Goal: Task Accomplishment & Management: Complete application form

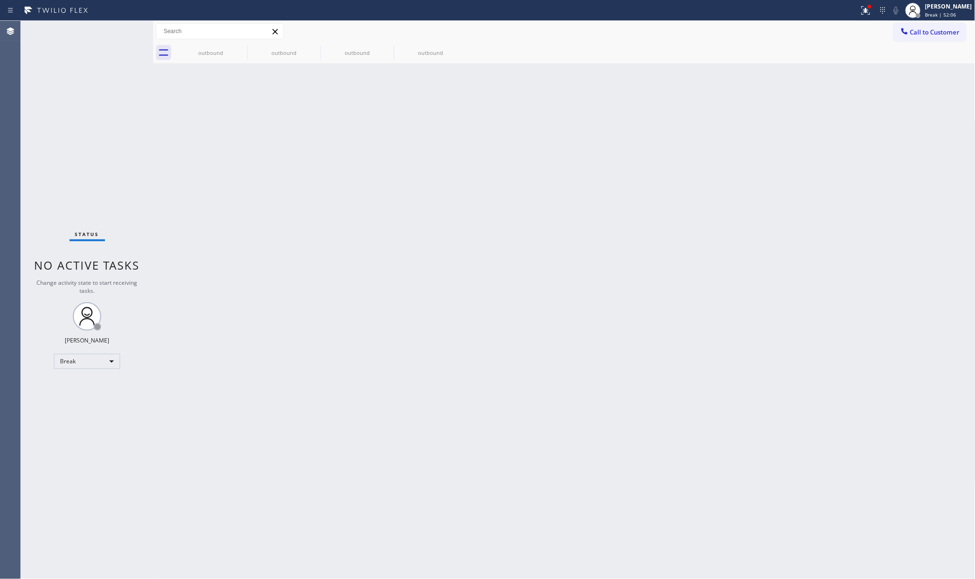
drag, startPoint x: 102, startPoint y: 143, endPoint x: 159, endPoint y: 101, distance: 71.0
click at [104, 139] on div "Status No active tasks Change activity state to start receiving tasks. [PERSON_…" at bounding box center [87, 300] width 132 height 558
click at [939, 10] on div "[PERSON_NAME]" at bounding box center [948, 6] width 47 height 8
click at [902, 61] on button "Unavailable" at bounding box center [928, 62] width 95 height 12
drag, startPoint x: 72, startPoint y: 105, endPoint x: 188, endPoint y: 41, distance: 132.3
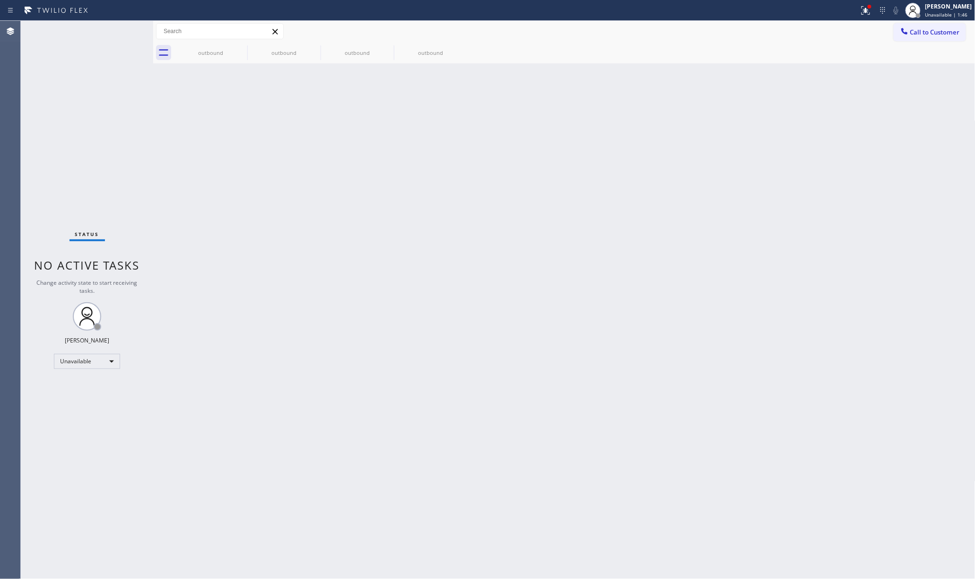
click at [80, 95] on div "Status No active tasks Change activity state to start receiving tasks. [PERSON_…" at bounding box center [87, 300] width 132 height 558
click at [922, 35] on span "Call to Customer" at bounding box center [935, 32] width 50 height 9
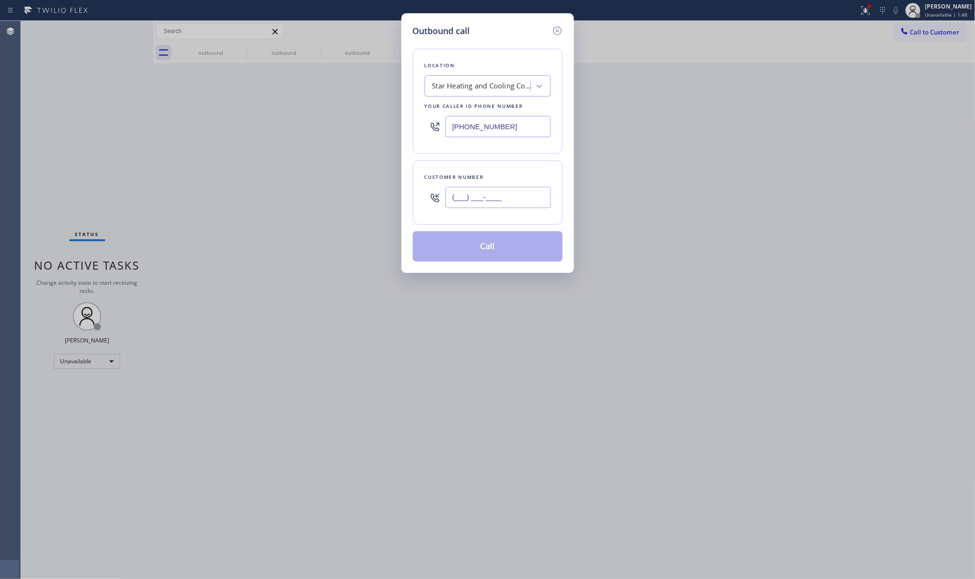
click at [485, 201] on input "(___) ___-____" at bounding box center [497, 197] width 105 height 21
paste input "408) 317-8476"
type input "[PHONE_NUMBER]"
drag, startPoint x: 86, startPoint y: 73, endPoint x: 369, endPoint y: 110, distance: 286.1
click at [86, 73] on div "Outbound call Location Star Heating and Cooling Company Your caller id phone nu…" at bounding box center [487, 289] width 975 height 579
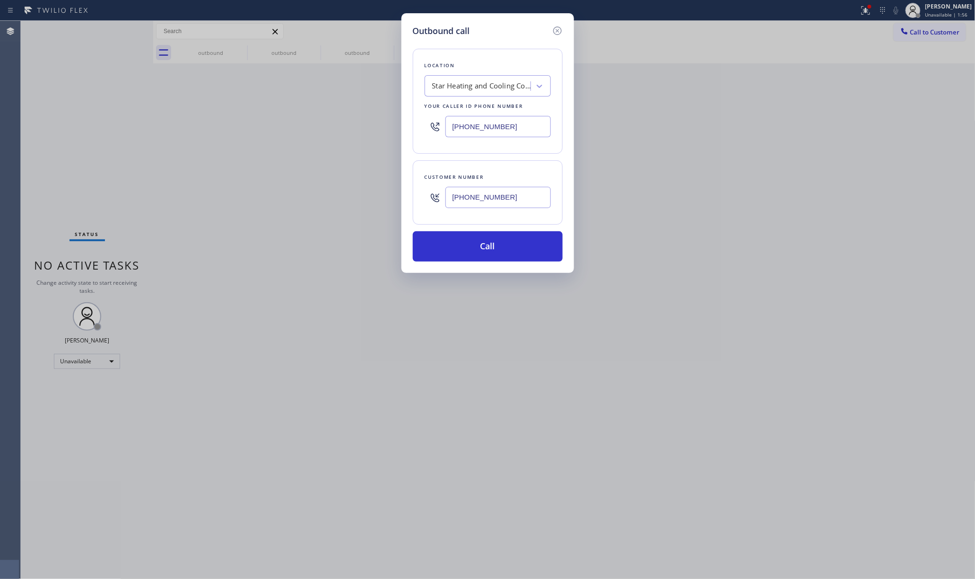
drag, startPoint x: 508, startPoint y: 123, endPoint x: 413, endPoint y: 125, distance: 94.6
click at [413, 125] on div "Location Star Heating and Cooling Company Your caller id phone number (646) 798…" at bounding box center [488, 101] width 150 height 105
paste input "312) 241-1219"
type input "[PHONE_NUMBER]"
click at [602, 201] on div "Outbound call Location Home Alliance Chicago Your caller id phone number (312) …" at bounding box center [487, 289] width 975 height 579
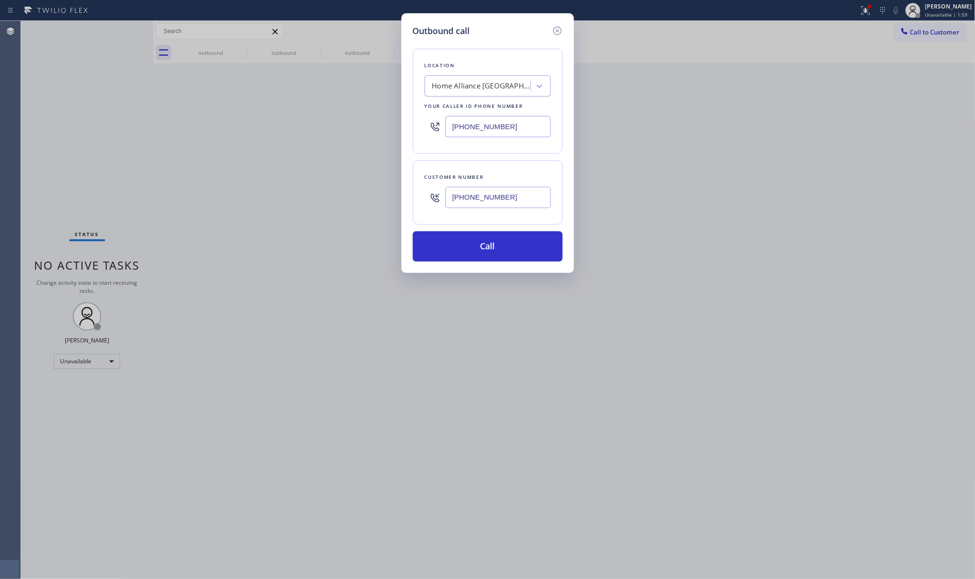
click at [514, 263] on div "Outbound call Location Home Alliance Chicago Your caller id phone number (312) …" at bounding box center [487, 143] width 173 height 260
drag, startPoint x: 129, startPoint y: 139, endPoint x: 167, endPoint y: 131, distance: 39.0
click at [129, 139] on div "Outbound call Location Home Alliance Chicago Your caller id phone number (312) …" at bounding box center [487, 289] width 975 height 579
click at [506, 250] on button "Call" at bounding box center [488, 246] width 150 height 30
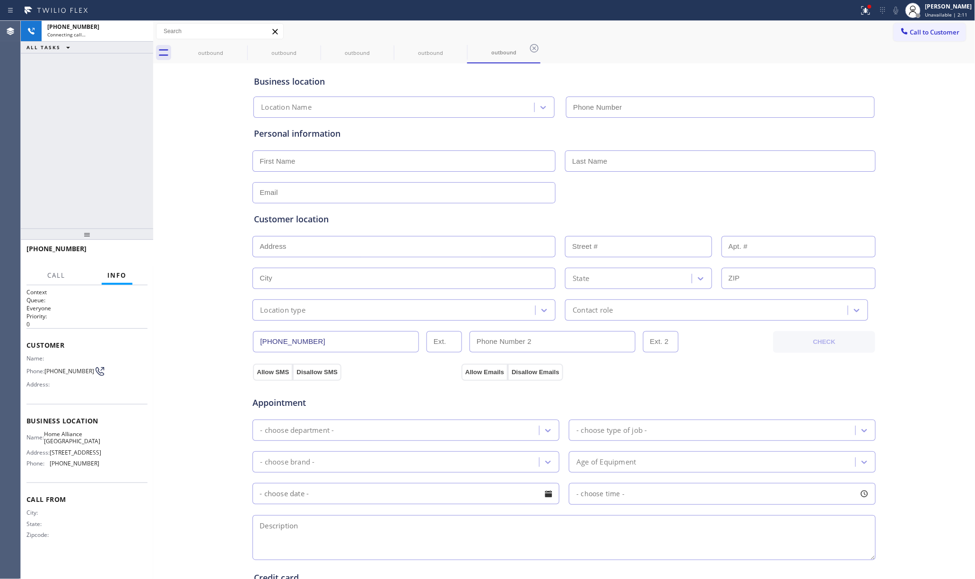
type input "[PHONE_NUMBER]"
drag, startPoint x: 46, startPoint y: 156, endPoint x: 58, endPoint y: 156, distance: 11.8
click at [46, 156] on div "+14083178476 Connecting call… ALL TASKS ALL TASKS ACTIVE TASKS TASKS IN WRAP UP" at bounding box center [87, 125] width 132 height 208
click at [345, 152] on input "text" at bounding box center [404, 160] width 303 height 21
paste input "Talie Levy"
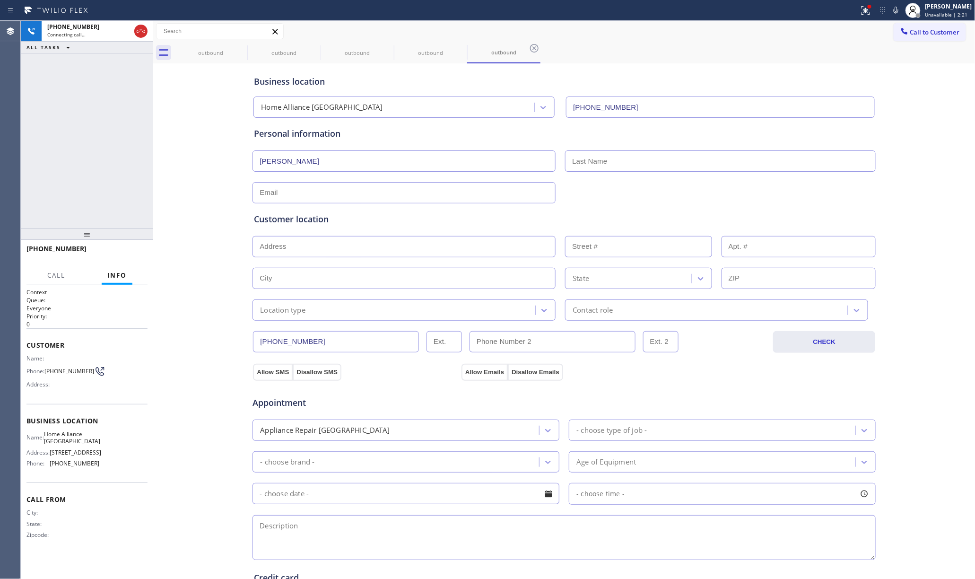
click at [311, 155] on input "Talie Levy" at bounding box center [404, 160] width 303 height 21
type input "Talie Levy"
click at [589, 153] on input "text" at bounding box center [720, 160] width 311 height 21
paste input "Levy"
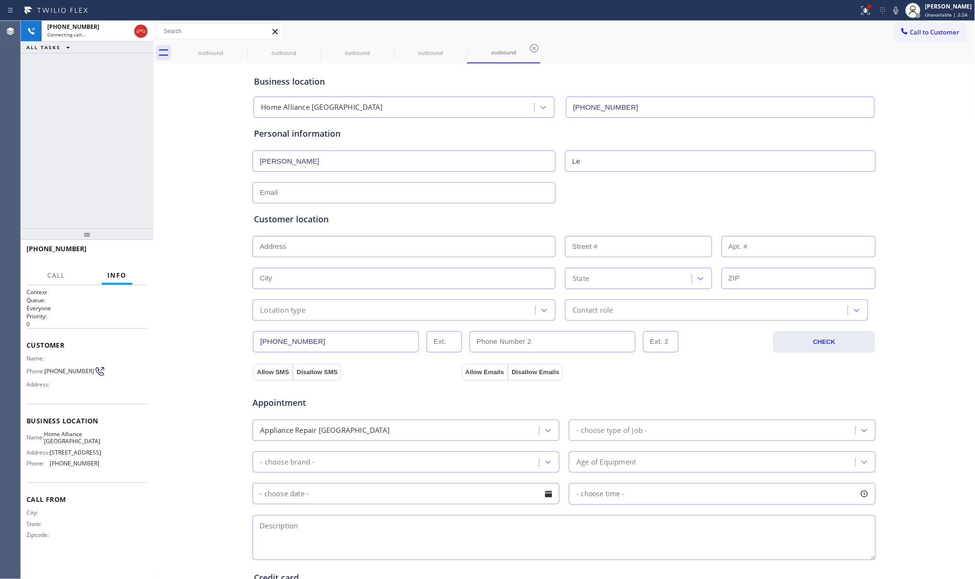
type input "L"
click at [277, 159] on input "Talie Levy" at bounding box center [404, 160] width 303 height 21
click at [673, 161] on input "text" at bounding box center [720, 160] width 311 height 21
paste input "Levy"
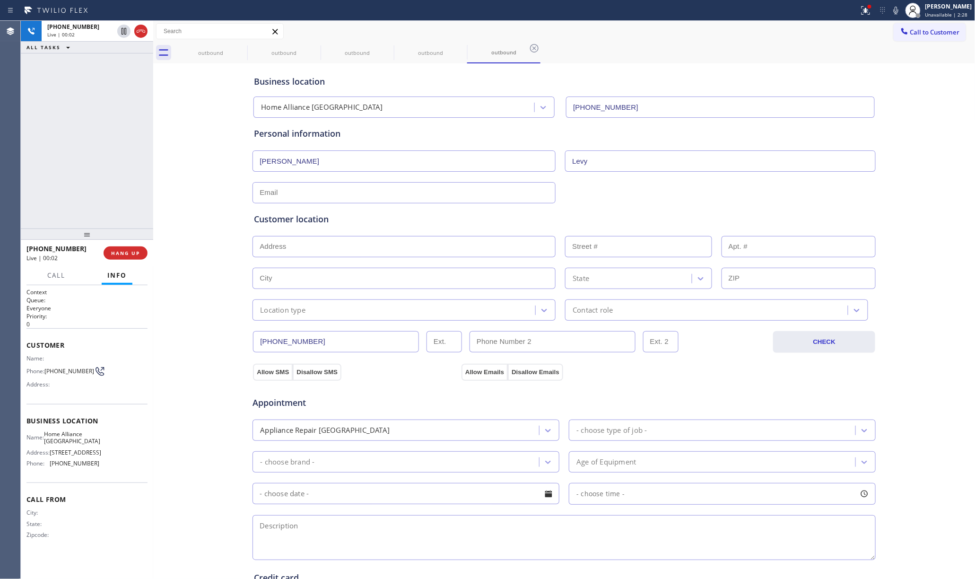
type input "Levy"
click at [284, 162] on input "Talie Levy" at bounding box center [404, 160] width 303 height 21
type input "Talie"
drag, startPoint x: 62, startPoint y: 148, endPoint x: 485, endPoint y: 0, distance: 447.8
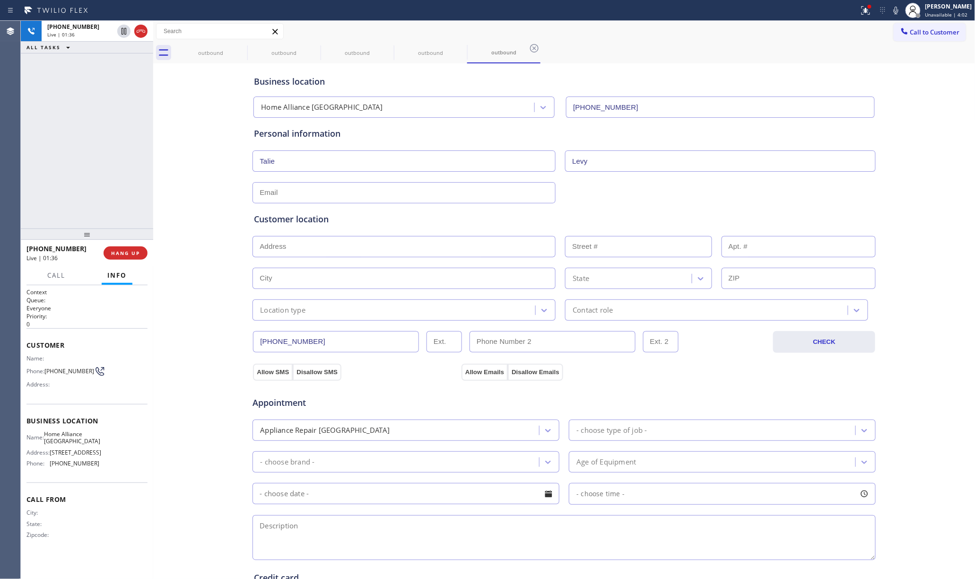
click at [68, 142] on div "+14083178476 Live | 01:36 ALL TASKS ALL TASKS ACTIVE TASKS TASKS IN WRAP UP" at bounding box center [87, 125] width 132 height 208
click at [297, 192] on input "text" at bounding box center [404, 192] width 303 height 21
type input "[EMAIL_ADDRESS][DOMAIN_NAME]"
click at [96, 188] on div "+14083178476 Live | 02:19 ALL TASKS ALL TASKS ACTIVE TASKS TASKS IN WRAP UP" at bounding box center [87, 125] width 132 height 208
click at [326, 532] on textarea at bounding box center [564, 537] width 623 height 45
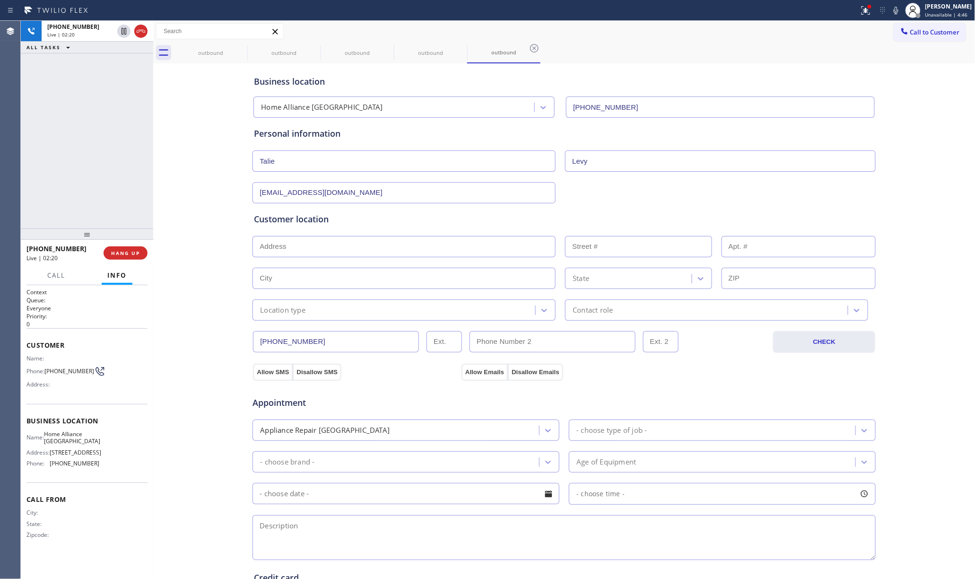
paste textarea "silhouette wine coolers | overheating and beeping sounds -3yrs Chicago, IL 60614"
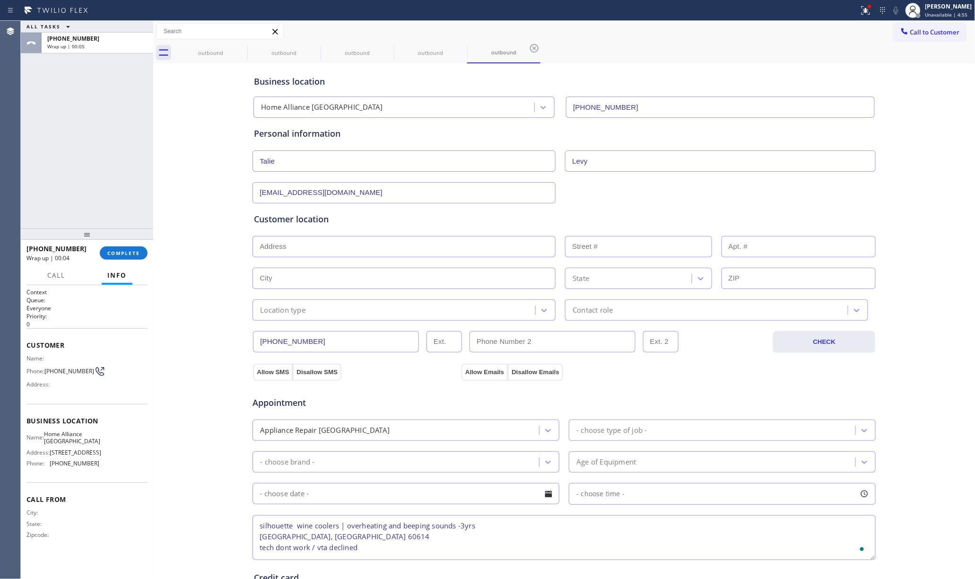
type textarea "silhouette wine coolers | overheating and beeping sounds -3yrs Chicago, IL 6061…"
click at [443, 431] on div "Appliance Repair [GEOGRAPHIC_DATA]" at bounding box center [397, 430] width 284 height 17
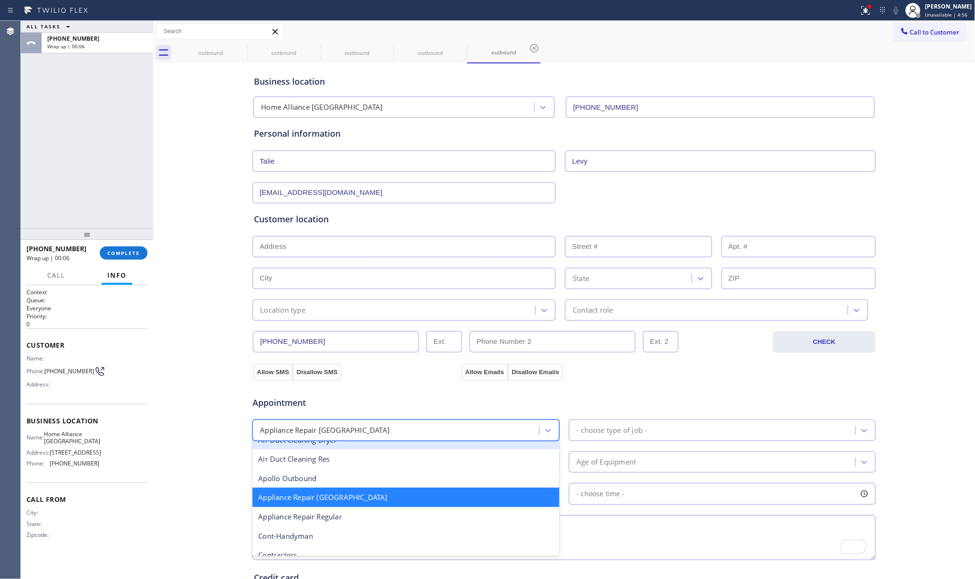
scroll to position [127, 0]
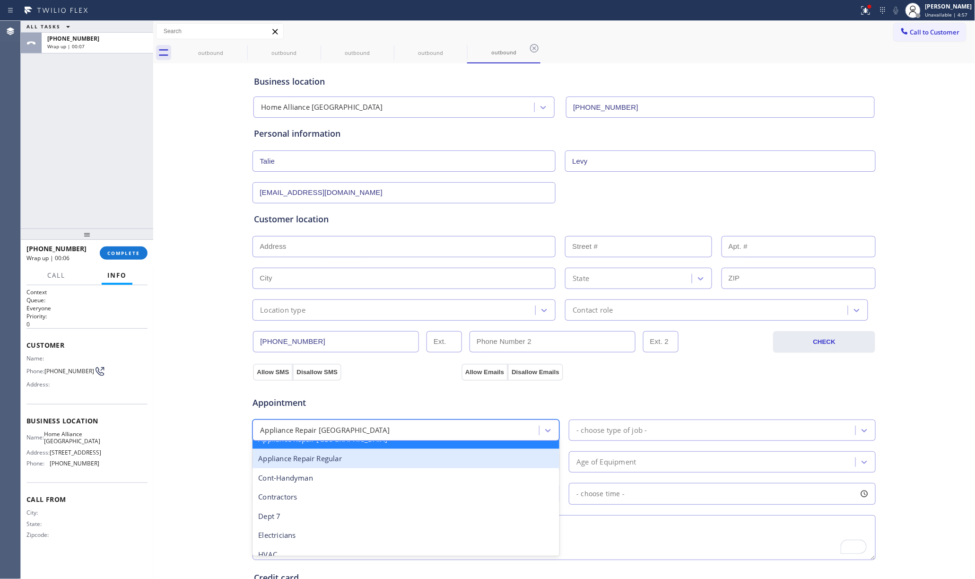
click at [347, 462] on div "Appliance Repair Regular" at bounding box center [406, 458] width 307 height 19
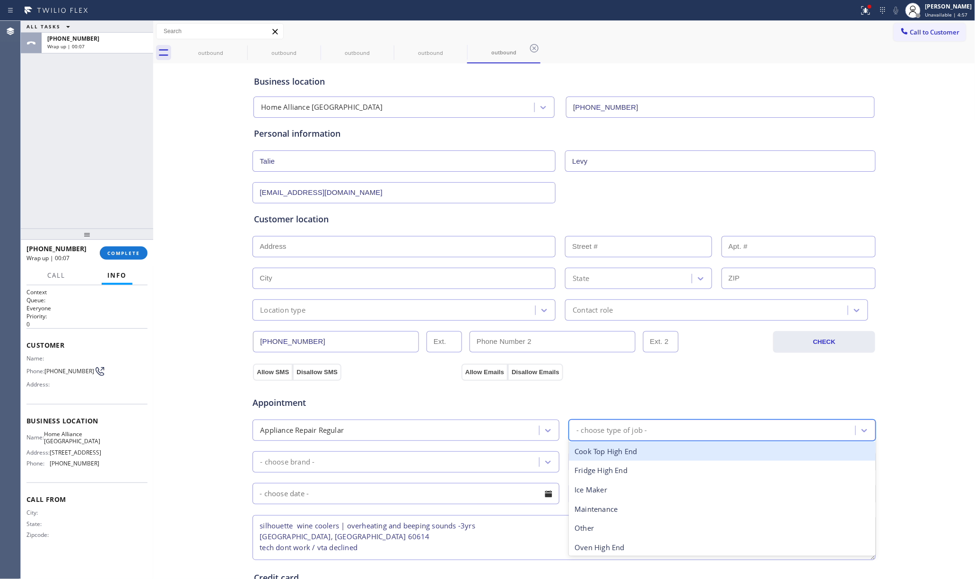
click at [594, 436] on div "- choose type of job -" at bounding box center [611, 430] width 70 height 11
type input "w"
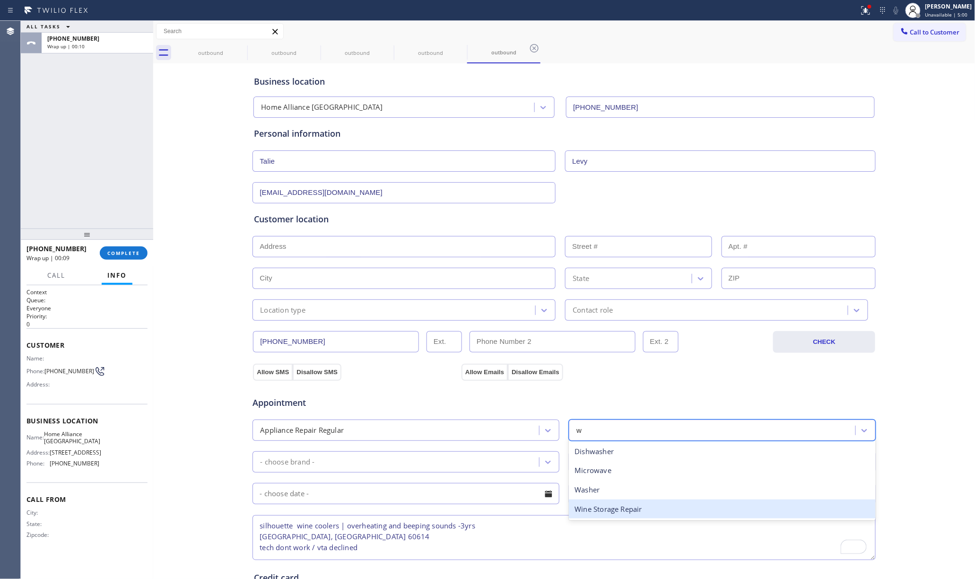
click at [594, 514] on div "Wine Storage Repair" at bounding box center [722, 508] width 307 height 19
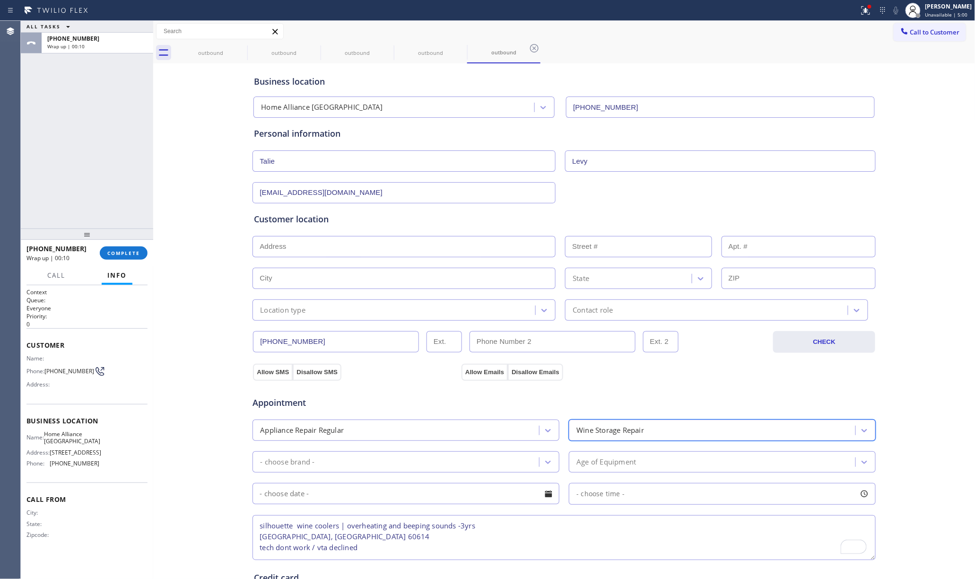
click at [307, 470] on div "- choose brand -" at bounding box center [397, 461] width 284 height 17
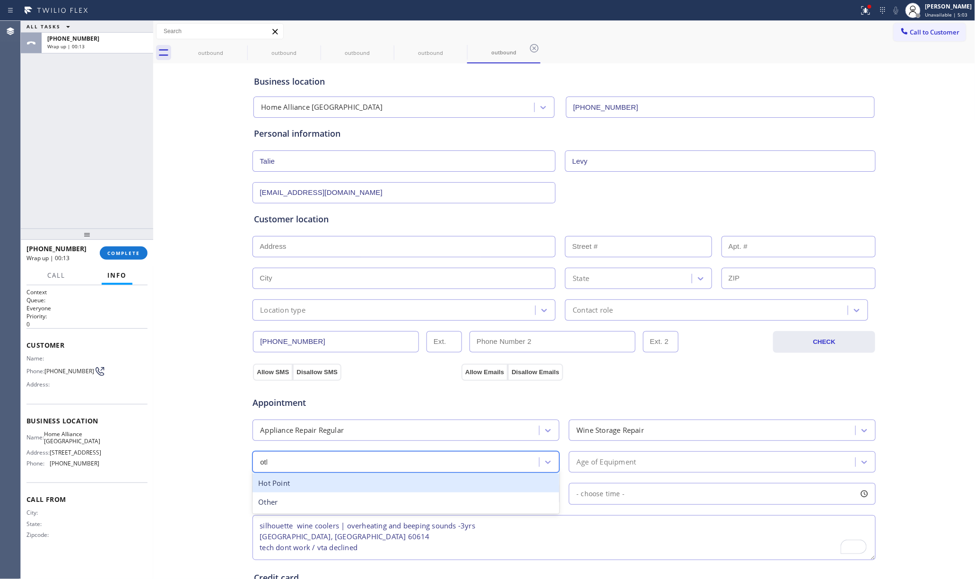
type input "other"
click at [441, 489] on div "Other" at bounding box center [406, 482] width 307 height 19
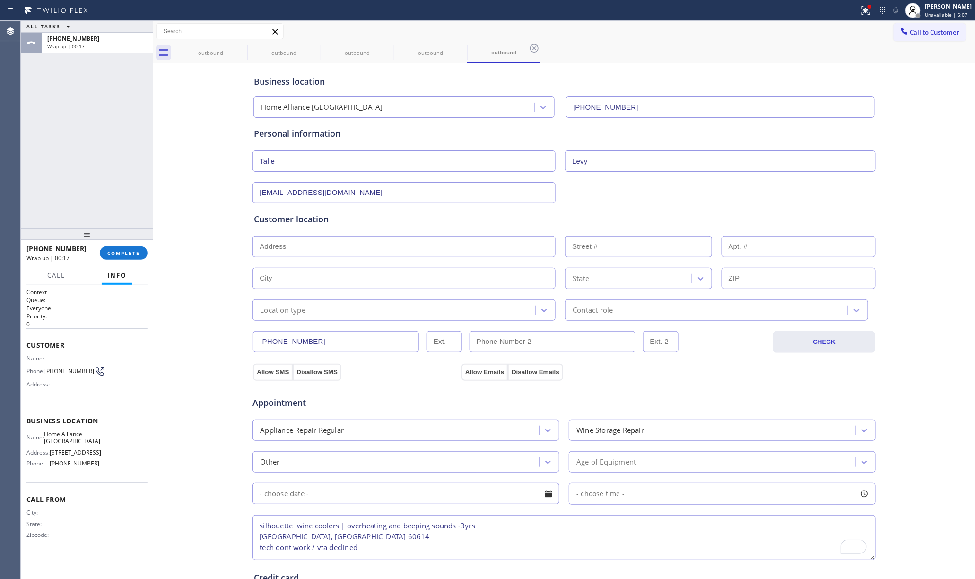
click at [292, 239] on input "text" at bounding box center [404, 246] width 303 height 21
paste input "Chicago, IL 60614"
type input "Chicago, IL 60614, USA"
type input "Chicago"
type input "60614"
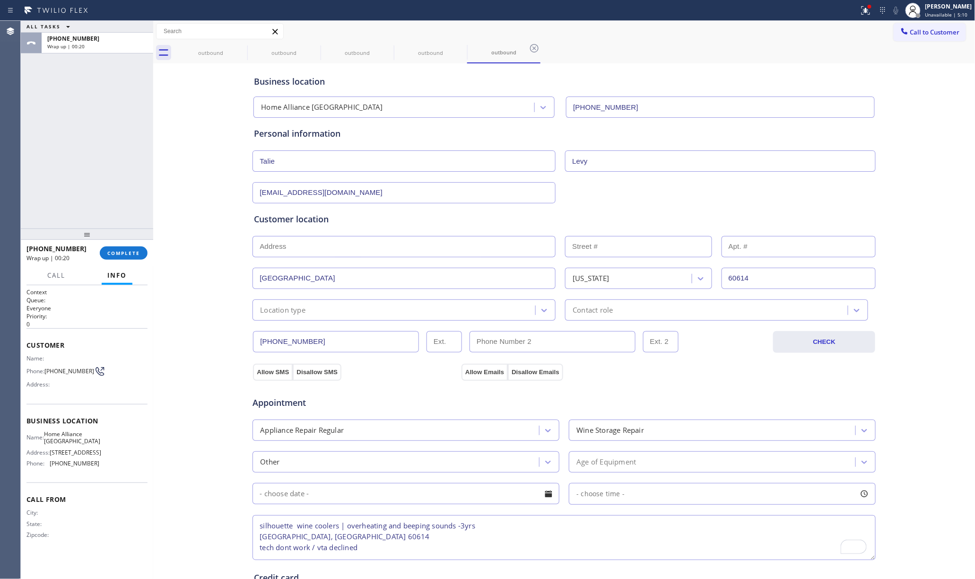
click at [312, 377] on div "Appointment Appliance Repair Regular Wine Storage Repair Other Age of Equipment…" at bounding box center [564, 468] width 624 height 185
click at [311, 376] on button "Disallow SMS" at bounding box center [317, 372] width 49 height 17
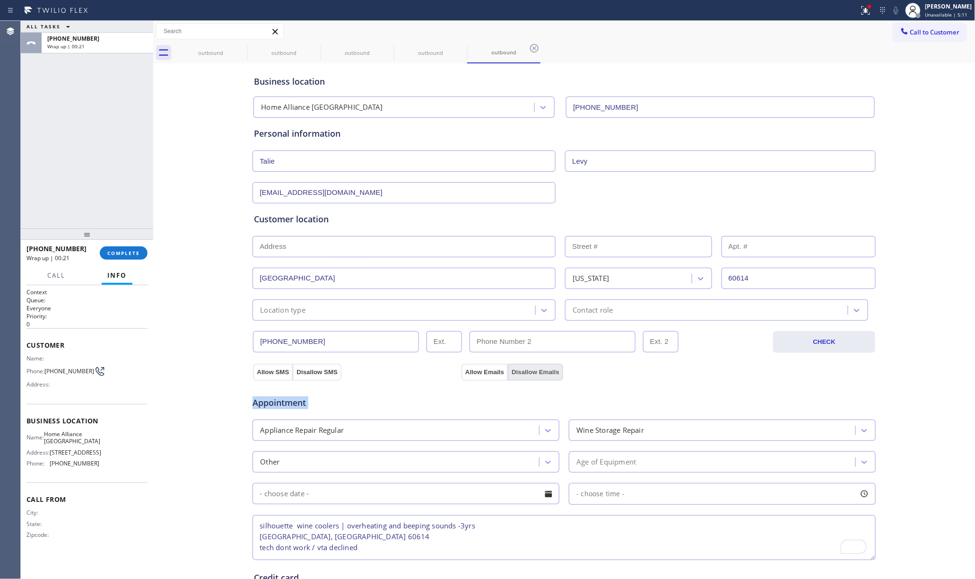
click at [529, 370] on button "Disallow Emails" at bounding box center [535, 372] width 55 height 17
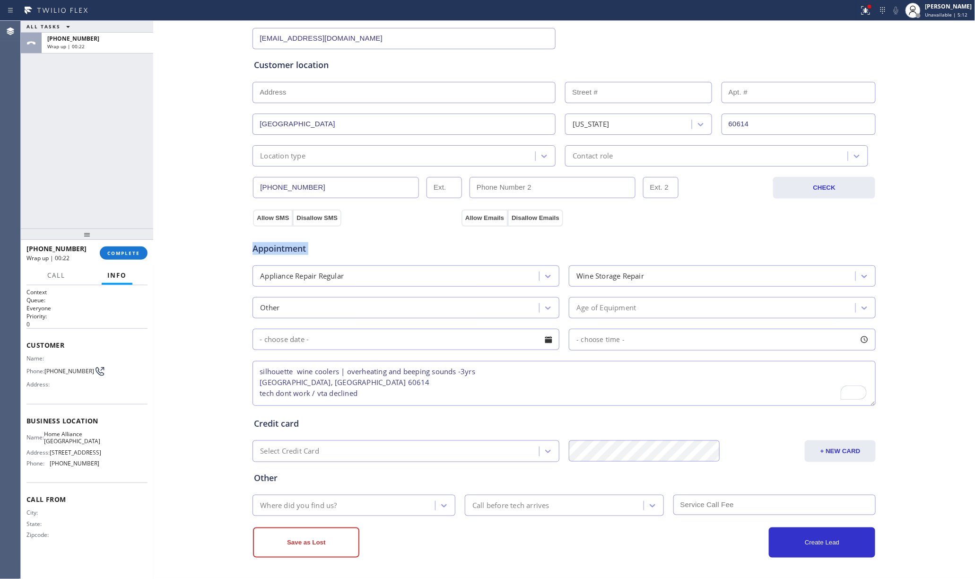
scroll to position [157, 0]
click at [314, 507] on div "Where did you find us?" at bounding box center [298, 505] width 77 height 11
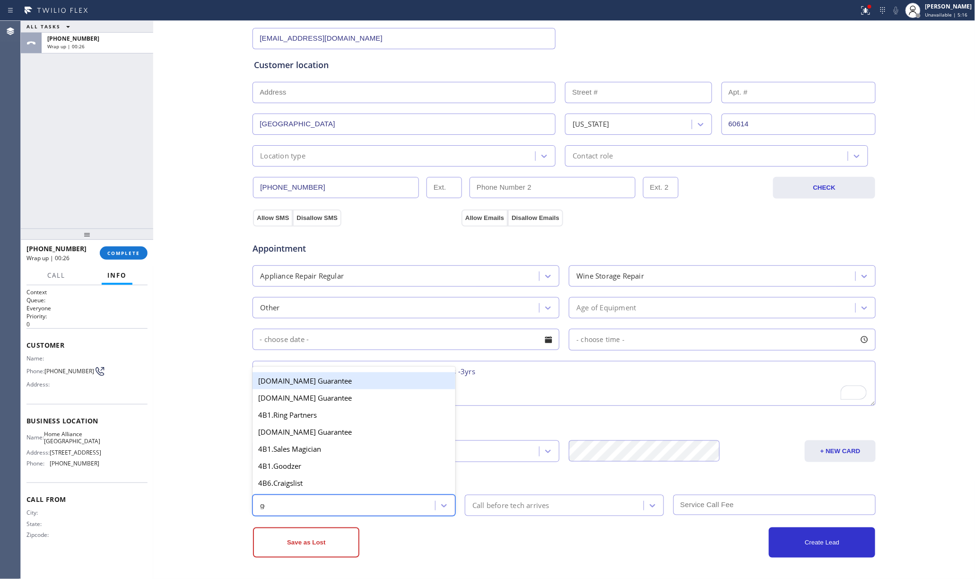
type input "goo"
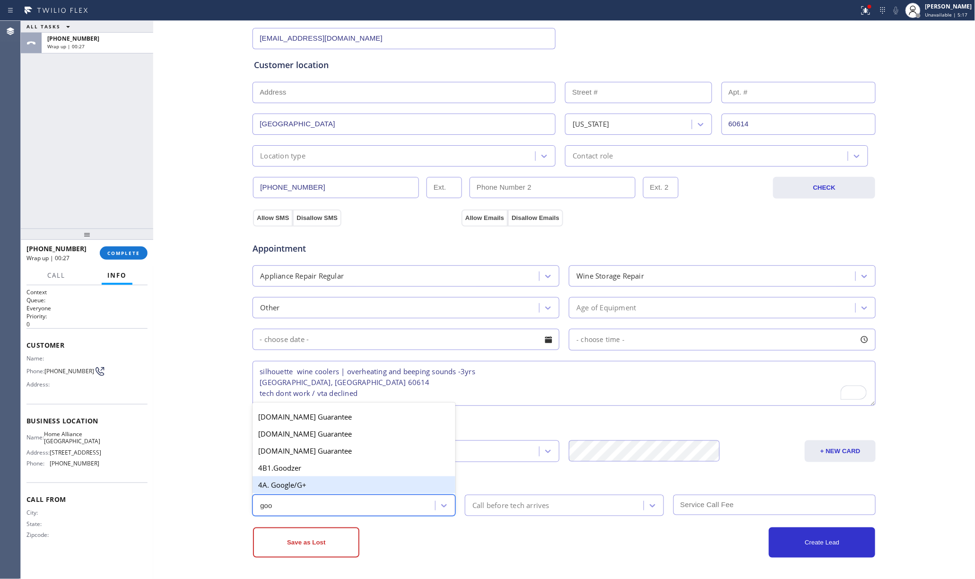
click at [326, 487] on div "4A. Google/G+" at bounding box center [354, 484] width 203 height 17
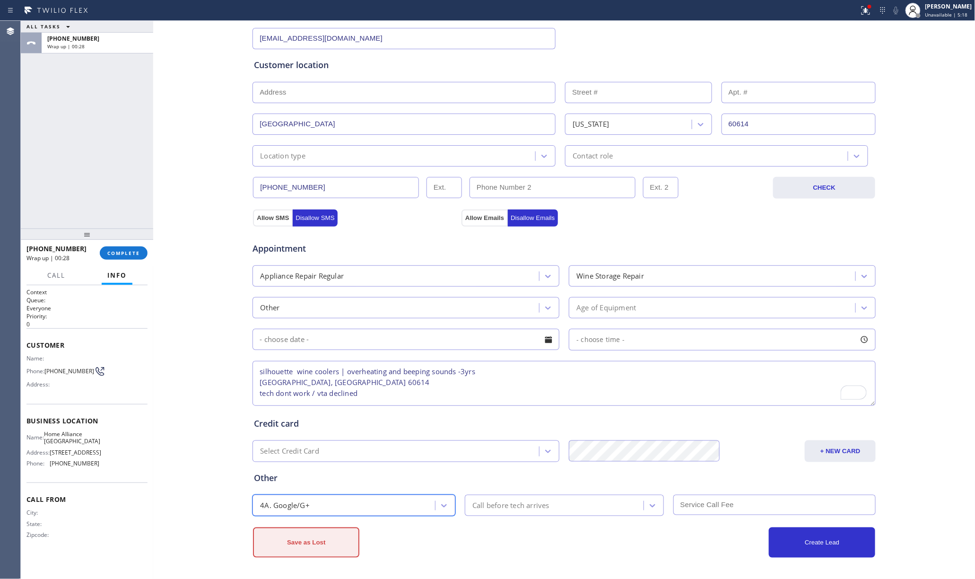
click at [324, 543] on button "Save as Lost" at bounding box center [306, 542] width 106 height 30
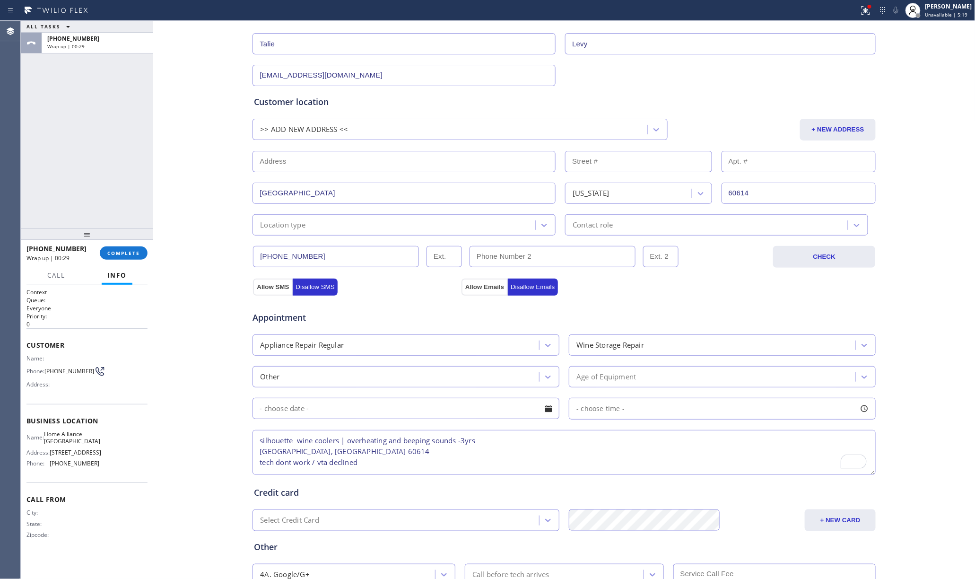
scroll to position [189, 0]
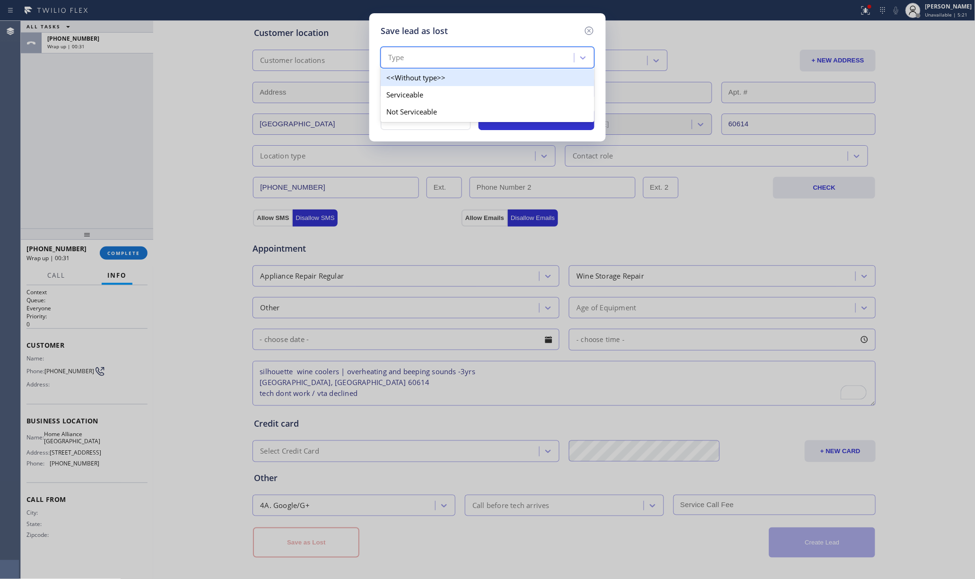
click at [471, 61] on div "Type" at bounding box center [479, 58] width 191 height 17
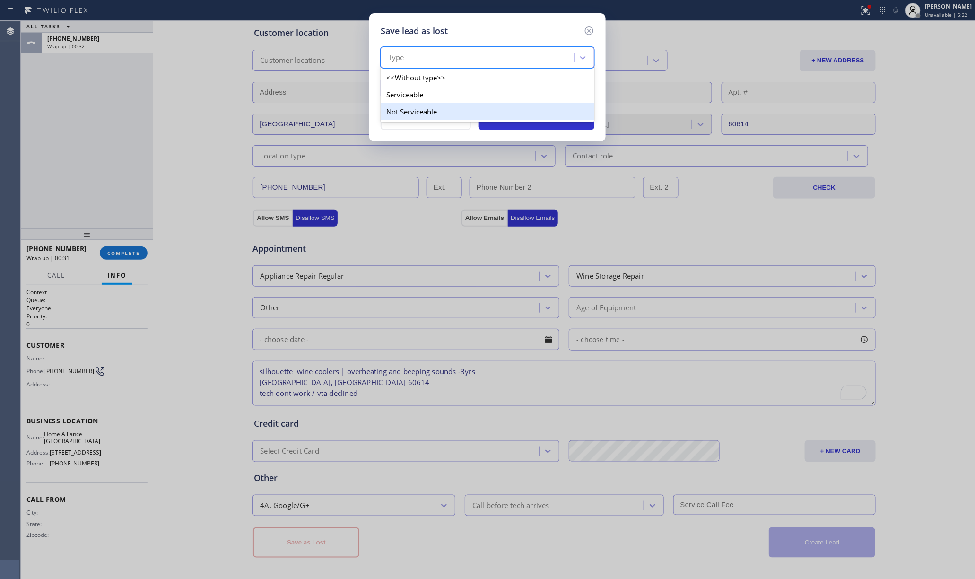
click at [450, 112] on div "Not Serviceable" at bounding box center [488, 111] width 214 height 17
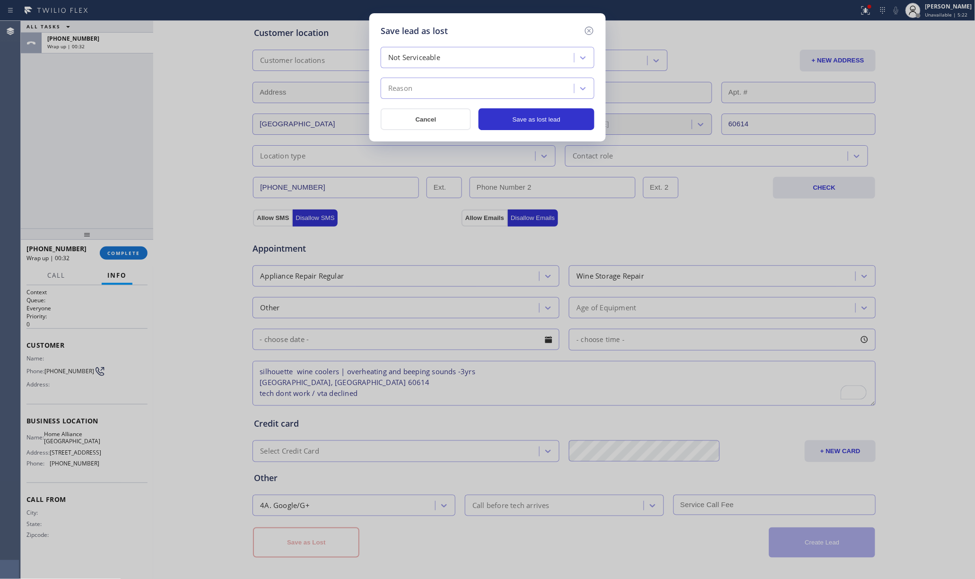
click at [439, 99] on div "Not Serviceable Reason Cancel Save as lost lead" at bounding box center [488, 88] width 214 height 83
click at [440, 93] on div "Reason" at bounding box center [479, 88] width 191 height 17
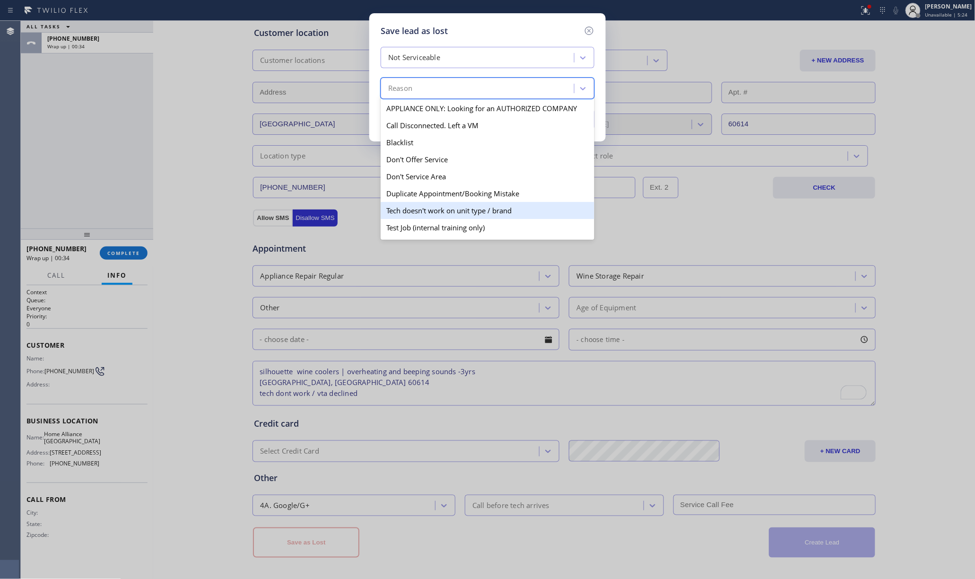
click at [473, 205] on div "Tech doesn't work on unit type / brand" at bounding box center [488, 210] width 214 height 17
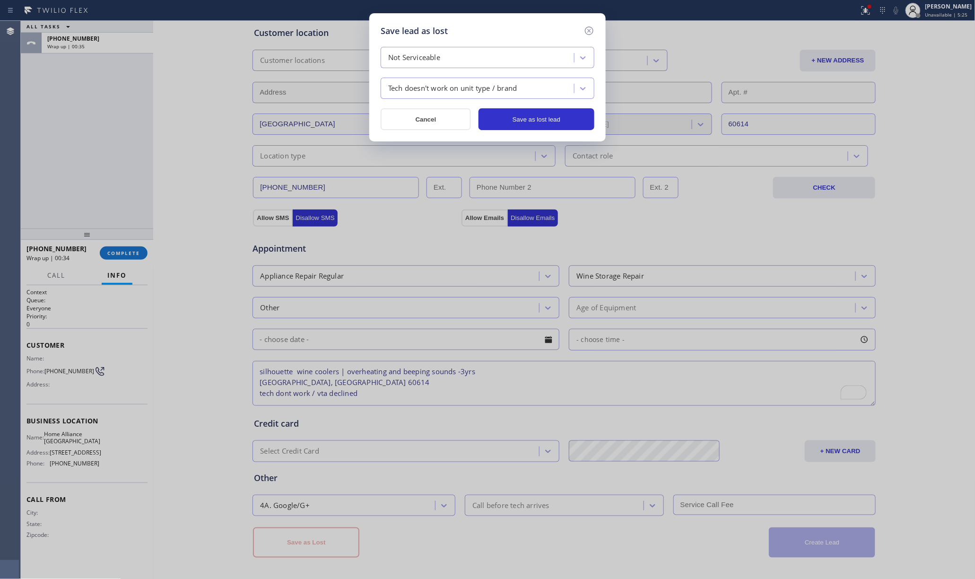
click at [537, 105] on div "Not Serviceable Tech doesn't work on unit type / brand Cancel Save as lost lead" at bounding box center [488, 88] width 214 height 83
click at [538, 116] on button "Save as lost lead" at bounding box center [537, 119] width 116 height 22
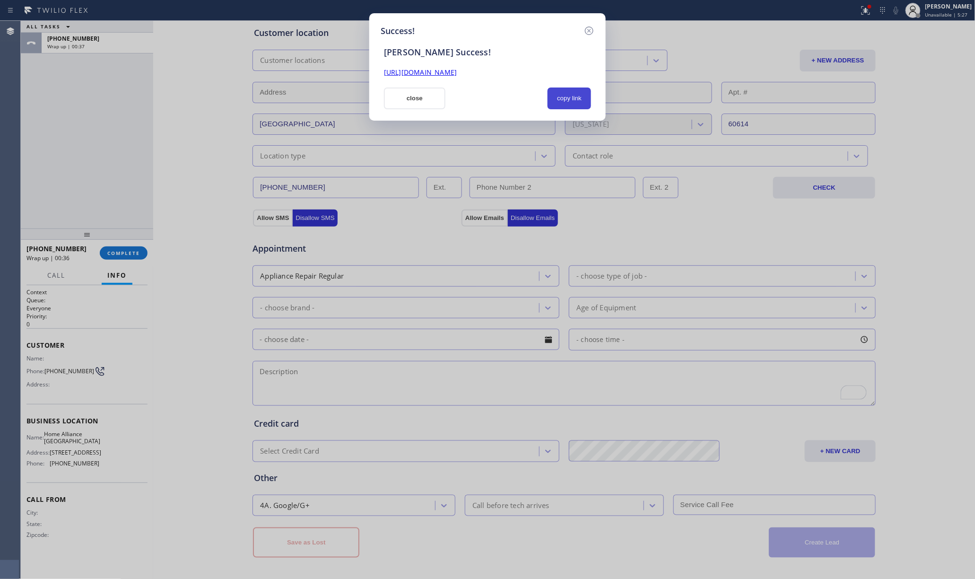
click at [577, 96] on button "copy link" at bounding box center [570, 98] width 44 height 22
click at [589, 29] on icon at bounding box center [589, 30] width 9 height 9
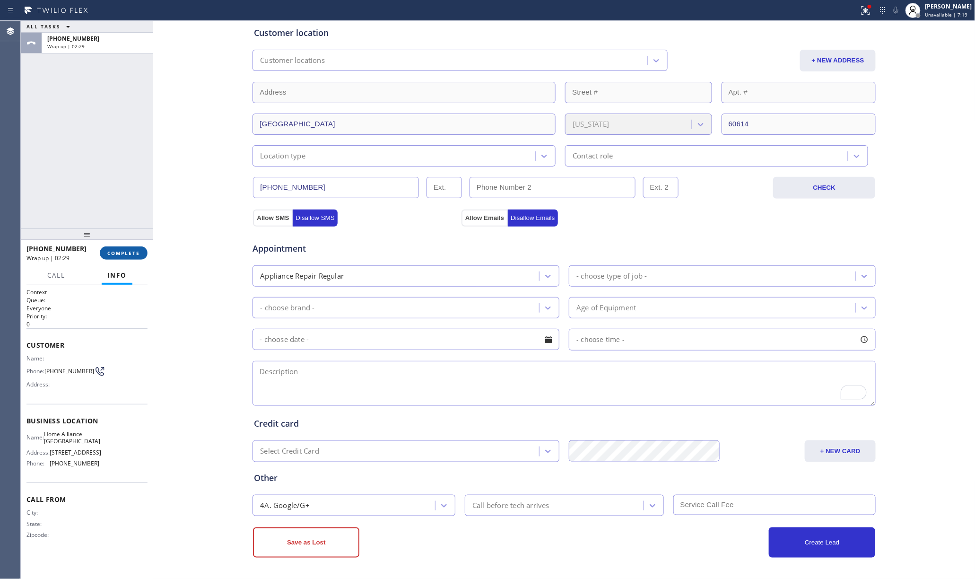
click at [120, 254] on span "COMPLETE" at bounding box center [123, 253] width 33 height 7
click at [101, 204] on div "ALL TASKS ALL TASKS ACTIVE TASKS TASKS IN WRAP UP +14083178476 Wrap up | 02:29" at bounding box center [87, 125] width 132 height 208
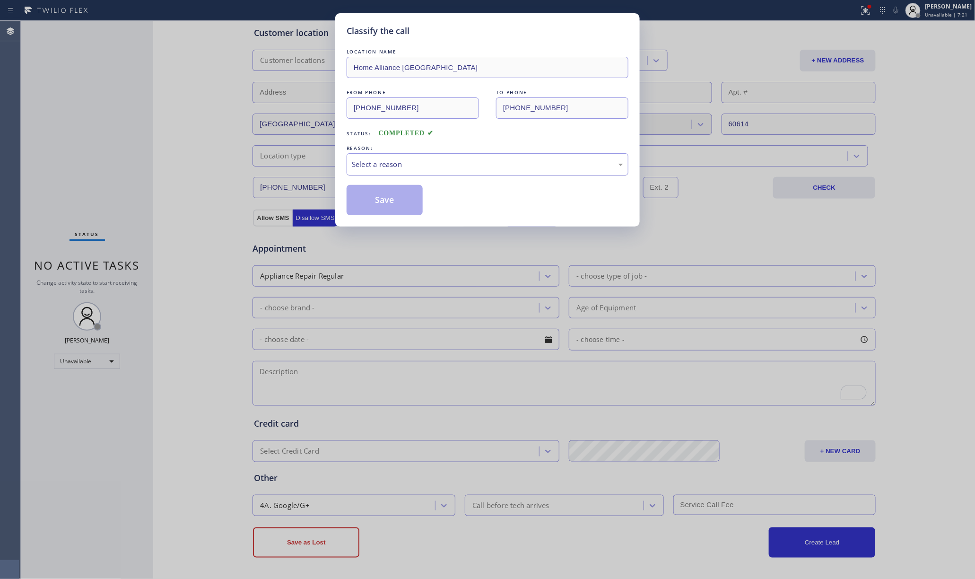
drag, startPoint x: 422, startPoint y: 161, endPoint x: 418, endPoint y: 173, distance: 12.1
click at [421, 163] on div "Select a reason" at bounding box center [487, 164] width 271 height 11
click at [377, 203] on button "Save" at bounding box center [385, 200] width 76 height 30
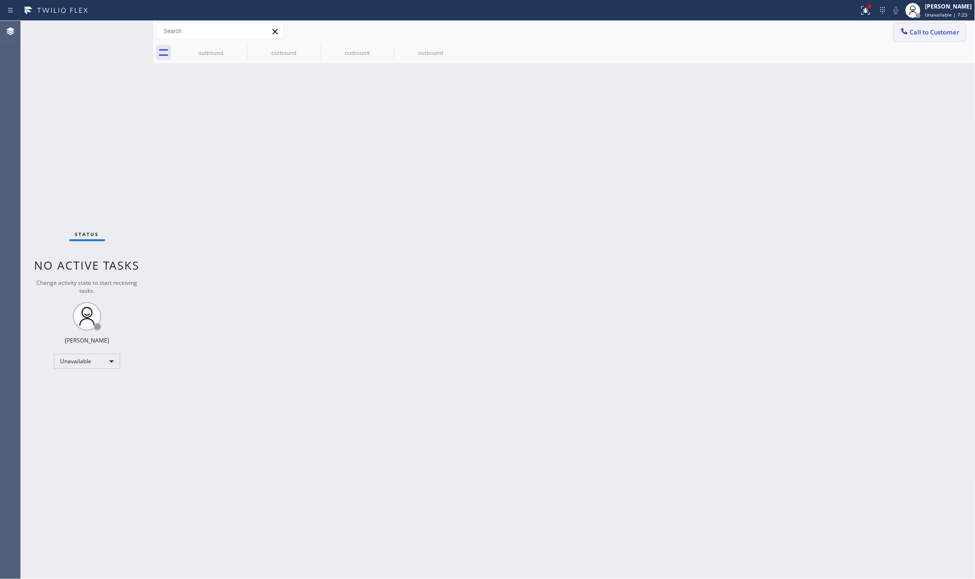
click at [932, 33] on span "Call to Customer" at bounding box center [935, 32] width 50 height 9
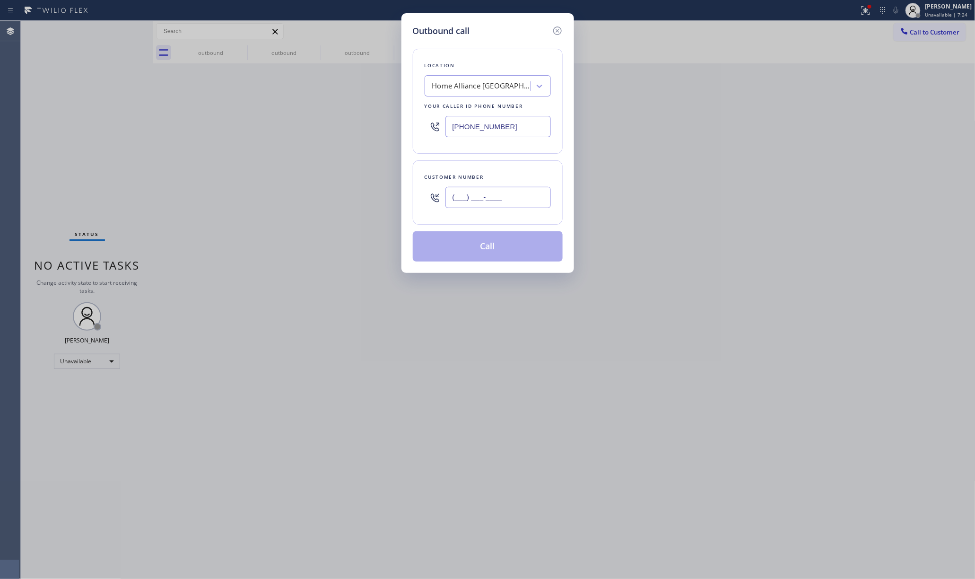
click at [476, 195] on input "(___) ___-____" at bounding box center [497, 197] width 105 height 21
paste input "949) 308-5266"
type input "[PHONE_NUMBER]"
click at [125, 157] on div "Outbound call Location Home Alliance Chicago Your caller id phone number (312) …" at bounding box center [487, 289] width 975 height 579
click at [460, 91] on div "Home Alliance [GEOGRAPHIC_DATA]" at bounding box center [481, 86] width 99 height 11
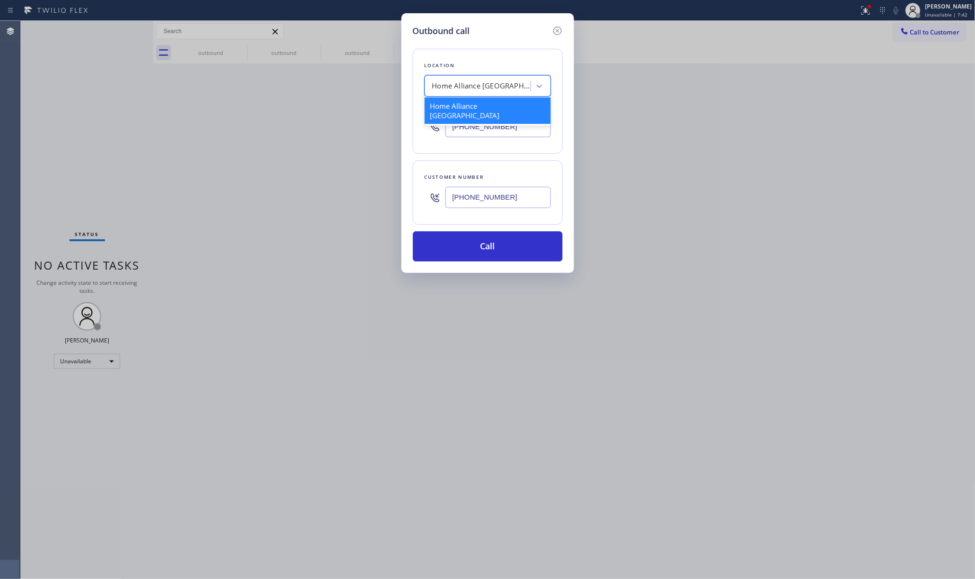
paste input "Irvine Best Appliance Service"
type input "Irvine Best Appliance Service"
click at [461, 108] on div "Irvine Best Appliance Service" at bounding box center [488, 105] width 126 height 17
type input "[PHONE_NUMBER]"
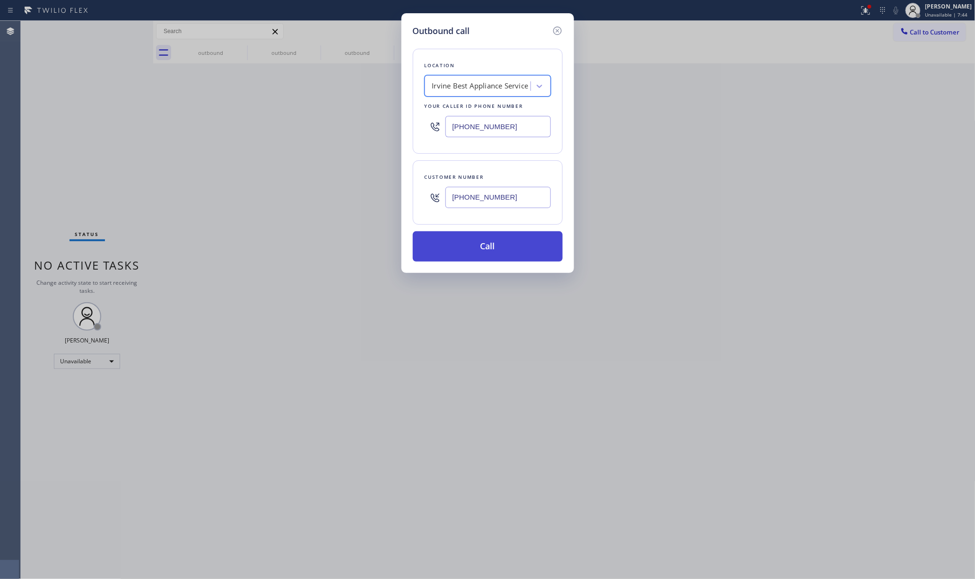
click at [495, 251] on button "Call" at bounding box center [488, 246] width 150 height 30
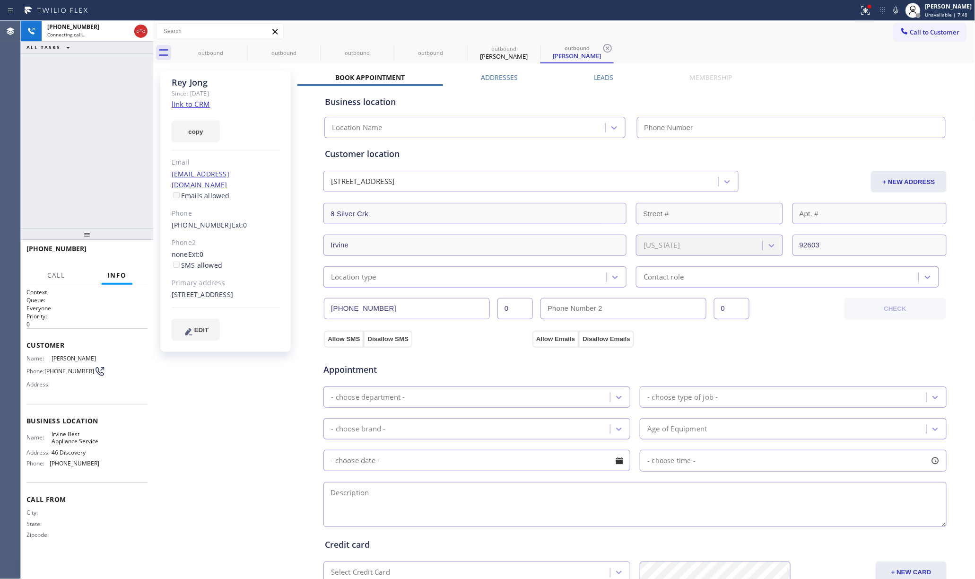
click at [182, 108] on link "link to CRM" at bounding box center [191, 103] width 38 height 9
type input "[PHONE_NUMBER]"
click at [129, 251] on span "HANG UP" at bounding box center [125, 253] width 29 height 7
drag, startPoint x: 106, startPoint y: 173, endPoint x: 115, endPoint y: 219, distance: 47.8
click at [106, 177] on div "+19493085266 Live | 00:18 ALL TASKS ALL TASKS ACTIVE TASKS TASKS IN WRAP UP" at bounding box center [87, 125] width 132 height 208
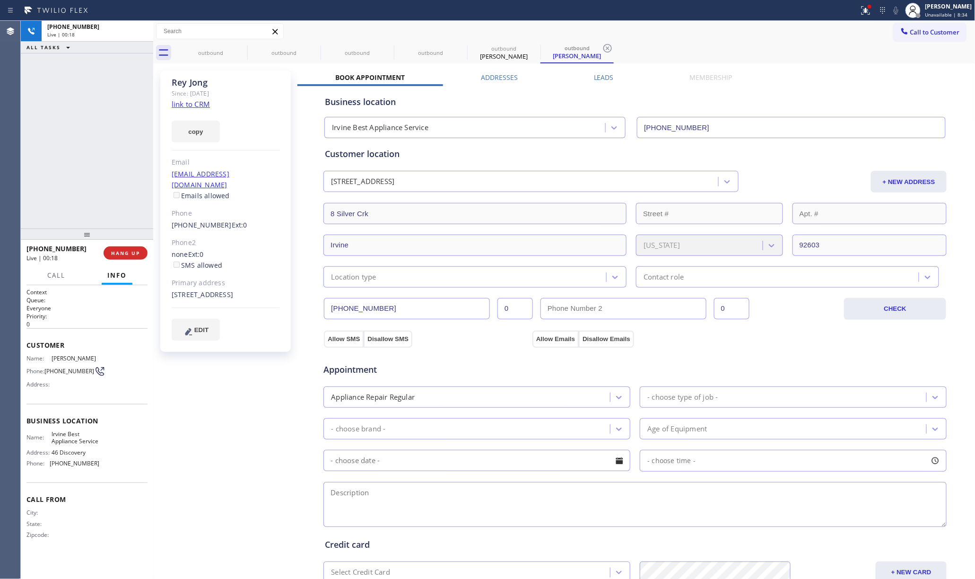
click at [124, 260] on div "+19493085266 Live | 00:18 HANG UP" at bounding box center [86, 253] width 121 height 25
click at [106, 183] on div "ALL TASKS ALL TASKS ACTIVE TASKS TASKS IN WRAP UP +19493085266 Wrap up | 00:00" at bounding box center [87, 125] width 132 height 208
drag, startPoint x: 106, startPoint y: 183, endPoint x: 113, endPoint y: 249, distance: 65.5
click at [108, 188] on div "ALL TASKS ALL TASKS ACTIVE TASKS TASKS IN WRAP UP +19493085266 Wrap up | 00:01" at bounding box center [87, 125] width 132 height 208
click at [115, 254] on span "COMPLETE" at bounding box center [123, 253] width 33 height 7
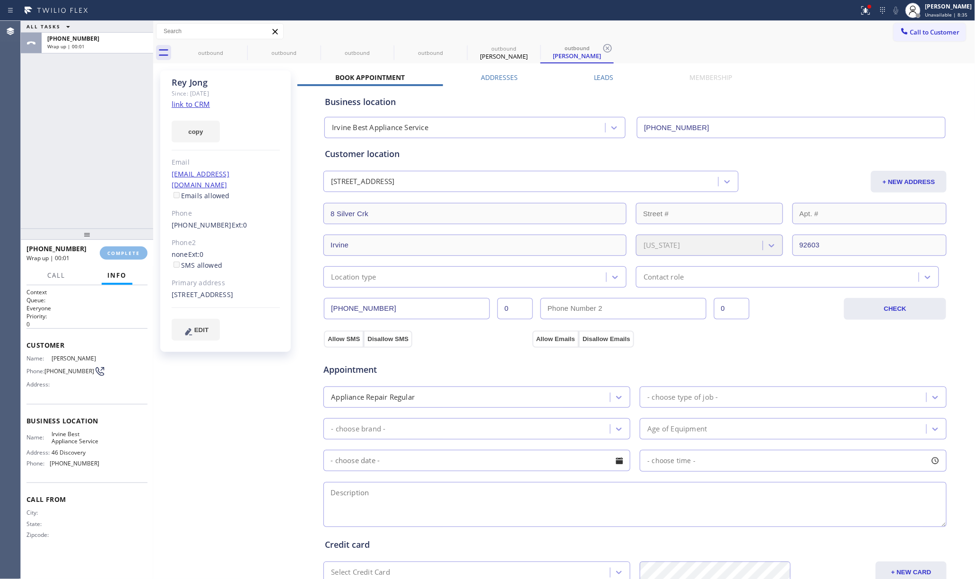
click at [86, 186] on div "ALL TASKS ALL TASKS ACTIVE TASKS TASKS IN WRAP UP +19493085266 Wrap up | 00:01" at bounding box center [87, 125] width 132 height 208
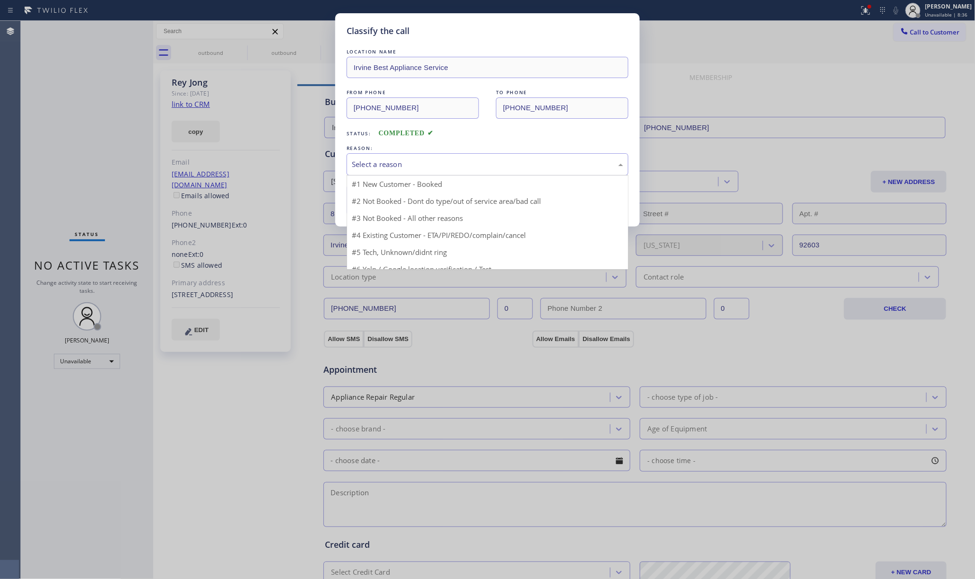
click at [409, 164] on div "Select a reason" at bounding box center [487, 164] width 271 height 11
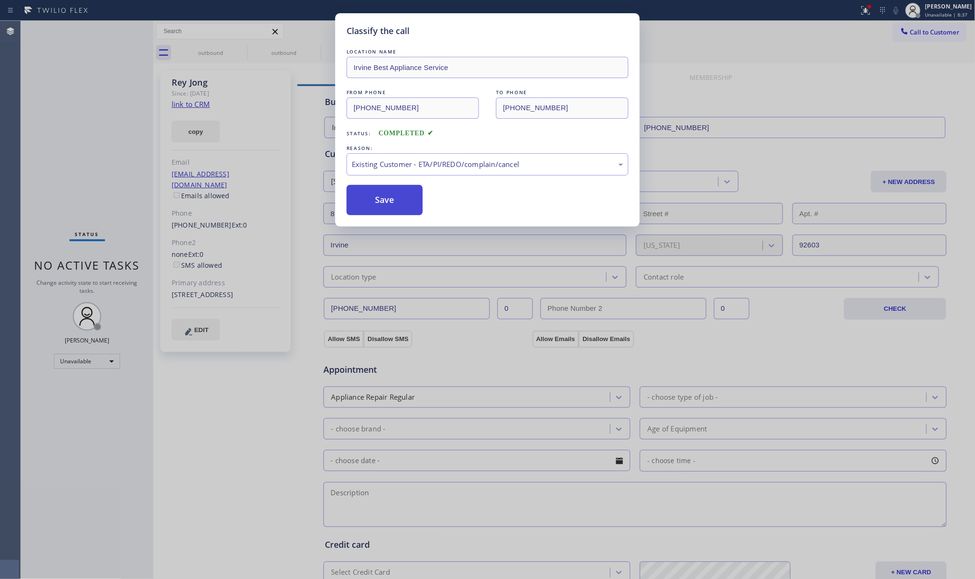
click at [383, 213] on button "Save" at bounding box center [385, 200] width 76 height 30
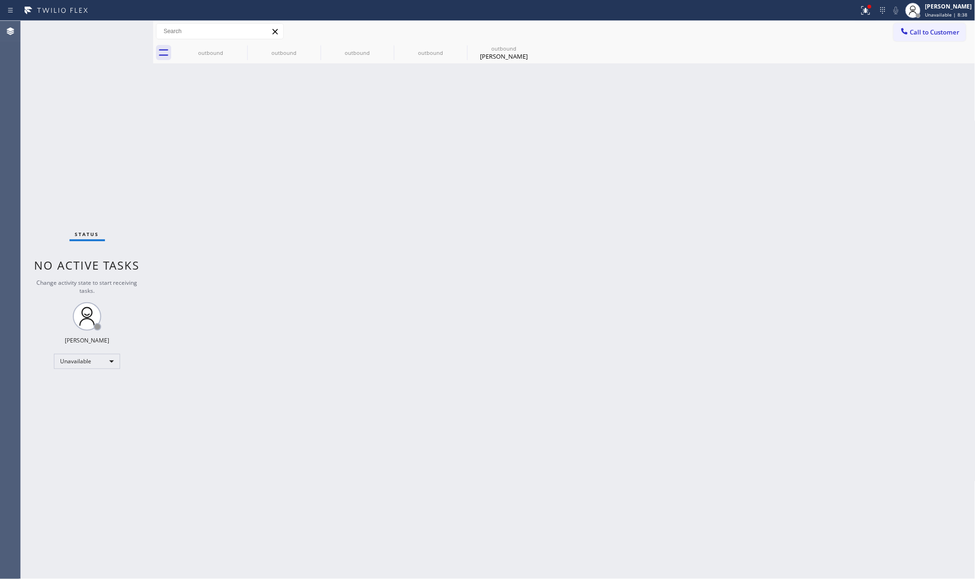
drag, startPoint x: 502, startPoint y: 567, endPoint x: 532, endPoint y: 542, distance: 38.6
click at [531, 543] on div "Back to Dashboard Change Sender ID Customers Technicians Select a contact Outbo…" at bounding box center [564, 300] width 822 height 558
drag, startPoint x: 486, startPoint y: 230, endPoint x: 441, endPoint y: 0, distance: 234.2
click at [483, 216] on div "Back to Dashboard Change Sender ID Customers Technicians Select a contact Outbo…" at bounding box center [564, 300] width 822 height 558
click at [921, 25] on button "Call to Customer" at bounding box center [930, 32] width 72 height 18
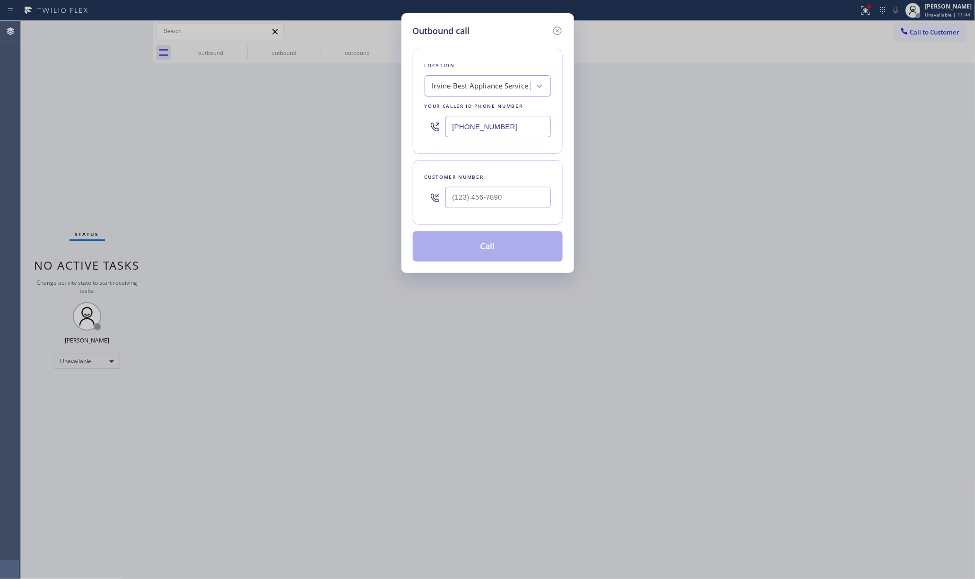
drag, startPoint x: 510, startPoint y: 127, endPoint x: 442, endPoint y: 136, distance: 68.7
click at [442, 135] on div "[PHONE_NUMBER]" at bounding box center [488, 126] width 126 height 31
paste input "855) 999-4417"
type input "[PHONE_NUMBER]"
drag, startPoint x: 66, startPoint y: 147, endPoint x: 154, endPoint y: 142, distance: 88.1
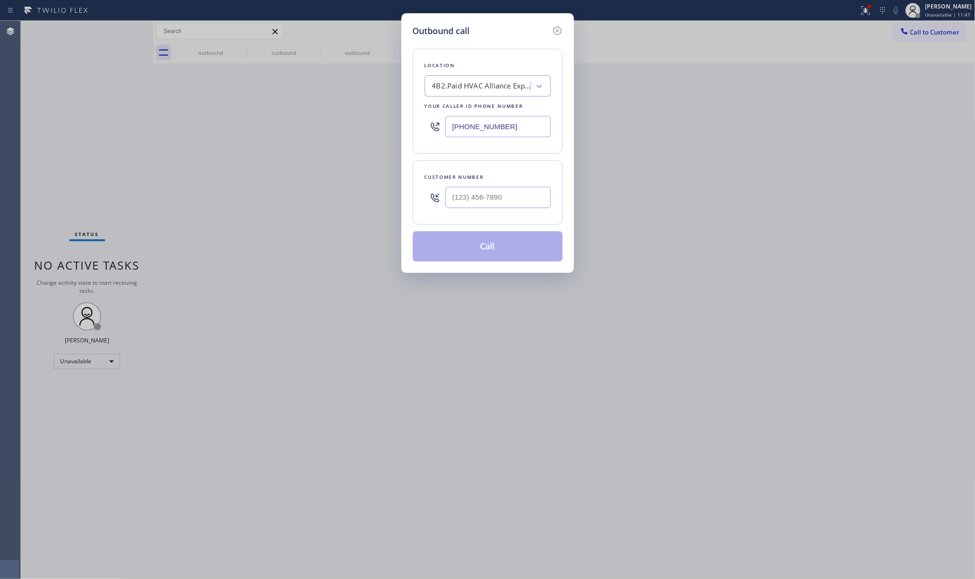
click at [66, 147] on div "Outbound call Location 4B2.Paid HVAC Alliance Expert Your caller id phone numbe…" at bounding box center [487, 289] width 975 height 579
click at [521, 207] on input "(___) ___-____" at bounding box center [497, 197] width 105 height 21
paste input "928) 473-2854"
type input "[PHONE_NUMBER]"
click at [502, 176] on div "Customer number" at bounding box center [488, 177] width 126 height 10
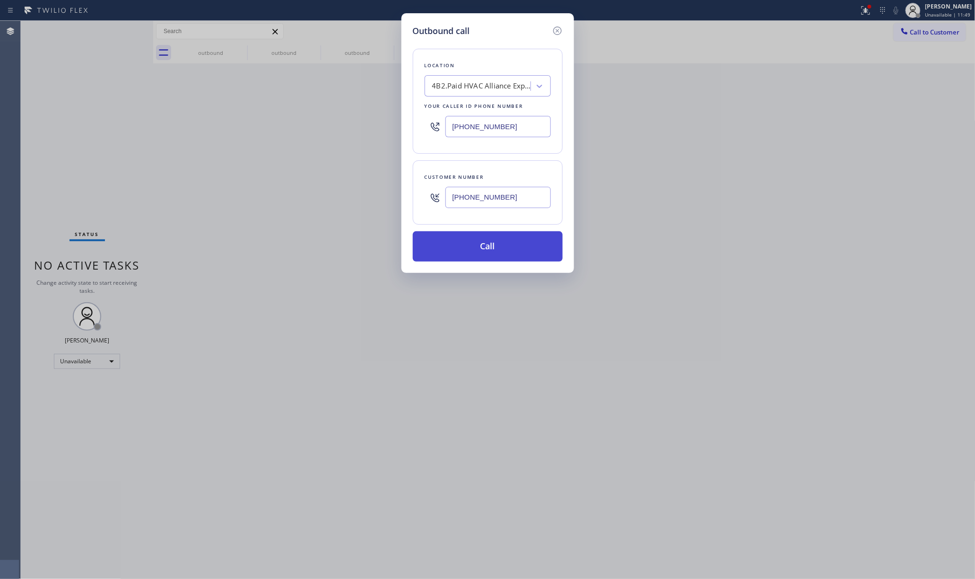
click at [496, 241] on button "Call" at bounding box center [488, 246] width 150 height 30
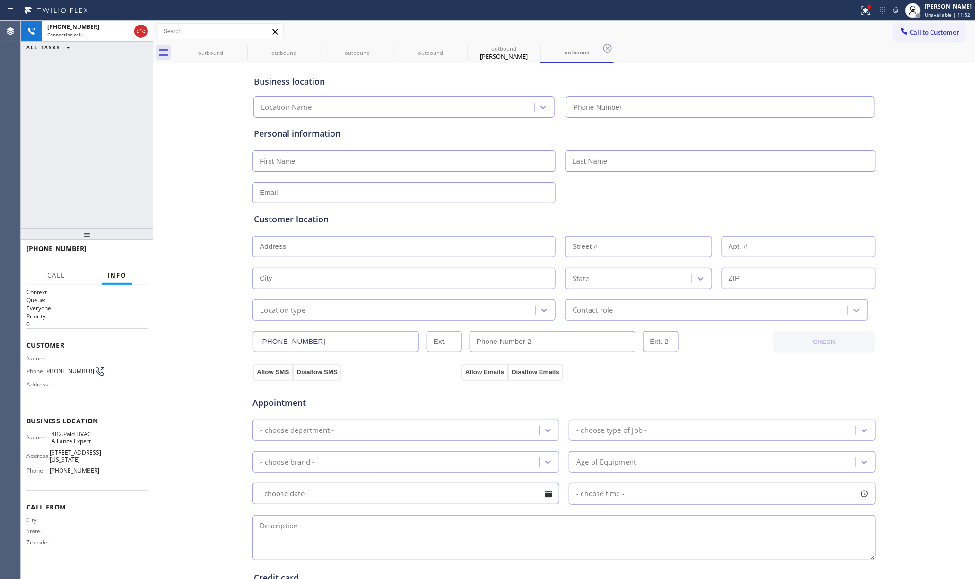
type input "[PHONE_NUMBER]"
drag, startPoint x: 8, startPoint y: 129, endPoint x: 26, endPoint y: 114, distance: 23.2
click at [11, 127] on div "Agent Desktop" at bounding box center [10, 300] width 20 height 558
click at [145, 247] on div "+19284732854 Live | 00:23 HANG UP" at bounding box center [86, 253] width 121 height 25
drag, startPoint x: 111, startPoint y: 218, endPoint x: 114, endPoint y: 237, distance: 19.2
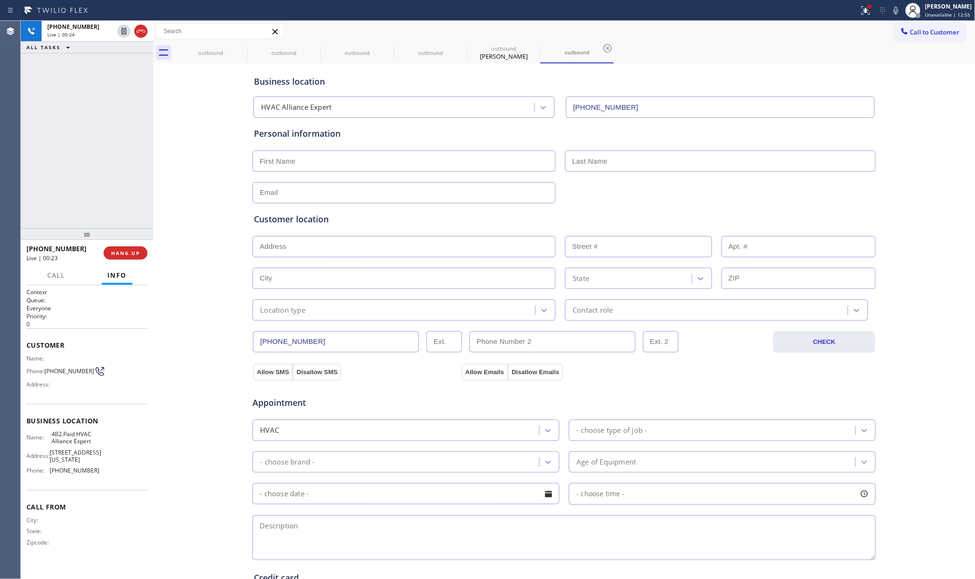
click at [111, 226] on div "+19284732854 Live | 00:24 ALL TASKS ALL TASKS ACTIVE TASKS TASKS IN WRAP UP +19…" at bounding box center [87, 300] width 132 height 558
click at [122, 263] on div "+19284732854 Live | 00:24 HANG UP" at bounding box center [86, 253] width 121 height 25
click at [122, 244] on div "+19284732854 Live | 00:24 HANG UP" at bounding box center [86, 253] width 121 height 25
click at [122, 243] on div "+19284732854 Live | 00:25 HANG UP" at bounding box center [86, 253] width 121 height 25
click at [116, 249] on button "HANG UP" at bounding box center [126, 252] width 44 height 13
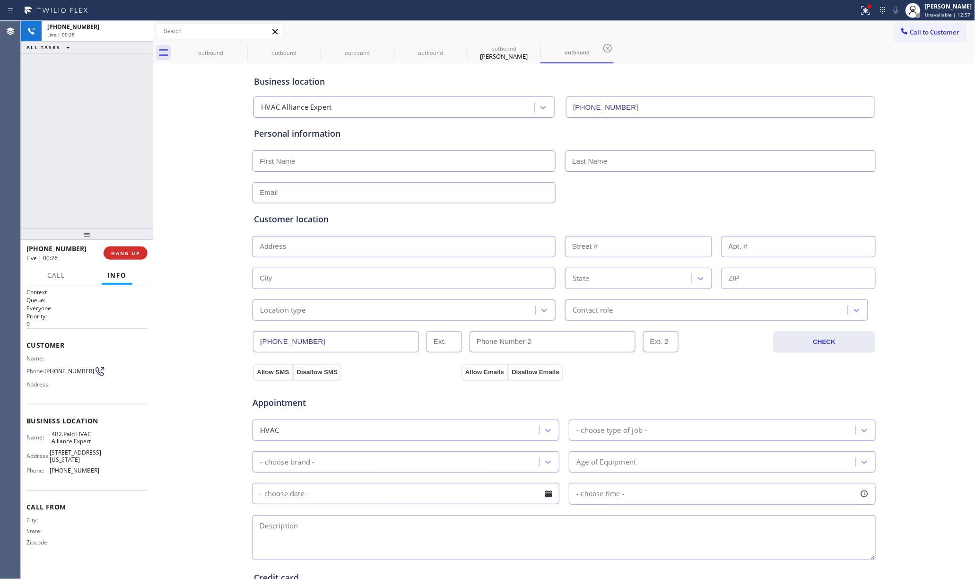
click at [107, 203] on div "+19284732854 Live | 00:26 ALL TASKS ALL TASKS ACTIVE TASKS TASKS IN WRAP UP" at bounding box center [87, 125] width 132 height 208
click at [120, 252] on span "COMPLETE" at bounding box center [123, 253] width 33 height 7
drag, startPoint x: 108, startPoint y: 204, endPoint x: 246, endPoint y: 203, distance: 138.1
click at [112, 203] on div "ALL TASKS ALL TASKS ACTIVE TASKS TASKS IN WRAP UP +19284732854 Wrap up | 00:01" at bounding box center [87, 125] width 132 height 208
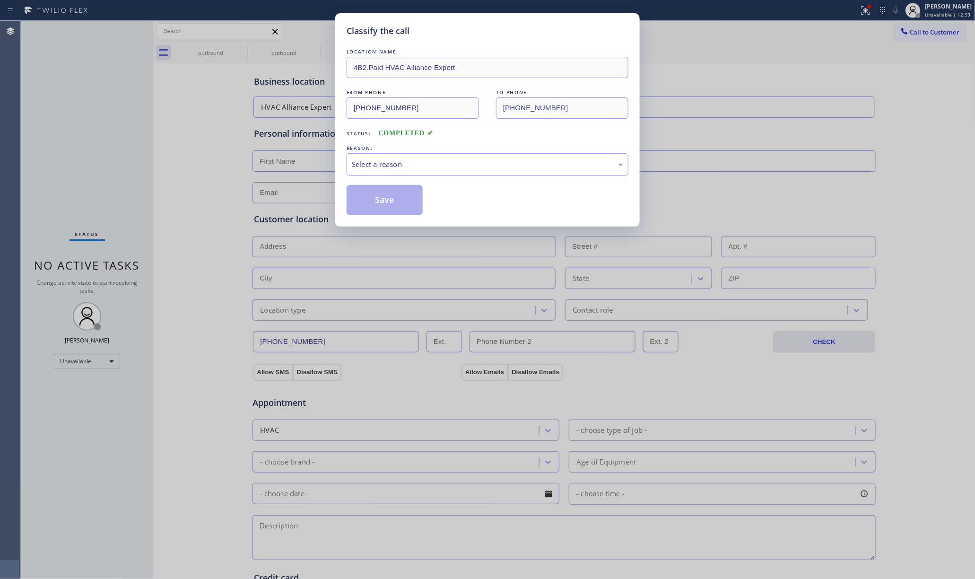
click at [407, 162] on div "Select a reason" at bounding box center [487, 164] width 271 height 11
click at [386, 195] on button "Save" at bounding box center [385, 200] width 76 height 30
type input "[PHONE_NUMBER]"
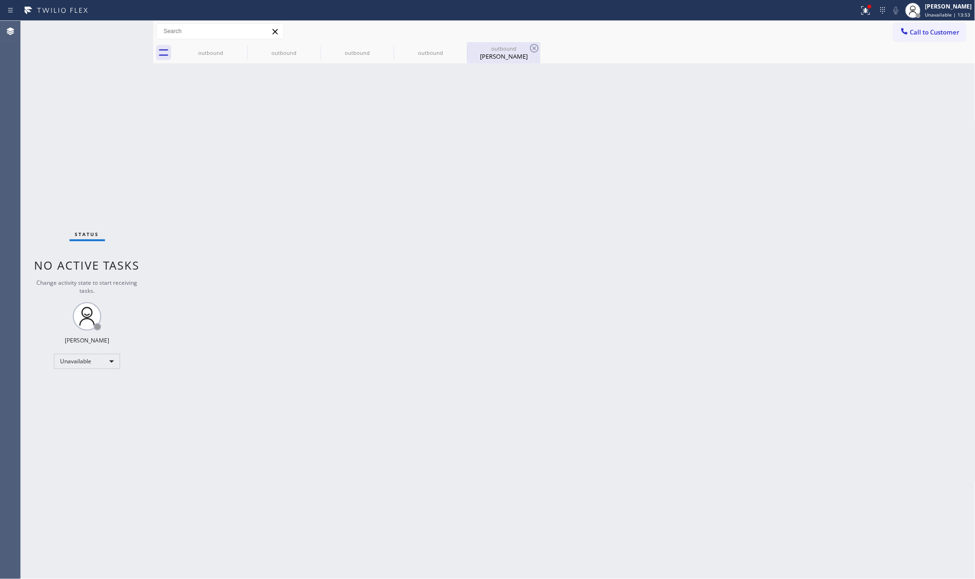
drag, startPoint x: 67, startPoint y: 120, endPoint x: 485, endPoint y: 54, distance: 422.7
click at [67, 120] on div "Status No active tasks Change activity state to start receiving tasks. [PERSON_…" at bounding box center [87, 300] width 132 height 558
click at [897, 21] on div "Call to Customer Outbound call Location HVAC Alliance Expert Your caller id pho…" at bounding box center [564, 31] width 822 height 21
click at [905, 31] on icon at bounding box center [904, 30] width 9 height 9
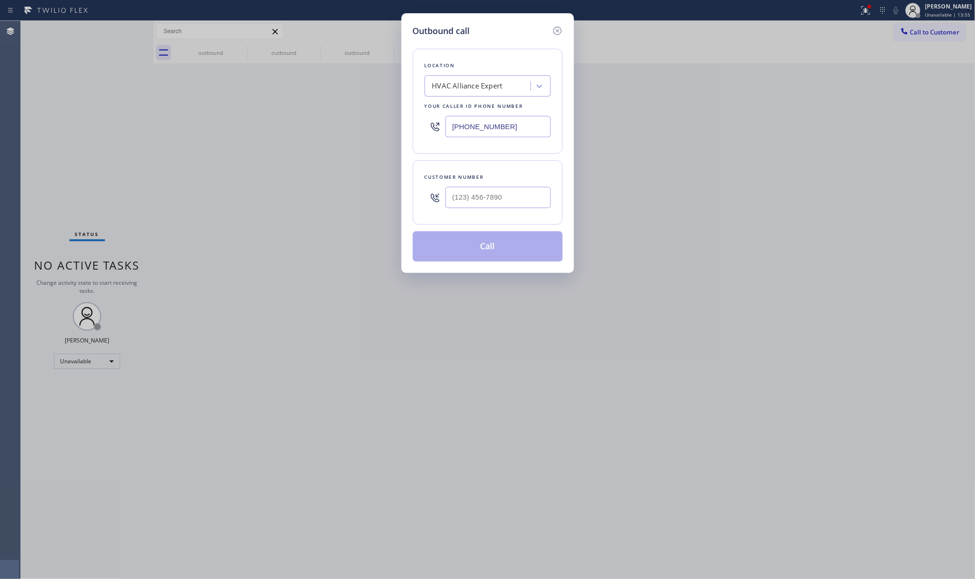
drag, startPoint x: 509, startPoint y: 117, endPoint x: 456, endPoint y: 122, distance: 53.2
click at [378, 119] on div "Outbound call Location HVAC Alliance Expert Your caller id phone number (855) 9…" at bounding box center [487, 289] width 975 height 579
paste input "17) 873-6588"
type input "(817) 873-6588"
drag, startPoint x: 477, startPoint y: 211, endPoint x: 483, endPoint y: 178, distance: 33.1
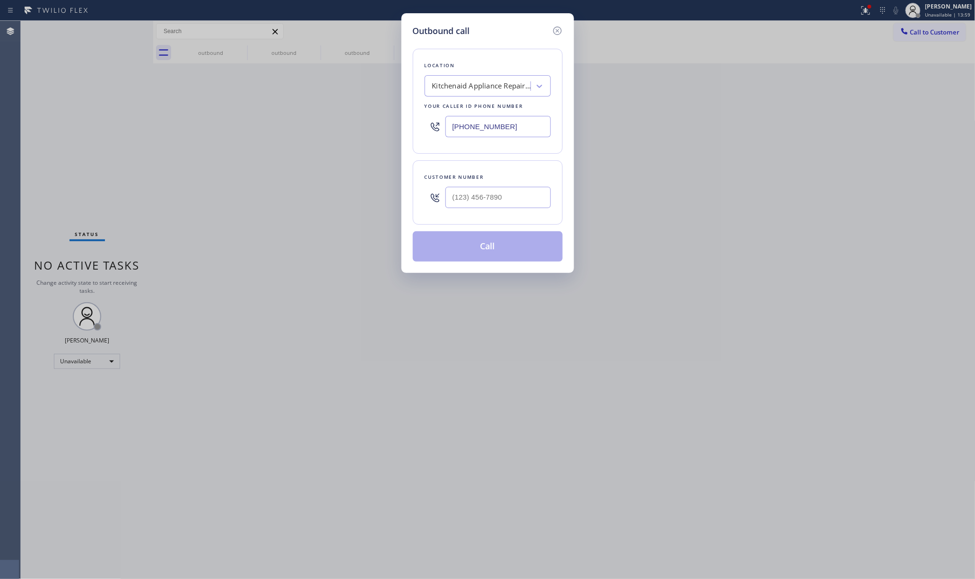
click at [478, 211] on div at bounding box center [497, 197] width 105 height 31
click at [474, 198] on input "(___) ___-____" at bounding box center [497, 197] width 105 height 21
paste input "843) 618-9076"
type input "(843) 618-9076"
click at [488, 163] on div "Customer number (843) 618-9076" at bounding box center [488, 192] width 150 height 64
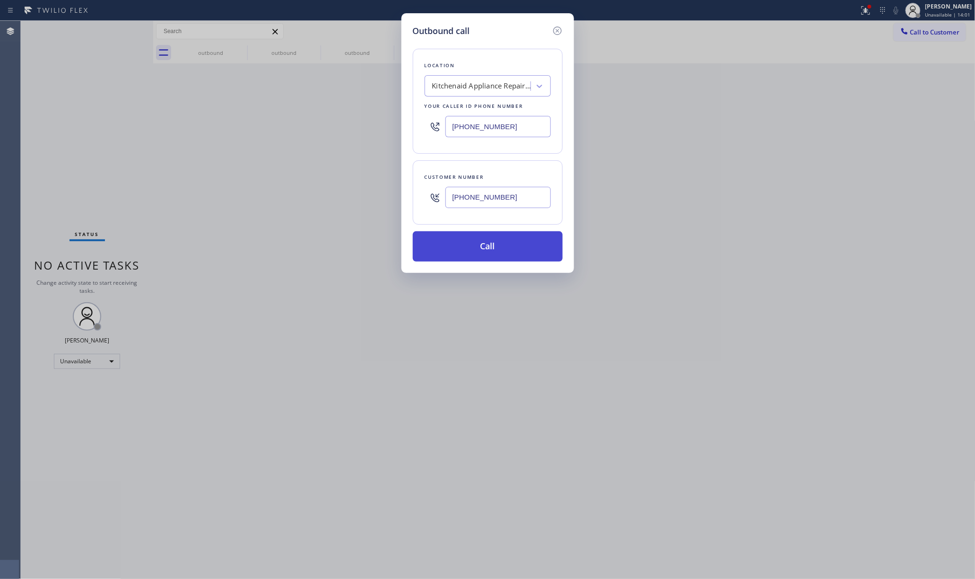
click at [490, 249] on button "Call" at bounding box center [488, 246] width 150 height 30
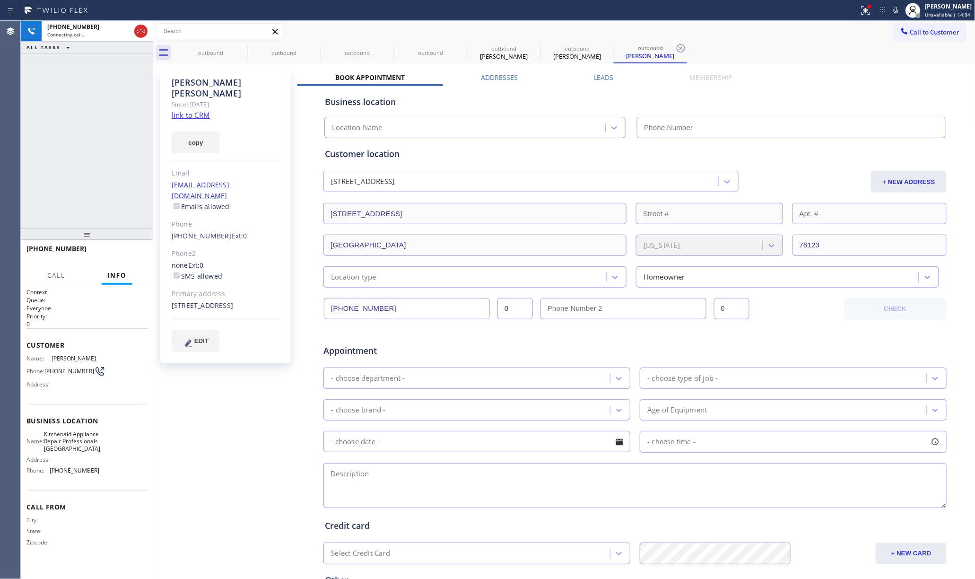
click at [208, 110] on link "link to CRM" at bounding box center [191, 114] width 38 height 9
type input "(817) 873-6588"
click at [144, 31] on icon at bounding box center [140, 31] width 11 height 11
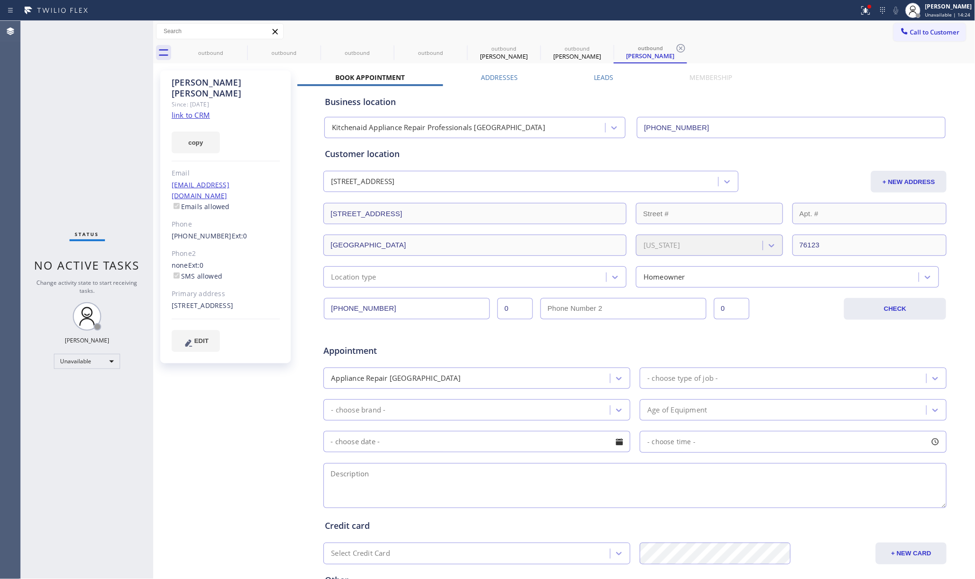
drag, startPoint x: 216, startPoint y: 295, endPoint x: 205, endPoint y: 295, distance: 11.3
click at [215, 300] on div "8812 Treehouse Court Fort Worth, 76123 TX" at bounding box center [226, 305] width 108 height 11
drag, startPoint x: 194, startPoint y: 292, endPoint x: 172, endPoint y: 292, distance: 21.8
click at [172, 300] on div "8812 Treehouse Court Fort Worth, 76123 TX" at bounding box center [226, 305] width 108 height 11
drag, startPoint x: 822, startPoint y: 63, endPoint x: 825, endPoint y: 58, distance: 6.2
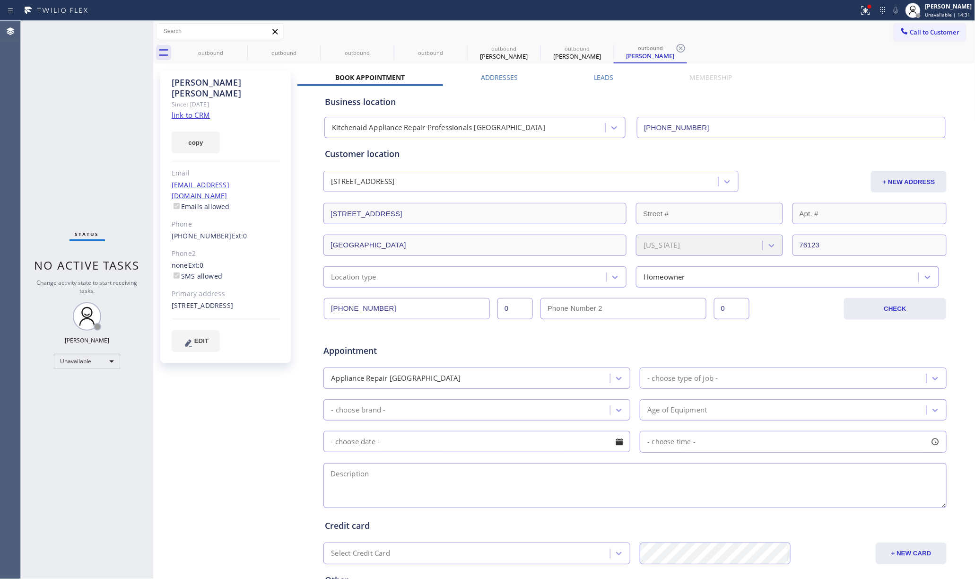
click at [822, 62] on div "outbound outbound outbound outbound outbound Rey Jong outbound Henry Becoat out…" at bounding box center [564, 351] width 822 height 660
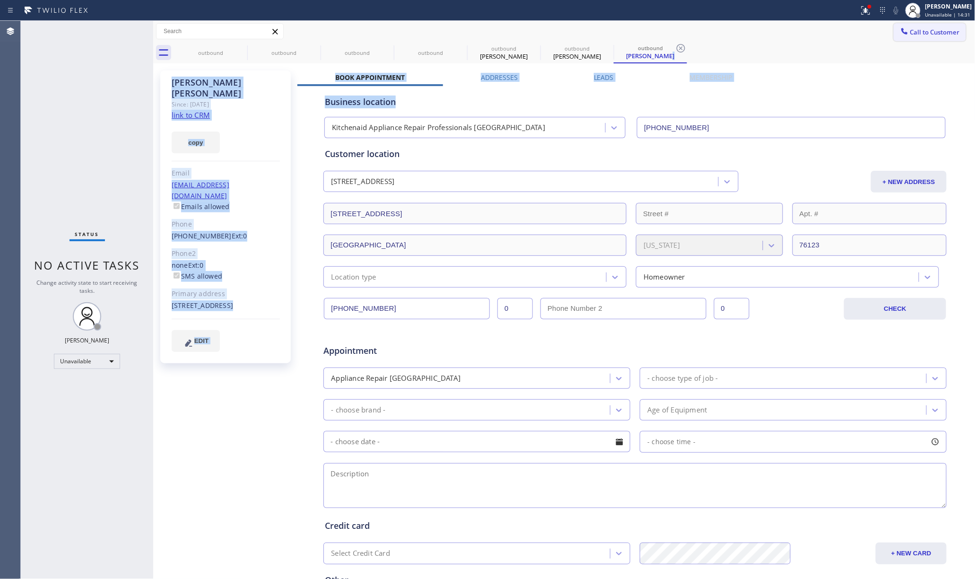
click at [901, 25] on button "Call to Customer" at bounding box center [930, 32] width 72 height 18
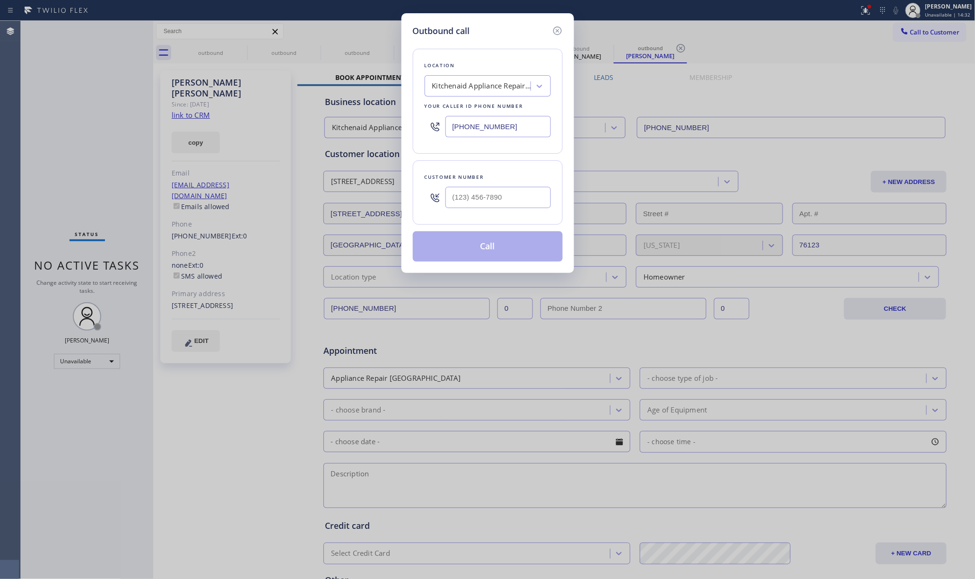
drag, startPoint x: 501, startPoint y: 129, endPoint x: 419, endPoint y: 125, distance: 82.8
click at [419, 125] on div "Location Kitchenaid Appliance Repair Professionals Fort Worth Your caller id ph…" at bounding box center [488, 101] width 150 height 105
paste input "05) 549-492"
type input "(805) 549-4928"
click at [497, 202] on input "text" at bounding box center [497, 197] width 105 height 21
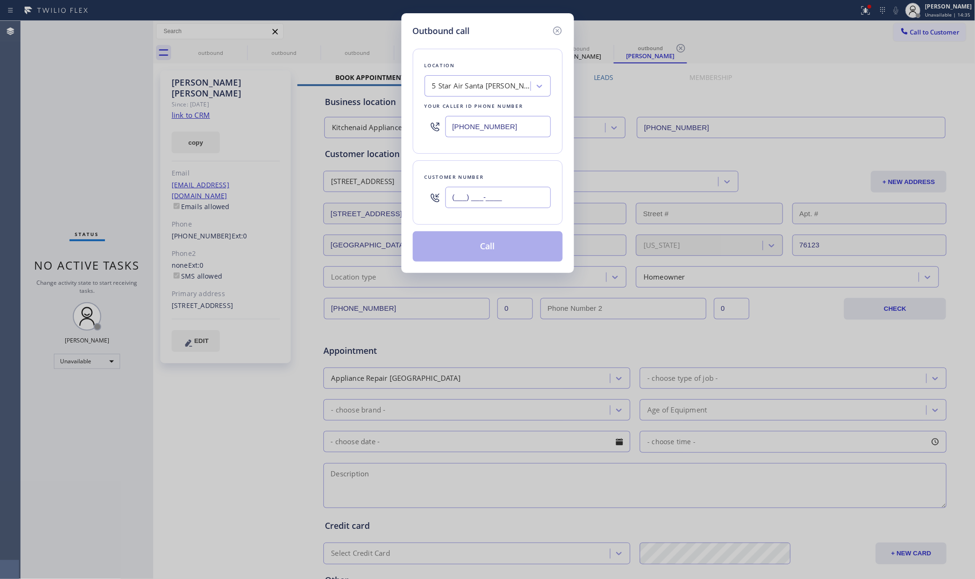
paste input "805) 768-7858"
type input "(805) 768-7858"
click at [491, 169] on div "Customer number (805) 768-7858" at bounding box center [488, 192] width 150 height 64
click at [489, 260] on button "Call" at bounding box center [488, 246] width 150 height 30
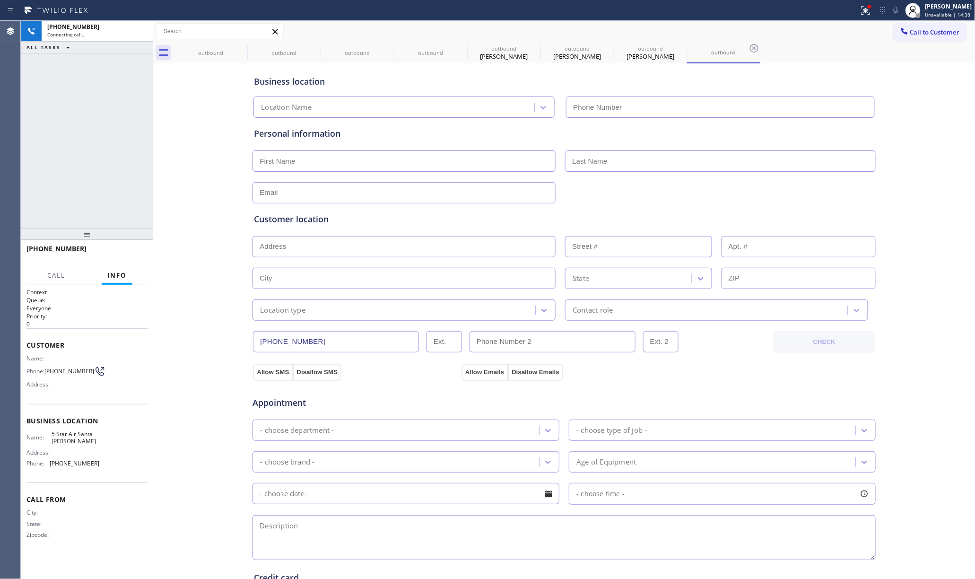
type input "(805) 549-4928"
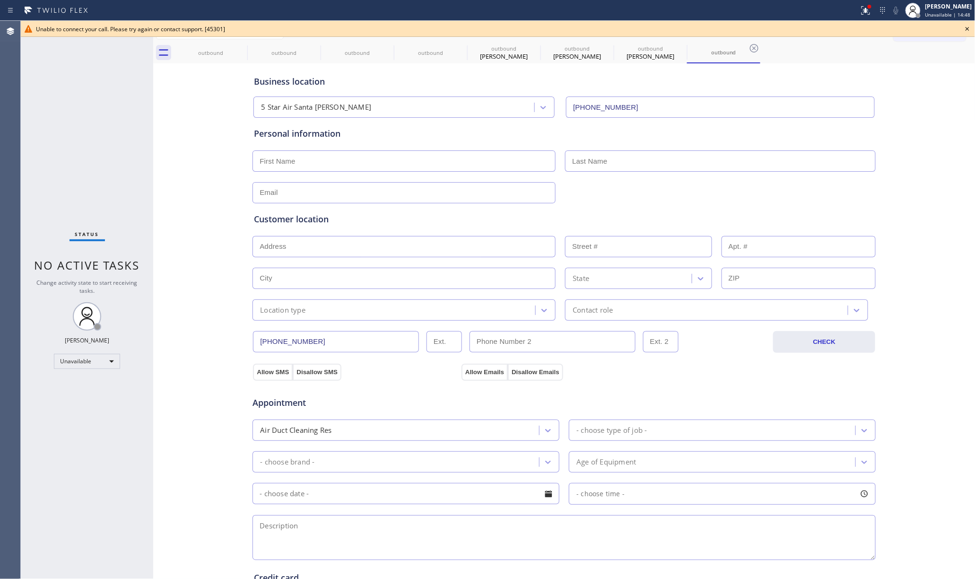
click at [966, 25] on icon at bounding box center [967, 28] width 11 height 11
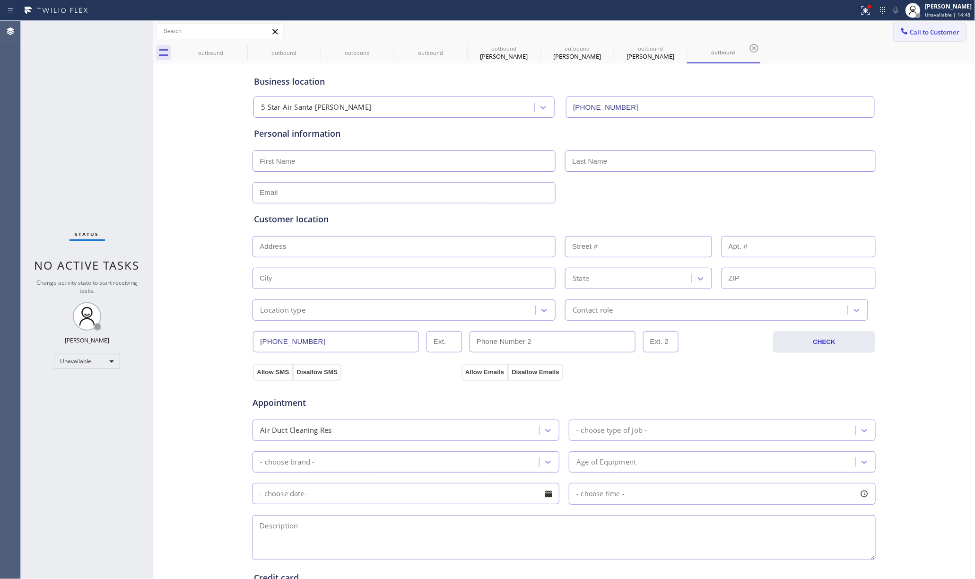
click at [928, 33] on span "Call to Customer" at bounding box center [935, 32] width 50 height 9
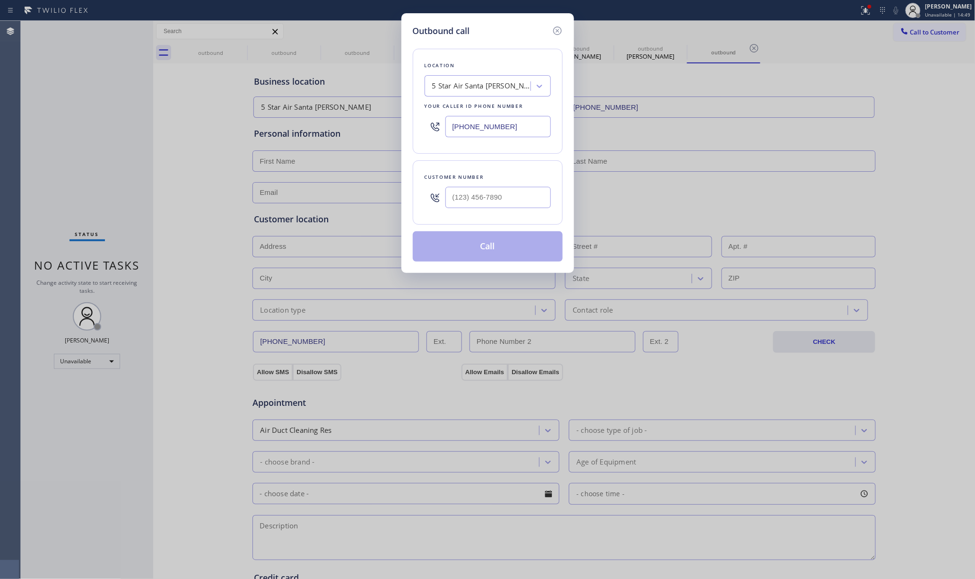
drag, startPoint x: 532, startPoint y: 123, endPoint x: 449, endPoint y: 123, distance: 82.3
click at [449, 123] on input "(805) 549-4928" at bounding box center [497, 126] width 105 height 21
paste input "925) 319-6850"
type input "[PHONE_NUMBER]"
click at [492, 203] on input "(___) ___-____" at bounding box center [497, 197] width 105 height 21
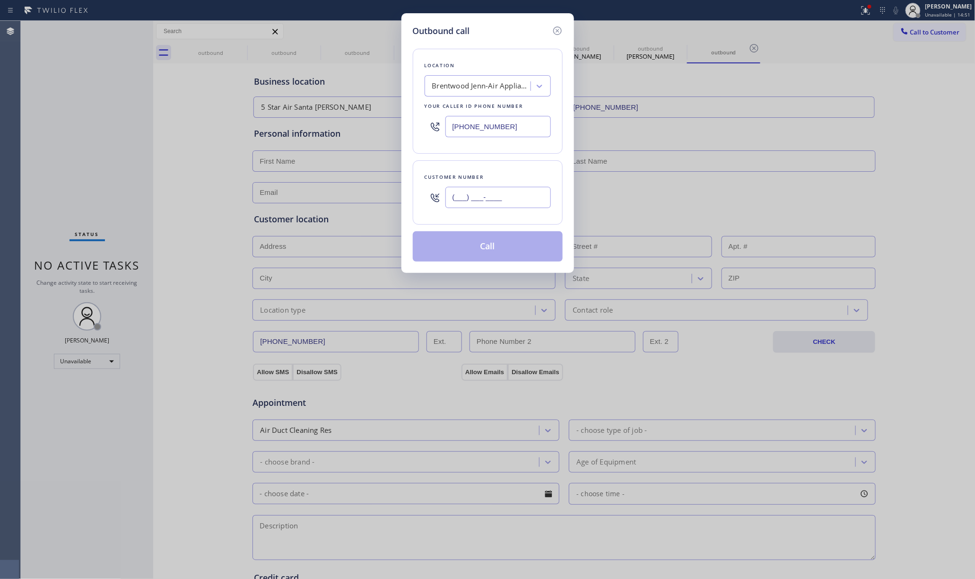
paste input "650) 674-4742"
type input "[PHONE_NUMBER]"
click at [496, 183] on div "[PHONE_NUMBER]" at bounding box center [497, 197] width 105 height 31
drag, startPoint x: 497, startPoint y: 251, endPoint x: 500, endPoint y: 246, distance: 6.1
click at [497, 251] on button "Call" at bounding box center [488, 246] width 150 height 30
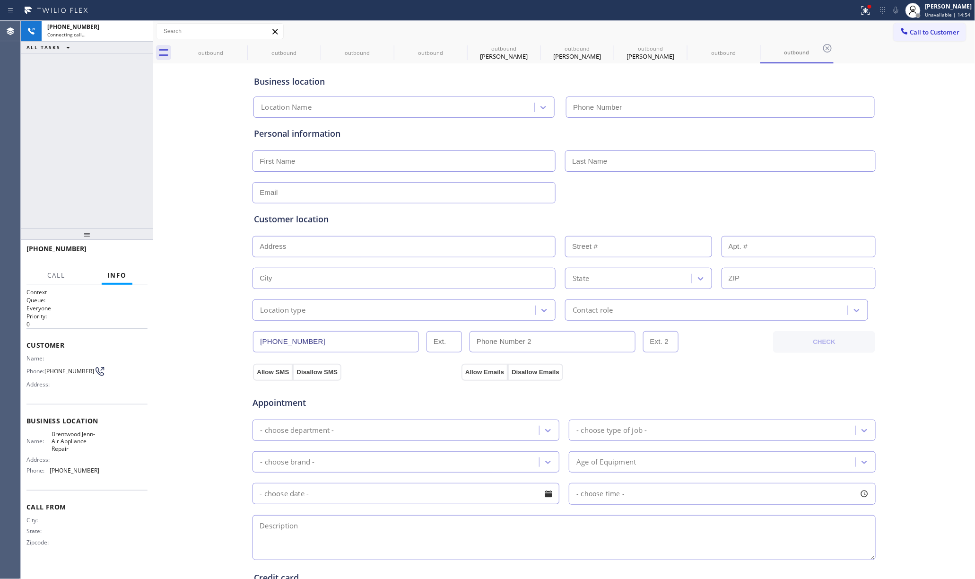
type input "[PHONE_NUMBER]"
drag, startPoint x: 120, startPoint y: 246, endPoint x: 125, endPoint y: 236, distance: 11.0
click at [120, 246] on button "HANG UP" at bounding box center [126, 252] width 44 height 13
click at [112, 208] on div "+16506744742 Live | 00:05 ALL TASKS ALL TASKS ACTIVE TASKS TASKS IN WRAP UP" at bounding box center [87, 125] width 132 height 208
click at [129, 250] on span "HANG UP" at bounding box center [125, 253] width 29 height 7
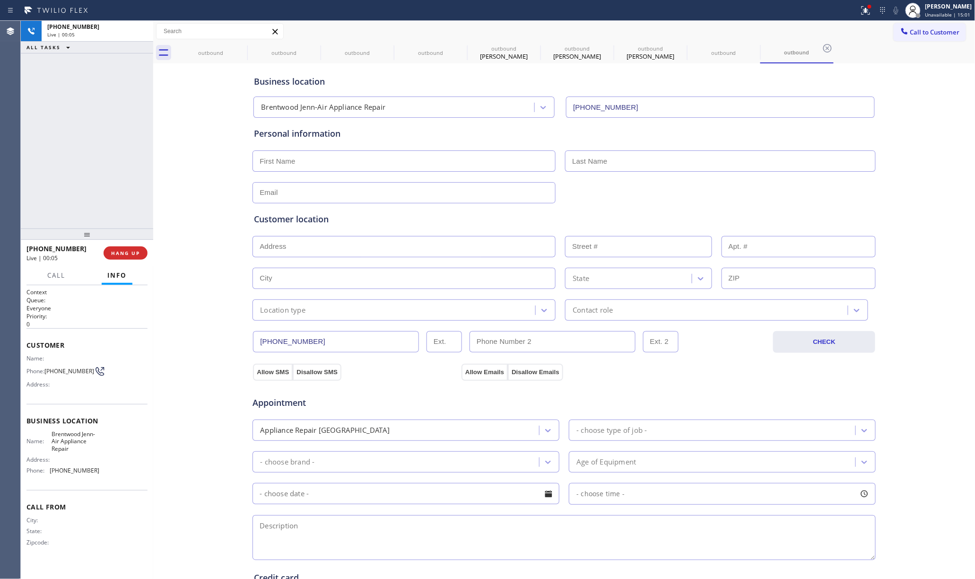
click at [107, 192] on div "+16506744742 Live | 00:05 ALL TASKS ALL TASKS ACTIVE TASKS TASKS IN WRAP UP" at bounding box center [87, 125] width 132 height 208
click at [127, 256] on span "COMPLETE" at bounding box center [123, 253] width 33 height 7
drag, startPoint x: 61, startPoint y: 193, endPoint x: 67, endPoint y: 190, distance: 7.2
click at [61, 192] on div "ALL TASKS ALL TASKS ACTIVE TASKS TASKS IN WRAP UP +16506744742 Wrap up | 00:02" at bounding box center [87, 125] width 132 height 208
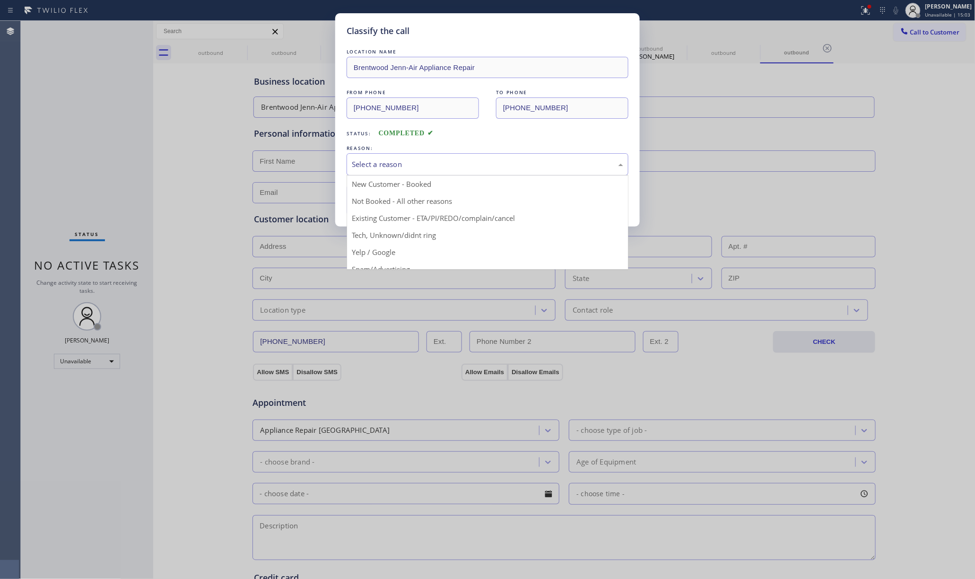
drag, startPoint x: 387, startPoint y: 166, endPoint x: 384, endPoint y: 216, distance: 49.7
click at [388, 166] on div "Select a reason" at bounding box center [487, 164] width 271 height 11
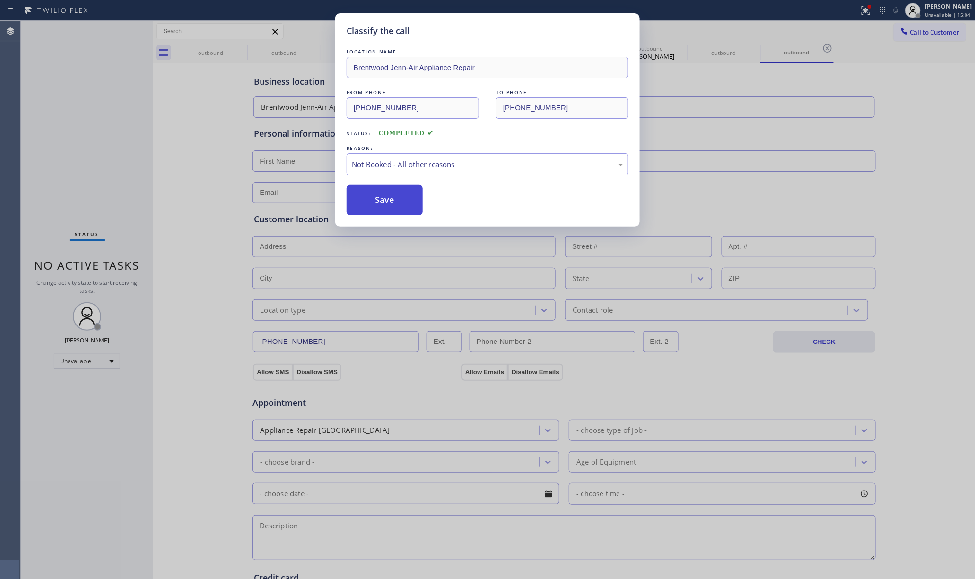
drag, startPoint x: 377, startPoint y: 199, endPoint x: 943, endPoint y: 186, distance: 565.7
click at [377, 198] on button "Save" at bounding box center [385, 200] width 76 height 30
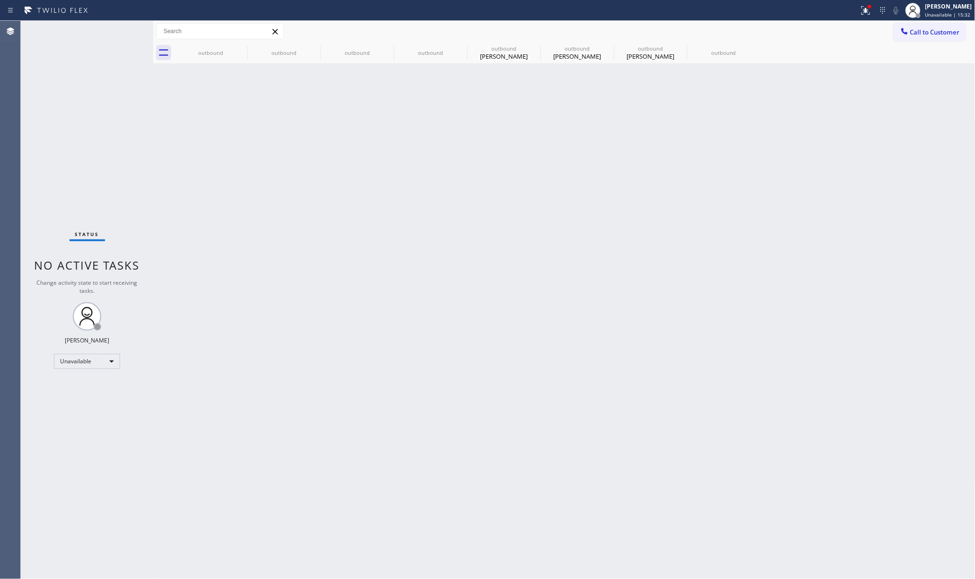
drag, startPoint x: 48, startPoint y: 152, endPoint x: 500, endPoint y: 17, distance: 471.7
click at [61, 140] on div "Status No active tasks Change activity state to start receiving tasks. [PERSON_…" at bounding box center [87, 300] width 132 height 558
click at [920, 27] on button "Call to Customer" at bounding box center [930, 32] width 72 height 18
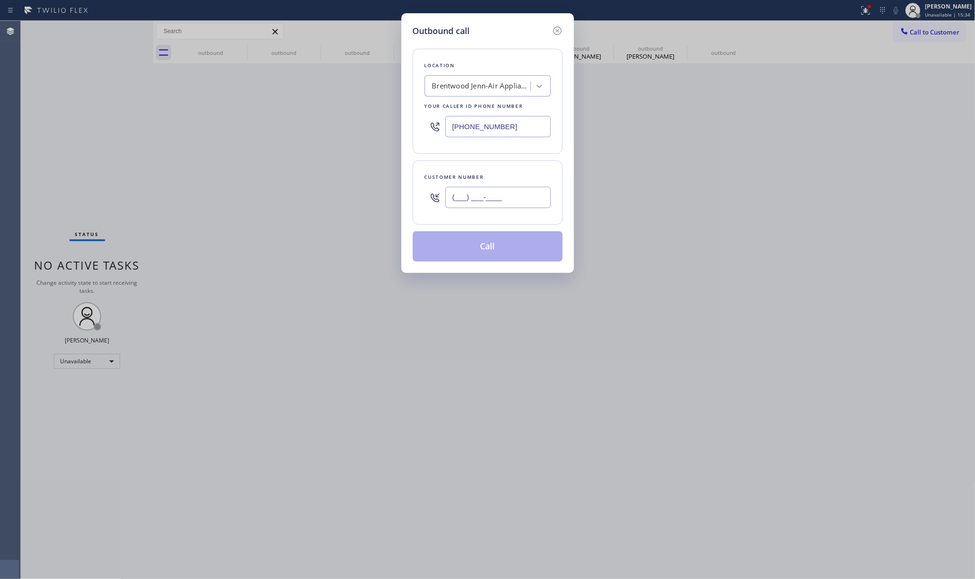
click at [490, 195] on input "(___) ___-____" at bounding box center [497, 197] width 105 height 21
paste input "949) 308-5266"
type input "[PHONE_NUMBER]"
click at [289, 209] on div "Outbound call Location Brentwood Jenn-Air Appliance Repair Your caller id phone…" at bounding box center [487, 289] width 975 height 579
click at [560, 26] on icon at bounding box center [557, 30] width 11 height 11
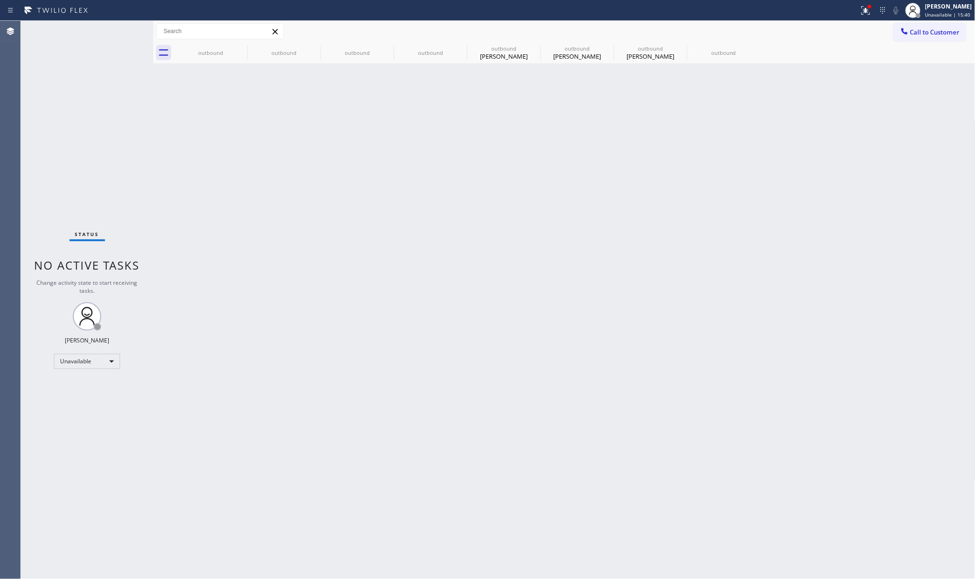
click at [661, 98] on div "Back to Dashboard Change Sender ID Customers Technicians Select a contact Outbo…" at bounding box center [564, 300] width 822 height 558
click at [476, 55] on div "Rey Jong" at bounding box center [503, 56] width 71 height 9
type input "[PHONE_NUMBER]"
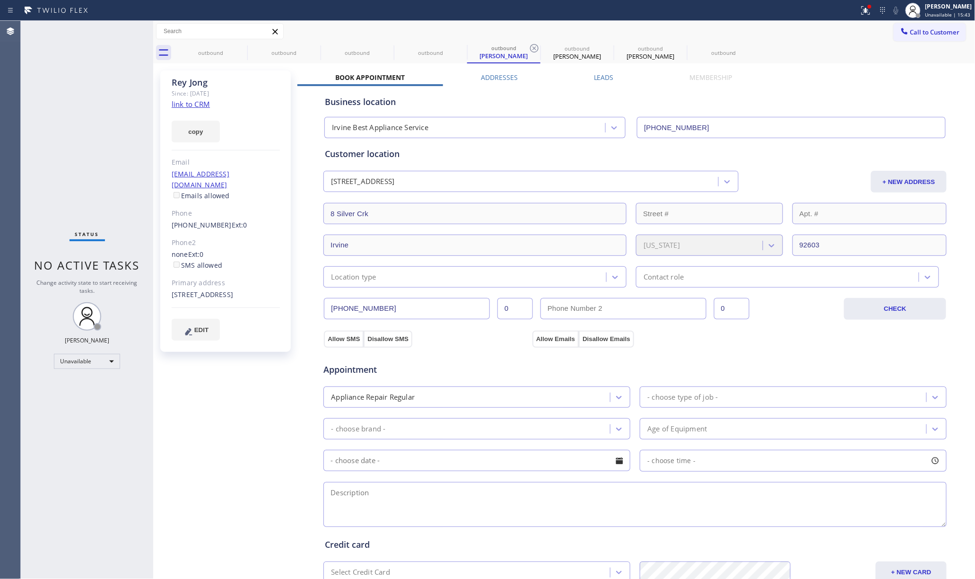
drag, startPoint x: 701, startPoint y: 127, endPoint x: 594, endPoint y: 127, distance: 106.4
click at [594, 127] on div "Irvine Best Appliance Service (949) 396-0575" at bounding box center [635, 125] width 625 height 25
click at [195, 220] on link "[PHONE_NUMBER]" at bounding box center [202, 224] width 60 height 9
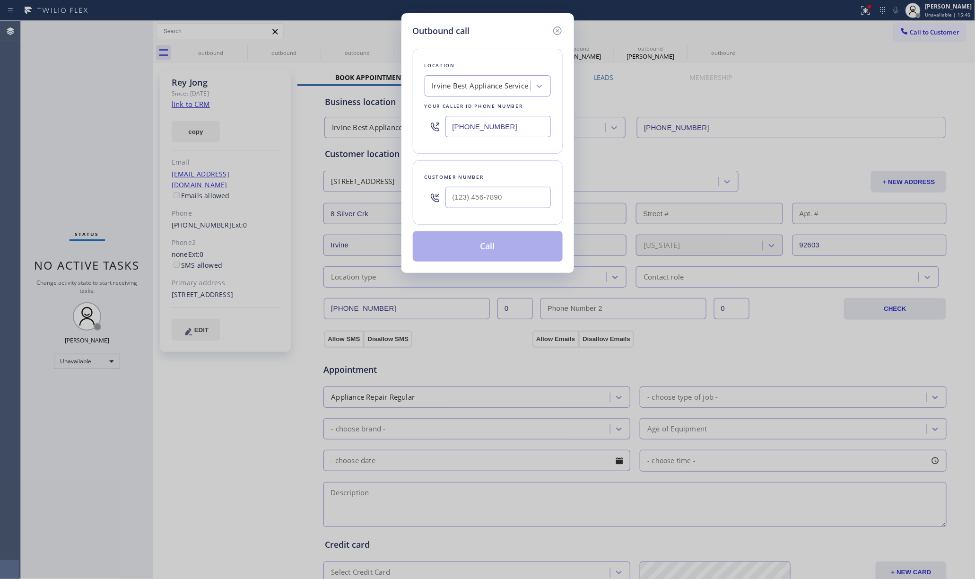
type input "[PHONE_NUMBER]"
click at [494, 244] on button "Call" at bounding box center [488, 246] width 150 height 30
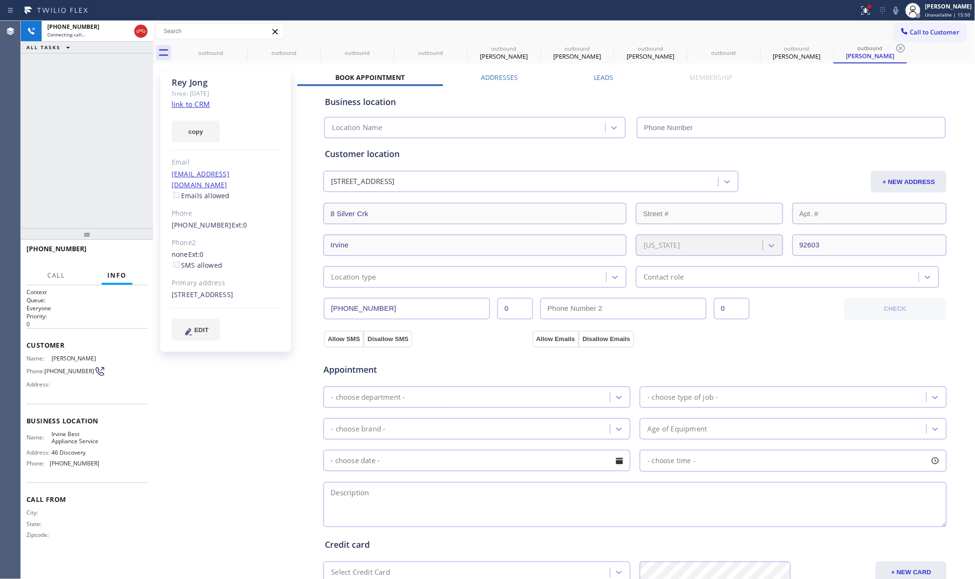
type input "[PHONE_NUMBER]"
drag, startPoint x: 122, startPoint y: 253, endPoint x: 124, endPoint y: 240, distance: 13.5
click at [122, 251] on span "HANG UP" at bounding box center [125, 253] width 29 height 7
click at [112, 214] on div "+19493085266 Live | 00:09 ALL TASKS ALL TASKS ACTIVE TASKS TASKS IN WRAP UP" at bounding box center [87, 125] width 132 height 208
click at [132, 253] on span "HANG UP" at bounding box center [125, 253] width 29 height 7
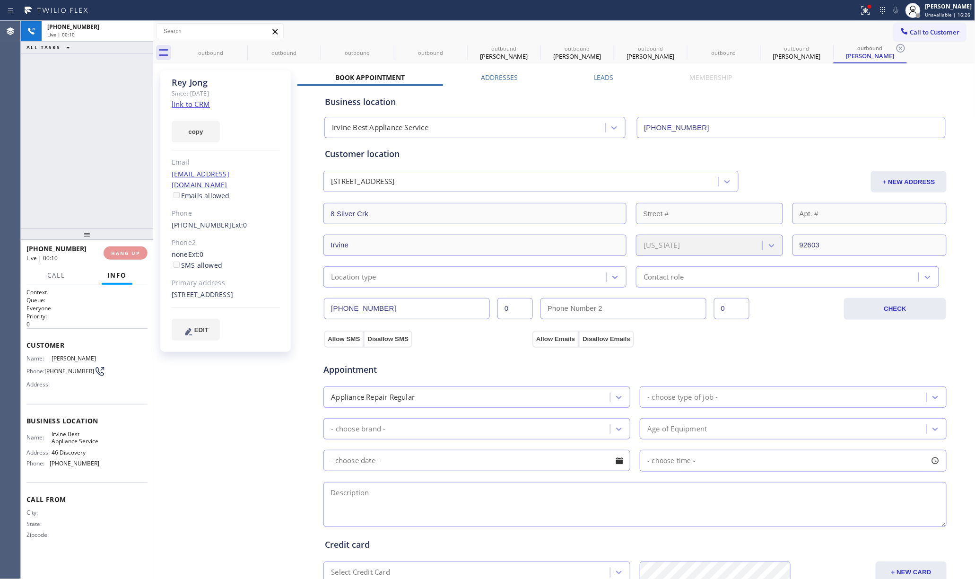
click at [105, 199] on div "+19493085266 Live | 00:10 ALL TASKS ALL TASKS ACTIVE TASKS TASKS IN WRAP UP" at bounding box center [87, 125] width 132 height 208
click at [96, 192] on div "ALL TASKS ALL TASKS ACTIVE TASKS TASKS IN WRAP UP +19493085266 Wrap up | 00:01" at bounding box center [87, 125] width 132 height 208
click at [139, 251] on span "COMPLETE" at bounding box center [123, 253] width 33 height 7
click at [72, 160] on div "ALL TASKS ALL TASKS ACTIVE TASKS TASKS IN WRAP UP +19493085266 Wrap up | 00:03" at bounding box center [87, 125] width 132 height 208
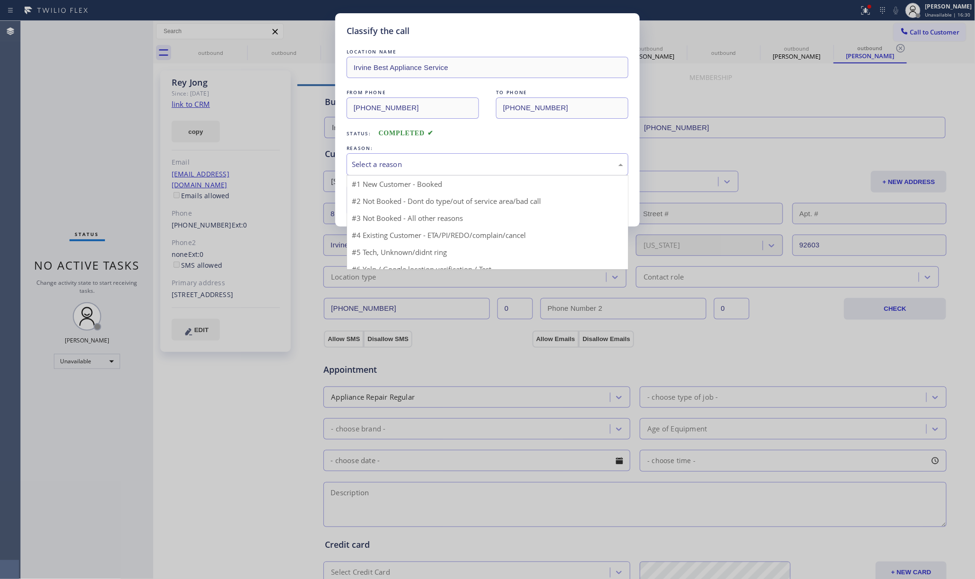
drag, startPoint x: 434, startPoint y: 167, endPoint x: 417, endPoint y: 220, distance: 56.1
click at [434, 169] on div "Select a reason" at bounding box center [487, 164] width 271 height 11
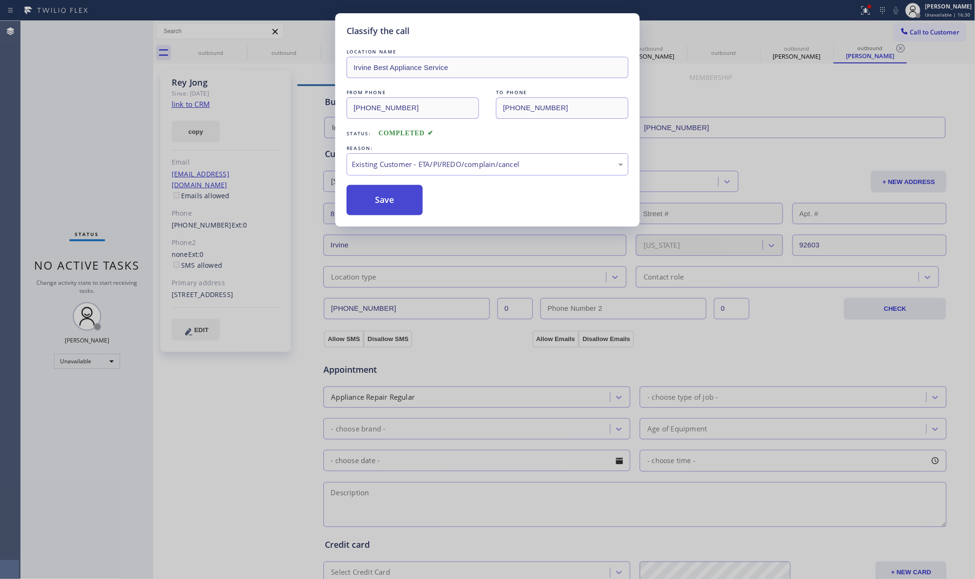
click at [401, 201] on button "Save" at bounding box center [385, 200] width 76 height 30
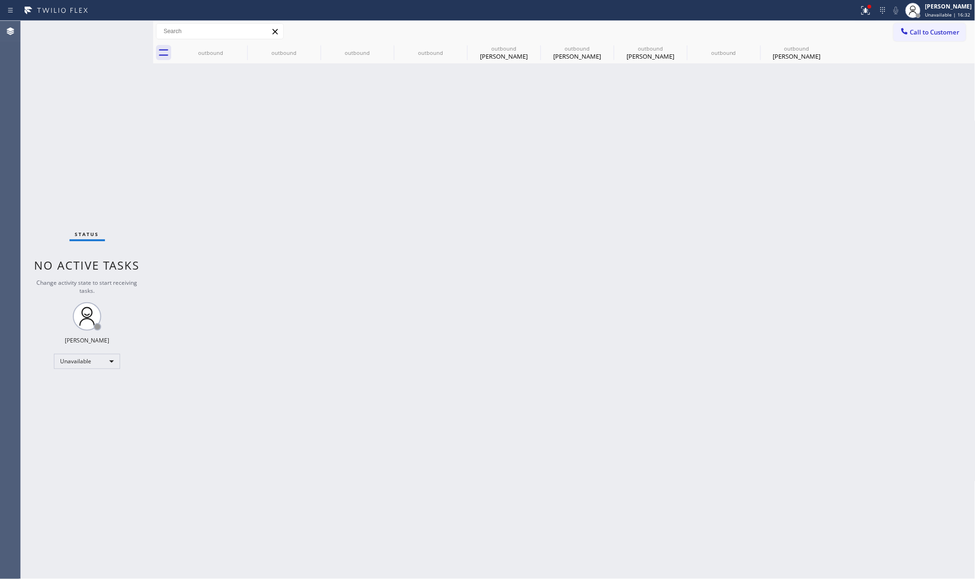
drag, startPoint x: 936, startPoint y: 34, endPoint x: 926, endPoint y: 38, distance: 11.1
click at [935, 33] on span "Call to Customer" at bounding box center [935, 32] width 50 height 9
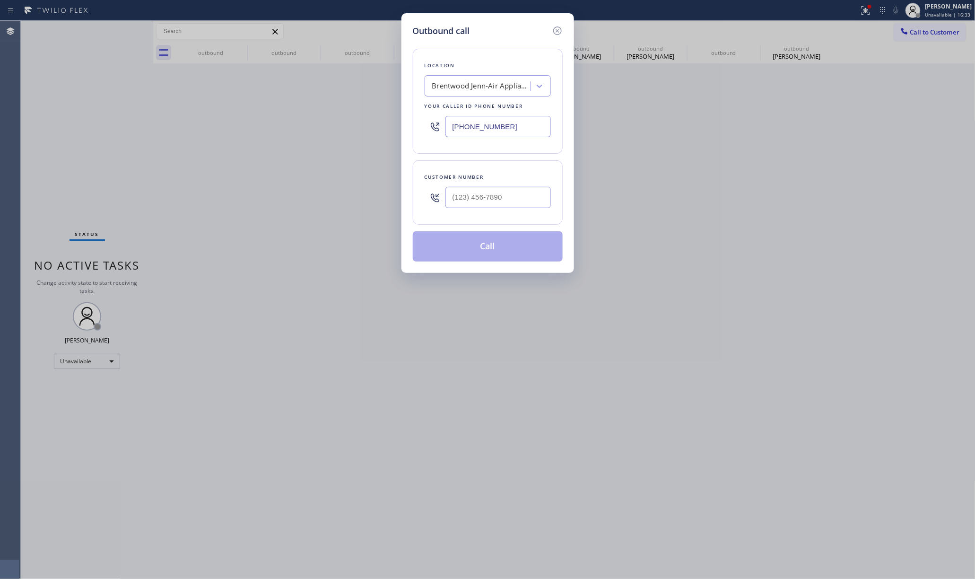
drag, startPoint x: 507, startPoint y: 130, endPoint x: 415, endPoint y: 129, distance: 91.7
click at [415, 129] on div "Location Brentwood Jenn-Air Appliance Repair Your caller id phone number (925) …" at bounding box center [488, 101] width 150 height 105
paste input "732) 631-3284"
type input "[PHONE_NUMBER]"
click at [464, 205] on input "text" at bounding box center [497, 197] width 105 height 21
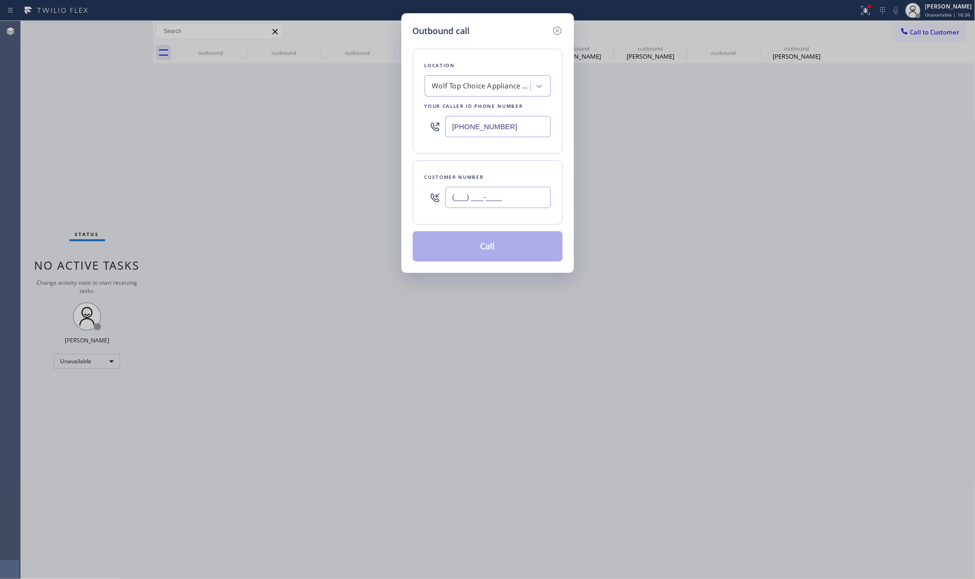
paste input "609) 307-9214"
type input "(609) 307-9214"
click at [477, 184] on div "(609) 307-9214" at bounding box center [497, 197] width 105 height 31
drag, startPoint x: 484, startPoint y: 250, endPoint x: 645, endPoint y: 207, distance: 166.4
click at [487, 248] on button "Call" at bounding box center [488, 246] width 150 height 30
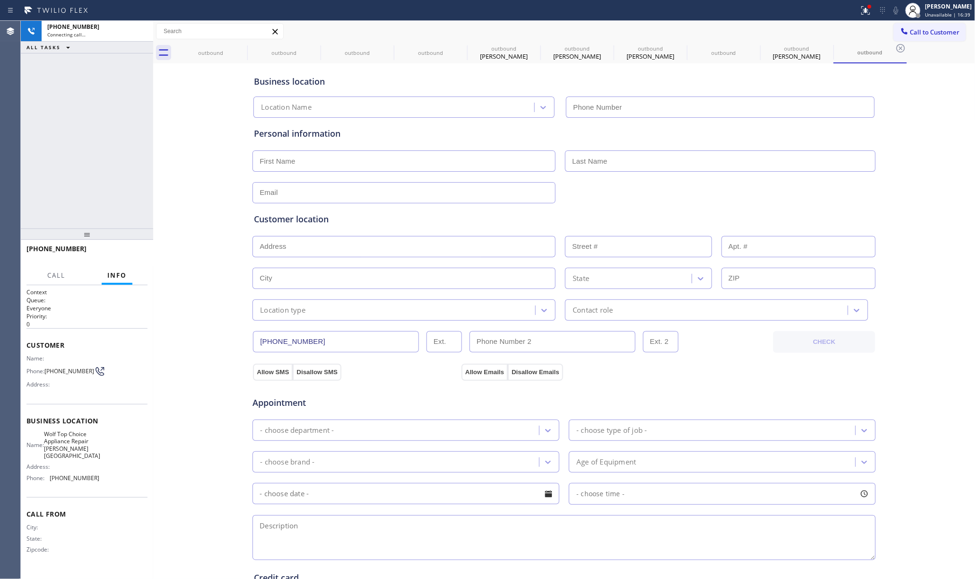
type input "[PHONE_NUMBER]"
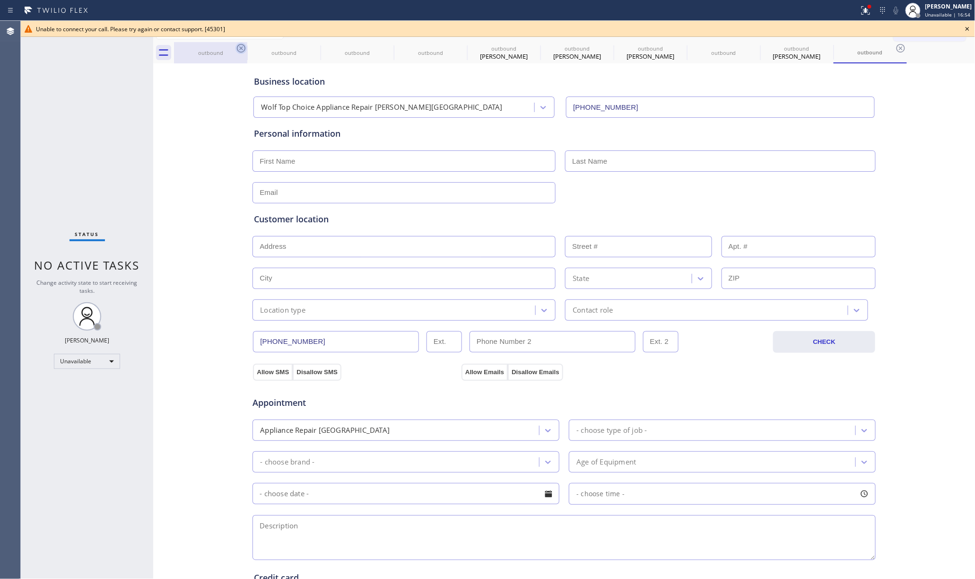
click at [238, 47] on icon at bounding box center [240, 48] width 11 height 11
click at [309, 47] on icon at bounding box center [314, 48] width 11 height 11
click at [0, 0] on icon at bounding box center [0, 0] width 0 height 0
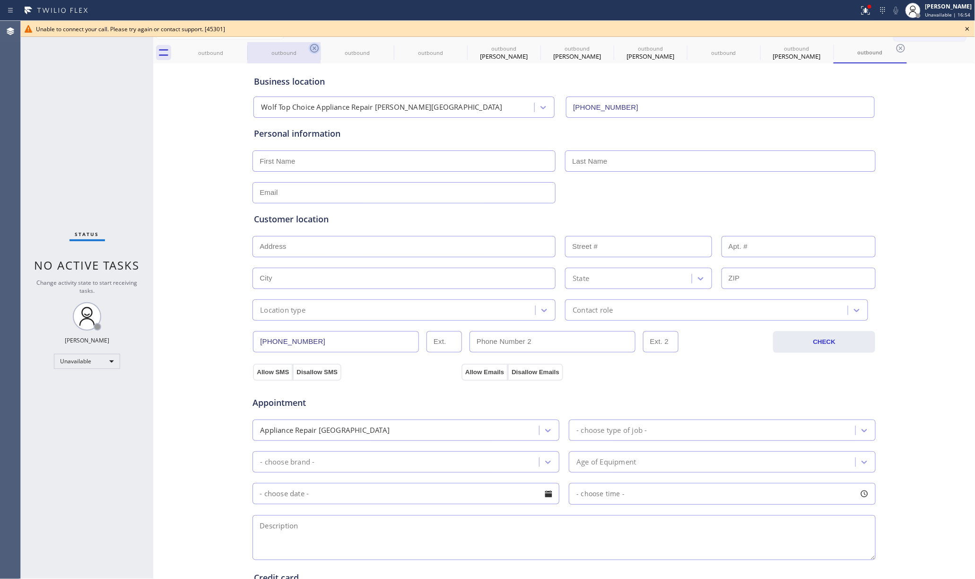
click at [0, 0] on icon at bounding box center [0, 0] width 0 height 0
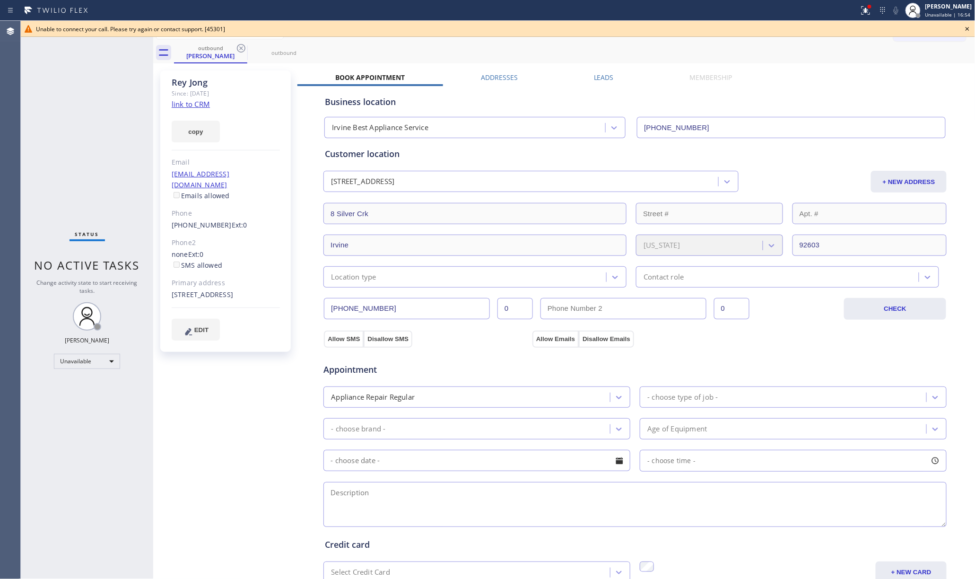
click at [238, 47] on icon at bounding box center [240, 48] width 11 height 11
click at [0, 0] on icon at bounding box center [0, 0] width 0 height 0
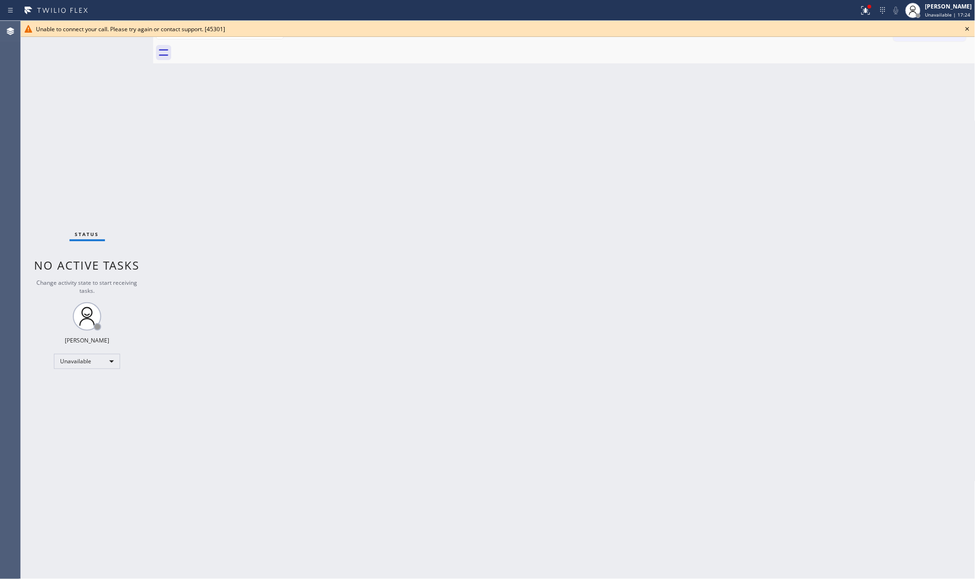
drag, startPoint x: 92, startPoint y: 148, endPoint x: 114, endPoint y: 148, distance: 22.2
click at [92, 148] on div "Status No active tasks Change activity state to start receiving tasks. [PERSON_…" at bounding box center [87, 300] width 132 height 558
click at [966, 27] on icon at bounding box center [967, 28] width 11 height 11
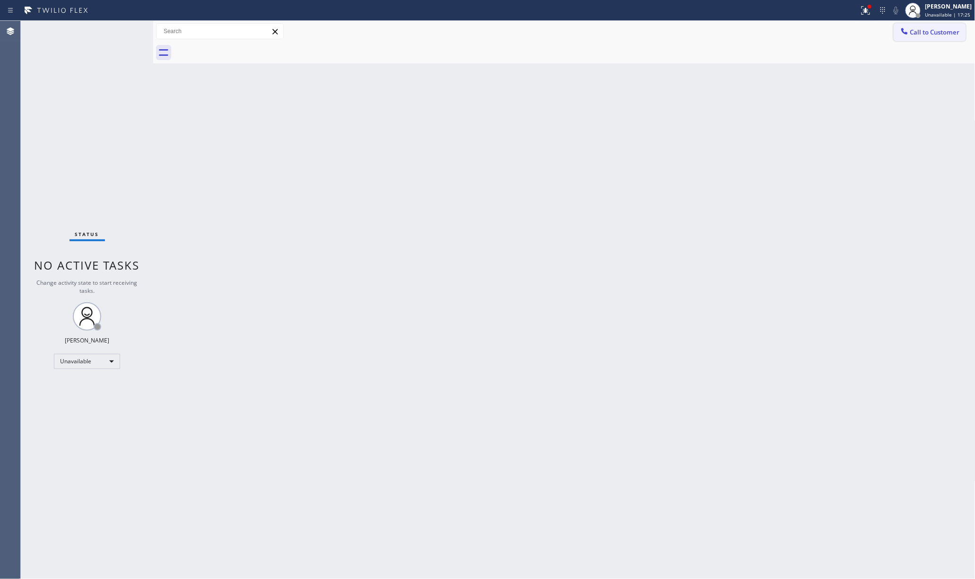
click at [914, 26] on button "Call to Customer" at bounding box center [930, 32] width 72 height 18
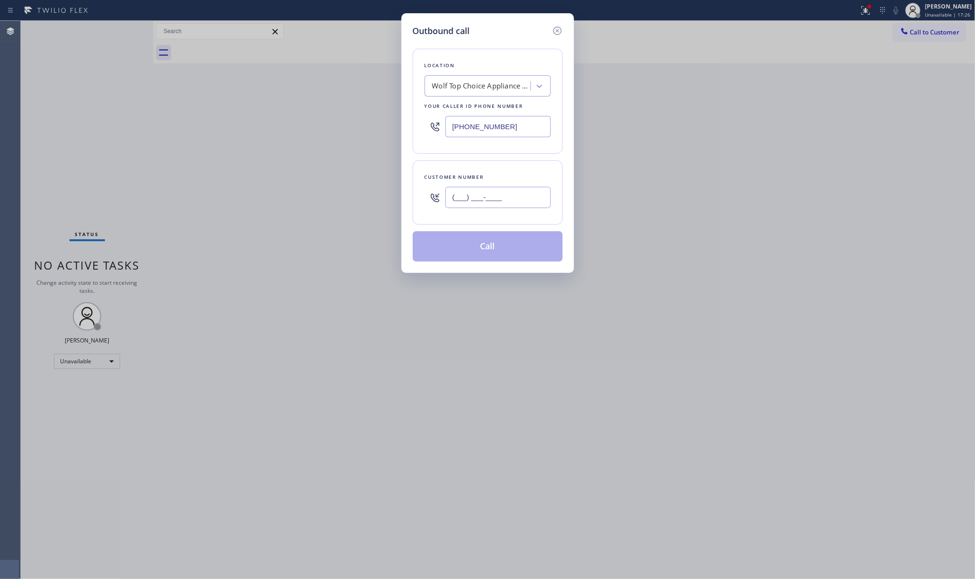
click at [497, 188] on input "(___) ___-____" at bounding box center [497, 197] width 105 height 21
paste input "773) 908-6065"
type input "[PHONE_NUMBER]"
click at [498, 181] on div "Customer number" at bounding box center [488, 177] width 126 height 10
click at [500, 260] on button "Call" at bounding box center [488, 246] width 150 height 30
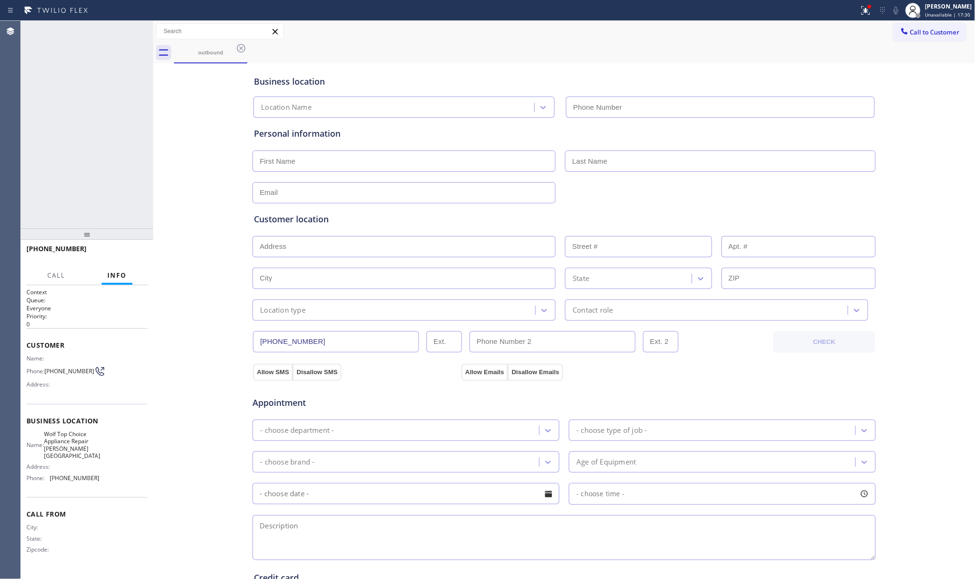
type input "[PHONE_NUMBER]"
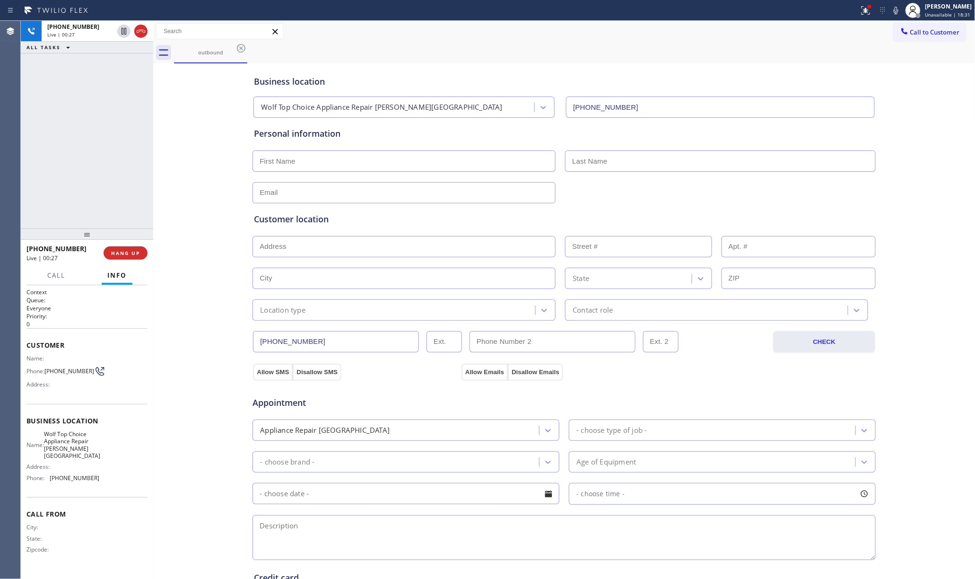
click at [53, 133] on div "+17739086065 Live | 00:27 ALL TASKS ALL TASKS ACTIVE TASKS TASKS IN WRAP UP" at bounding box center [87, 125] width 132 height 208
click at [126, 251] on span "HANG UP" at bounding box center [125, 253] width 29 height 7
drag, startPoint x: 126, startPoint y: 231, endPoint x: 126, endPoint y: 244, distance: 13.2
click at [126, 240] on div at bounding box center [87, 233] width 132 height 11
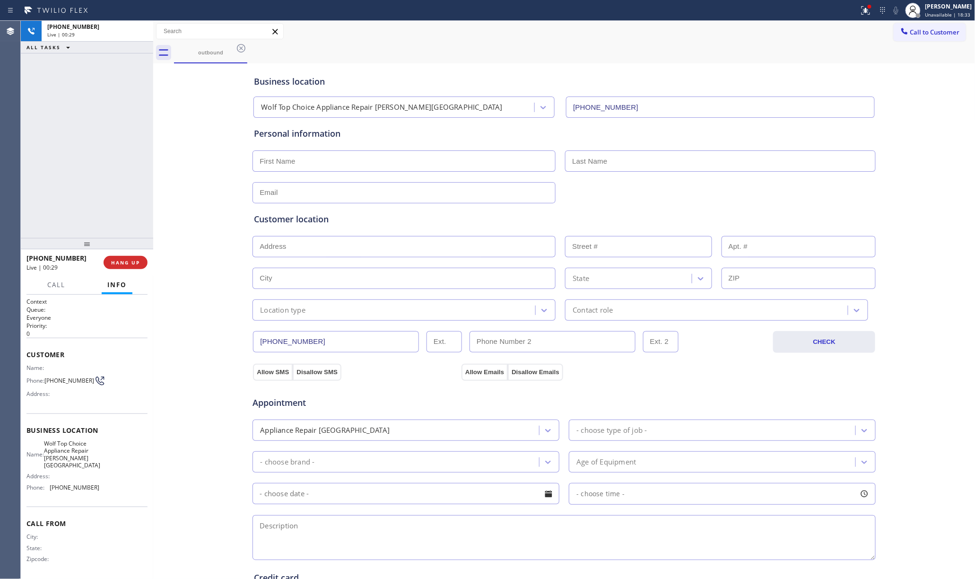
click at [126, 249] on div at bounding box center [87, 243] width 132 height 11
click at [129, 266] on button "COMPLETE" at bounding box center [124, 262] width 48 height 13
drag, startPoint x: 126, startPoint y: 223, endPoint x: 131, endPoint y: 216, distance: 9.5
click at [126, 221] on div "ALL TASKS ALL TASKS ACTIVE TASKS TASKS IN WRAP UP +17739086065 Wrap up | 00:01" at bounding box center [87, 129] width 132 height 217
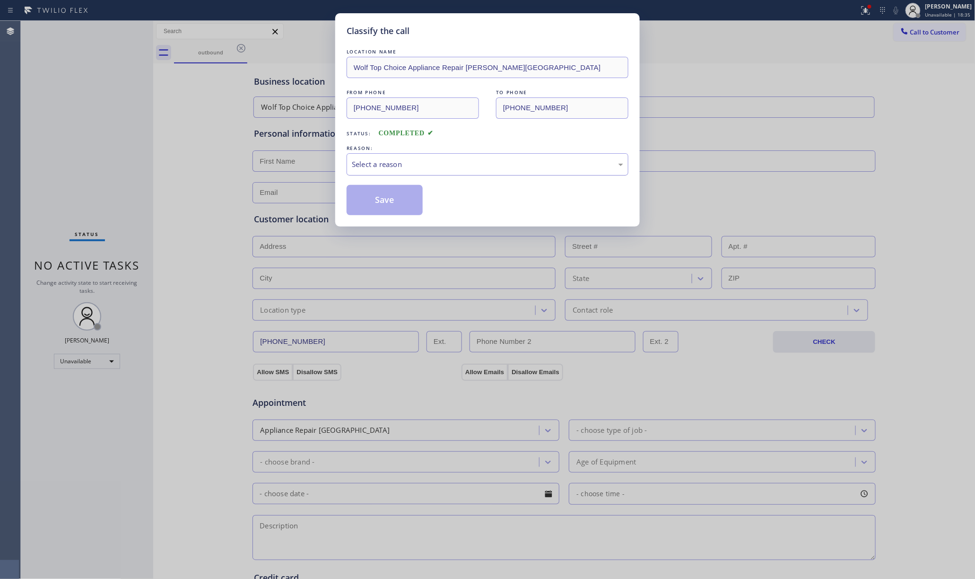
click at [439, 161] on div "Select a reason" at bounding box center [487, 164] width 271 height 11
click at [384, 190] on button "Save" at bounding box center [385, 200] width 76 height 30
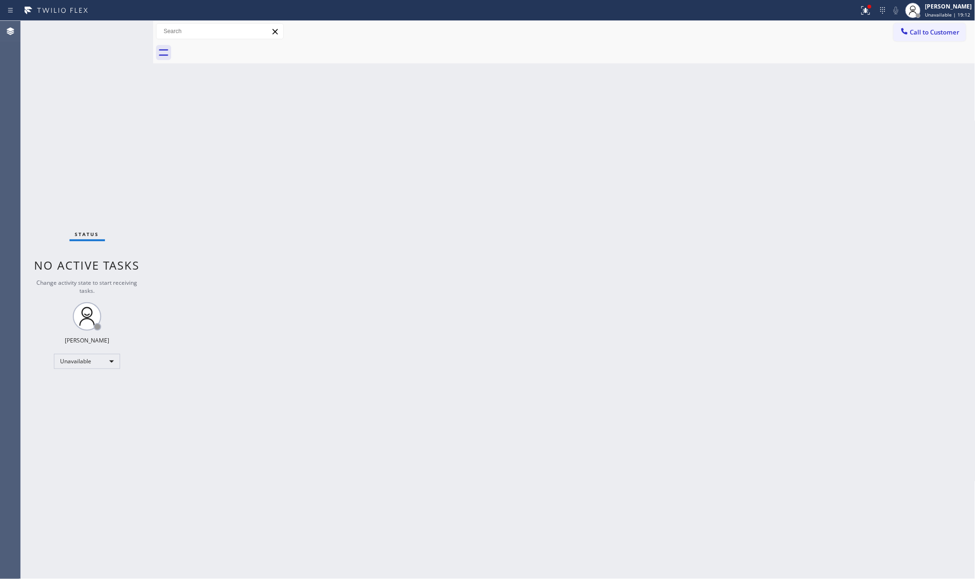
click at [97, 118] on div "Status No active tasks Change activity state to start receiving tasks. [PERSON_…" at bounding box center [87, 300] width 132 height 558
click at [927, 39] on button "Call to Customer" at bounding box center [930, 32] width 72 height 18
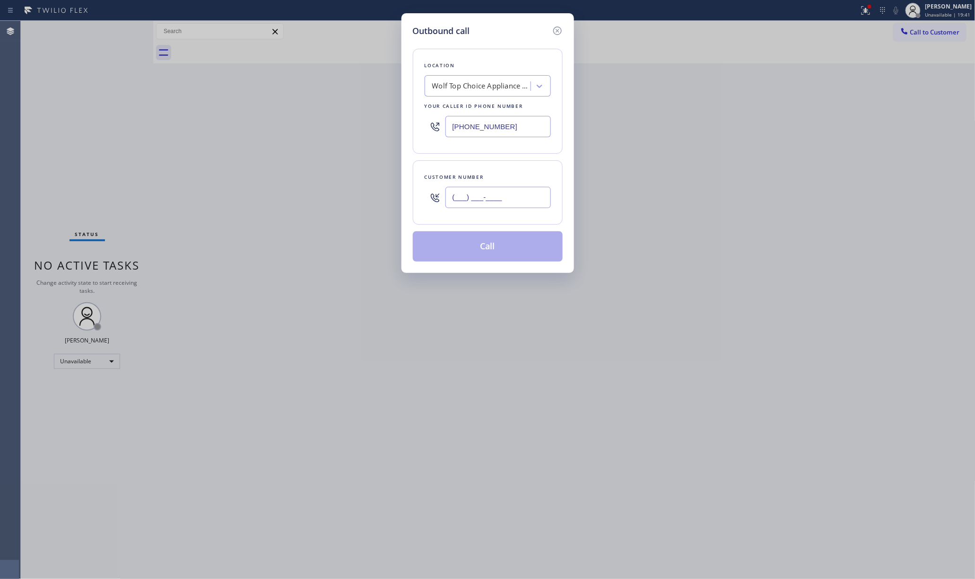
click at [497, 195] on input "(___) ___-____" at bounding box center [497, 197] width 105 height 21
paste input "949) 308-5266"
drag, startPoint x: 121, startPoint y: 142, endPoint x: 131, endPoint y: 135, distance: 11.9
click at [131, 135] on div "Outbound call Location Wolf Top Choice Appliance Repair Morris Plains Your call…" at bounding box center [487, 289] width 975 height 579
click at [559, 30] on icon at bounding box center [557, 30] width 11 height 11
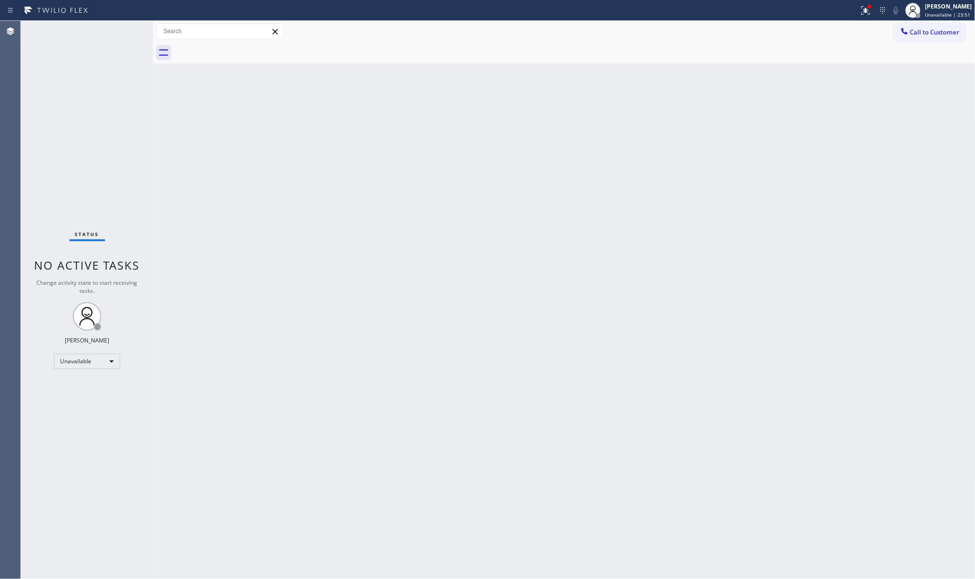
click at [634, 146] on div "Back to Dashboard Change Sender ID Customers Technicians Select a contact Outbo…" at bounding box center [564, 300] width 822 height 558
click at [924, 32] on span "Call to Customer" at bounding box center [935, 32] width 50 height 9
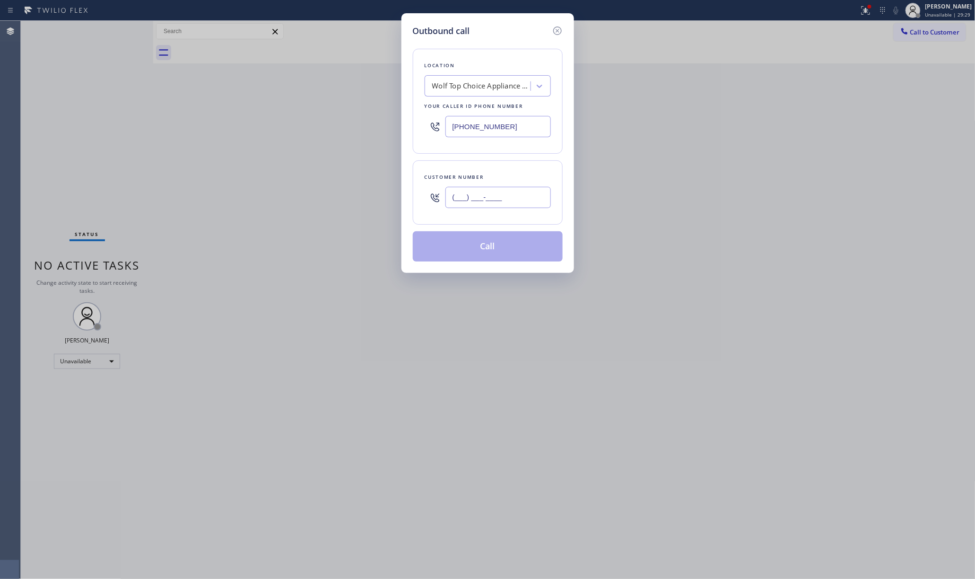
click at [503, 204] on input "(___) ___-____" at bounding box center [497, 197] width 105 height 21
paste input "949) 308-5266"
type input "[PHONE_NUMBER]"
click at [492, 167] on div "Customer number (949) 308-5266" at bounding box center [488, 192] width 150 height 64
click at [496, 250] on button "Call" at bounding box center [488, 246] width 150 height 30
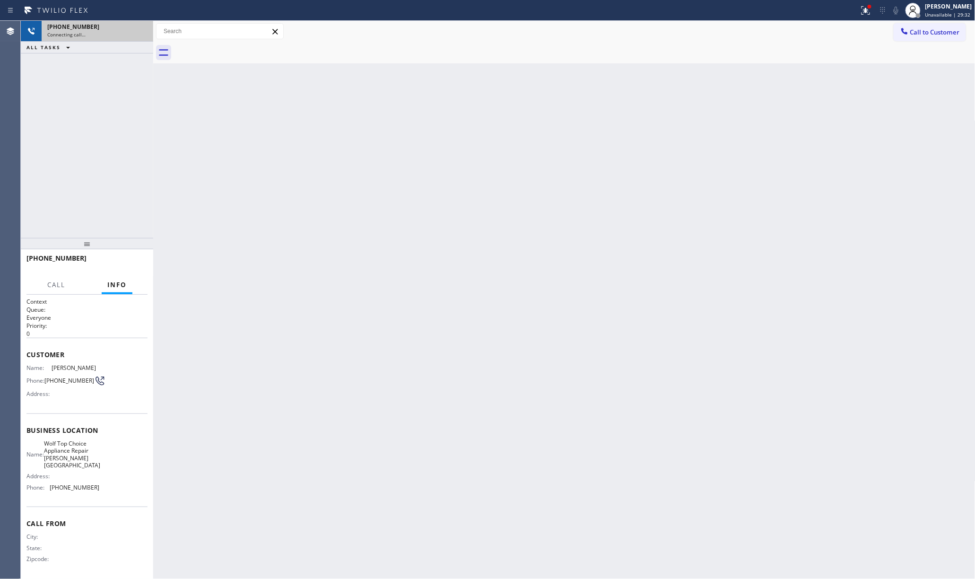
click at [138, 32] on div "Connecting call…" at bounding box center [97, 34] width 100 height 7
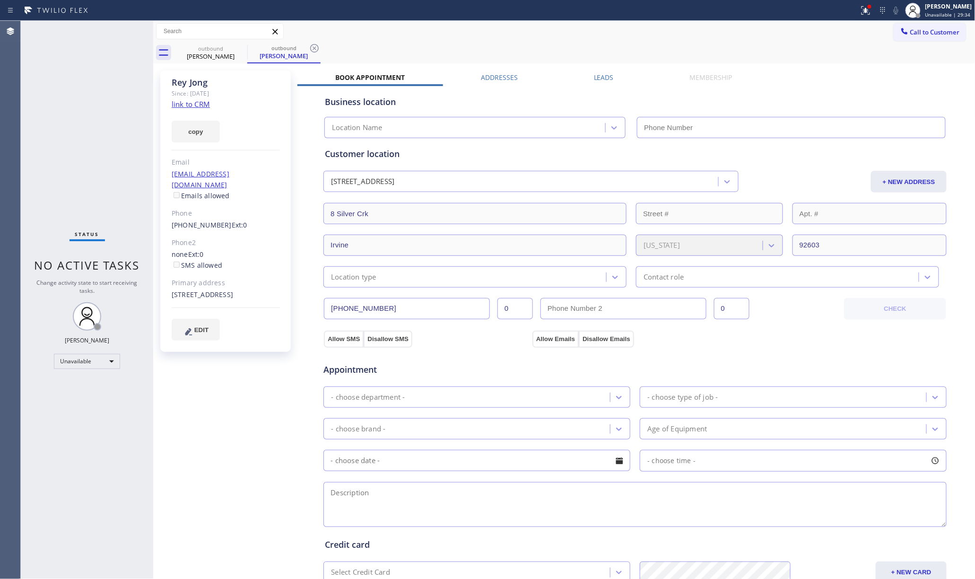
click at [196, 103] on link "link to CRM" at bounding box center [191, 103] width 38 height 9
type input "[PHONE_NUMBER]"
click at [917, 24] on button "Call to Customer" at bounding box center [930, 32] width 72 height 18
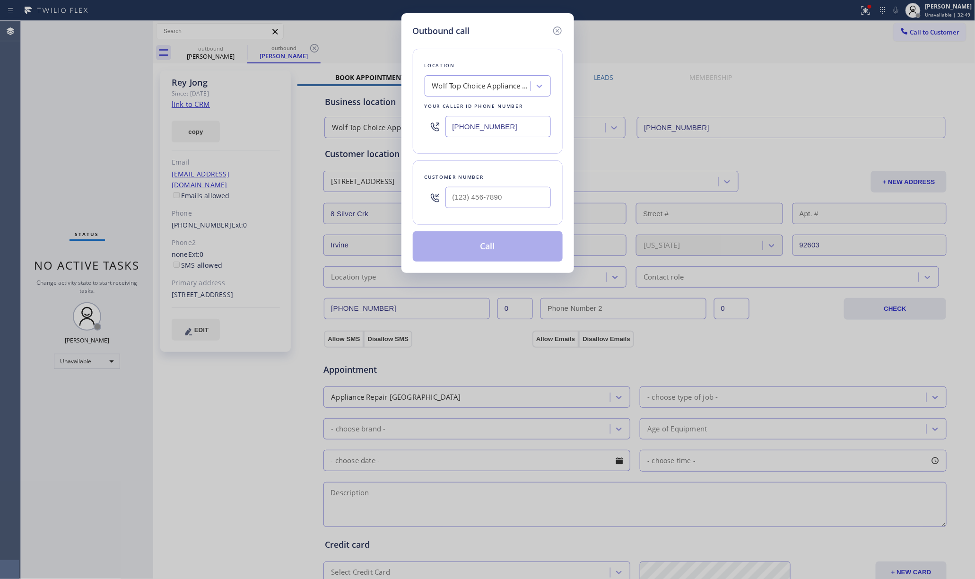
drag, startPoint x: 521, startPoint y: 122, endPoint x: 494, endPoint y: 133, distance: 29.4
click at [404, 121] on div "Outbound call Location Wolf Top Choice Appliance Repair Morris Plains Your call…" at bounding box center [487, 143] width 173 height 260
paste input "855) 731-4952"
type input "[PHONE_NUMBER]"
click at [489, 201] on input "(___) ___-____" at bounding box center [497, 197] width 105 height 21
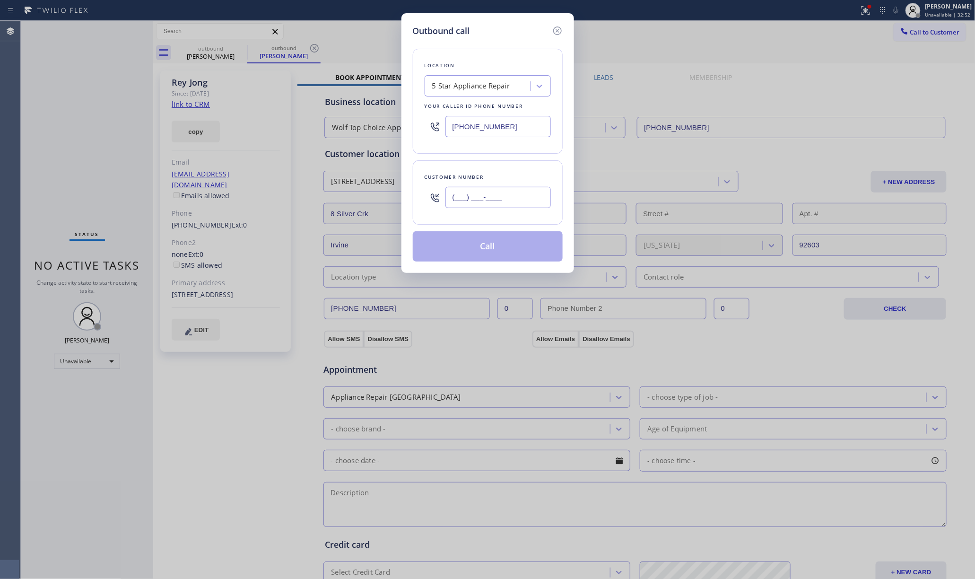
paste input "424) 610-1372"
type input "[PHONE_NUMBER]"
click at [495, 170] on div "Customer number (424) 610-1372" at bounding box center [488, 192] width 150 height 64
click at [494, 248] on button "Call" at bounding box center [488, 246] width 150 height 30
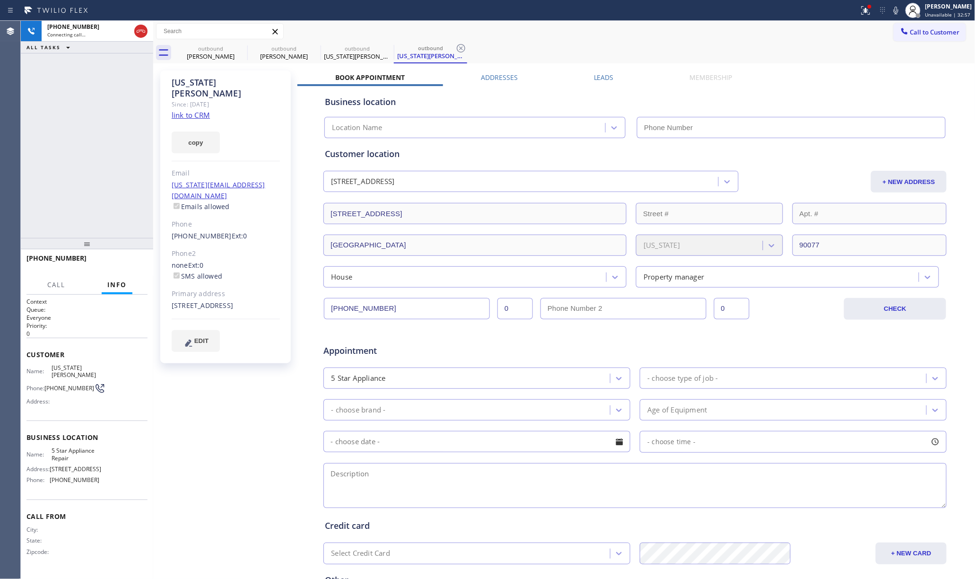
type input "[PHONE_NUMBER]"
click at [106, 166] on div "+14246101372 Live | 00:01 ALL TASKS ALL TASKS ACTIVE TASKS TASKS IN WRAP UP" at bounding box center [87, 129] width 132 height 217
click at [181, 110] on link "link to CRM" at bounding box center [191, 114] width 38 height 9
click at [898, 10] on icon at bounding box center [895, 10] width 11 height 11
drag, startPoint x: 48, startPoint y: 169, endPoint x: 53, endPoint y: 166, distance: 5.7
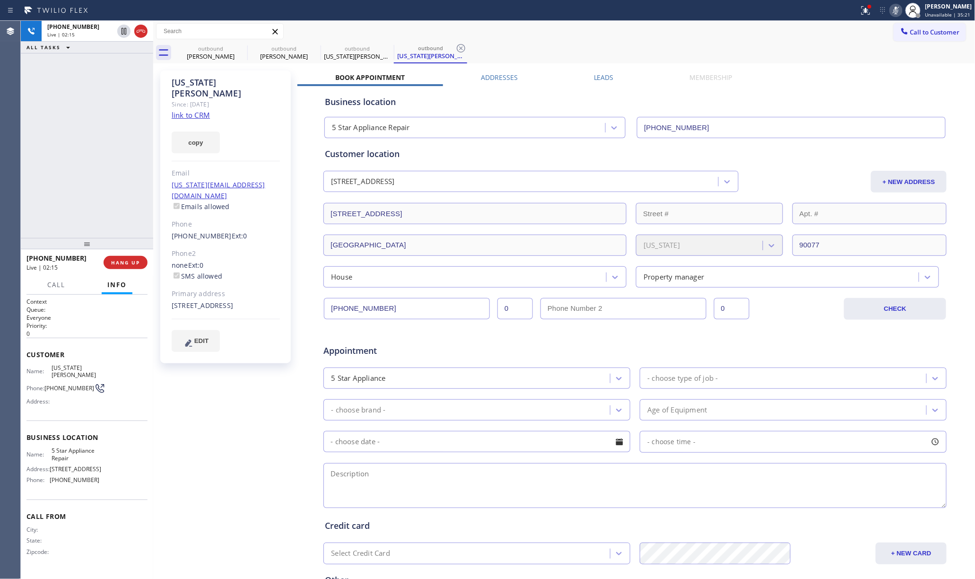
click at [52, 167] on div "+14246101372 Live | 02:15 ALL TASKS ALL TASKS ACTIVE TASKS TASKS IN WRAP UP" at bounding box center [87, 129] width 132 height 217
click at [266, 80] on div "Virginia Sandoval" at bounding box center [226, 88] width 108 height 22
copy div "Virginia Sandoval"
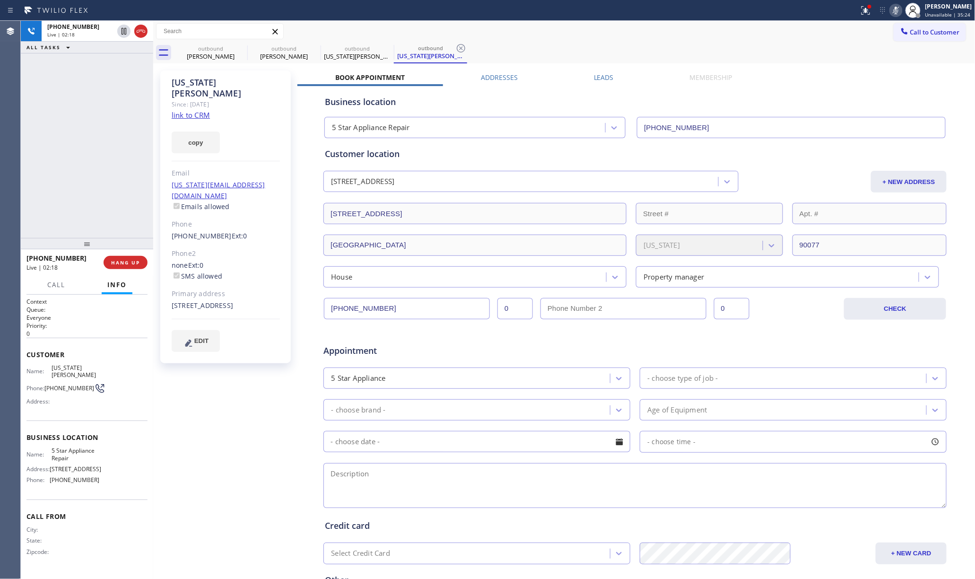
click at [248, 168] on div "Email" at bounding box center [226, 173] width 108 height 11
click at [249, 168] on div "Email" at bounding box center [226, 173] width 108 height 11
click at [254, 180] on div "virginia@begroup.us Emails allowed" at bounding box center [226, 196] width 108 height 33
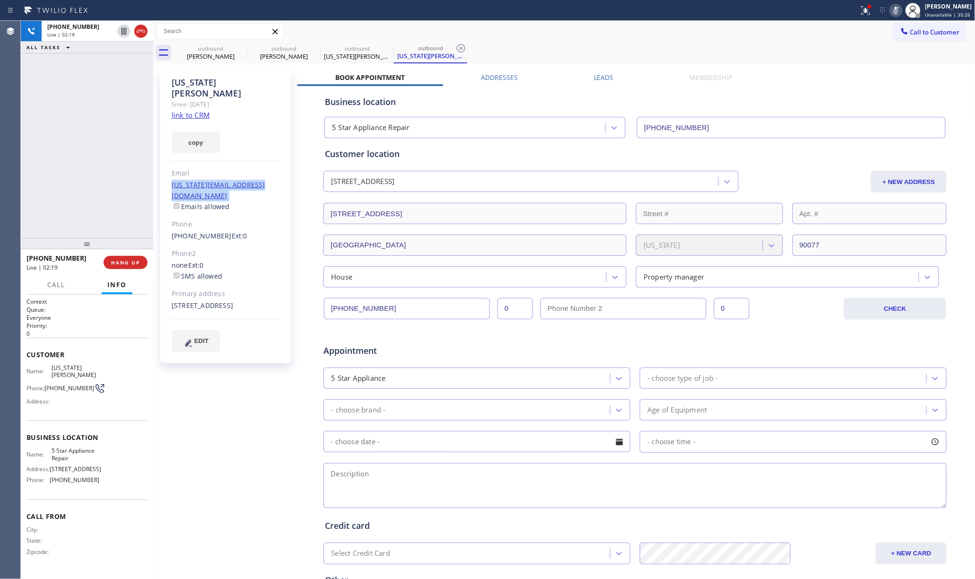
copy link "[US_STATE][EMAIL_ADDRESS][DOMAIN_NAME]"
drag, startPoint x: 167, startPoint y: 212, endPoint x: 217, endPoint y: 218, distance: 49.9
click at [217, 218] on div "Virginia Sandoval Since: 20 may 2020 link to CRM copy Email virginia@begroup.us…" at bounding box center [225, 216] width 131 height 293
copy link "[PHONE_NUMBER]"
click at [898, 9] on icon at bounding box center [895, 10] width 11 height 11
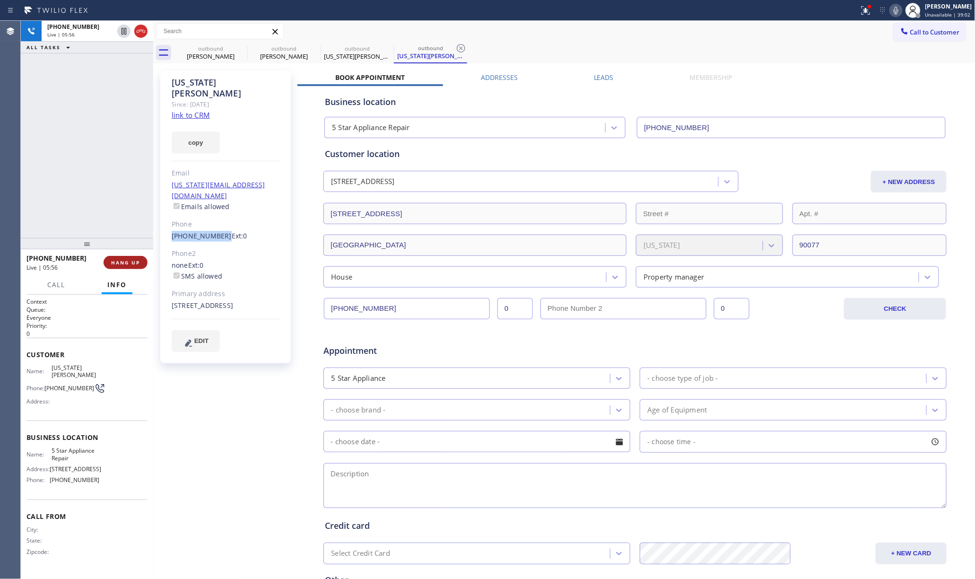
click at [135, 264] on span "HANG UP" at bounding box center [125, 262] width 29 height 7
drag, startPoint x: 496, startPoint y: 484, endPoint x: 492, endPoint y: 435, distance: 49.3
click at [496, 484] on textarea at bounding box center [634, 485] width 623 height 45
paste textarea "9-12 | $38 whirlpool washer sbs | leaking water - no idea how old 10000 W Sunse…"
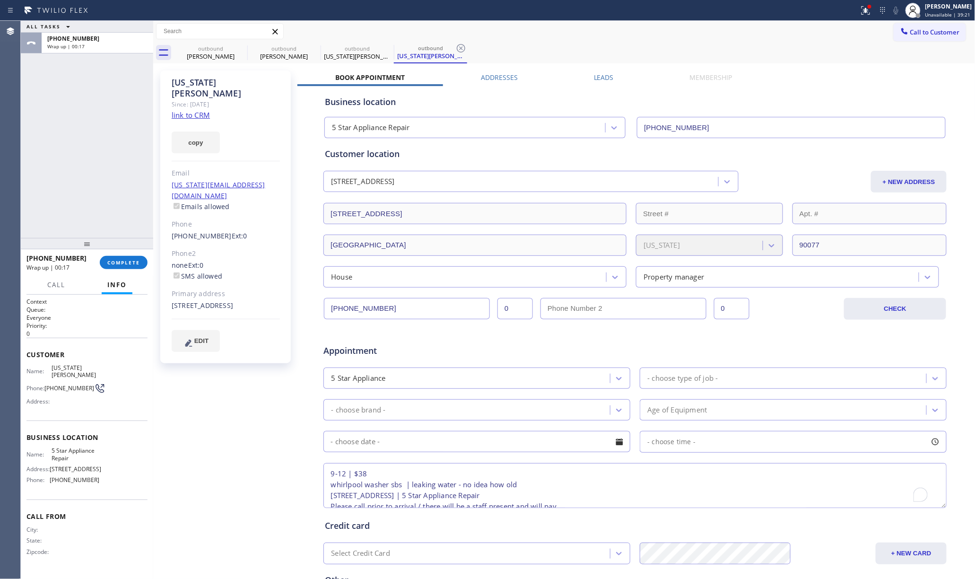
scroll to position [4, 0]
type textarea "9-12 | $38 whirlpool washer sbs | leaking water - no idea how old 10000 W Sunse…"
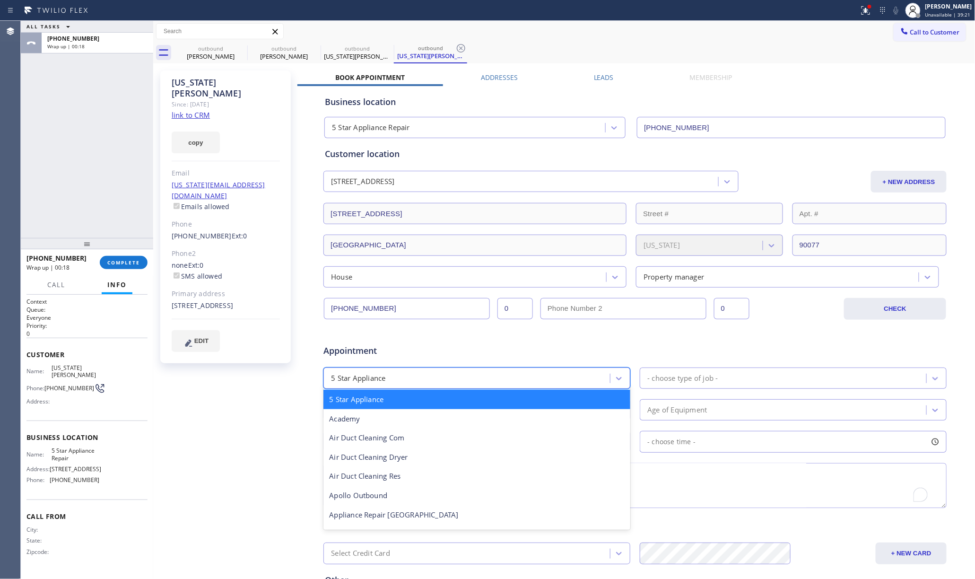
click at [492, 375] on div "5 Star Appliance" at bounding box center [468, 378] width 284 height 17
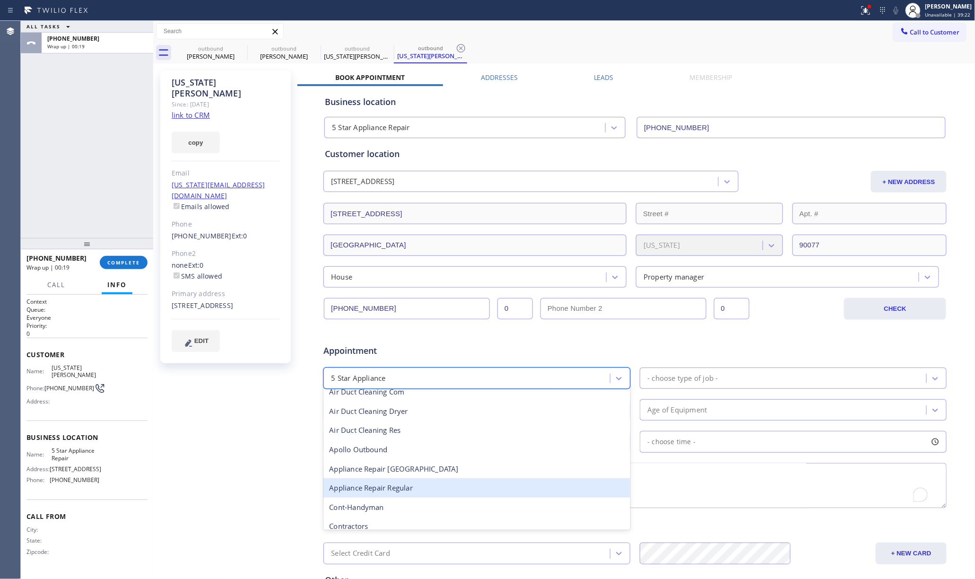
scroll to position [63, 0]
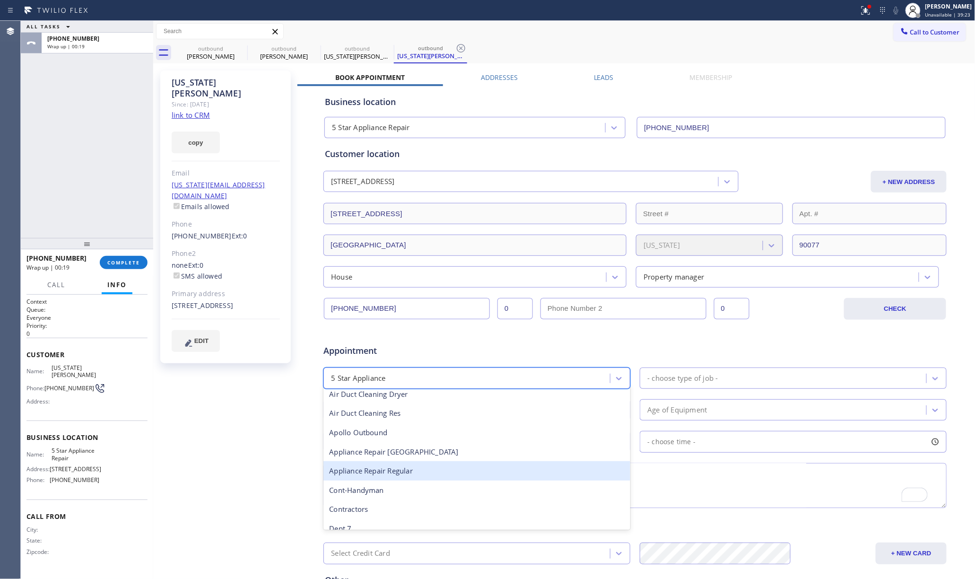
click at [462, 471] on div "Appliance Repair Regular" at bounding box center [476, 470] width 307 height 19
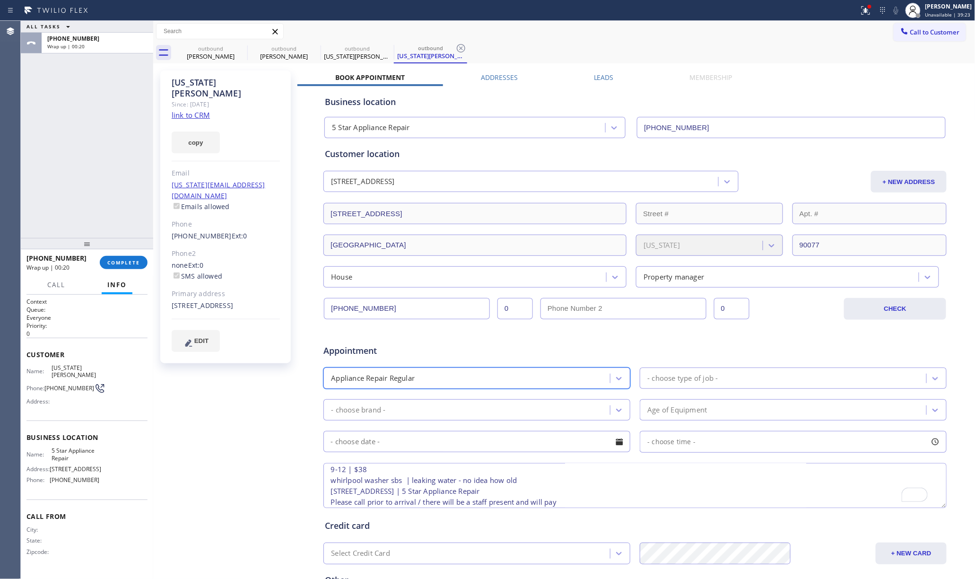
click at [666, 375] on div "- choose type of job -" at bounding box center [682, 378] width 70 height 11
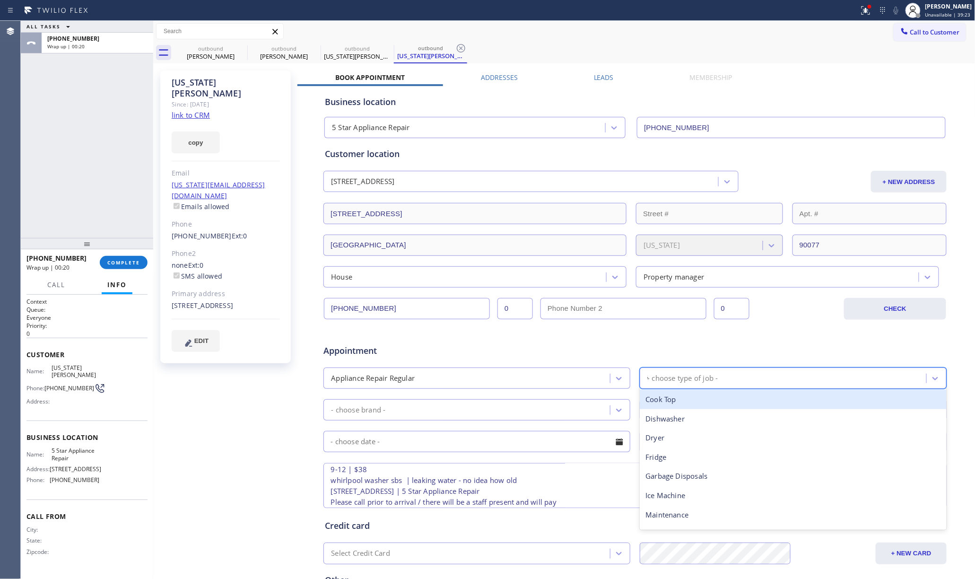
type input "wa"
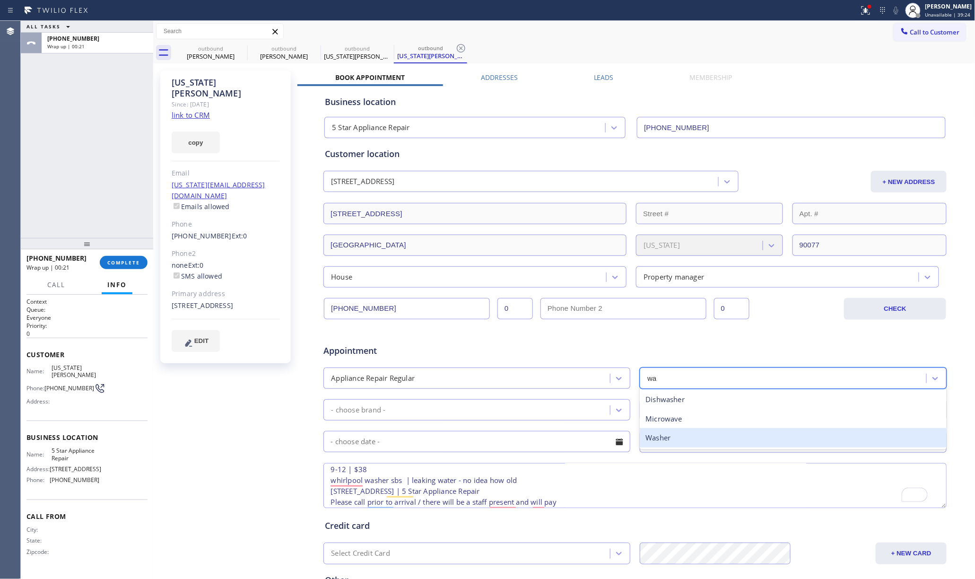
click at [668, 440] on div "Washer" at bounding box center [793, 437] width 307 height 19
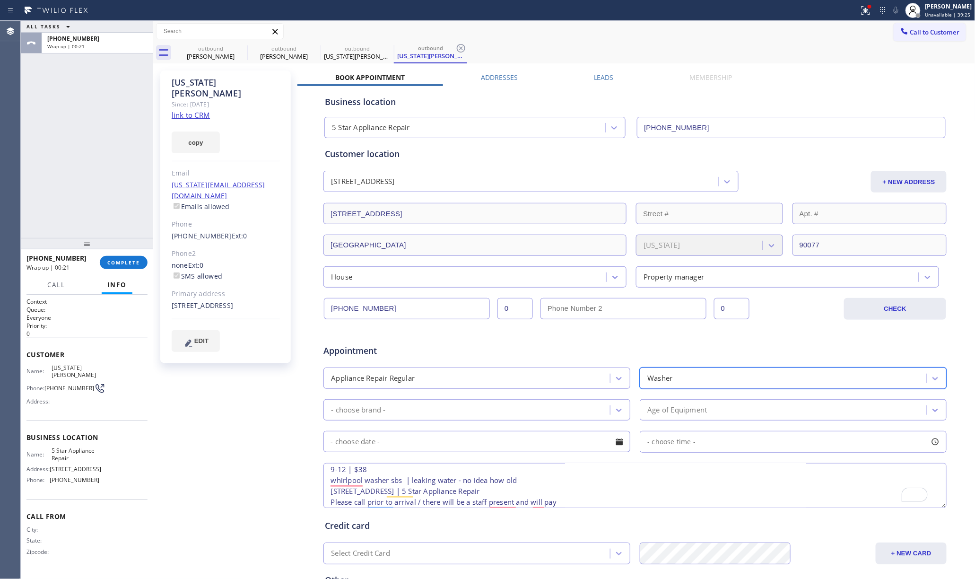
scroll to position [4, 0]
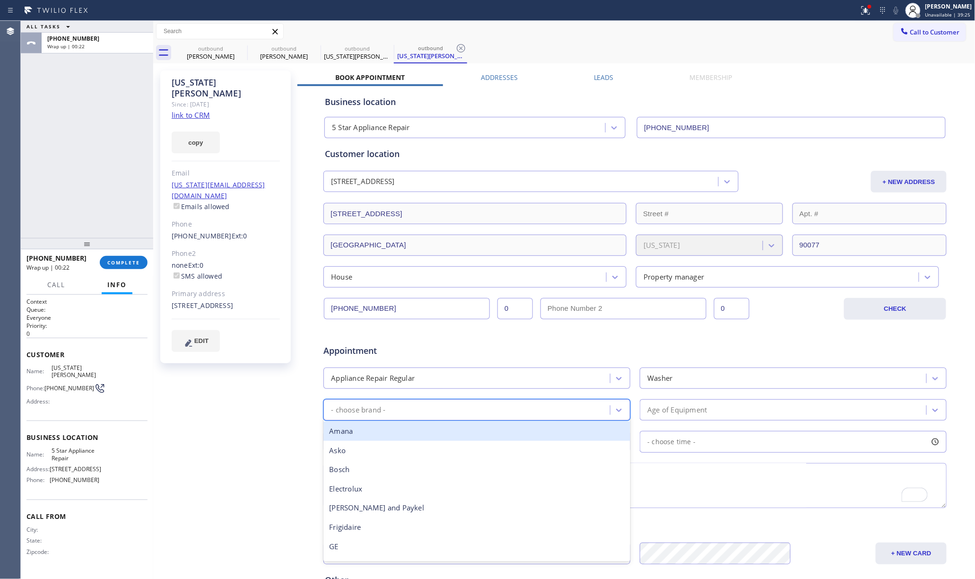
click at [548, 412] on div "- choose brand -" at bounding box center [468, 409] width 284 height 17
type input "w"
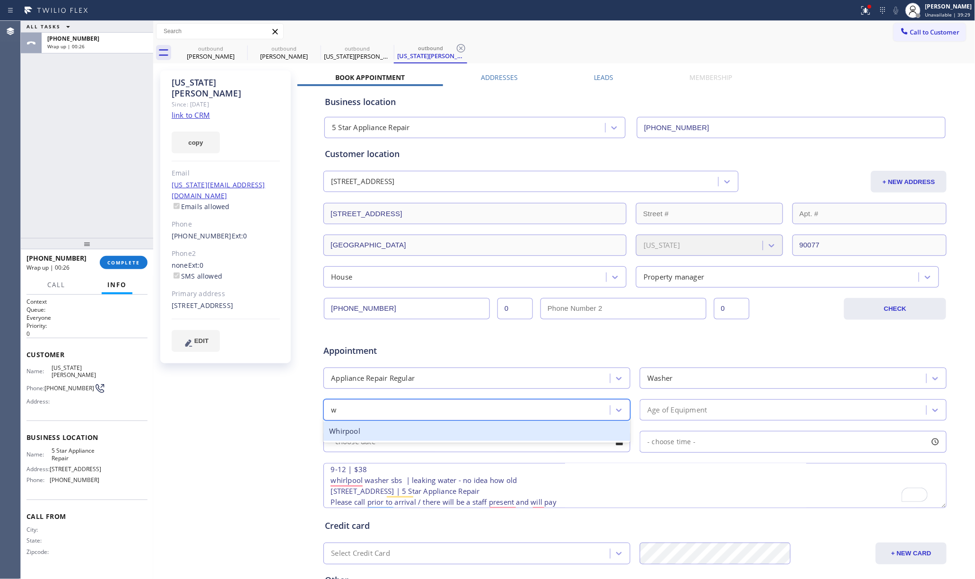
drag, startPoint x: 368, startPoint y: 434, endPoint x: 953, endPoint y: 462, distance: 586.1
click at [369, 434] on div "Whirpool" at bounding box center [476, 430] width 307 height 19
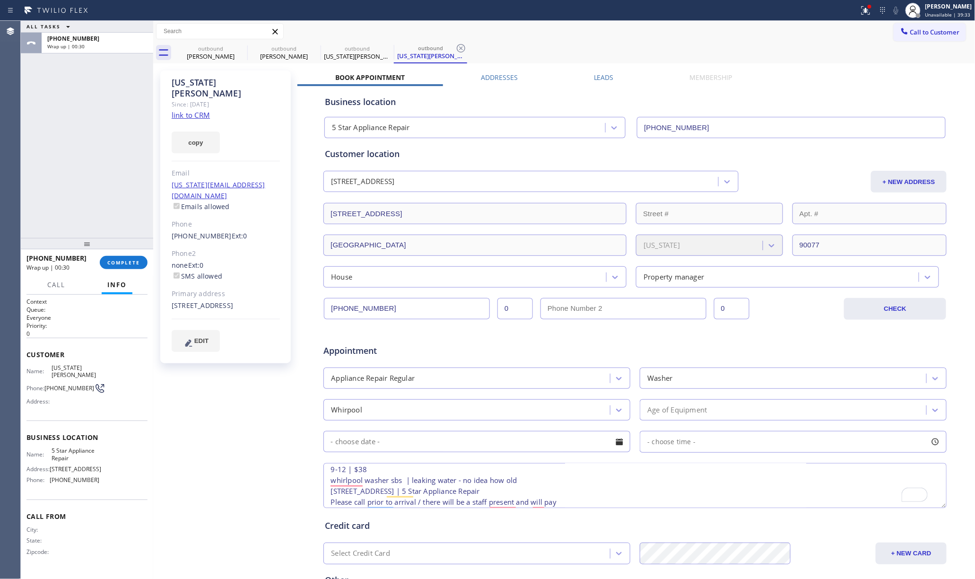
click at [683, 415] on div "Age of Equipment" at bounding box center [677, 409] width 60 height 11
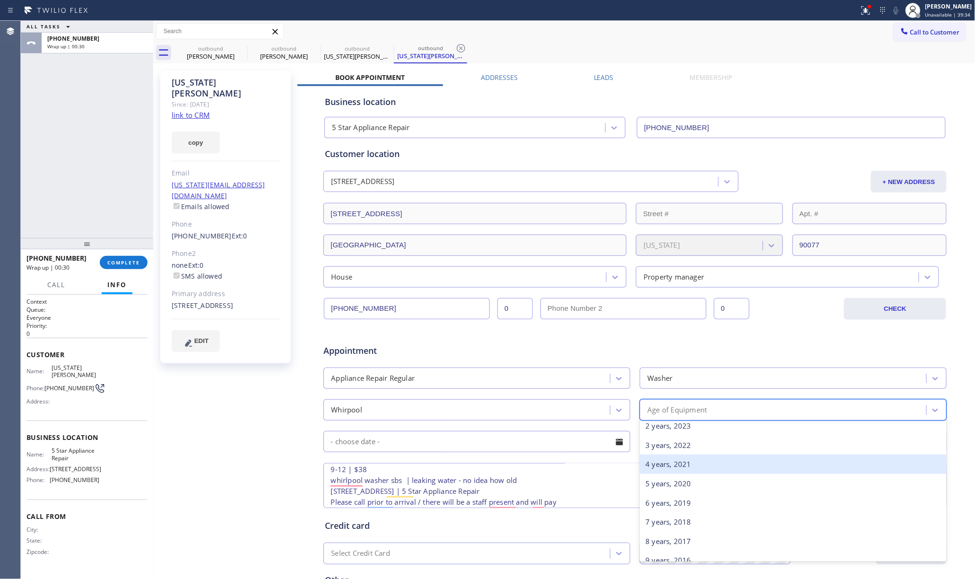
scroll to position [63, 0]
click at [689, 460] on div "5 years, 2020" at bounding box center [793, 463] width 307 height 19
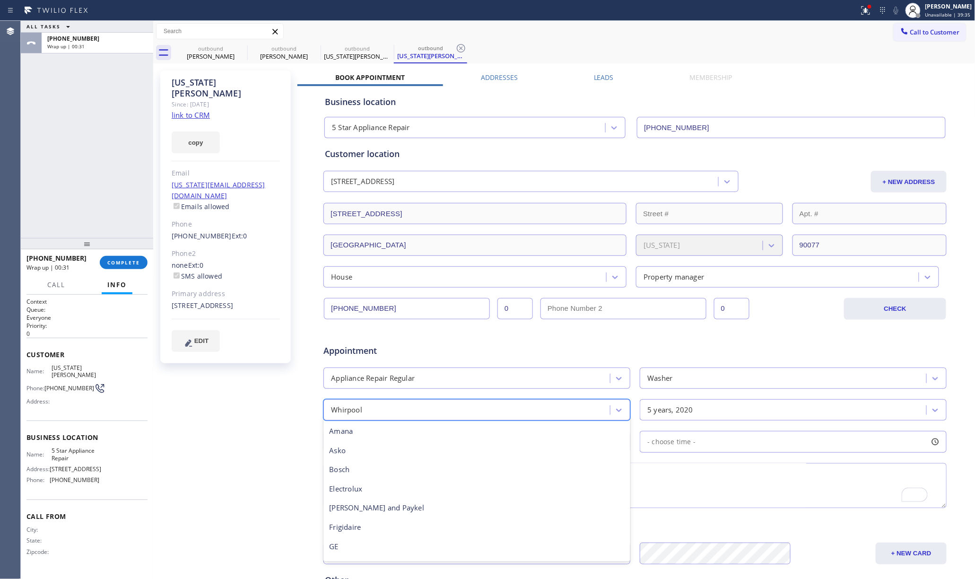
click at [430, 418] on div "Whirpool" at bounding box center [468, 409] width 284 height 17
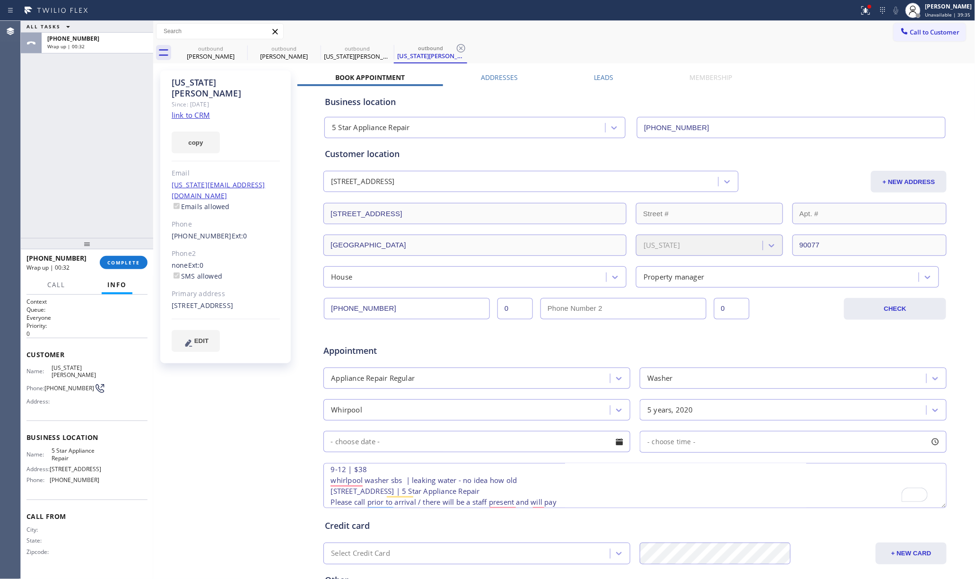
click at [205, 439] on div "Virginia Sandoval Since: 20 may 2020 link to CRM copy Email virginia@begroup.us…" at bounding box center [227, 372] width 142 height 613
click at [335, 437] on input "text" at bounding box center [476, 441] width 307 height 21
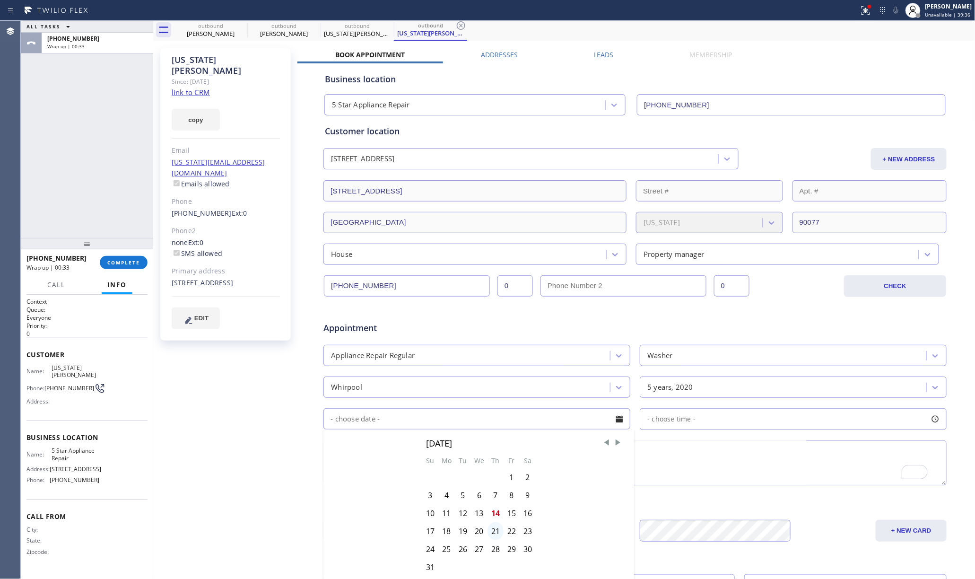
scroll to position [63, 0]
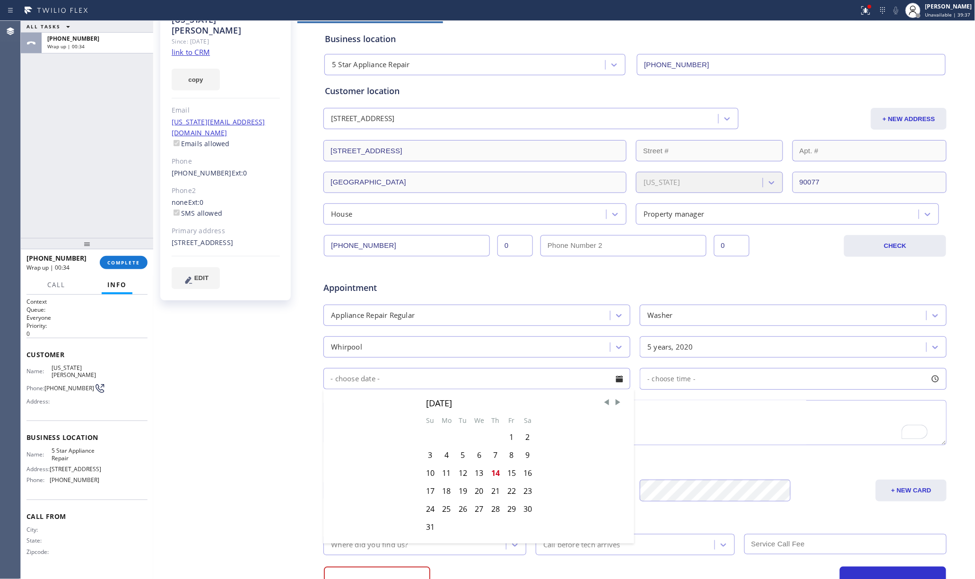
drag, startPoint x: 508, startPoint y: 475, endPoint x: 737, endPoint y: 388, distance: 245.0
click at [509, 475] on div "15" at bounding box center [512, 473] width 16 height 18
type input "[DATE]"
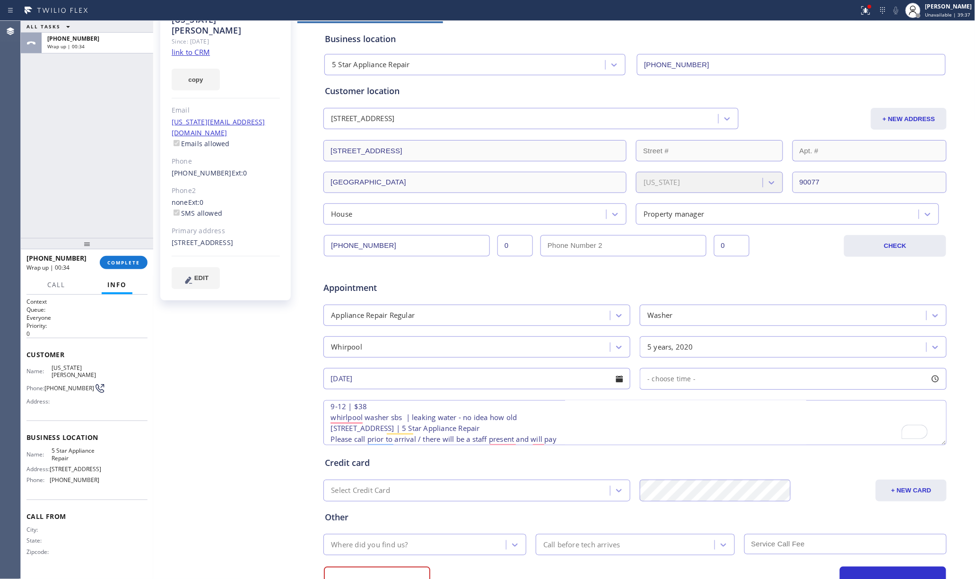
click at [750, 373] on div "- choose time -" at bounding box center [793, 379] width 307 height 22
drag, startPoint x: 645, startPoint y: 436, endPoint x: 722, endPoint y: 441, distance: 76.3
click at [738, 441] on div at bounding box center [739, 437] width 11 height 20
drag, startPoint x: 644, startPoint y: 439, endPoint x: 663, endPoint y: 439, distance: 18.9
click at [666, 439] on div at bounding box center [671, 437] width 11 height 20
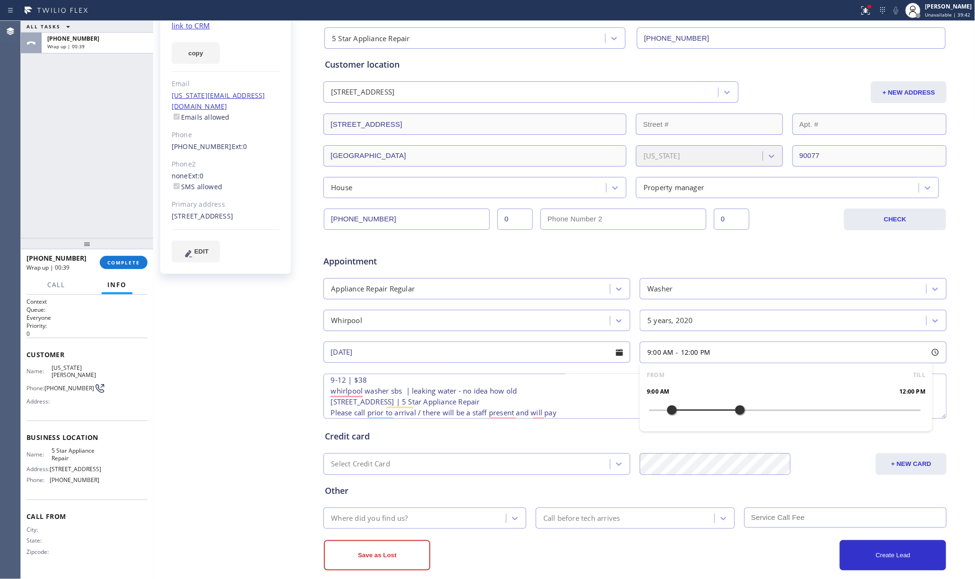
scroll to position [104, 0]
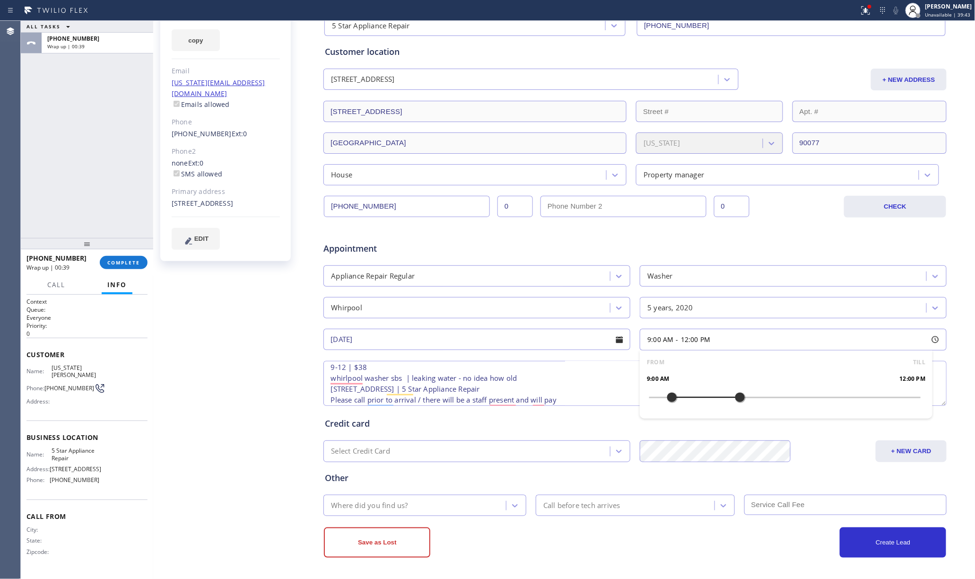
click at [417, 501] on div "Where did you find us?" at bounding box center [416, 505] width 180 height 17
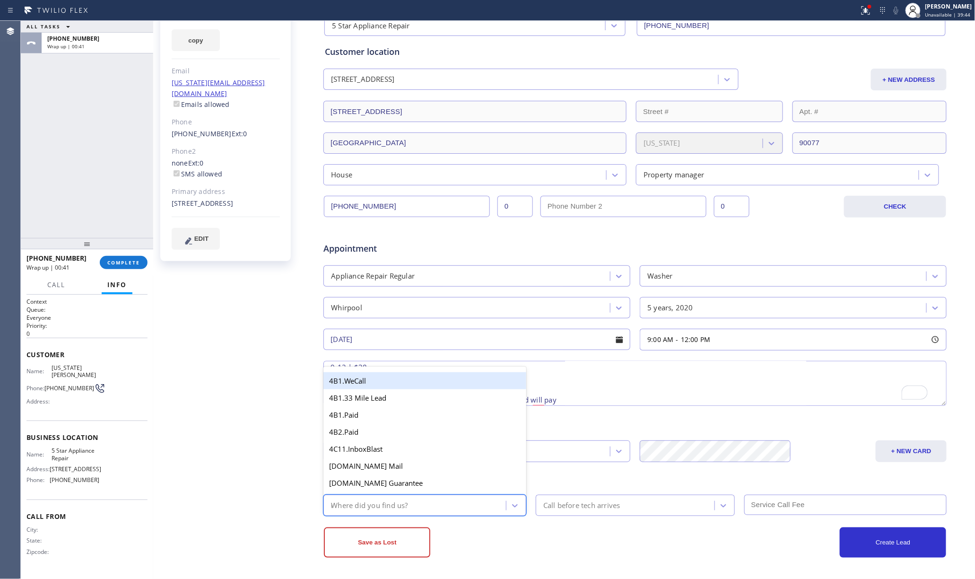
type input "re"
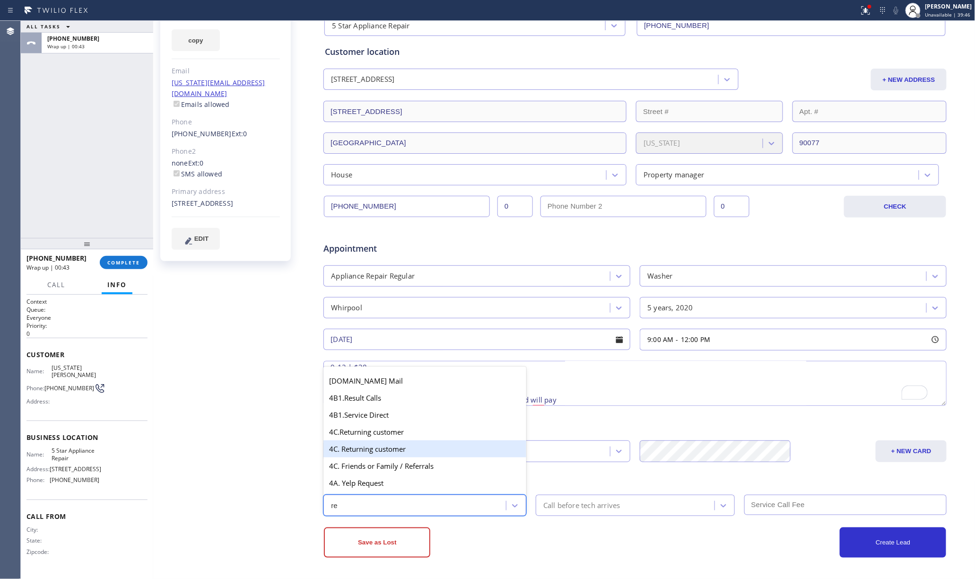
click at [420, 446] on div "4C. Returning customer" at bounding box center [424, 448] width 203 height 17
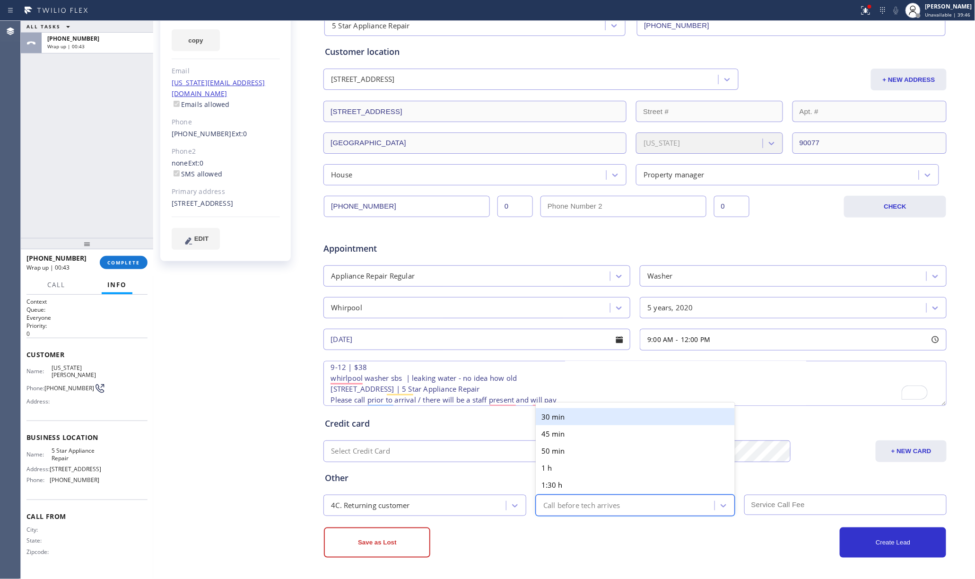
click at [600, 509] on div "Call before tech arrives" at bounding box center [581, 505] width 77 height 11
click at [583, 415] on div "30 min" at bounding box center [635, 416] width 199 height 17
click at [796, 507] on input "text" at bounding box center [845, 505] width 203 height 20
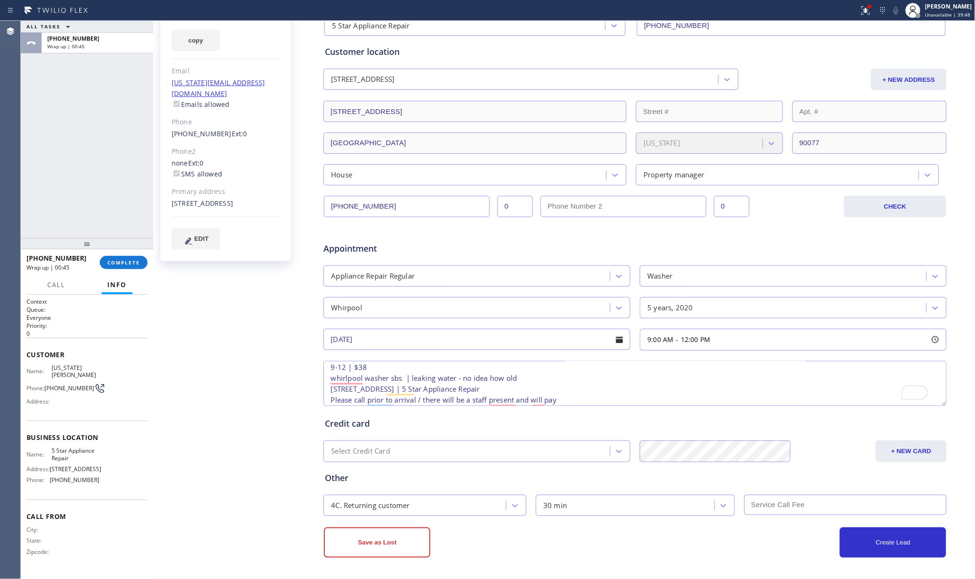
type input "6"
type input "38"
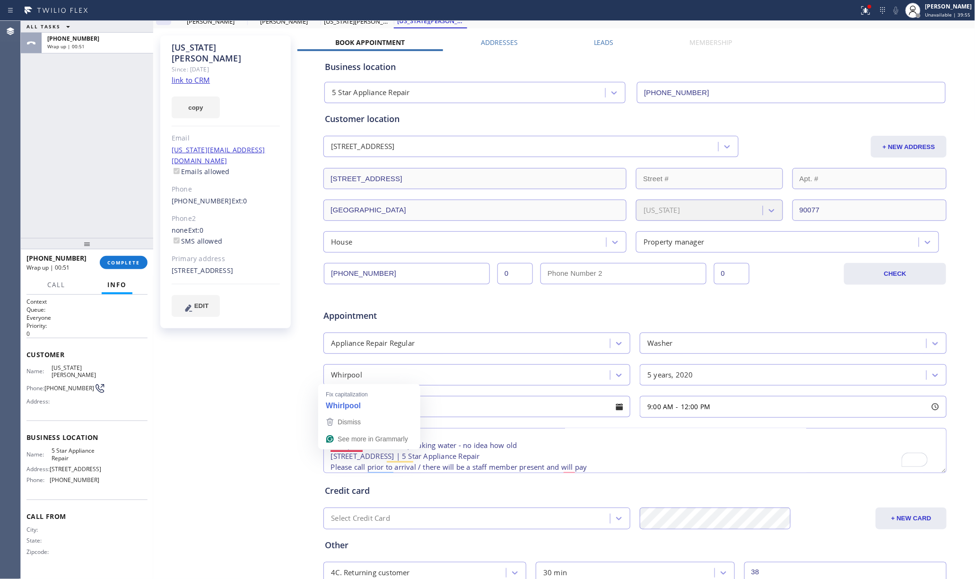
scroll to position [0, 0]
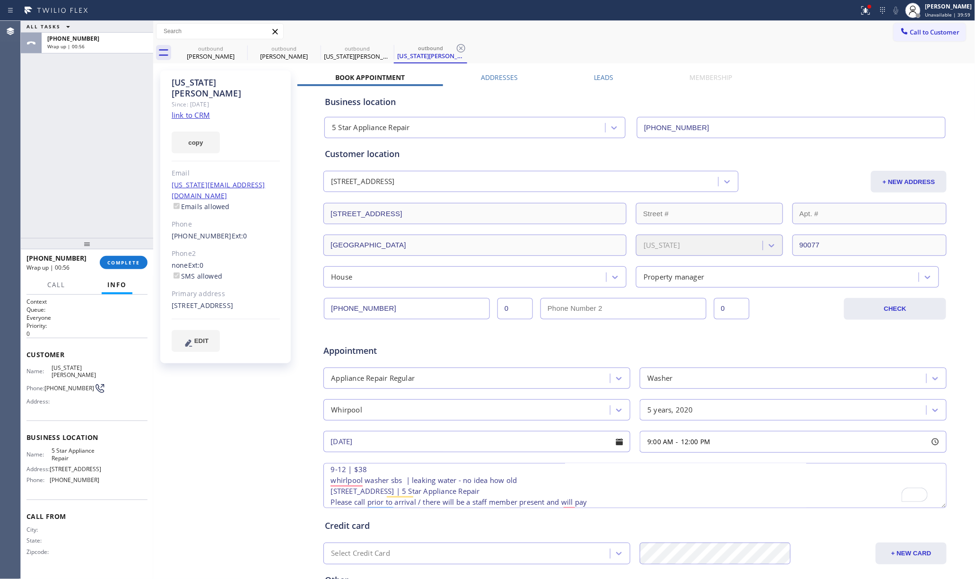
type textarea "9-12 | $38 whirlpool washer sbs | leaking water - no idea how old 10000 W Sunse…"
click at [490, 78] on label "Addresses" at bounding box center [499, 77] width 37 height 9
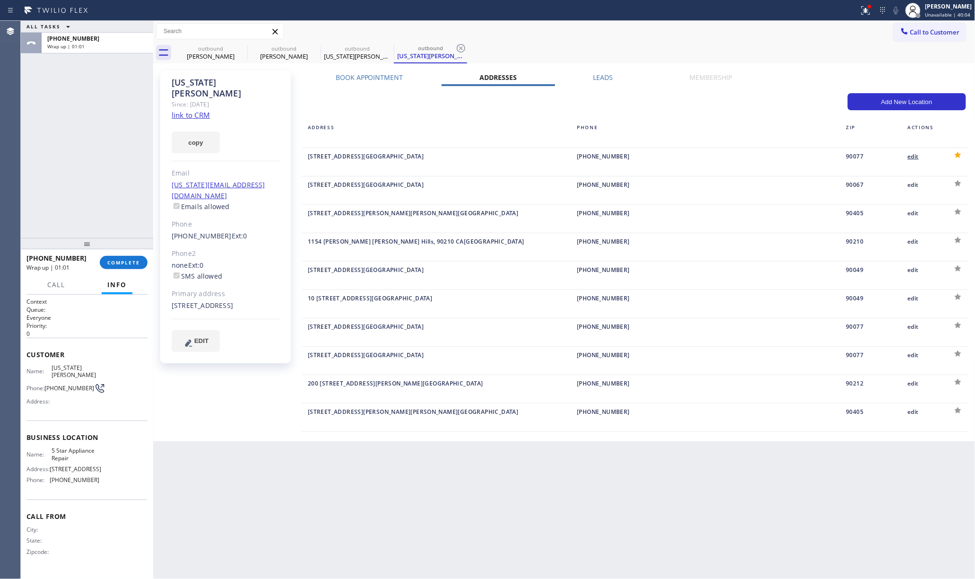
click at [911, 157] on div "edit" at bounding box center [923, 156] width 31 height 11
type input "10000 Sunset Boulevard"
type input "Holmby Hills"
type input "90077"
type input "[US_STATE][EMAIL_ADDRESS][DOMAIN_NAME]"
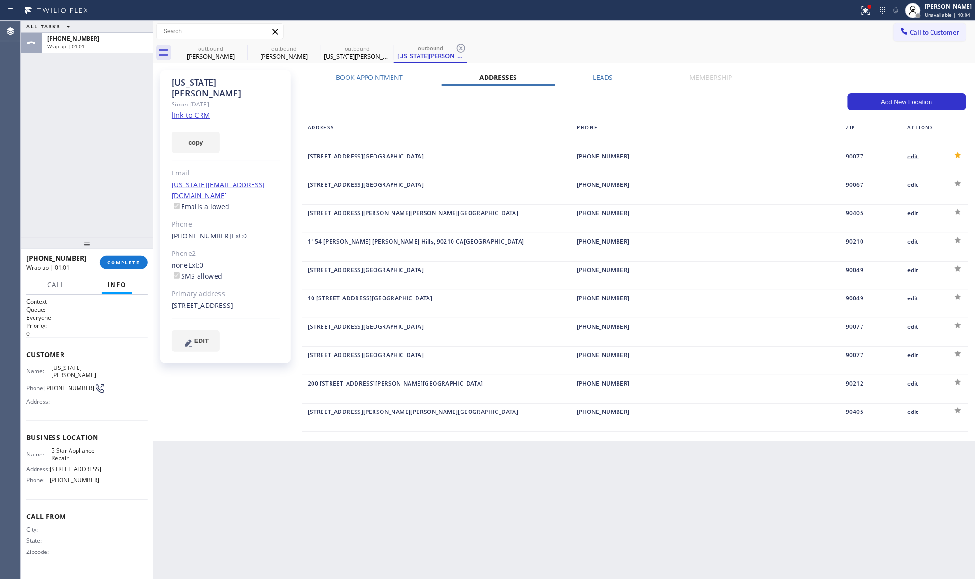
type input "[PHONE_NUMBER]"
type input "0"
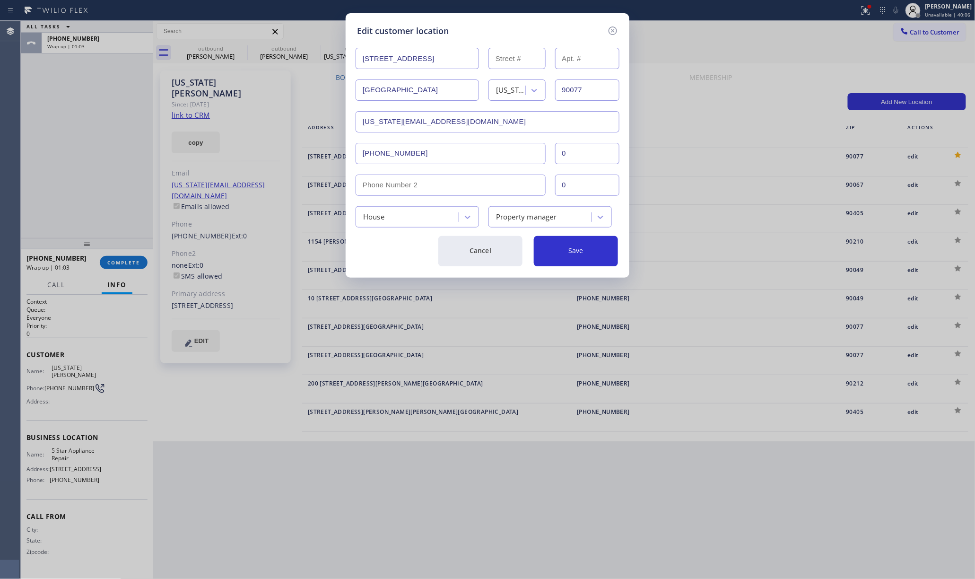
click at [387, 59] on input "10000 Sunset Boulevard" at bounding box center [417, 58] width 123 height 21
type input "[STREET_ADDRESS]"
type input "10000"
type input "[GEOGRAPHIC_DATA]"
click at [589, 250] on button "Save" at bounding box center [576, 251] width 84 height 30
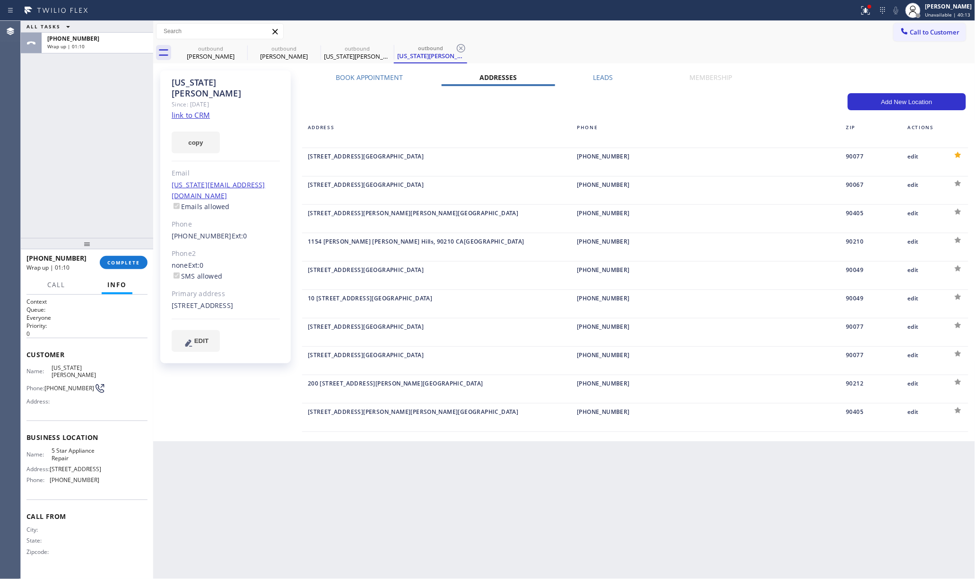
type input "[STREET_ADDRESS]"
type input "10000"
type input "[GEOGRAPHIC_DATA]"
click at [370, 77] on label "Book Appointment" at bounding box center [370, 77] width 68 height 9
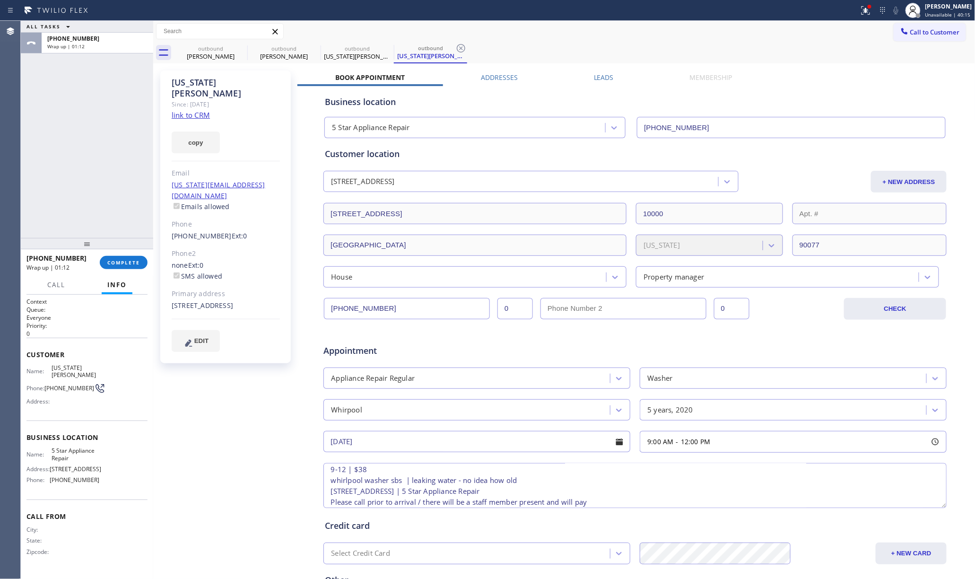
scroll to position [104, 0]
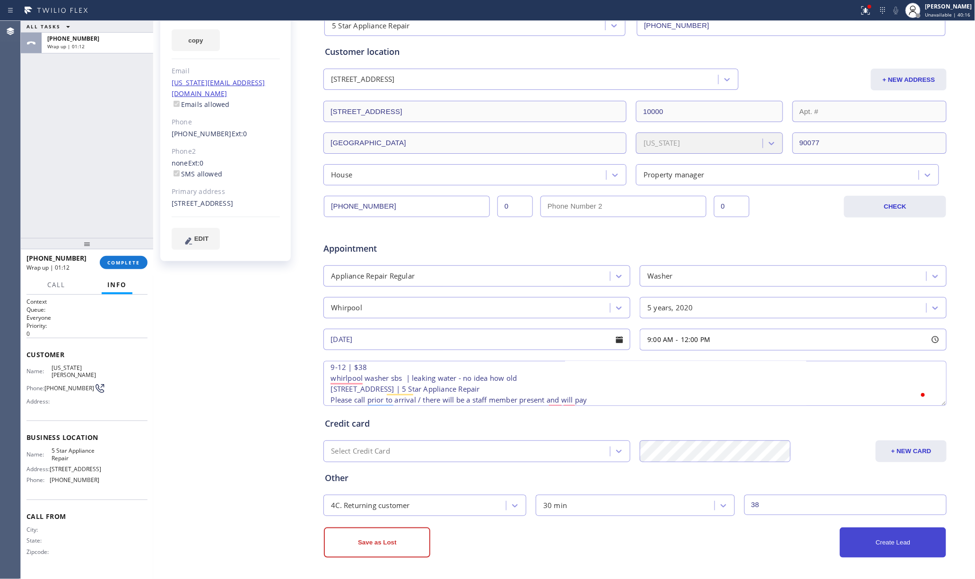
click at [897, 538] on button "Create Lead" at bounding box center [893, 542] width 106 height 30
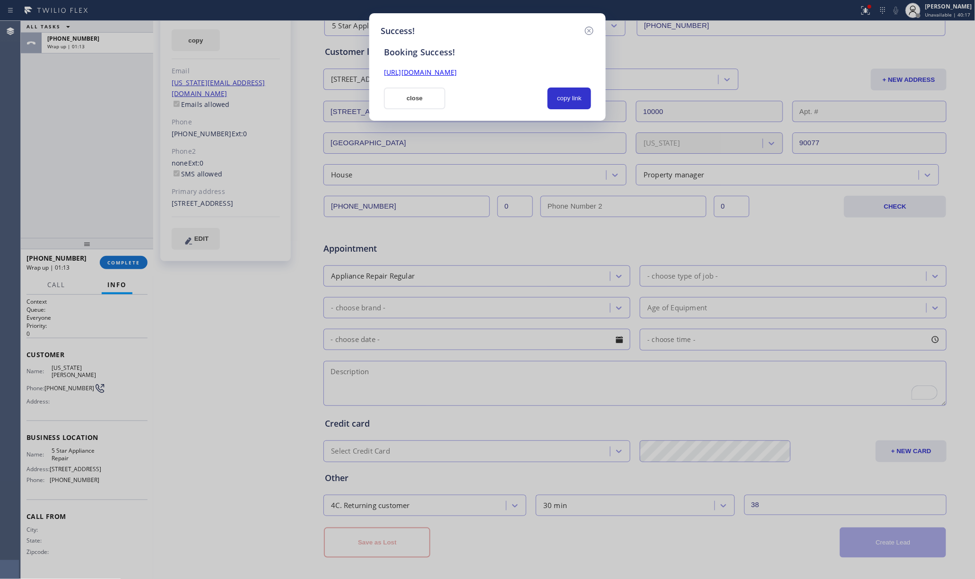
scroll to position [0, 0]
click at [564, 100] on button "copy link" at bounding box center [570, 98] width 44 height 22
click at [38, 166] on div "Success! Booking Success! https://erp.apollosoft.co/customer/448542#portlet_lea…" at bounding box center [487, 289] width 975 height 579
click at [411, 99] on button "close" at bounding box center [414, 98] width 61 height 22
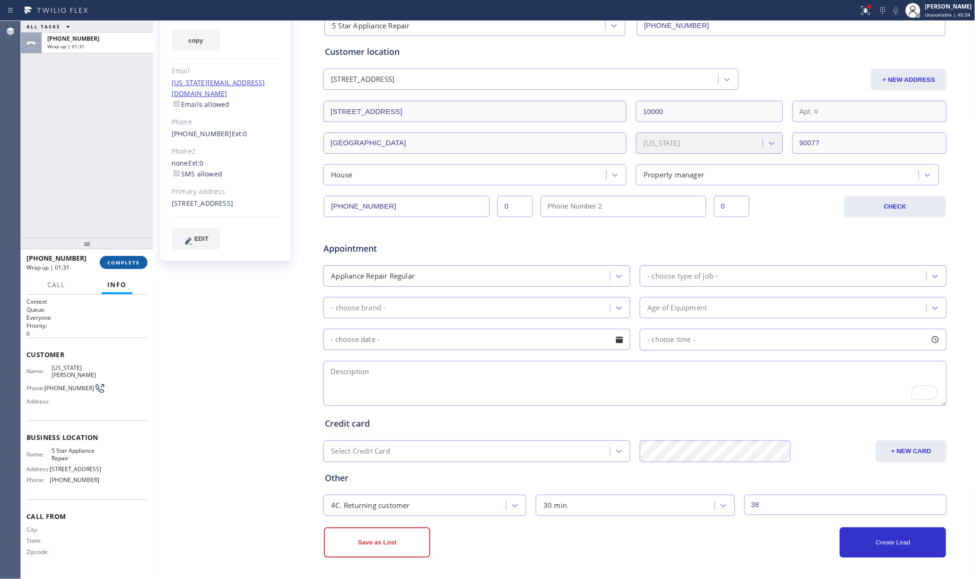
click at [129, 267] on button "COMPLETE" at bounding box center [124, 262] width 48 height 13
click at [91, 218] on div "ALL TASKS ALL TASKS ACTIVE TASKS TASKS IN WRAP UP +14246101372 Wrap up | 01:31" at bounding box center [87, 129] width 132 height 217
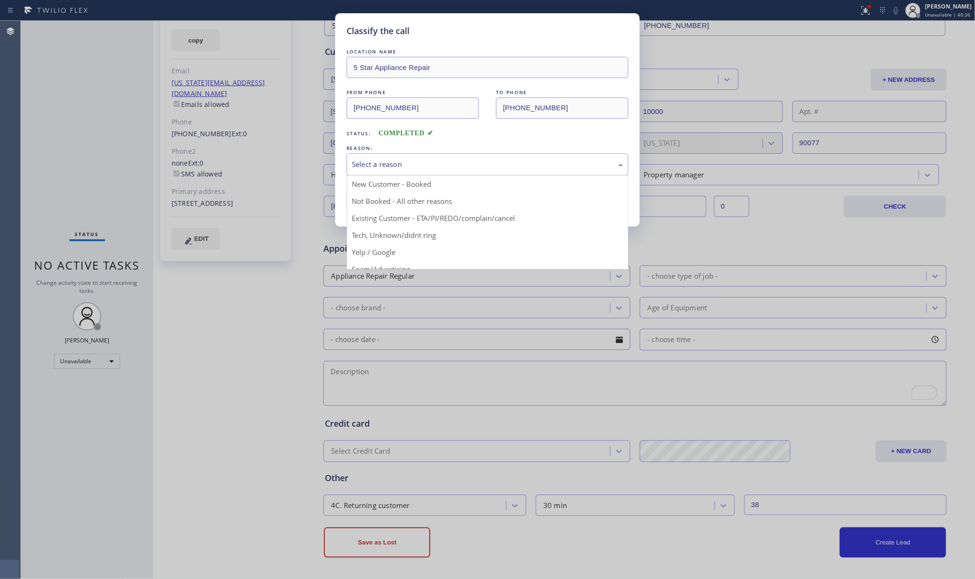
click at [407, 161] on div "Select a reason" at bounding box center [487, 164] width 271 height 11
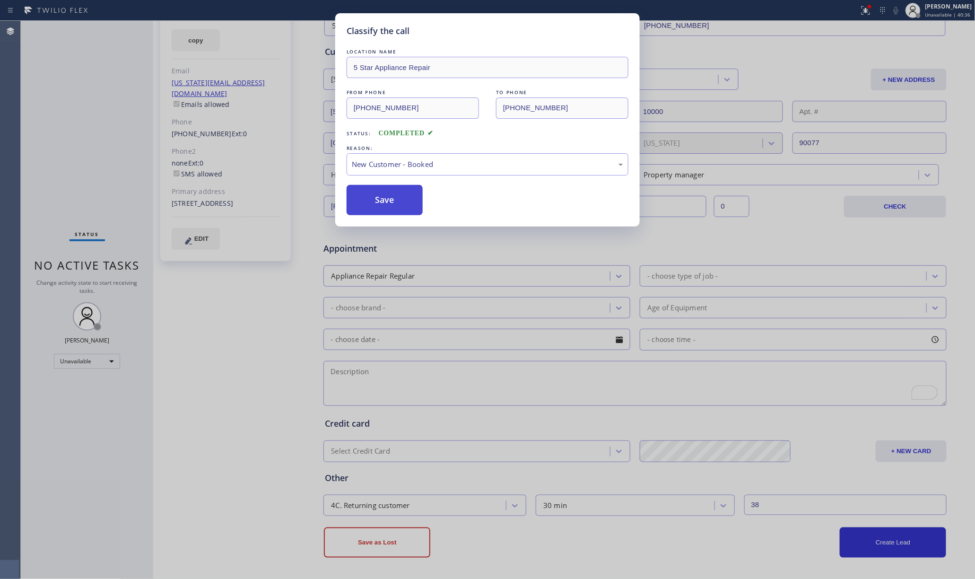
drag, startPoint x: 384, startPoint y: 203, endPoint x: 408, endPoint y: 203, distance: 23.2
click at [387, 203] on button "Save" at bounding box center [385, 200] width 76 height 30
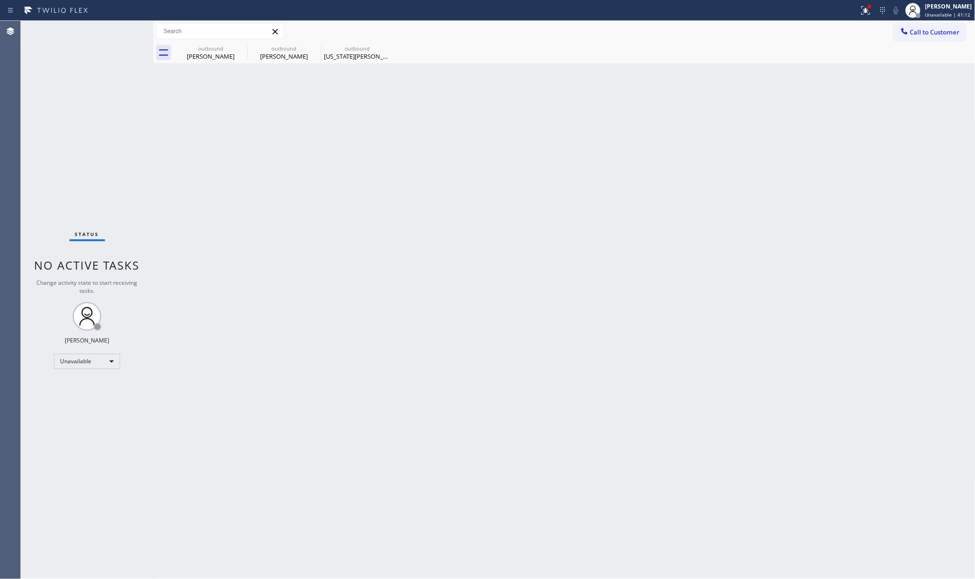
drag, startPoint x: 111, startPoint y: 135, endPoint x: 153, endPoint y: 93, distance: 59.5
click at [112, 135] on div "Status No active tasks Change activity state to start receiving tasks. [PERSON_…" at bounding box center [87, 300] width 132 height 558
drag, startPoint x: 212, startPoint y: 61, endPoint x: 245, endPoint y: 49, distance: 34.9
click at [212, 61] on div "outbound Rey Jong" at bounding box center [210, 52] width 71 height 21
type input "[PHONE_NUMBER]"
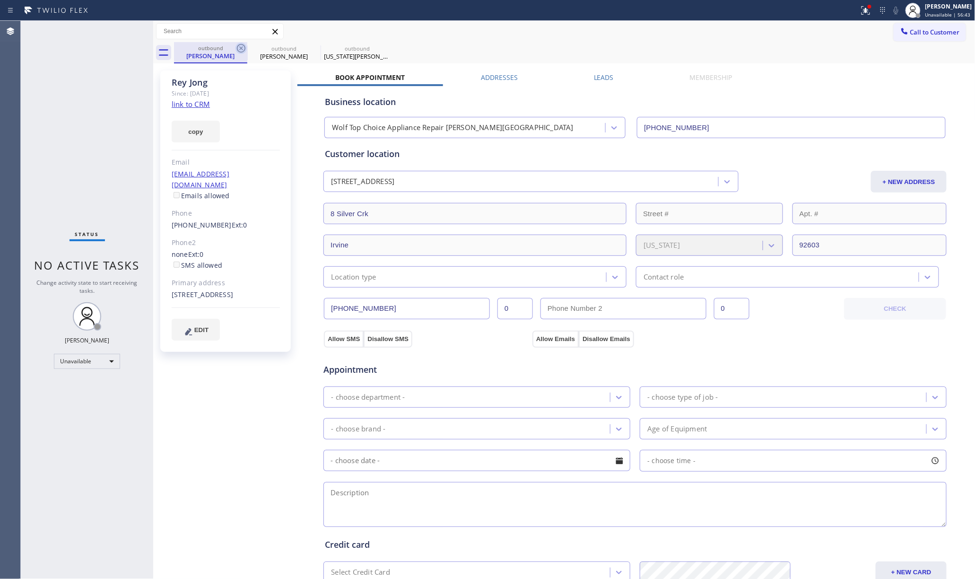
click at [245, 48] on icon at bounding box center [241, 48] width 9 height 9
type input "[PHONE_NUMBER]"
type input "38"
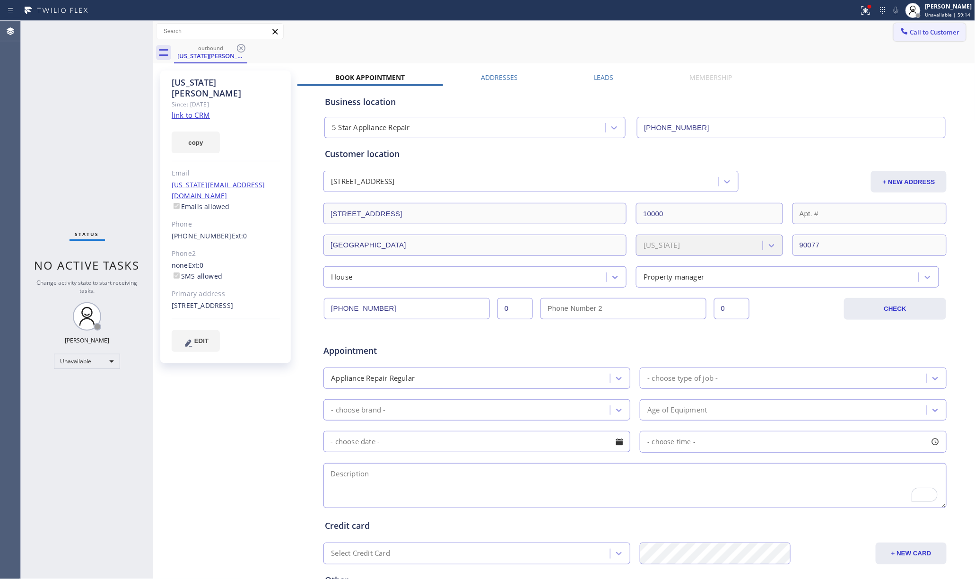
drag, startPoint x: 85, startPoint y: 107, endPoint x: 899, endPoint y: 35, distance: 817.5
click at [87, 106] on div "Status No active tasks Change activity state to start receiving tasks. [PERSON_…" at bounding box center [87, 300] width 132 height 558
click at [931, 33] on span "Call to Customer" at bounding box center [935, 32] width 50 height 9
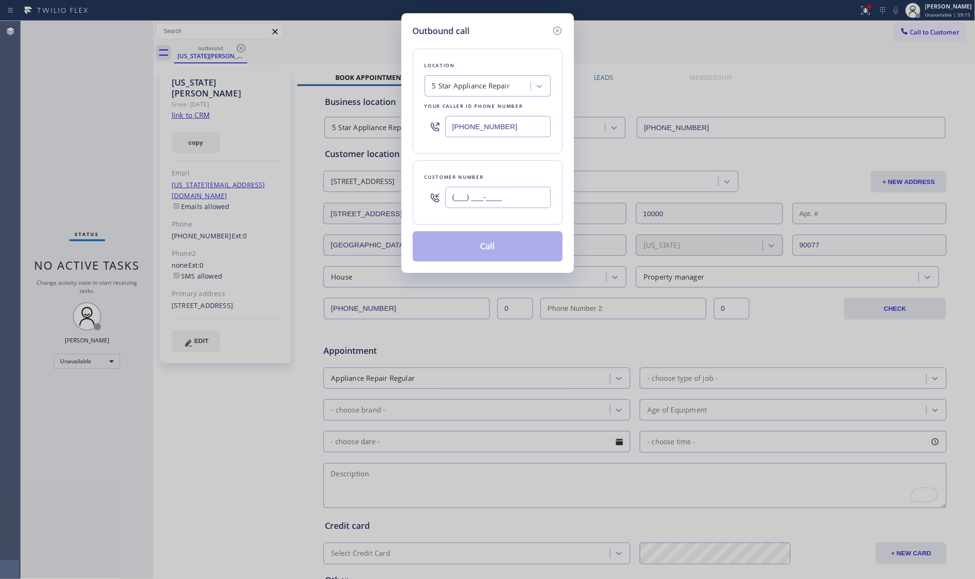
click at [500, 200] on input "(___) ___-____" at bounding box center [497, 197] width 105 height 21
paste input "773) 908-6065"
type input "[PHONE_NUMBER]"
click at [139, 125] on div "Outbound call Location 5 Star Appliance Repair Your caller id phone number (855…" at bounding box center [487, 289] width 975 height 579
click at [471, 93] on div "5 Star Appliance Repair" at bounding box center [478, 86] width 103 height 17
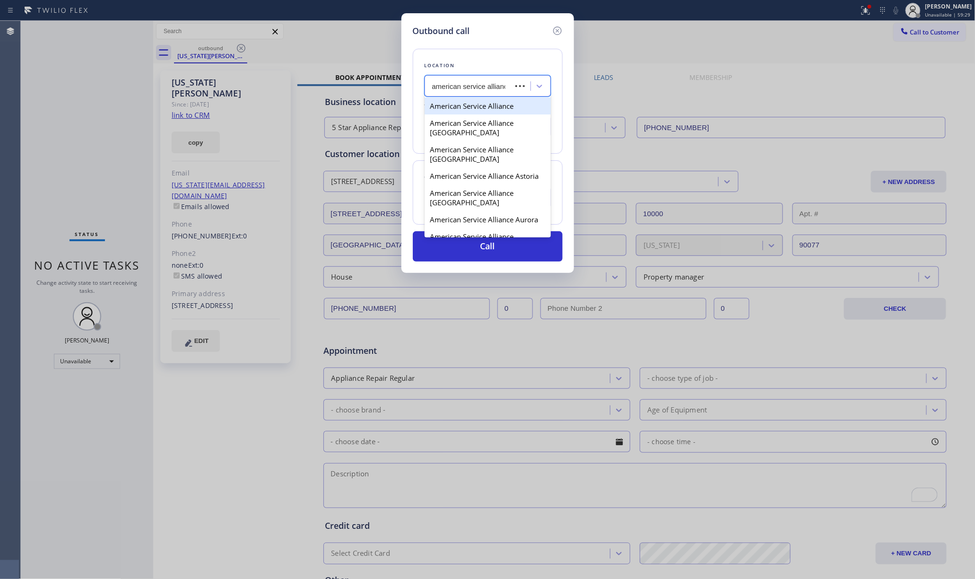
type input "american service alliance"
click at [470, 109] on div "American Service Alliance" at bounding box center [488, 105] width 126 height 17
type input "[PHONE_NUMBER]"
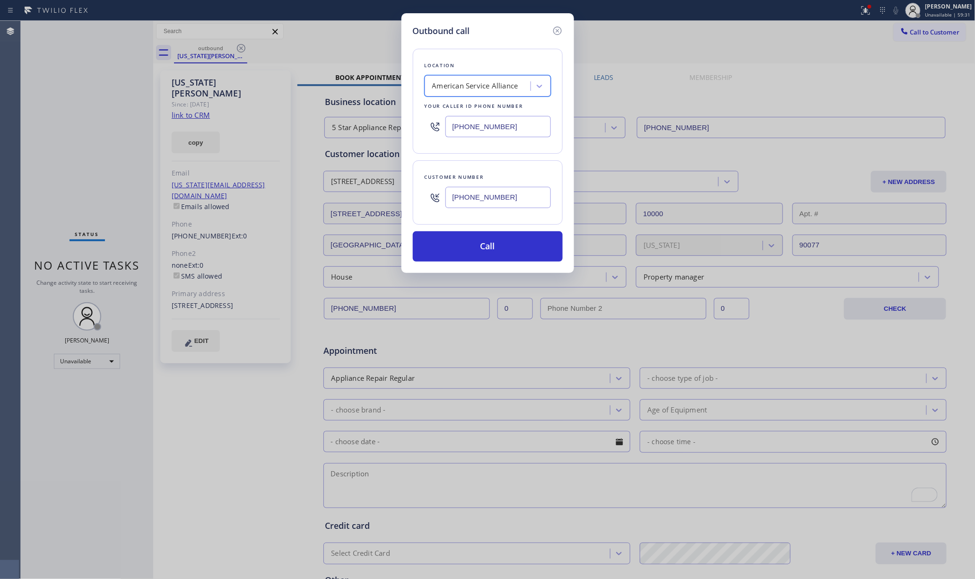
click at [488, 268] on div "Outbound call Location option American Service Alliance, selected. 100 results …" at bounding box center [487, 143] width 173 height 260
click at [479, 250] on button "Call" at bounding box center [488, 246] width 150 height 30
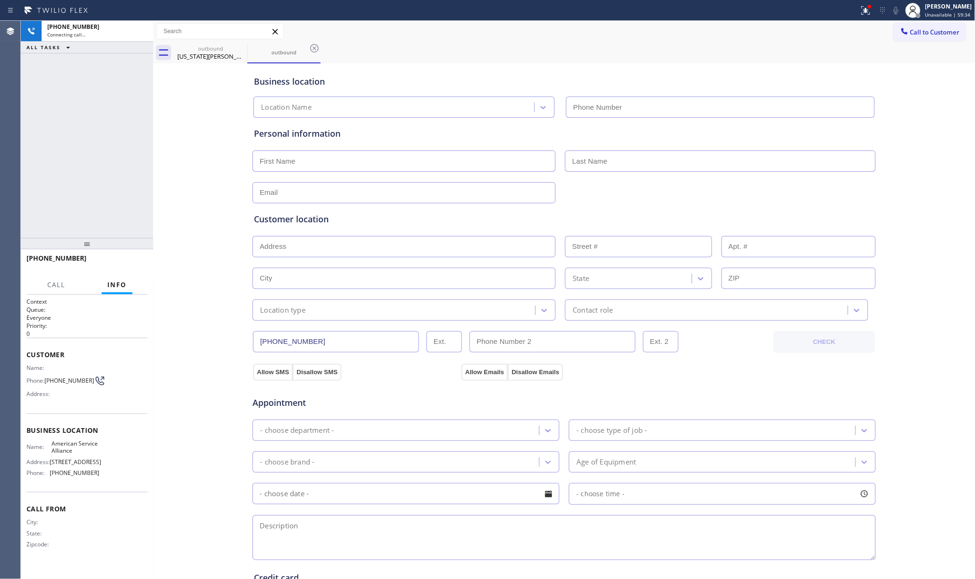
type input "[PHONE_NUMBER]"
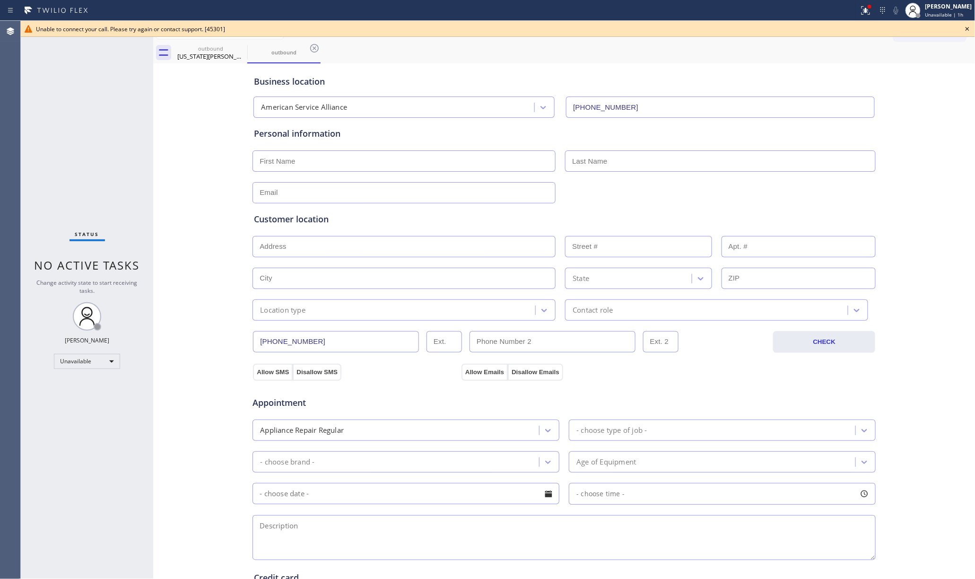
drag, startPoint x: 113, startPoint y: 160, endPoint x: 314, endPoint y: 20, distance: 245.7
click at [112, 158] on div "Status No active tasks Change activity state to start receiving tasks. [PERSON_…" at bounding box center [87, 300] width 132 height 558
drag, startPoint x: 968, startPoint y: 29, endPoint x: 926, endPoint y: 31, distance: 42.6
click at [967, 28] on icon at bounding box center [967, 28] width 11 height 11
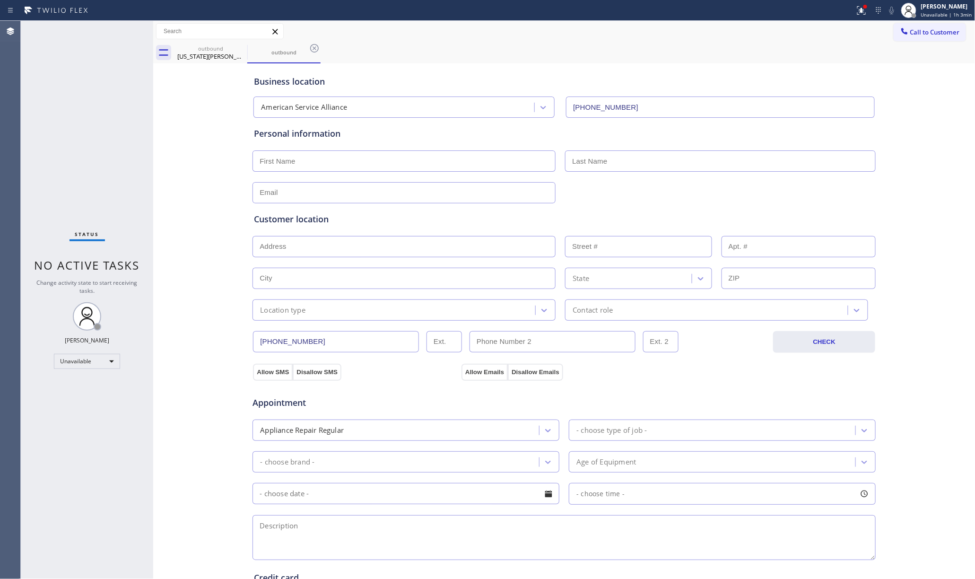
drag, startPoint x: 926, startPoint y: 31, endPoint x: 683, endPoint y: 80, distance: 247.5
click at [924, 31] on span "Call to Customer" at bounding box center [935, 32] width 50 height 9
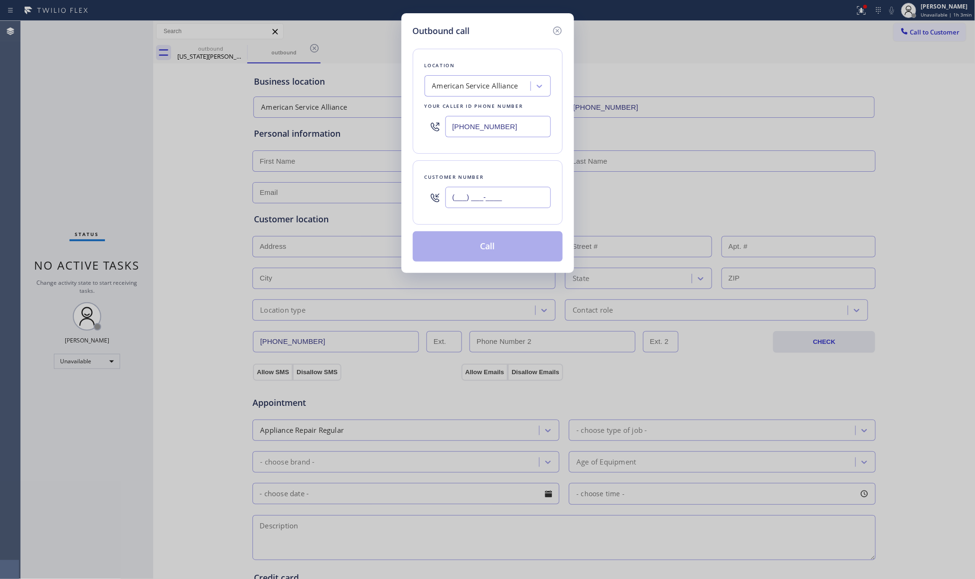
click at [497, 201] on input "(___) ___-____" at bounding box center [497, 197] width 105 height 21
paste input "917) 535-9179"
type input "[PHONE_NUMBER]"
click at [50, 136] on div "Outbound call Location American Service Alliance Your caller id phone number (8…" at bounding box center [487, 289] width 975 height 579
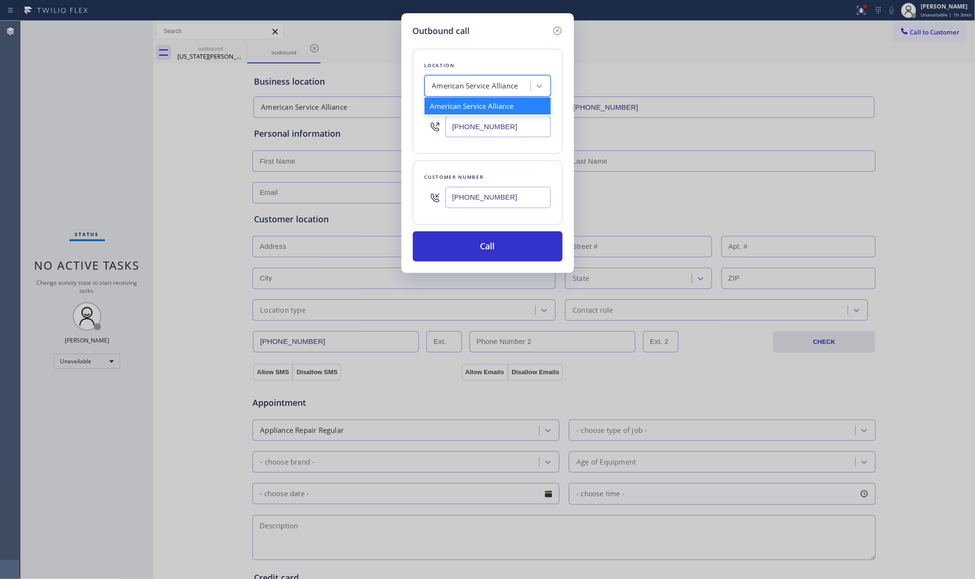
click at [479, 78] on div "American Service Alliance" at bounding box center [478, 86] width 103 height 17
click at [437, 84] on input "Booklyn appliance" at bounding box center [461, 86] width 59 height 8
type input "Brooklyn appliance"
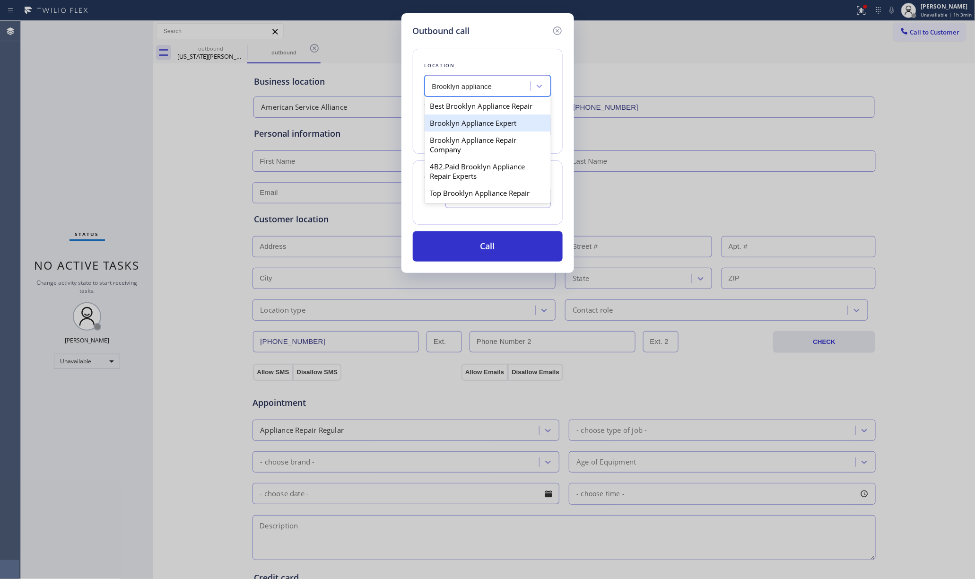
click at [455, 122] on div "Brooklyn Appliance Expert" at bounding box center [488, 122] width 126 height 17
type input "[PHONE_NUMBER]"
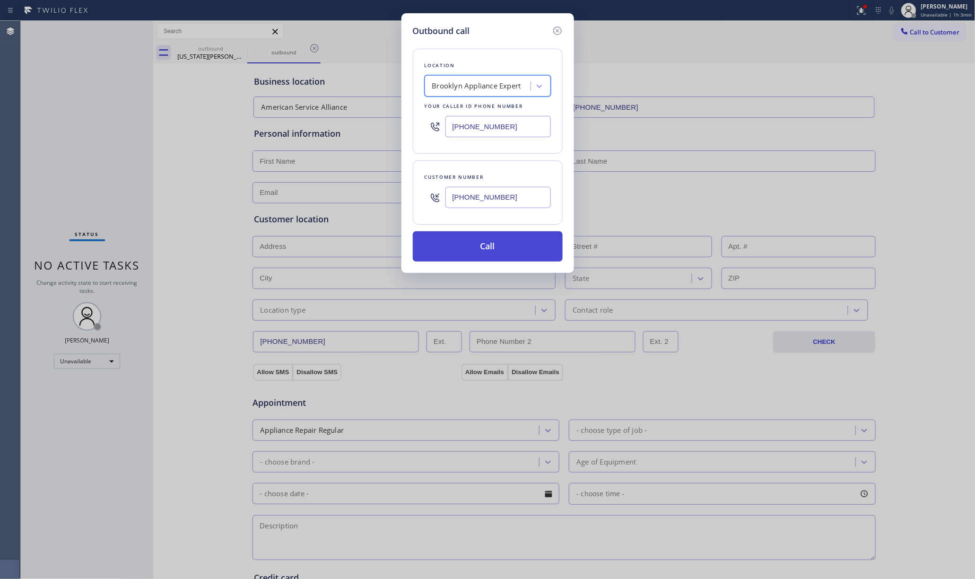
drag, startPoint x: 489, startPoint y: 248, endPoint x: 488, endPoint y: 258, distance: 9.9
click at [488, 250] on button "Call" at bounding box center [488, 246] width 150 height 30
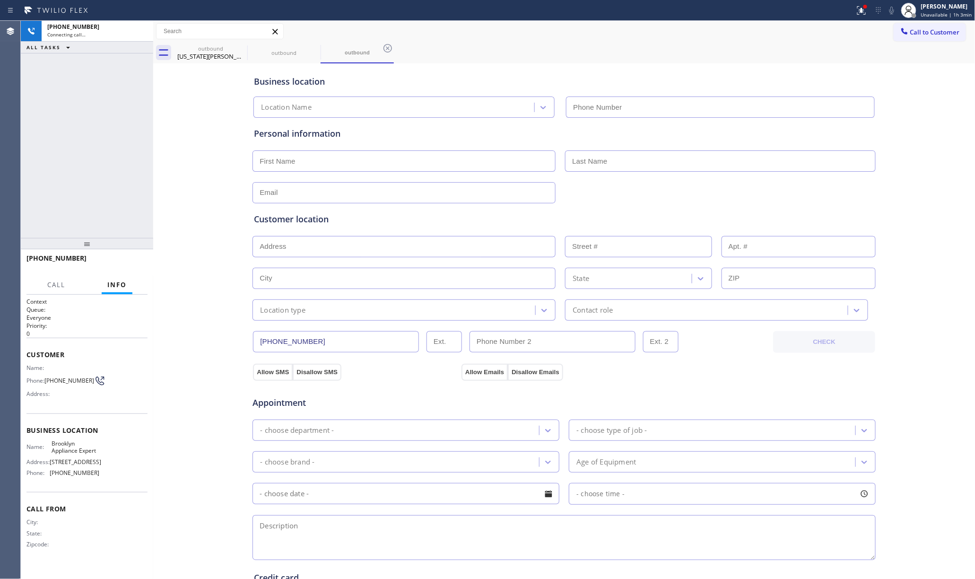
type input "[PHONE_NUMBER]"
click at [73, 448] on span "Brooklyn Appliance Expert" at bounding box center [75, 447] width 47 height 15
click at [73, 447] on span "Brooklyn Appliance Expert" at bounding box center [75, 447] width 47 height 15
copy span "Brooklyn Appliance Expert"
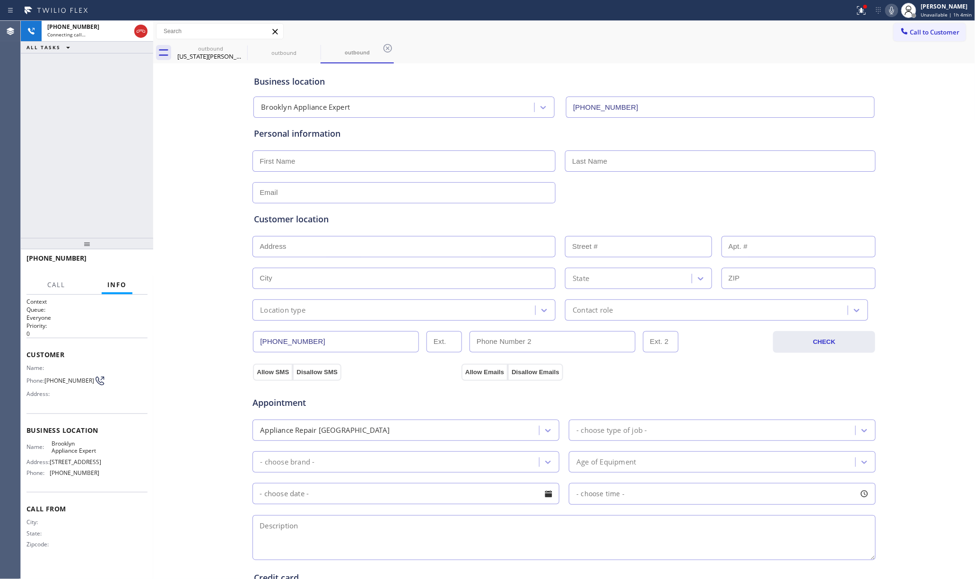
click at [66, 470] on span "[PHONE_NUMBER]" at bounding box center [75, 472] width 50 height 7
copy span "[PHONE_NUMBER]"
drag, startPoint x: 133, startPoint y: 267, endPoint x: 106, endPoint y: 216, distance: 57.6
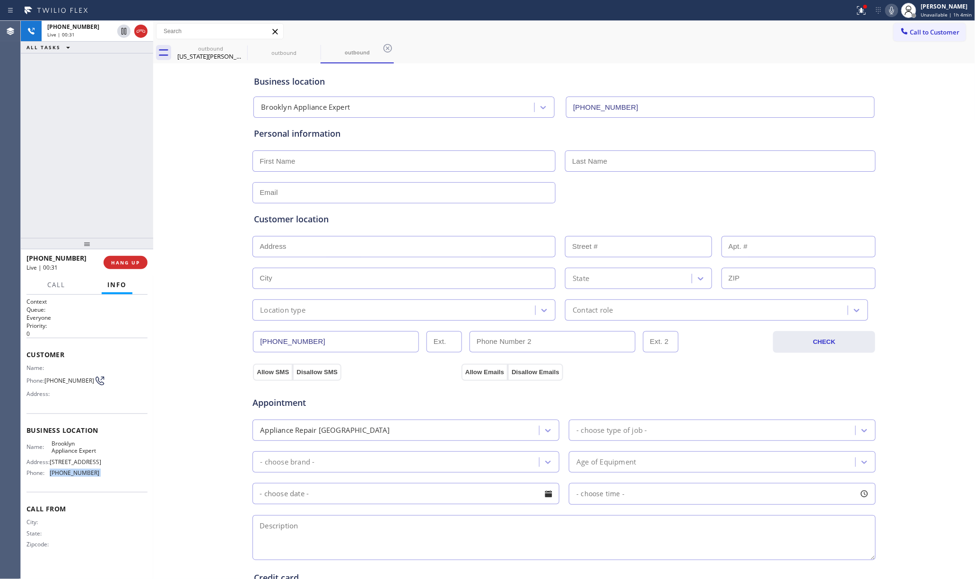
click at [133, 267] on button "HANG UP" at bounding box center [126, 262] width 44 height 13
click at [105, 215] on div "+19175359179 Live | 00:31 ALL TASKS ALL TASKS ACTIVE TASKS TASKS IN WRAP UP" at bounding box center [87, 129] width 132 height 217
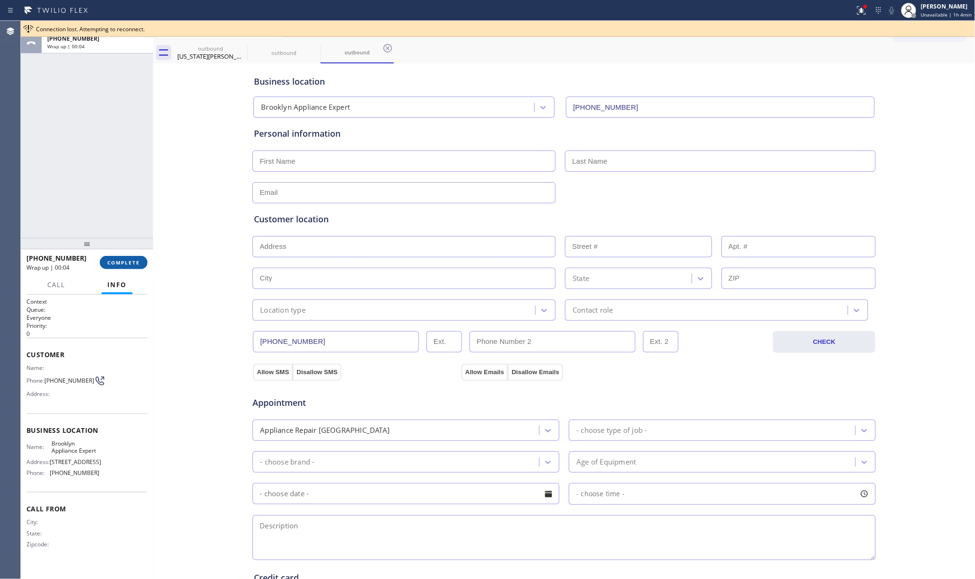
click at [127, 257] on button "COMPLETE" at bounding box center [124, 262] width 48 height 13
click at [88, 200] on div "ALL TASKS ALL TASKS ACTIVE TASKS TASKS IN WRAP UP +19175359179 Wrap up | 00:04" at bounding box center [87, 129] width 132 height 217
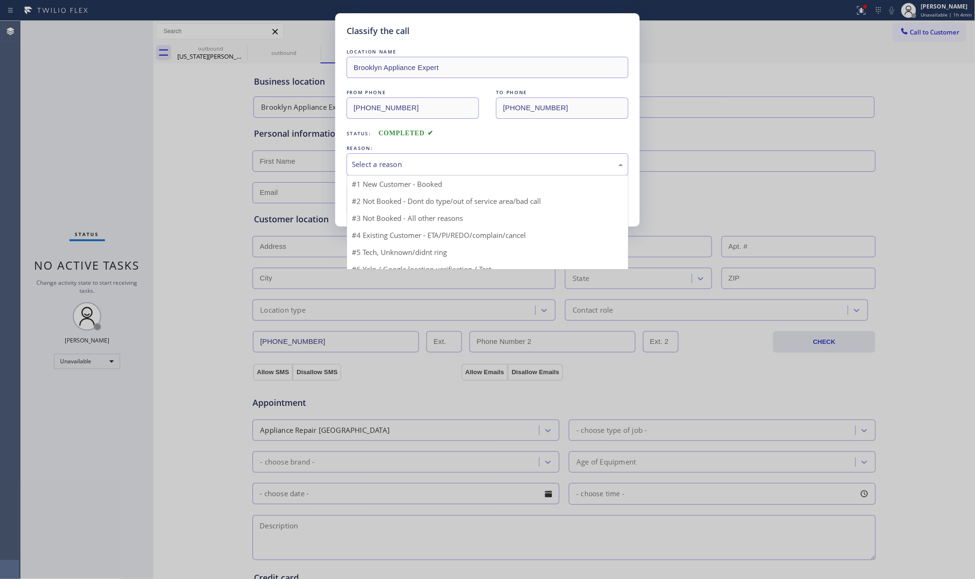
click at [352, 167] on div "Select a reason" at bounding box center [487, 164] width 271 height 11
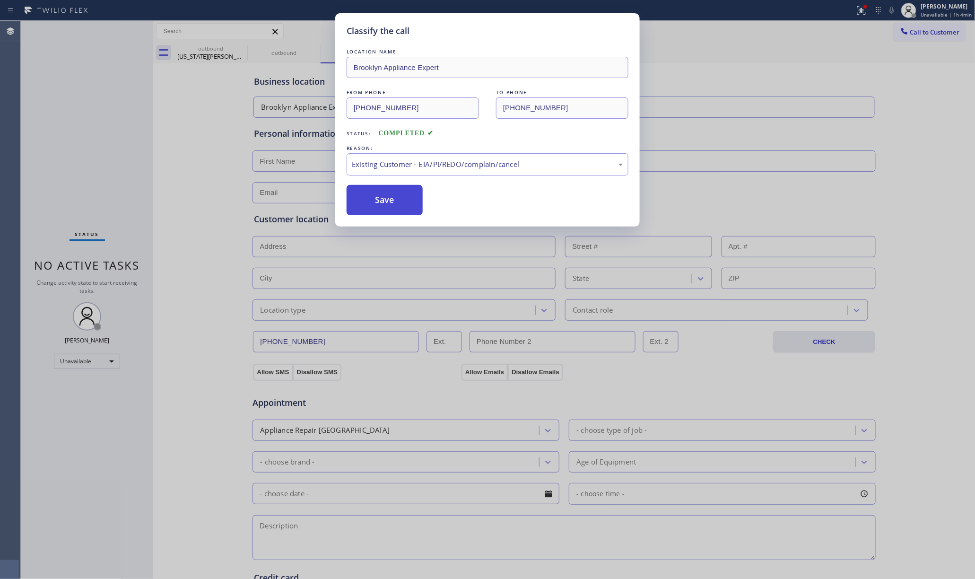
click at [387, 201] on button "Save" at bounding box center [385, 200] width 76 height 30
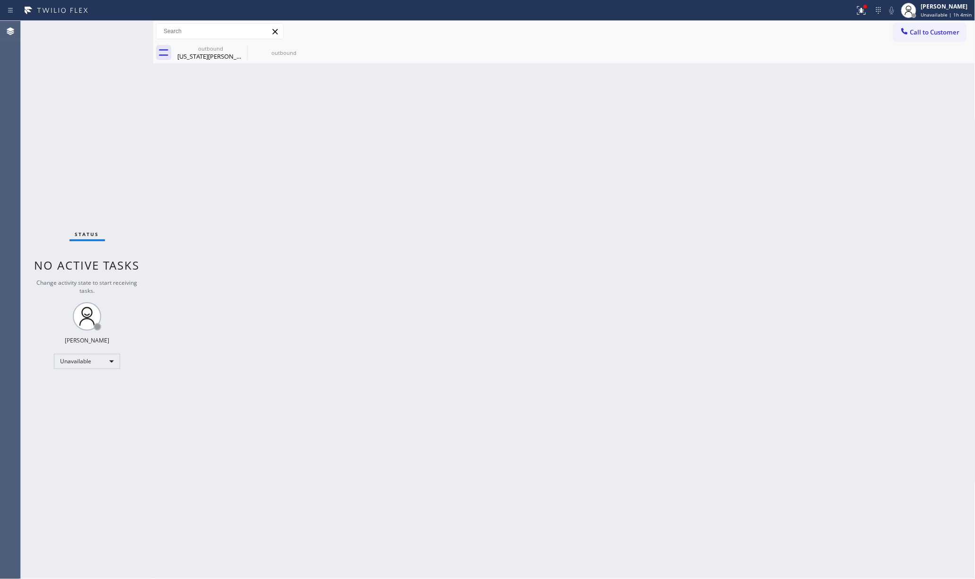
drag, startPoint x: 956, startPoint y: 33, endPoint x: 818, endPoint y: 71, distance: 143.3
click at [956, 33] on span "Call to Customer" at bounding box center [935, 32] width 50 height 9
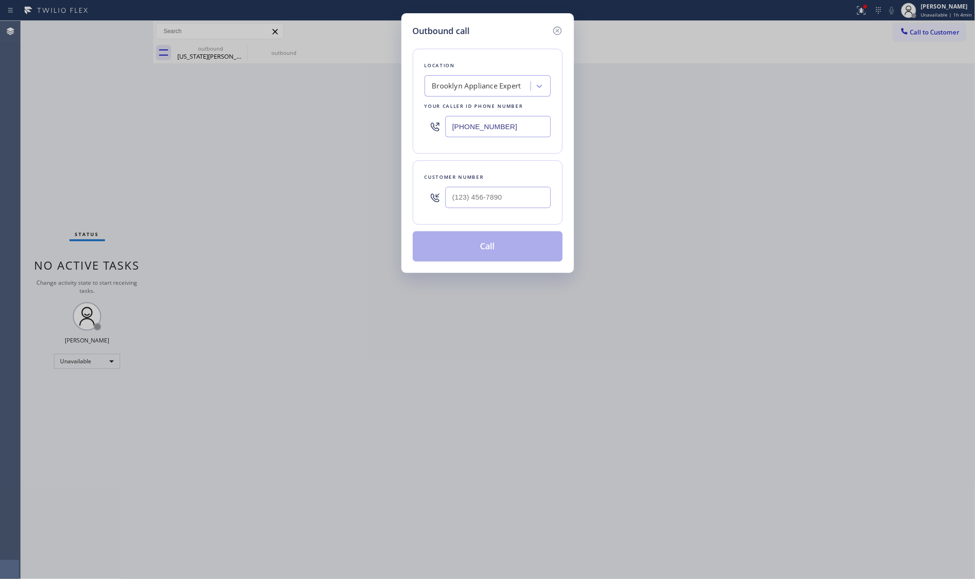
drag, startPoint x: 513, startPoint y: 129, endPoint x: 392, endPoint y: 121, distance: 120.8
click at [392, 121] on div "Outbound call Location Brooklyn Appliance Expert Your caller id phone number (9…" at bounding box center [487, 289] width 975 height 579
paste input "415) 639-9084"
type input "[PHONE_NUMBER]"
click at [514, 205] on input "(___) ___-____" at bounding box center [497, 197] width 105 height 21
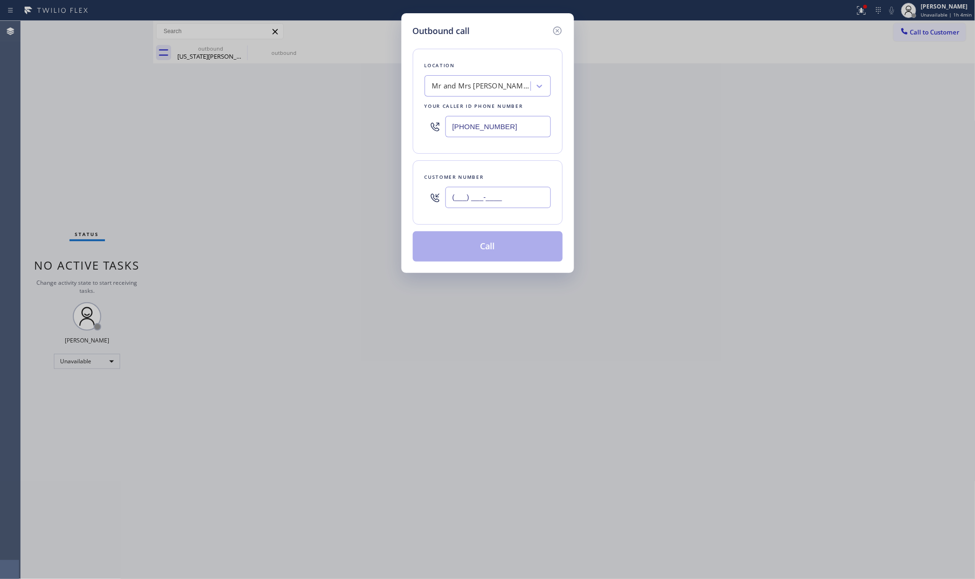
paste input "415) 743-9843"
type input "[PHONE_NUMBER]"
click at [511, 165] on div "Customer number (415) 743-9843" at bounding box center [488, 192] width 150 height 64
click at [502, 258] on button "Call" at bounding box center [488, 246] width 150 height 30
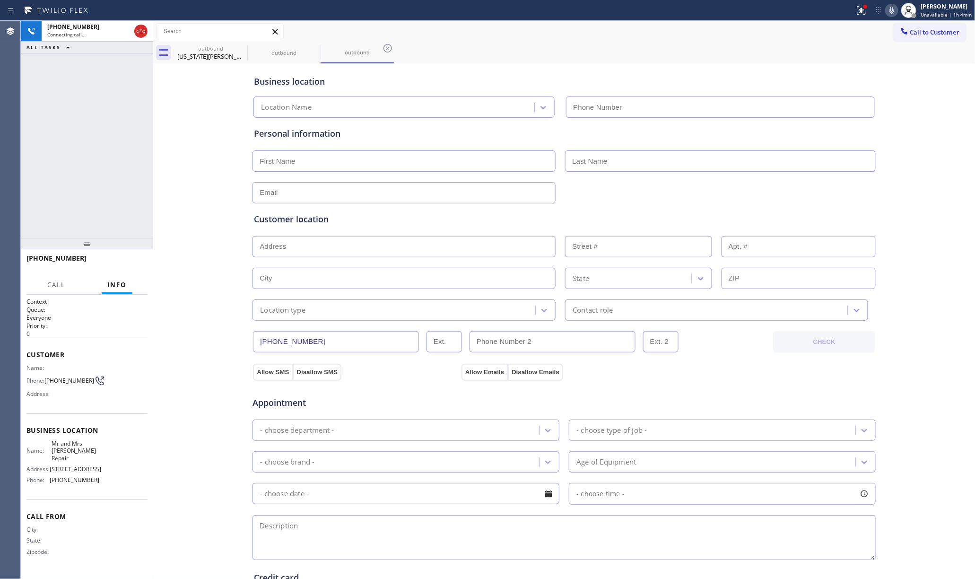
type input "[PHONE_NUMBER]"
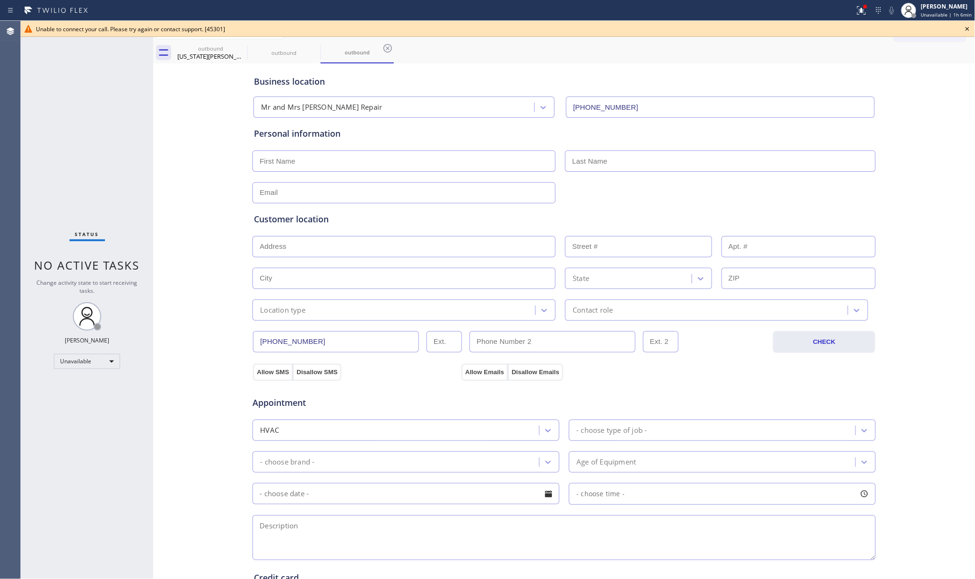
click at [965, 29] on icon at bounding box center [967, 28] width 11 height 11
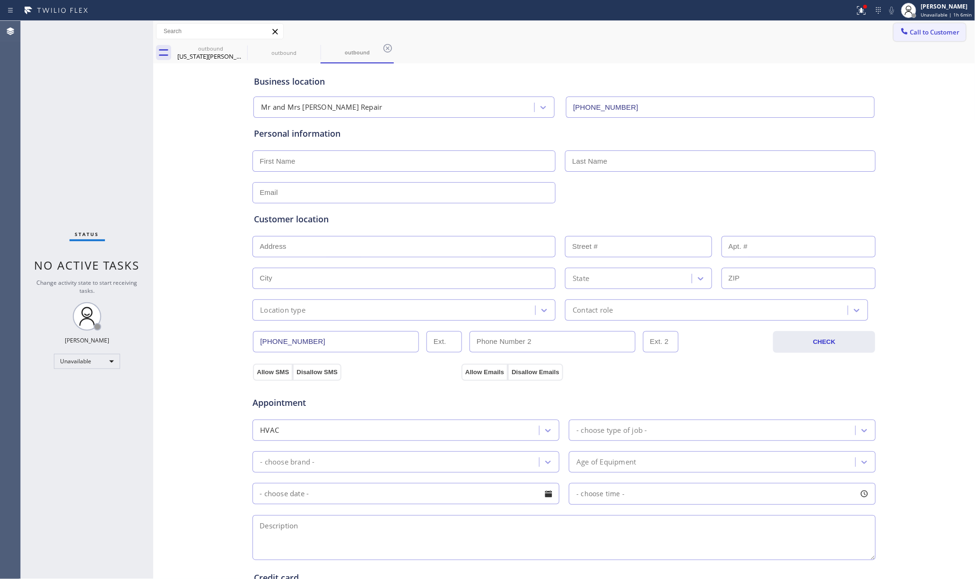
click at [929, 33] on span "Call to Customer" at bounding box center [935, 32] width 50 height 9
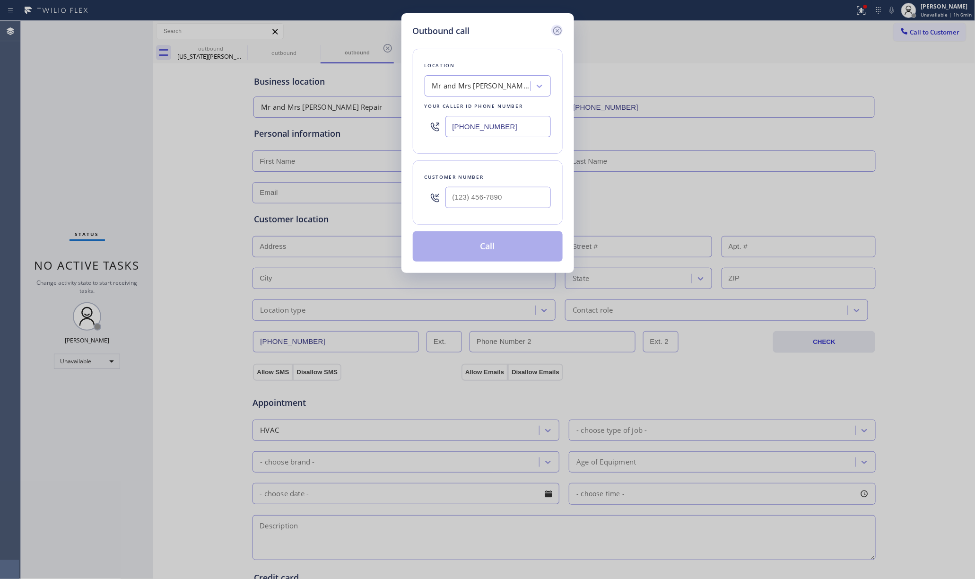
click at [560, 27] on icon at bounding box center [557, 30] width 9 height 9
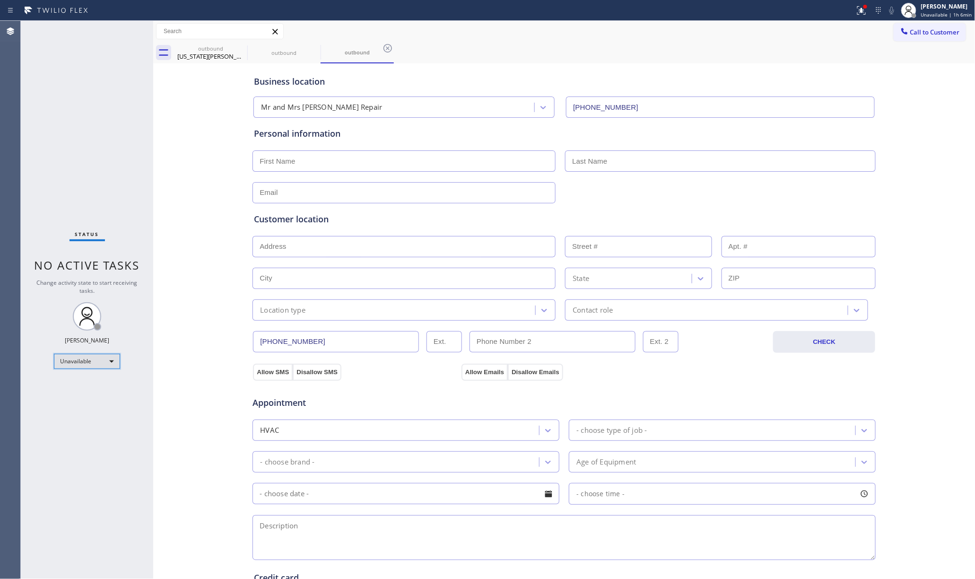
click at [87, 359] on div "Unavailable" at bounding box center [87, 361] width 66 height 15
click at [80, 385] on li "Available" at bounding box center [86, 386] width 64 height 11
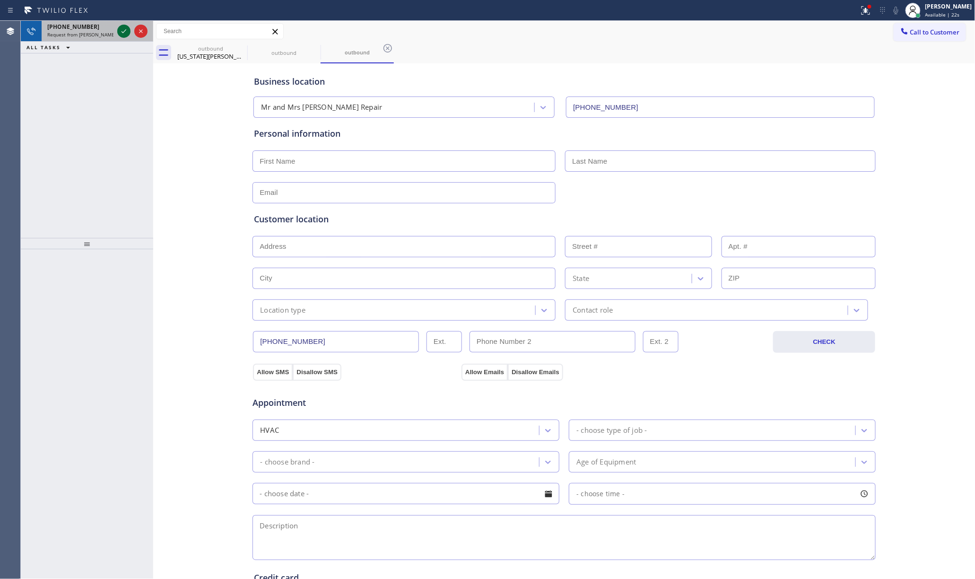
click at [124, 31] on icon at bounding box center [124, 31] width 5 height 4
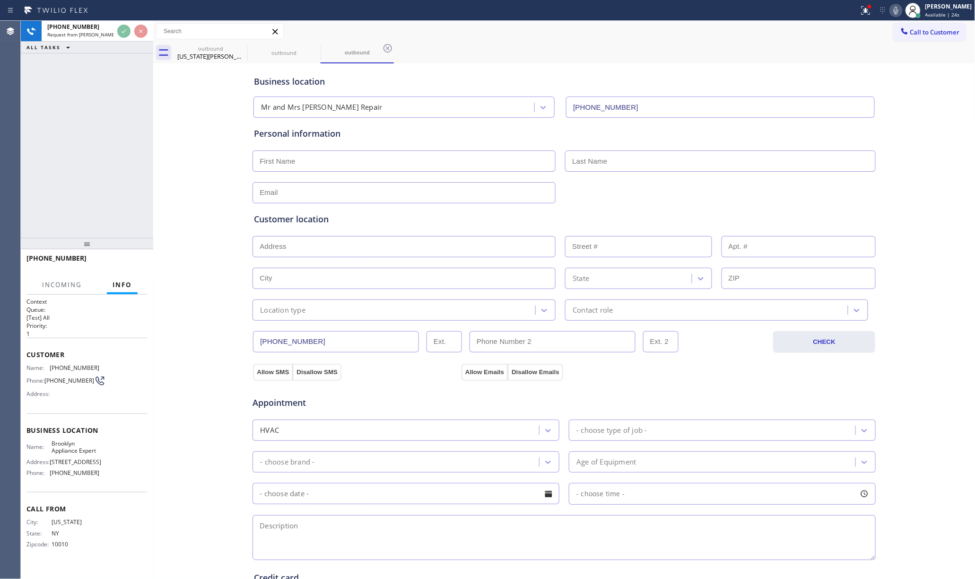
click at [106, 101] on div "+19175359179 Request from Judy Anne Bernaldez (direct) ALL TASKS ALL TASKS ACTI…" at bounding box center [87, 129] width 132 height 217
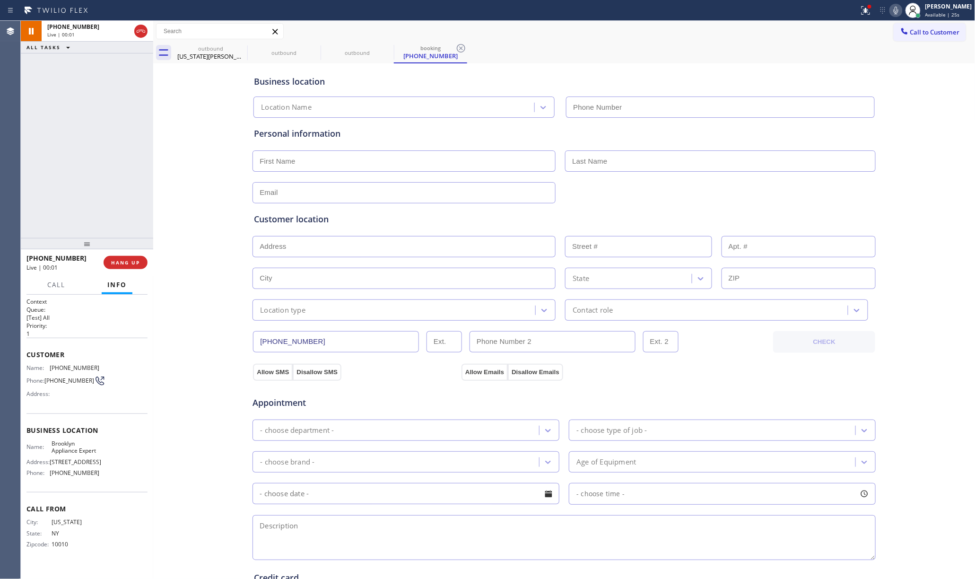
type input "[PHONE_NUMBER]"
click at [897, 11] on icon at bounding box center [895, 10] width 11 height 11
click at [330, 163] on input "text" at bounding box center [404, 160] width 303 height 21
paste input "Y. Sato"
click at [278, 156] on input "Y. Sato" at bounding box center [404, 160] width 303 height 21
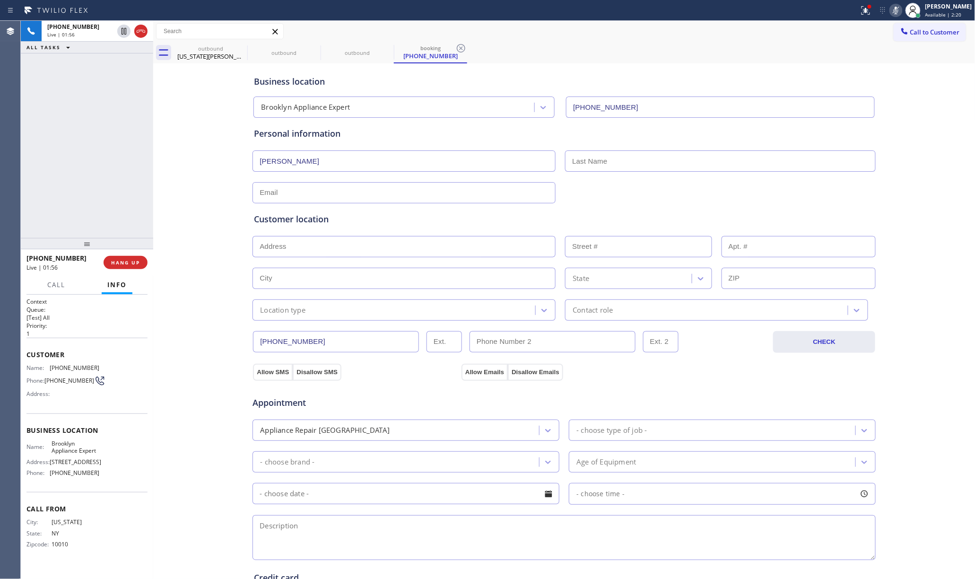
click at [277, 156] on input "Y. Sato" at bounding box center [404, 160] width 303 height 21
click at [268, 165] on input "Y. Sato" at bounding box center [404, 160] width 303 height 21
click at [901, 9] on icon at bounding box center [895, 10] width 11 height 11
click at [296, 167] on input "Y. Sato" at bounding box center [404, 160] width 303 height 21
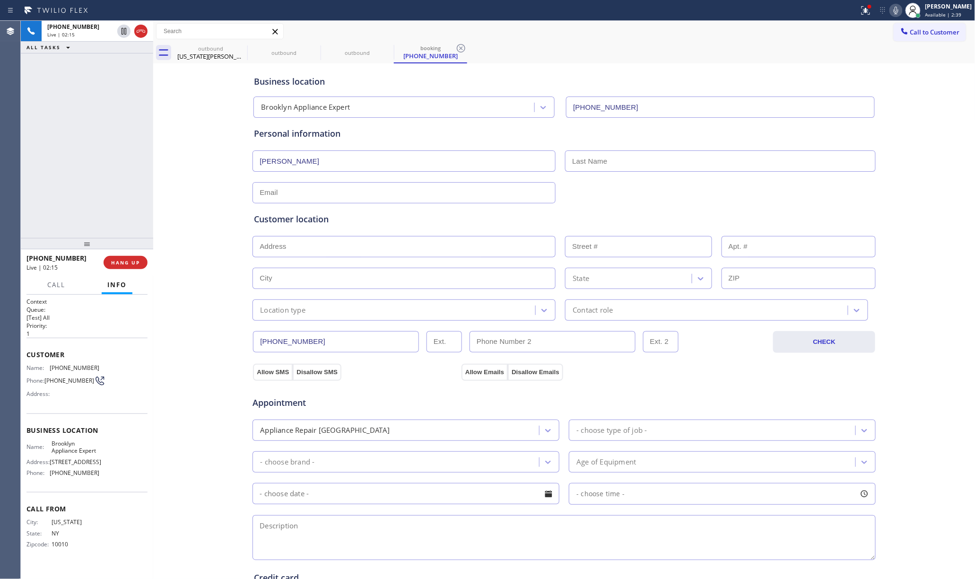
click at [296, 167] on input "Y. Sato" at bounding box center [404, 160] width 303 height 21
paste input "utaka Sato"
click at [276, 162] on input "Yutaka Sato" at bounding box center [404, 160] width 303 height 21
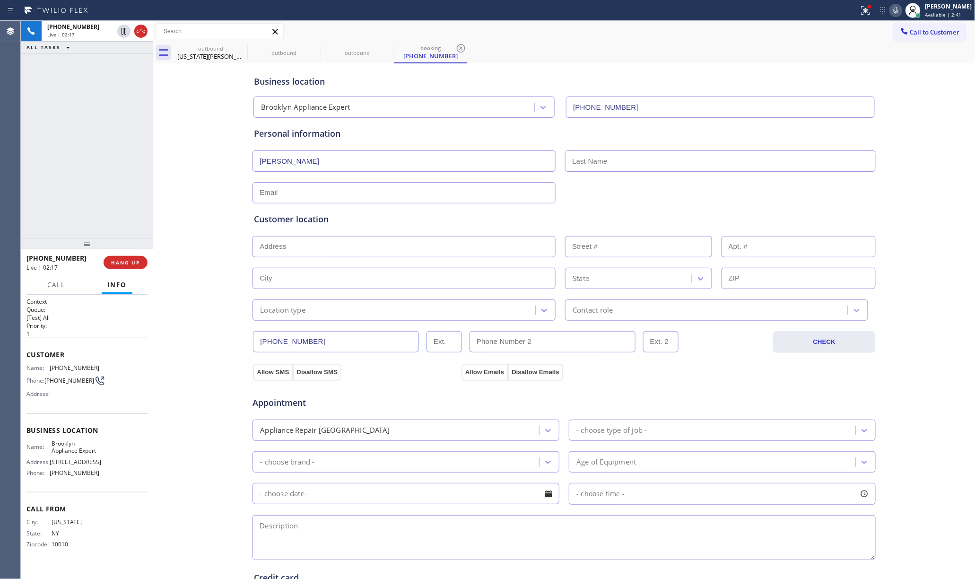
click at [288, 163] on input "Yutaka Sato" at bounding box center [404, 160] width 303 height 21
type input "Yutaka Sato"
click at [598, 167] on input "text" at bounding box center [720, 160] width 311 height 21
paste input "[PERSON_NAME]"
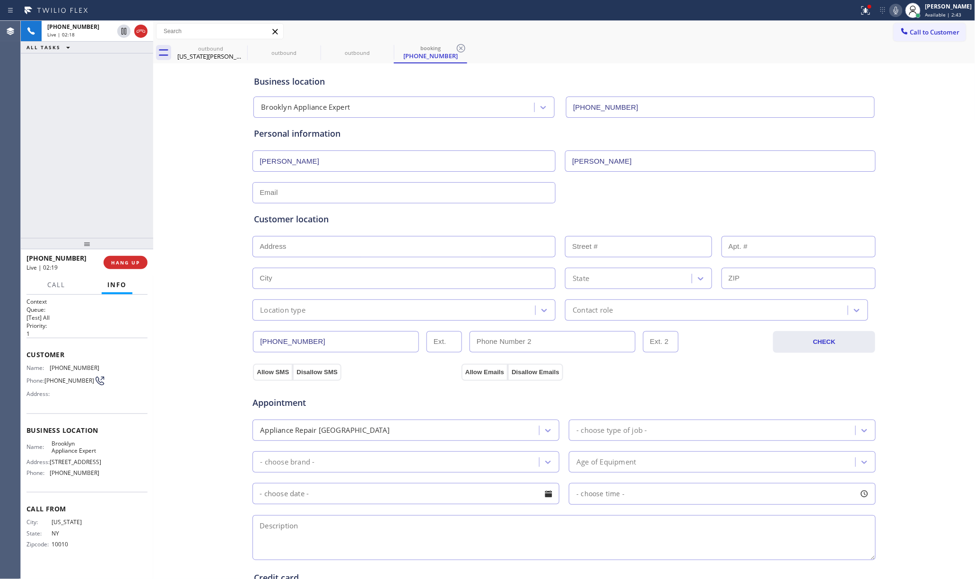
type input "[PERSON_NAME]"
click at [292, 157] on input "Yutaka Sato" at bounding box center [404, 160] width 303 height 21
type input "[PERSON_NAME]"
drag, startPoint x: 309, startPoint y: 195, endPoint x: 468, endPoint y: 163, distance: 162.2
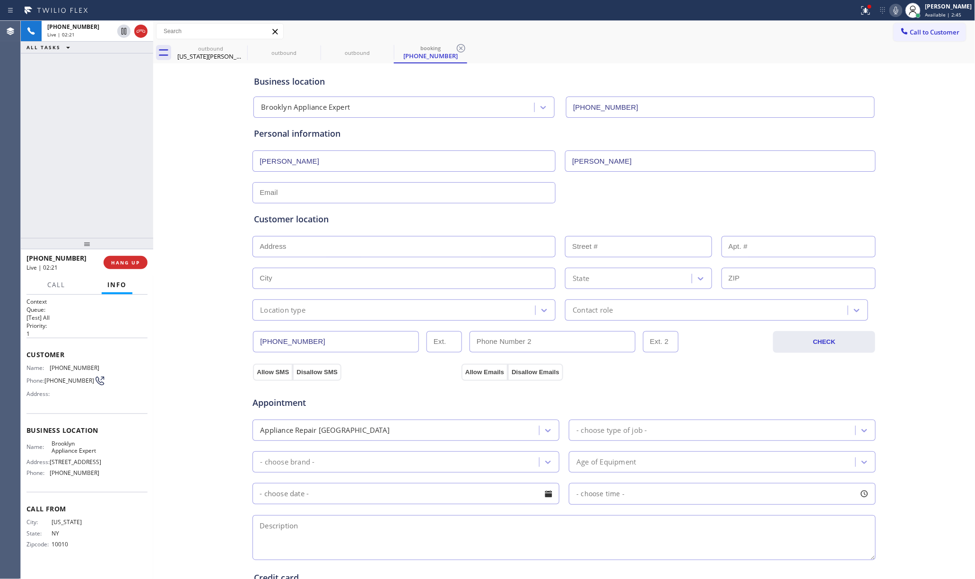
click at [309, 195] on input "text" at bounding box center [404, 192] width 303 height 21
paste input "[EMAIL_ADDRESS][DOMAIN_NAME]"
type input "[EMAIL_ADDRESS][DOMAIN_NAME]"
click at [902, 7] on icon at bounding box center [895, 10] width 11 height 11
click at [327, 250] on input "text" at bounding box center [404, 246] width 303 height 21
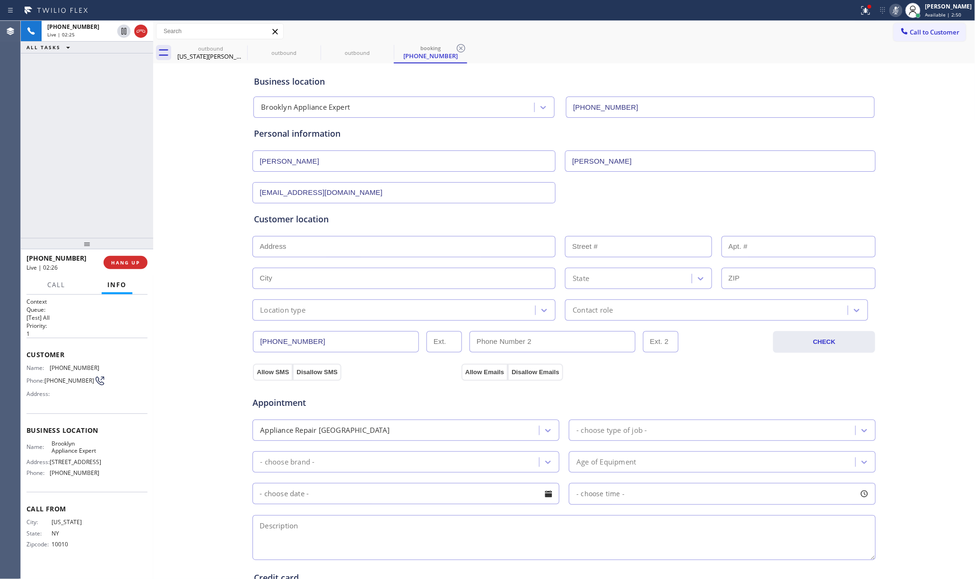
paste input "474 48th Ave Apartment 12gLong Island City, NY 11109, USA"
type input "[STREET_ADDRESS]"
type input "4-74"
type input "Queens"
type input "11109"
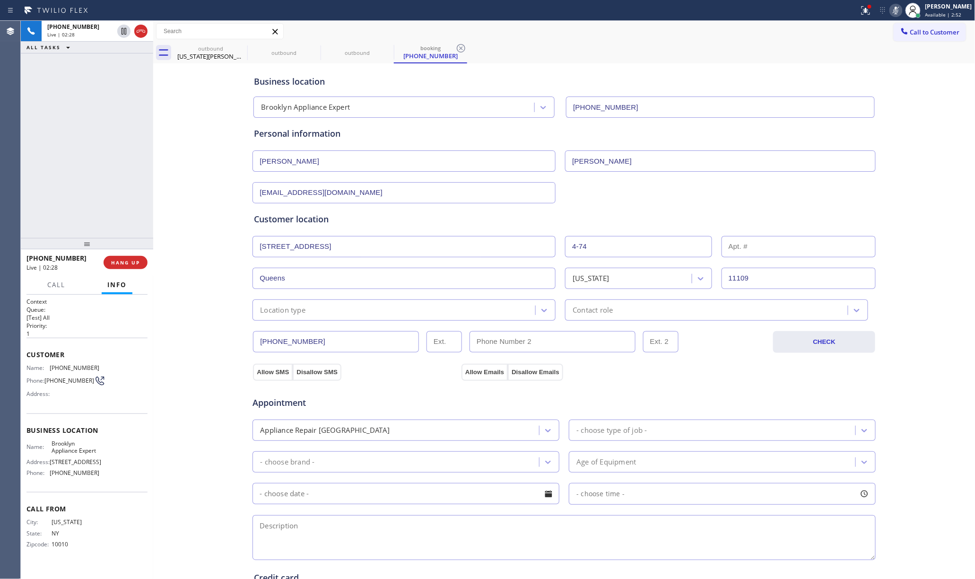
click at [776, 240] on input "text" at bounding box center [799, 246] width 155 height 21
type input "12g"
drag, startPoint x: 97, startPoint y: 149, endPoint x: 139, endPoint y: 2, distance: 153.3
click at [97, 149] on div "+19175359179 Live | 02:33 ALL TASKS ALL TASKS ACTIVE TASKS TASKS IN WRAP UP" at bounding box center [87, 129] width 132 height 217
drag, startPoint x: 899, startPoint y: 12, endPoint x: 958, endPoint y: 119, distance: 122.1
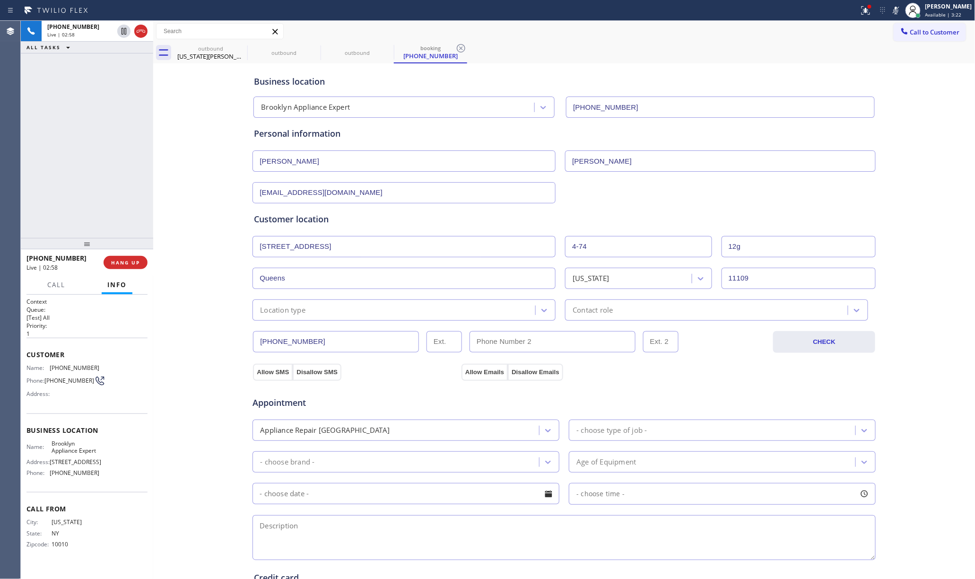
click at [899, 12] on icon at bounding box center [895, 10] width 11 height 11
click at [263, 372] on button "Allow SMS" at bounding box center [273, 372] width 40 height 17
click at [484, 374] on button "Allow Emails" at bounding box center [485, 372] width 46 height 17
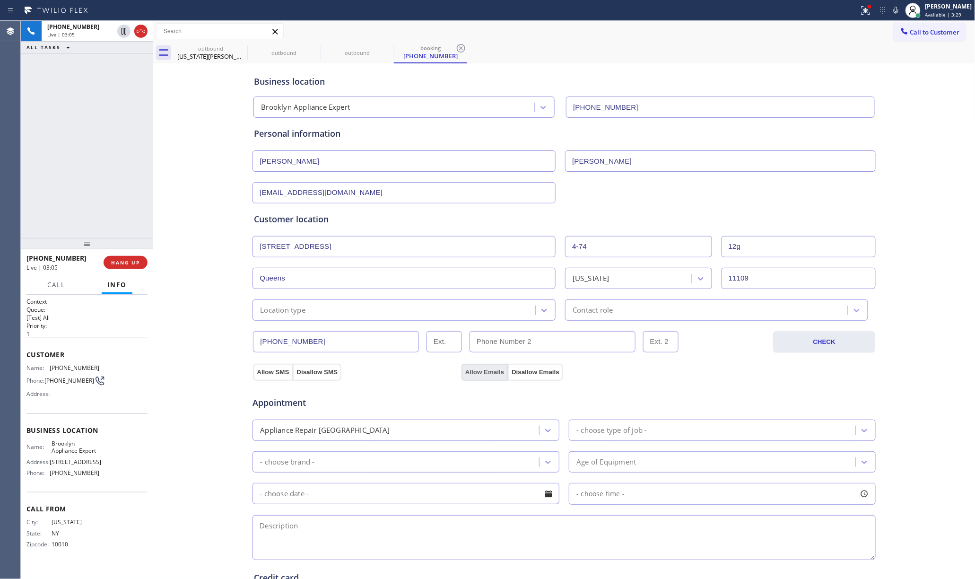
click at [484, 374] on button "Allow Emails" at bounding box center [485, 372] width 46 height 17
click at [290, 311] on div "Location type" at bounding box center [282, 310] width 45 height 11
type input "a"
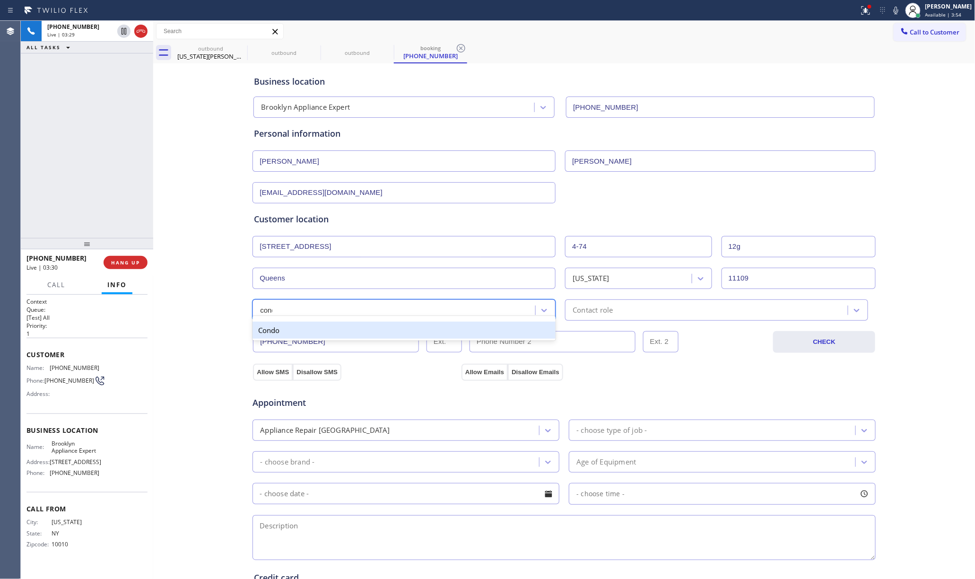
type input "condo"
click at [326, 336] on div "Condo" at bounding box center [404, 330] width 303 height 17
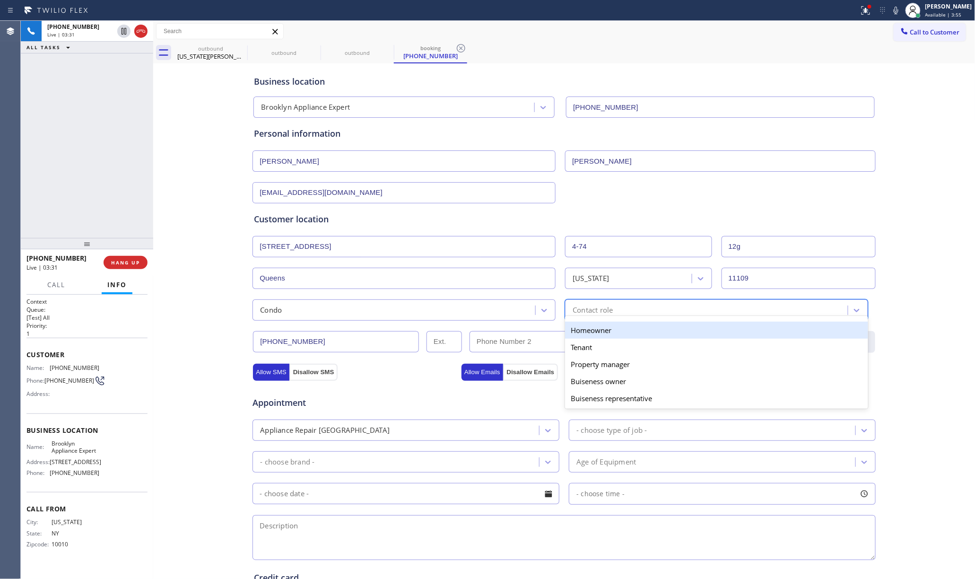
click at [588, 314] on div "Contact role" at bounding box center [593, 310] width 40 height 11
click at [606, 331] on div "Homeowner" at bounding box center [716, 330] width 303 height 17
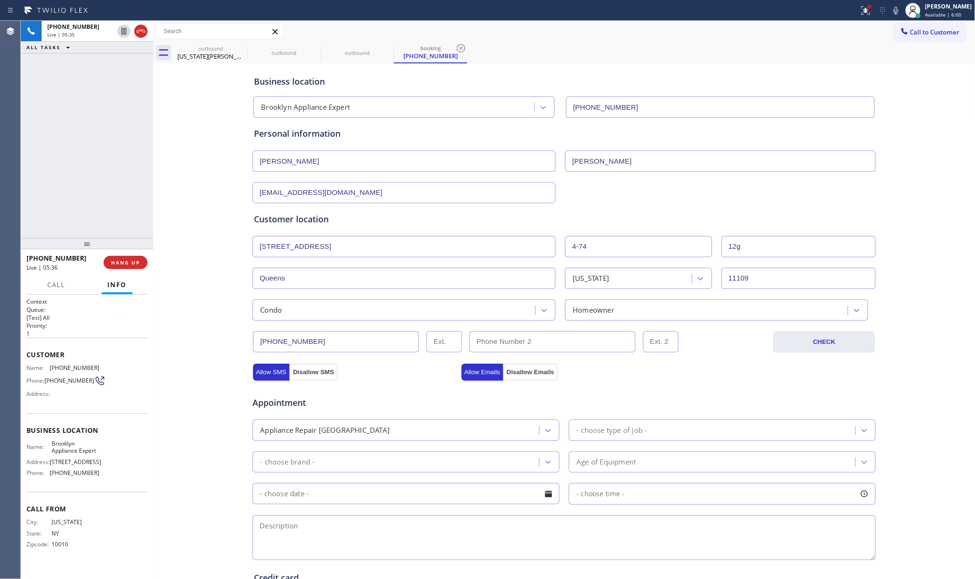
drag, startPoint x: 770, startPoint y: 59, endPoint x: 782, endPoint y: 44, distance: 19.5
click at [771, 56] on div "outbound Virginia Sandoval outbound outbound booking (917) 535-9179" at bounding box center [575, 52] width 802 height 21
click at [901, 12] on icon at bounding box center [895, 10] width 11 height 11
click at [898, 11] on icon at bounding box center [896, 11] width 5 height 8
click at [122, 260] on span "HANG UP" at bounding box center [125, 262] width 29 height 7
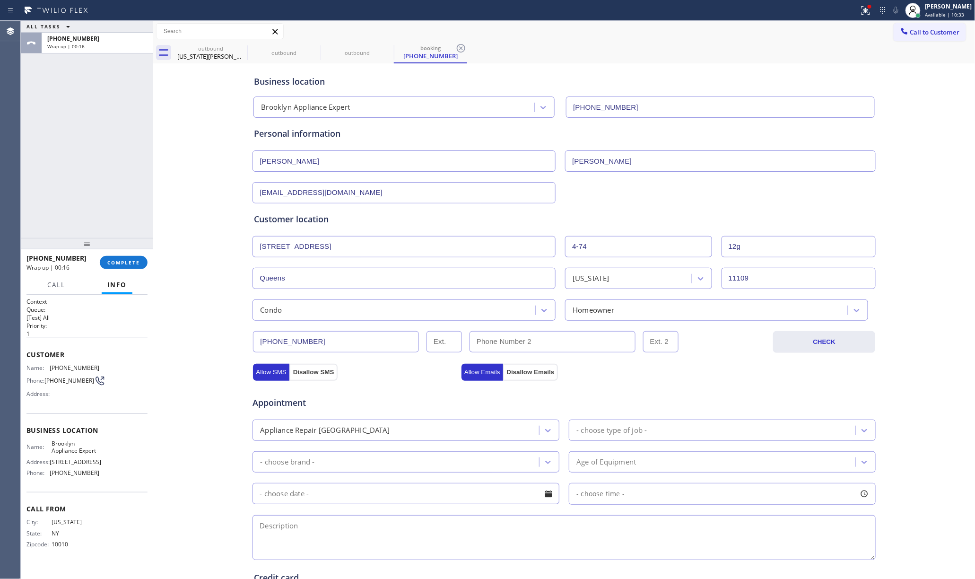
drag, startPoint x: 326, startPoint y: 530, endPoint x: 341, endPoint y: 507, distance: 27.3
click at [326, 530] on textarea at bounding box center [564, 537] width 623 height 45
paste textarea "9-12 |$69 + $30 APT-HO My LG fridge (model# LFCS22520S /05) partially broken. F…"
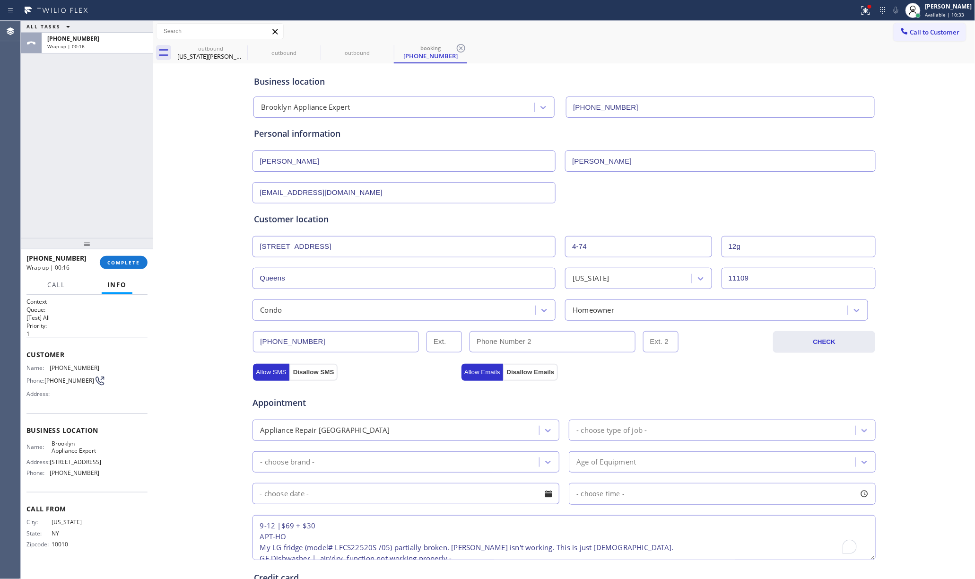
scroll to position [26, 0]
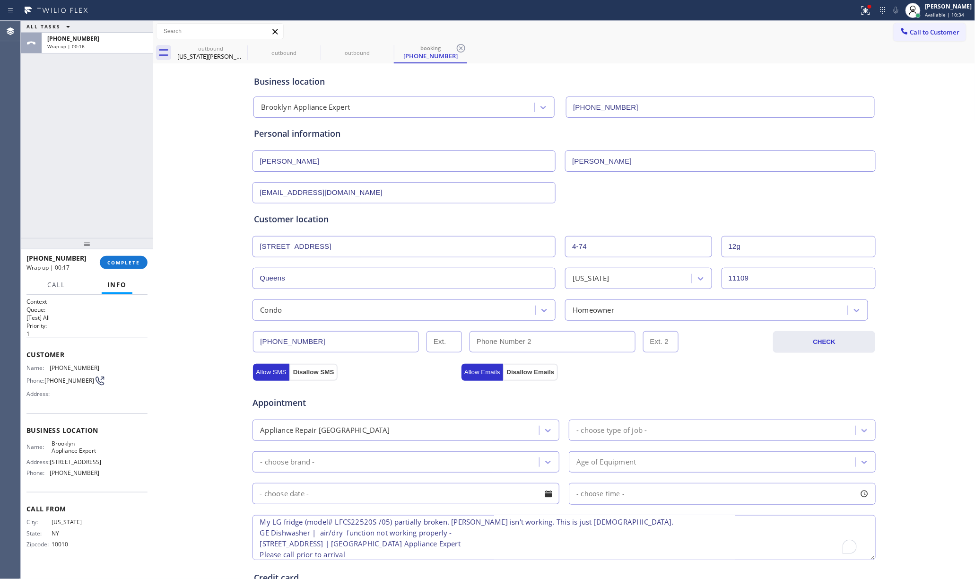
type textarea "9-12 |$69 + $30 APT-HO My LG fridge (model# LFCS22520S /05) partially broken. F…"
click at [364, 434] on div "Appliance Repair [GEOGRAPHIC_DATA]" at bounding box center [397, 430] width 284 height 17
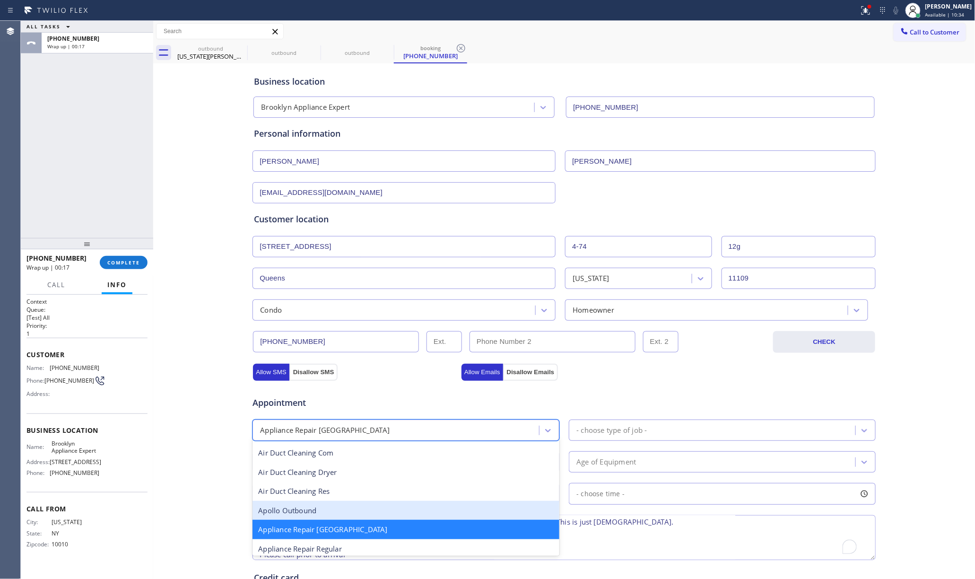
scroll to position [64, 0]
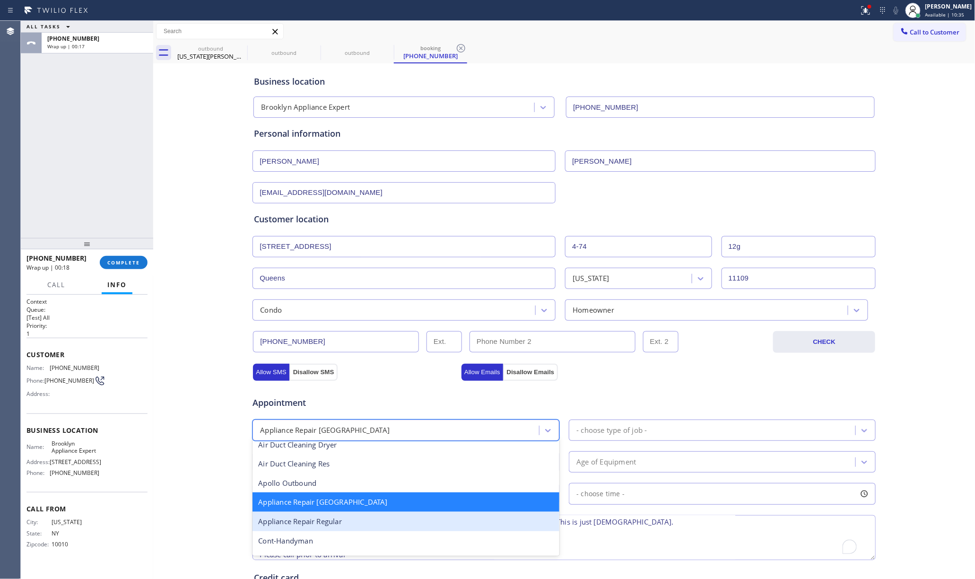
drag, startPoint x: 364, startPoint y: 524, endPoint x: 528, endPoint y: 460, distance: 176.5
click at [366, 521] on div "Appliance Repair Regular" at bounding box center [406, 521] width 307 height 19
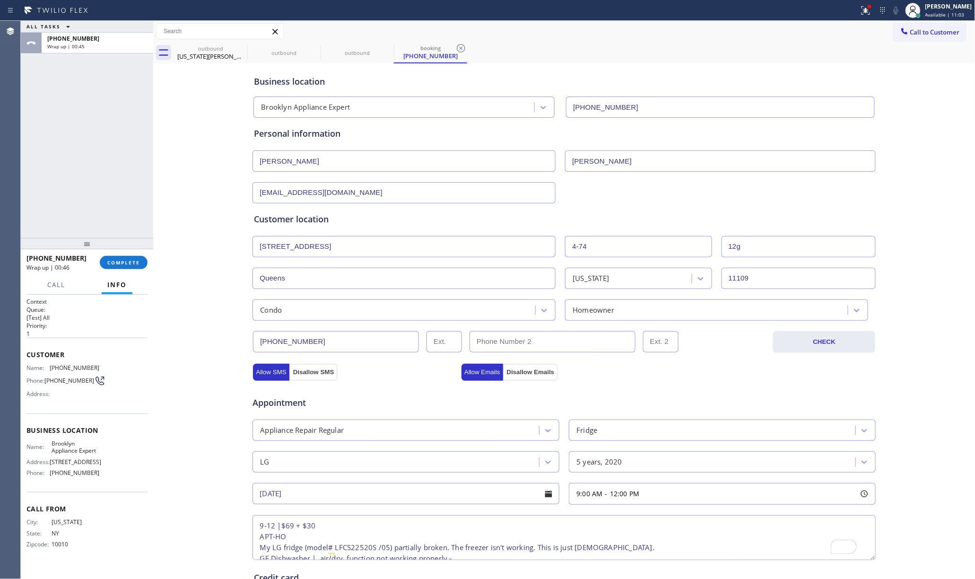
type input "99"
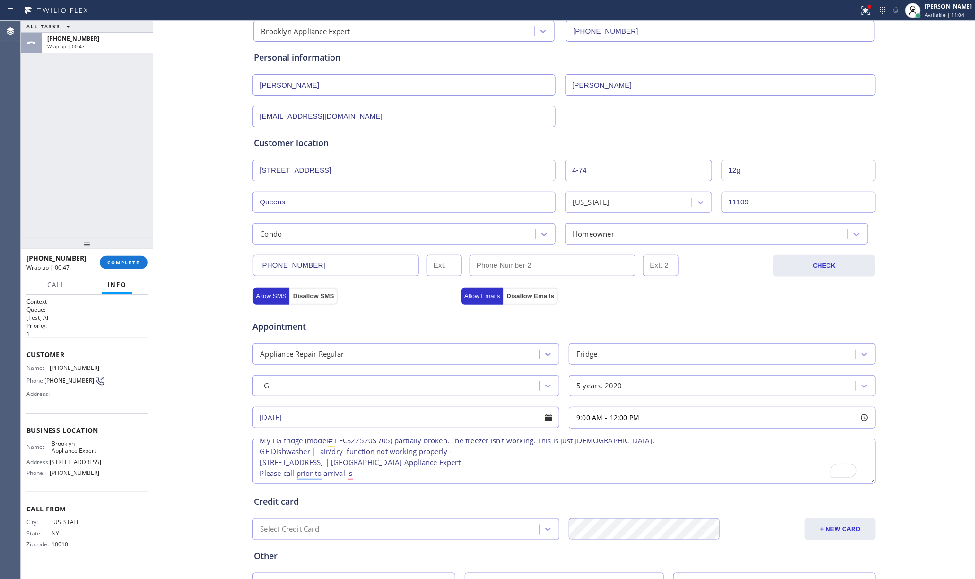
scroll to position [157, 0]
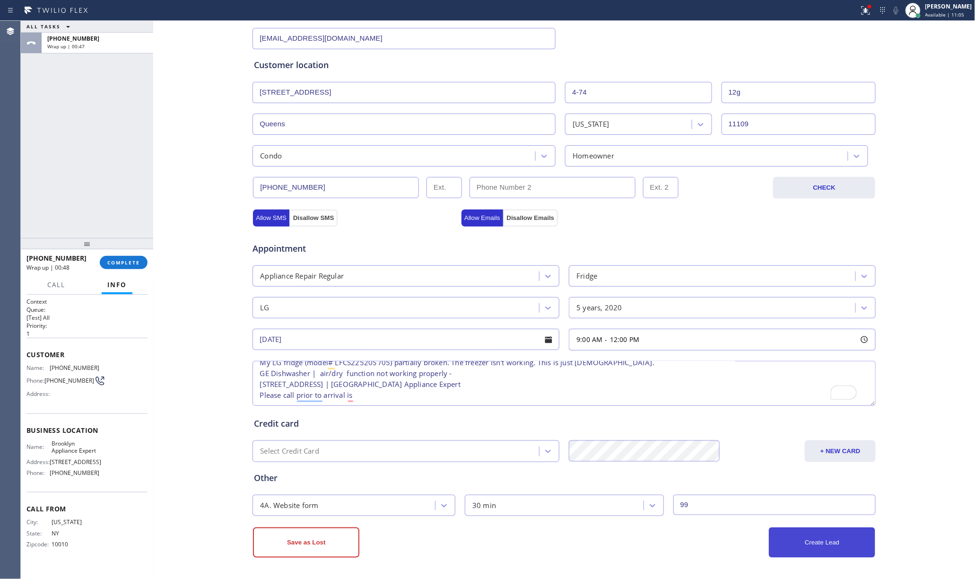
click at [852, 531] on button "Create Lead" at bounding box center [822, 542] width 106 height 30
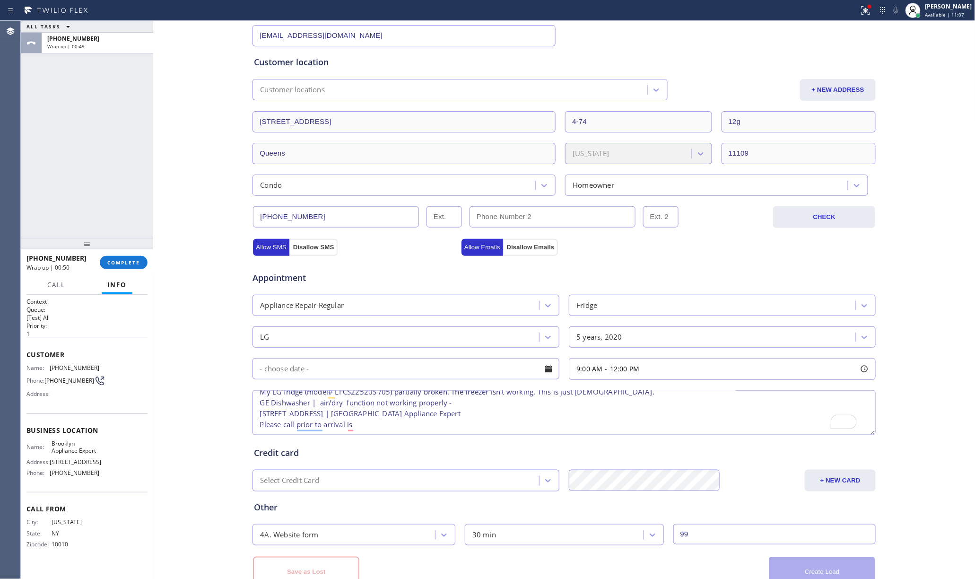
scroll to position [0, 0]
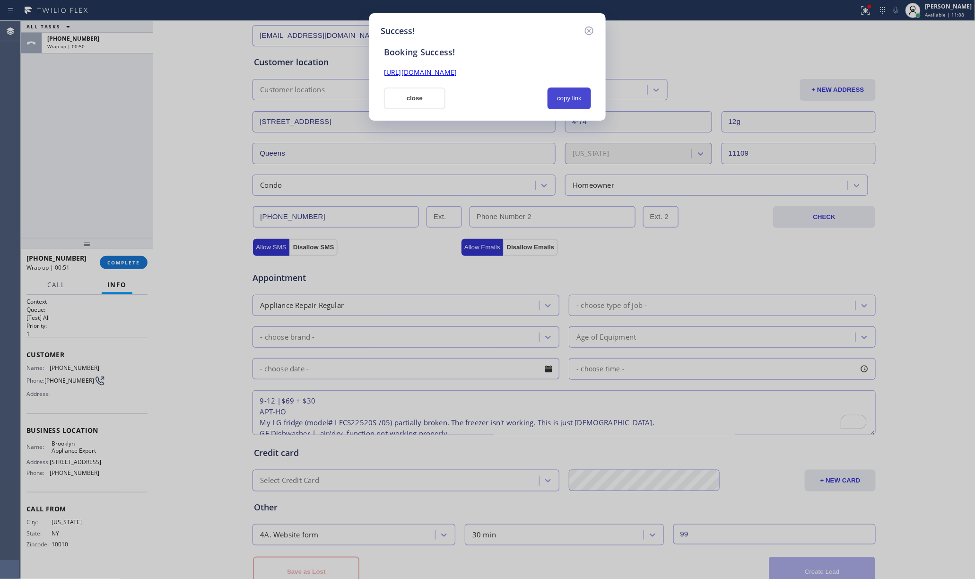
click at [563, 93] on button "copy link" at bounding box center [570, 98] width 44 height 22
click at [74, 167] on div "Success! Booking Success! [URL][DOMAIN_NAME] close copy link" at bounding box center [487, 289] width 975 height 579
click at [413, 95] on button "close" at bounding box center [414, 98] width 61 height 22
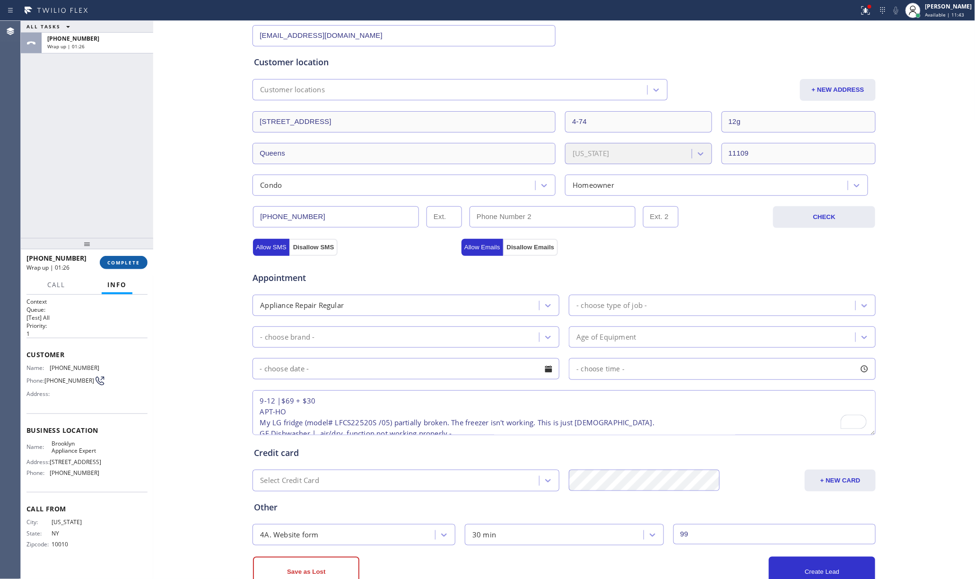
click at [130, 256] on button "COMPLETE" at bounding box center [124, 262] width 48 height 13
drag, startPoint x: 72, startPoint y: 166, endPoint x: 84, endPoint y: 168, distance: 11.5
click at [75, 166] on div "ALL TASKS ALL TASKS ACTIVE TASKS TASKS IN WRAP UP [PHONE_NUMBER] Wrap up | 01:26" at bounding box center [87, 129] width 132 height 217
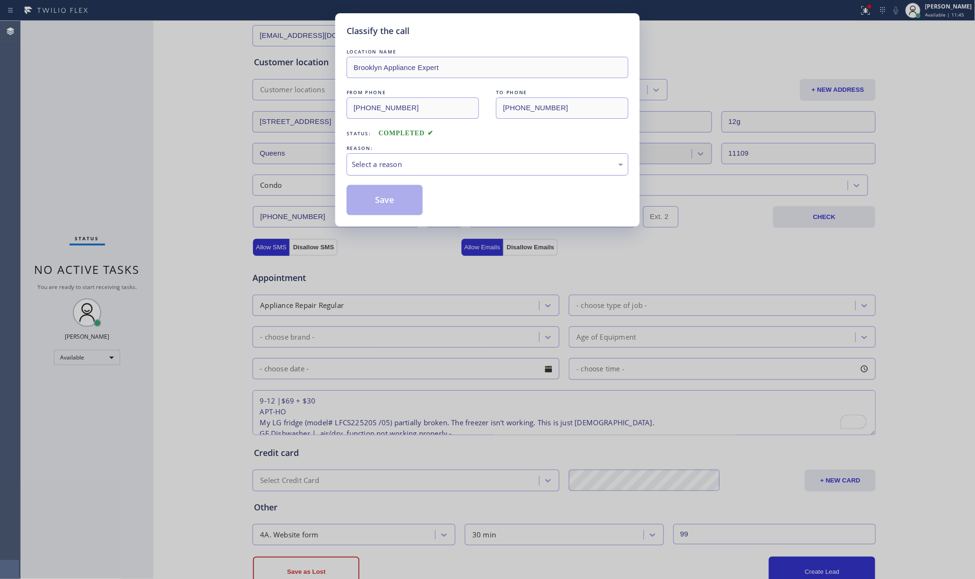
click at [412, 172] on div "Select a reason" at bounding box center [488, 164] width 282 height 22
drag, startPoint x: 394, startPoint y: 201, endPoint x: 939, endPoint y: 351, distance: 564.6
click at [394, 201] on button "Save" at bounding box center [385, 200] width 76 height 30
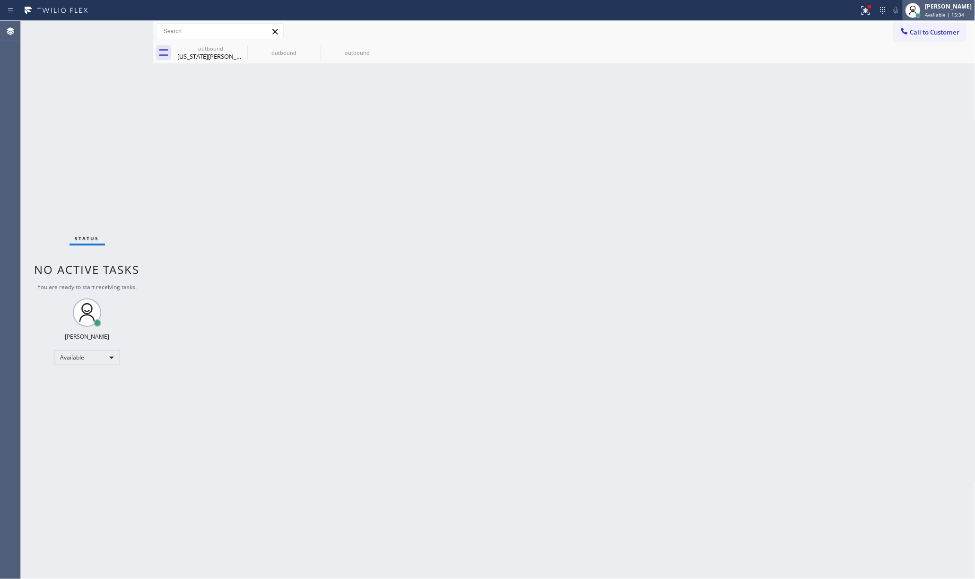
click at [946, 10] on div "[PERSON_NAME] | 15:34" at bounding box center [950, 10] width 52 height 17
click at [907, 61] on button "Unavailable" at bounding box center [928, 62] width 95 height 12
click at [910, 41] on button "Call to Customer" at bounding box center [930, 32] width 72 height 18
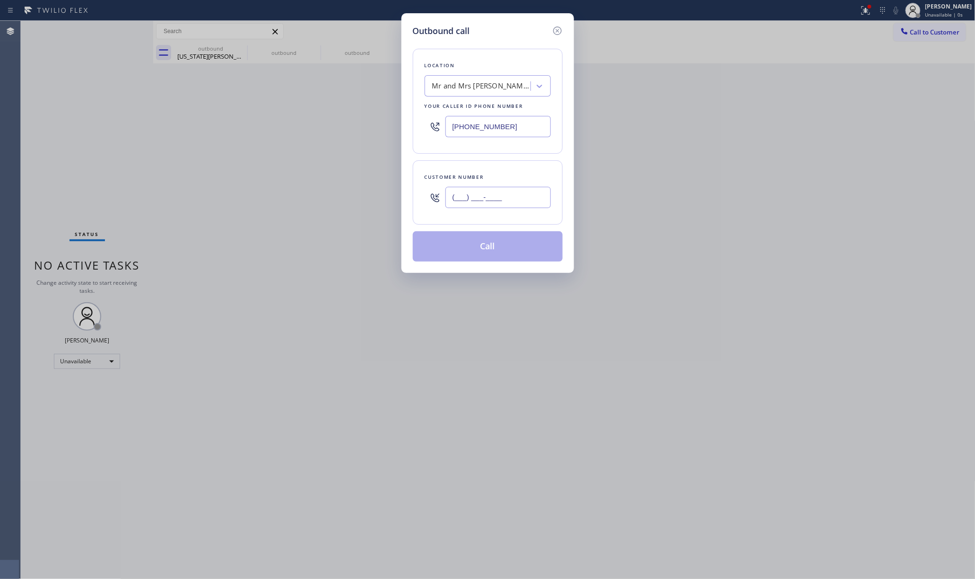
click at [499, 193] on input "(___) ___-____" at bounding box center [497, 197] width 105 height 21
paste input "805) 559-4971"
type input "[PHONE_NUMBER]"
drag, startPoint x: 509, startPoint y: 121, endPoint x: 408, endPoint y: 84, distance: 108.3
click at [384, 108] on div "Outbound call Location Mr and Mrs [PERSON_NAME] Repair Your caller id phone num…" at bounding box center [487, 289] width 975 height 579
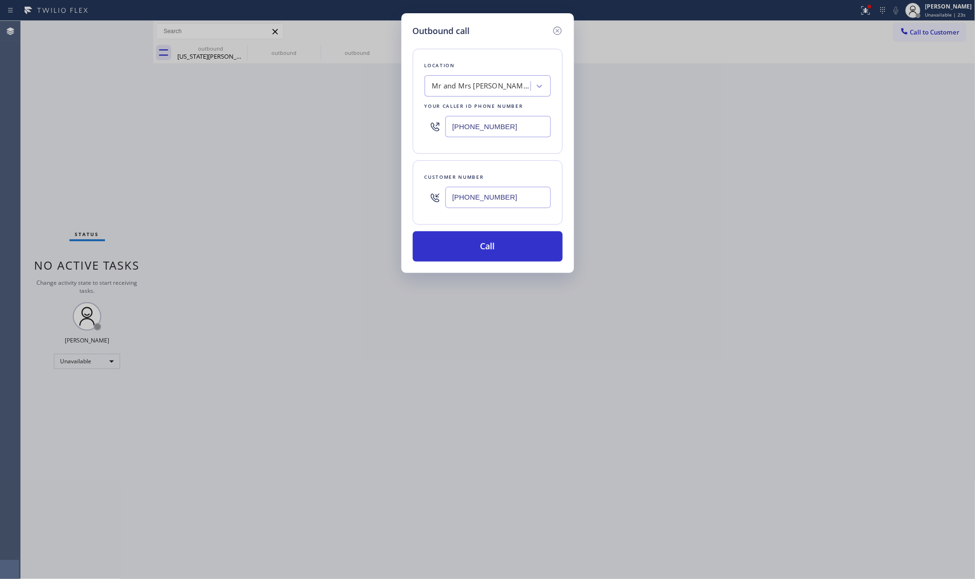
paste input "323) 991-9198"
type input "[PHONE_NUMBER]"
drag, startPoint x: 449, startPoint y: 44, endPoint x: 500, endPoint y: 122, distance: 93.0
click at [450, 44] on div "Location Mr and Mrs [PERSON_NAME] Repair Your caller id phone number [PHONE_NUM…" at bounding box center [488, 149] width 150 height 224
click at [475, 249] on button "Call" at bounding box center [488, 246] width 150 height 30
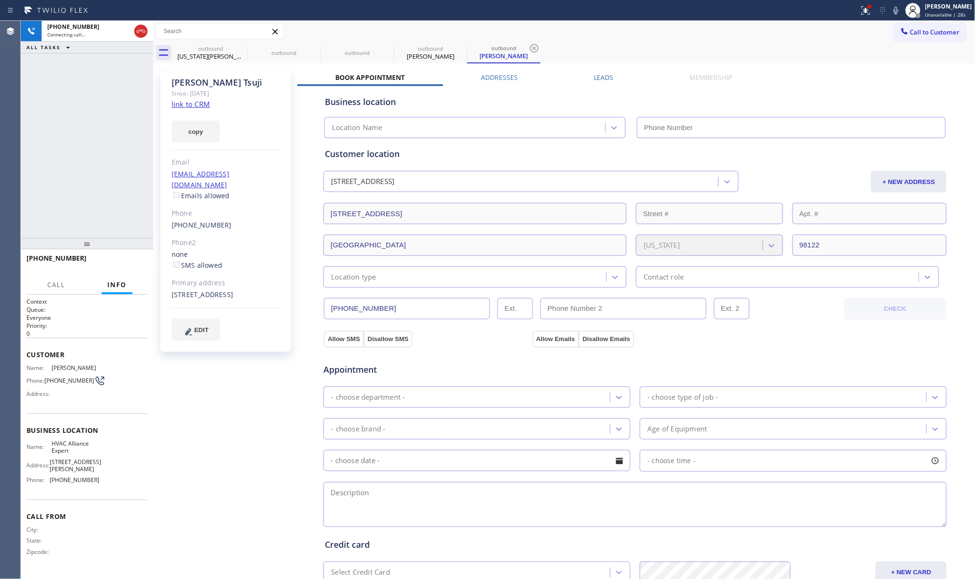
type input "[PHONE_NUMBER]"
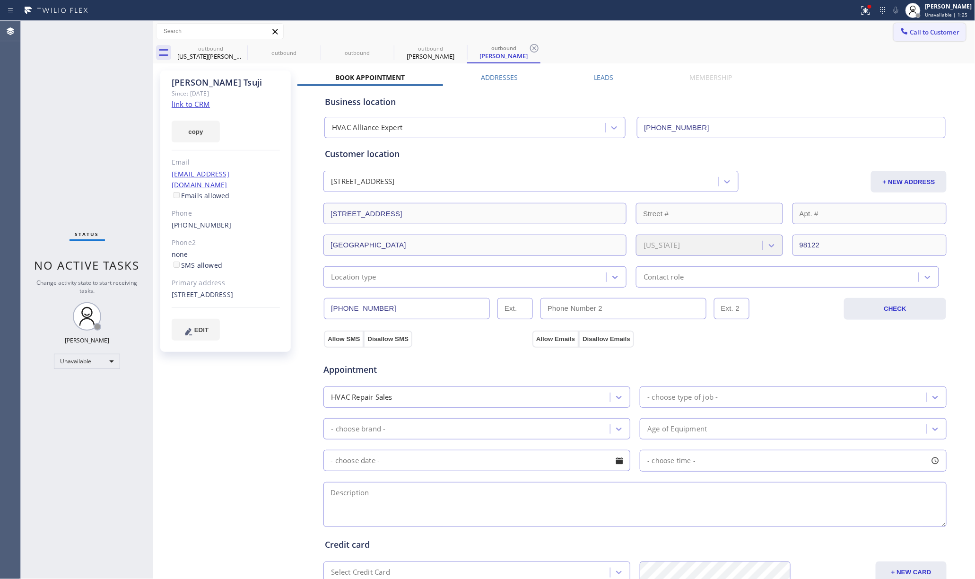
click at [908, 24] on button "Call to Customer" at bounding box center [930, 32] width 72 height 18
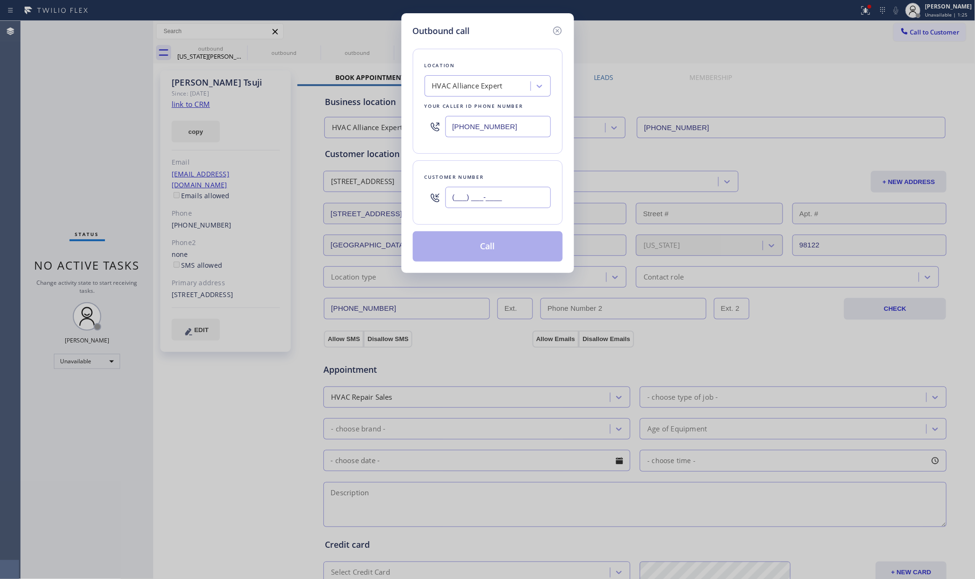
click at [485, 190] on input "(___) ___-____" at bounding box center [497, 197] width 105 height 21
paste input "773) 908-6065"
type input "[PHONE_NUMBER]"
drag, startPoint x: 520, startPoint y: 128, endPoint x: 428, endPoint y: 127, distance: 92.2
click at [428, 127] on div "[PHONE_NUMBER]" at bounding box center [488, 126] width 126 height 31
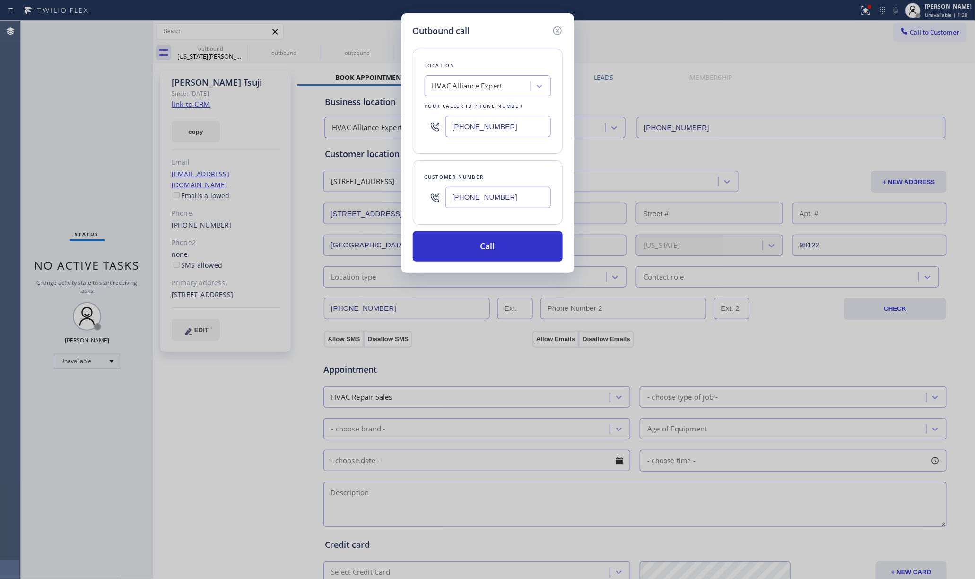
paste input "855) 731-4952"
type input "[PHONE_NUMBER]"
click at [479, 51] on div "Location HVAC Alliance Expert Your caller id phone number [PHONE_NUMBER]" at bounding box center [488, 101] width 150 height 105
click at [475, 245] on button "Call" at bounding box center [488, 246] width 150 height 30
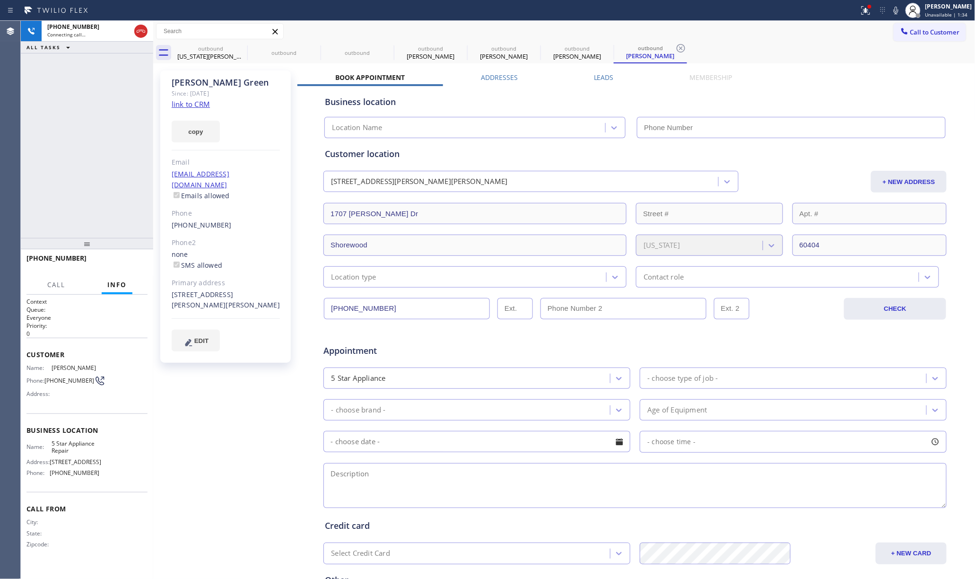
type input "[PHONE_NUMBER]"
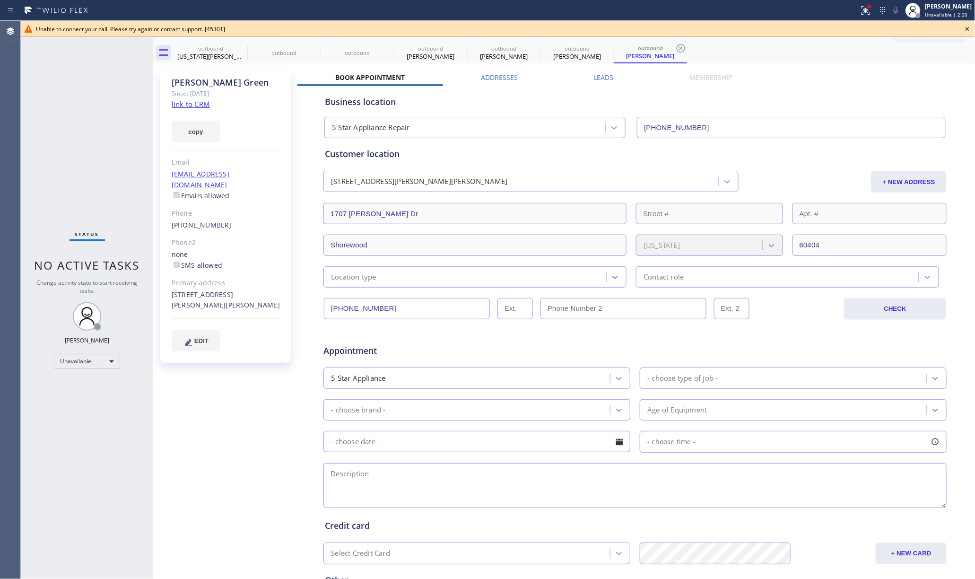
drag, startPoint x: 94, startPoint y: 112, endPoint x: 103, endPoint y: 110, distance: 9.2
click at [94, 112] on div "Status No active tasks Change activity state to start receiving tasks. [PERSON_…" at bounding box center [87, 300] width 132 height 558
drag, startPoint x: 971, startPoint y: 23, endPoint x: 946, endPoint y: 29, distance: 25.7
click at [969, 23] on icon at bounding box center [967, 28] width 11 height 11
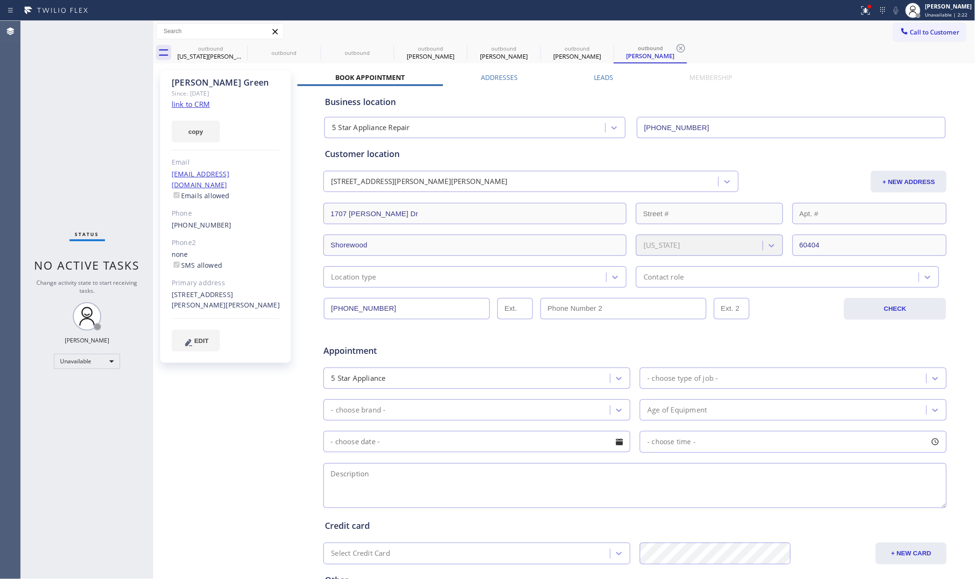
drag, startPoint x: 946, startPoint y: 29, endPoint x: 681, endPoint y: 54, distance: 266.0
click at [944, 29] on span "Call to Customer" at bounding box center [935, 32] width 50 height 9
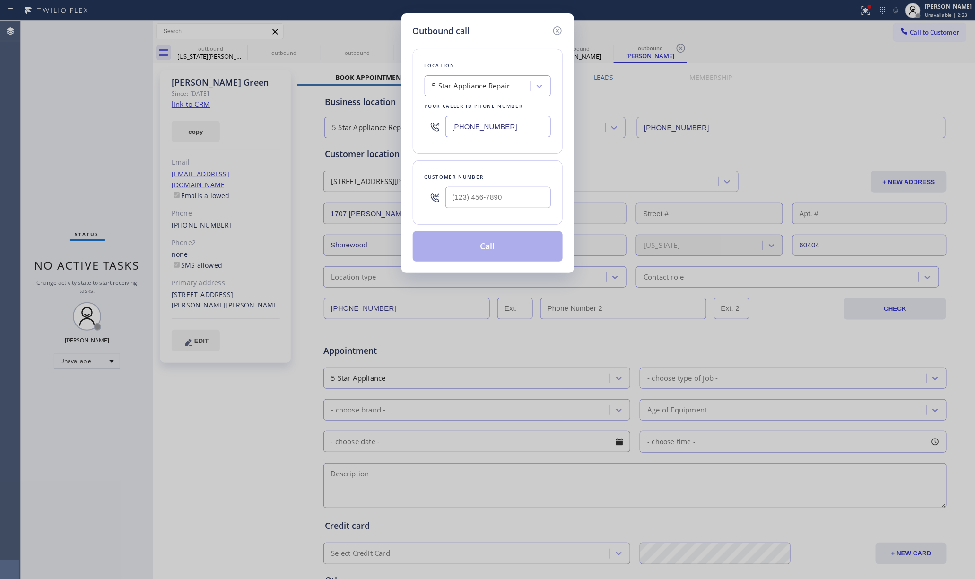
drag, startPoint x: 519, startPoint y: 118, endPoint x: 421, endPoint y: 122, distance: 98.4
click at [421, 122] on div "Location 5 Star Appliance Repair Your caller id phone number [PHONE_NUMBER]" at bounding box center [488, 101] width 150 height 105
paste input "8) 800-3094"
type input "[PHONE_NUMBER]"
drag, startPoint x: 486, startPoint y: 195, endPoint x: 488, endPoint y: 185, distance: 10.2
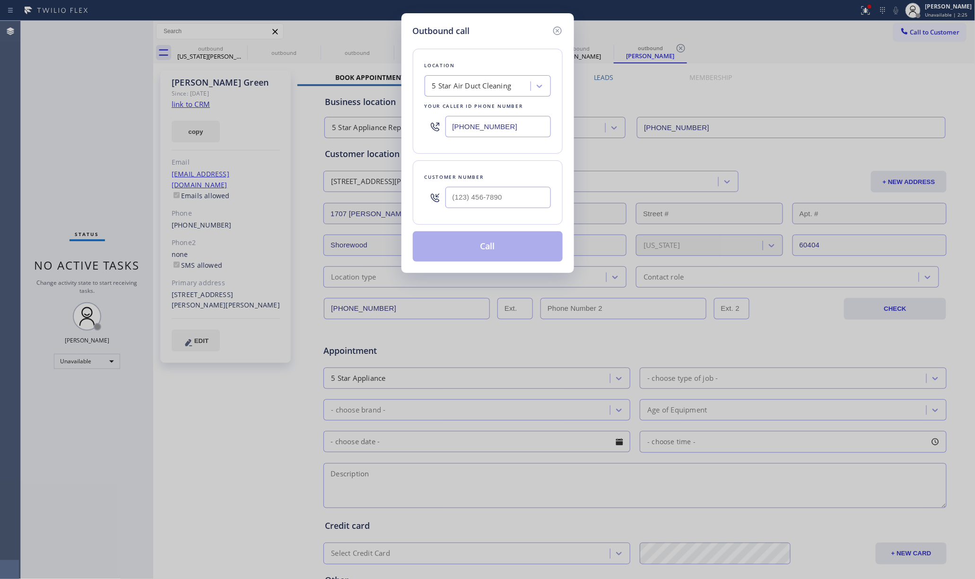
click at [486, 195] on input "text" at bounding box center [497, 197] width 105 height 21
paste input "714) 616-7045"
type input "[PHONE_NUMBER]"
click at [489, 180] on div "Customer number" at bounding box center [488, 177] width 126 height 10
click at [492, 246] on button "Call" at bounding box center [488, 246] width 150 height 30
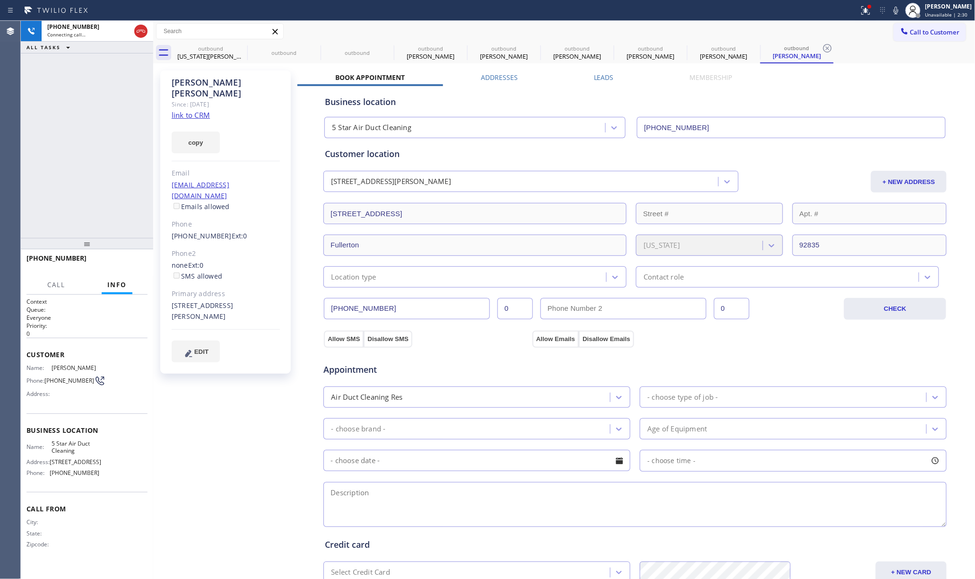
type input "[PHONE_NUMBER]"
click at [130, 154] on div "[PHONE_NUMBER] Connecting call… ALL TASKS ALL TASKS ACTIVE TASKS TASKS IN WRAP …" at bounding box center [87, 129] width 132 height 217
click at [900, 11] on icon at bounding box center [895, 10] width 11 height 11
click at [38, 144] on div "[PHONE_NUMBER] Connecting call… ALL TASKS ALL TASKS ACTIVE TASKS TASKS IN WRAP …" at bounding box center [87, 129] width 132 height 217
click at [902, 8] on icon at bounding box center [895, 10] width 11 height 11
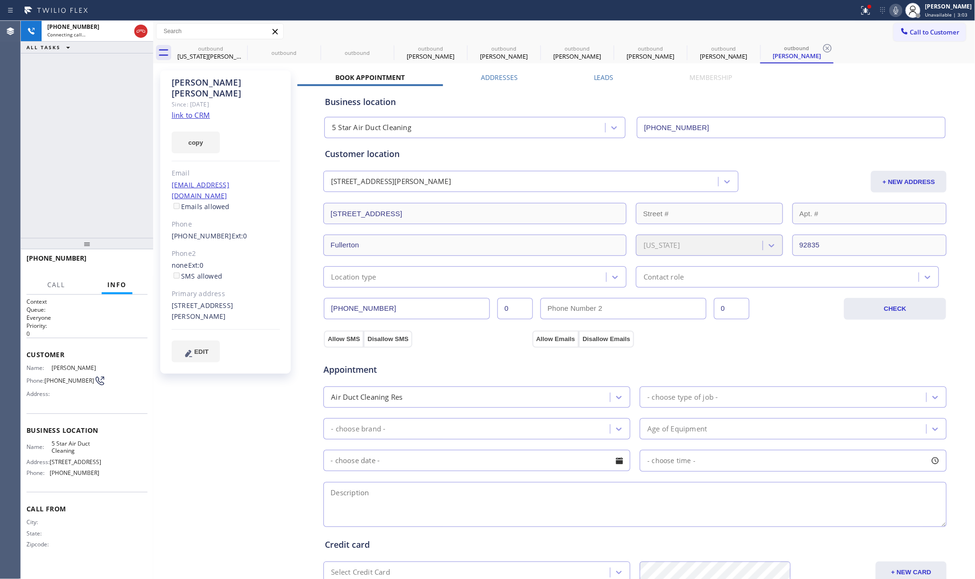
click at [192, 110] on link "link to CRM" at bounding box center [191, 114] width 38 height 9
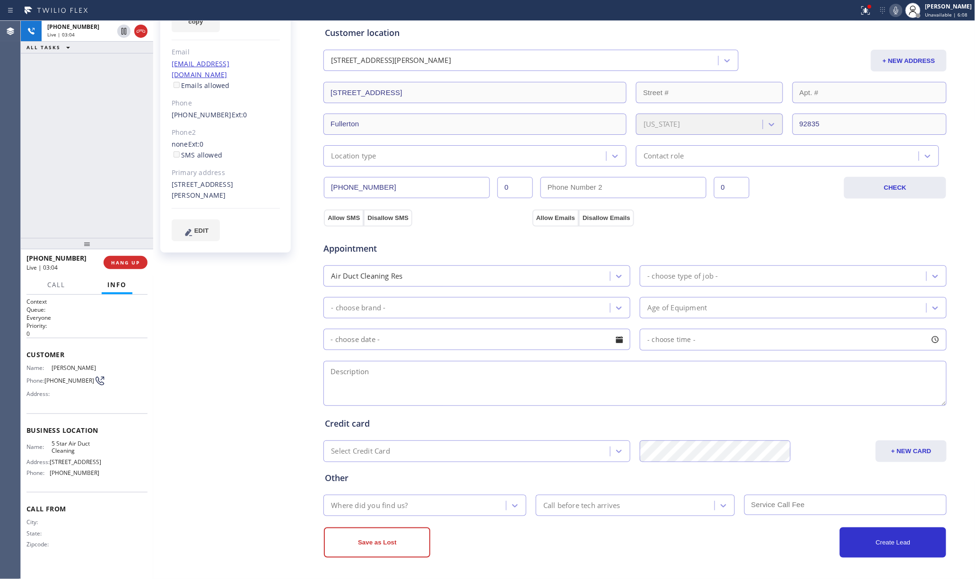
drag, startPoint x: 24, startPoint y: 146, endPoint x: 903, endPoint y: 12, distance: 889.2
click at [36, 140] on div "[PHONE_NUMBER] Live | 03:04 ALL TASKS ALL TASKS ACTIVE TASKS TASKS IN WRAP UP" at bounding box center [87, 129] width 132 height 217
click at [902, 12] on icon at bounding box center [895, 10] width 11 height 11
click at [902, 9] on icon at bounding box center [895, 10] width 11 height 11
click at [901, 10] on icon at bounding box center [895, 10] width 11 height 11
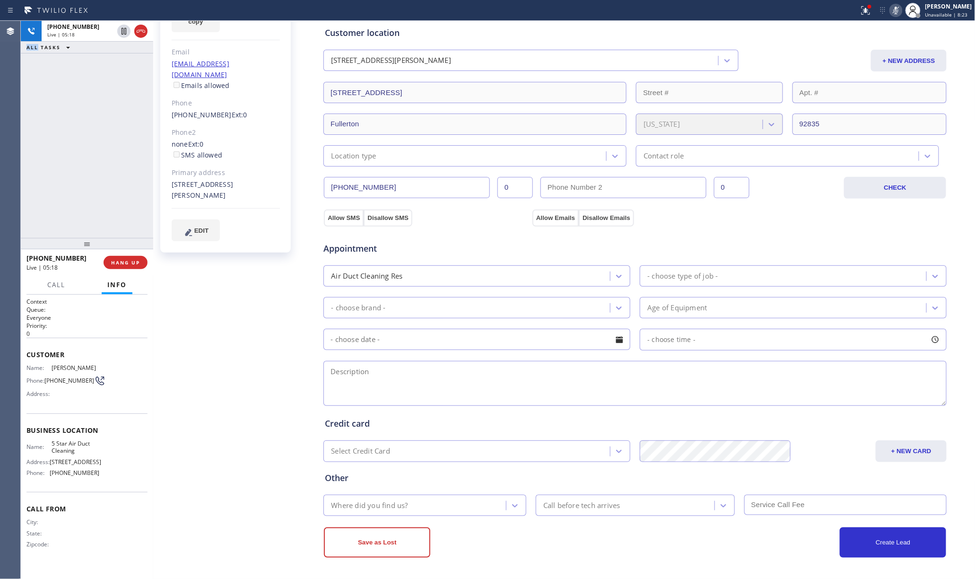
click at [87, 138] on div "[PHONE_NUMBER] Live | 05:18 ALL TASKS ALL TASKS ACTIVE TASKS TASKS IN WRAP UP" at bounding box center [87, 129] width 132 height 217
drag, startPoint x: 64, startPoint y: 125, endPoint x: 342, endPoint y: 1, distance: 304.6
click at [77, 114] on div "[PHONE_NUMBER] Live | 06:37 ALL TASKS ALL TASKS ACTIVE TASKS TASKS IN WRAP UP" at bounding box center [87, 129] width 132 height 217
click at [901, 9] on icon at bounding box center [895, 10] width 11 height 11
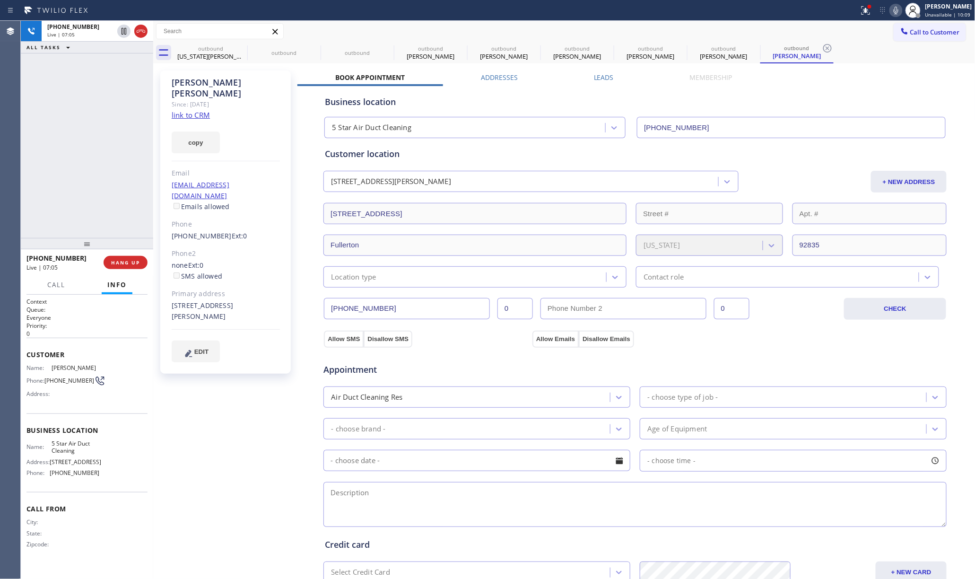
click at [55, 143] on div "[PHONE_NUMBER] Live | 07:05 ALL TASKS ALL TASKS ACTIVE TASKS TASKS IN WRAP UP" at bounding box center [87, 129] width 132 height 217
drag, startPoint x: 58, startPoint y: 133, endPoint x: 78, endPoint y: 119, distance: 24.1
click at [61, 131] on div "[PHONE_NUMBER] Live | 07:19 ALL TASKS ALL TASKS ACTIVE TASKS TASKS IN WRAP UP" at bounding box center [87, 129] width 132 height 217
click at [388, 504] on textarea at bounding box center [634, 504] width 623 height 45
paste textarea "8-11 | FREE ESTIMATE house-HO estimate adc 3,800 sq ft house | not been service…"
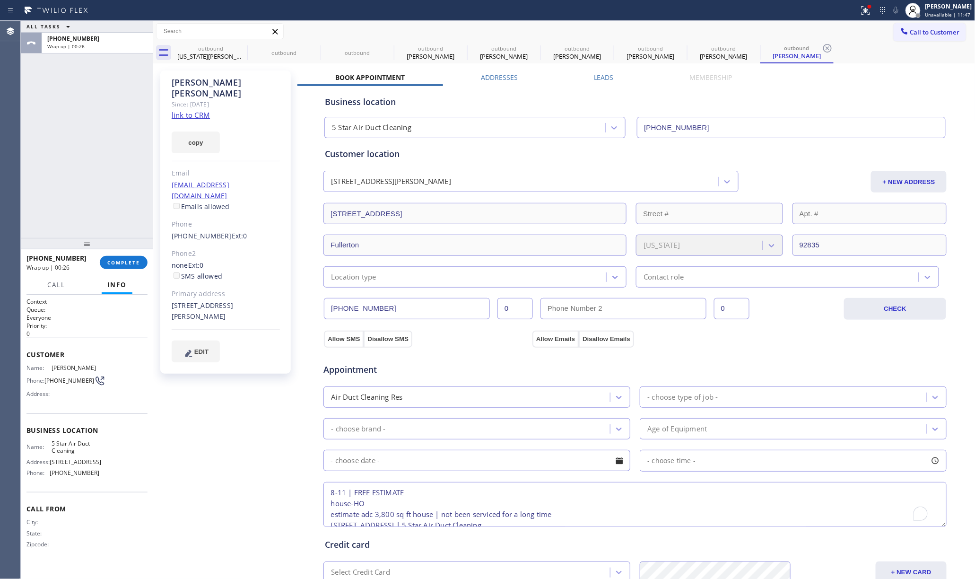
scroll to position [26, 0]
type textarea "8-11 | FREE ESTIMATE house-HO estimate adc 3,800 sq ft house | not been service…"
click at [671, 402] on div "- choose type of job -" at bounding box center [682, 397] width 70 height 11
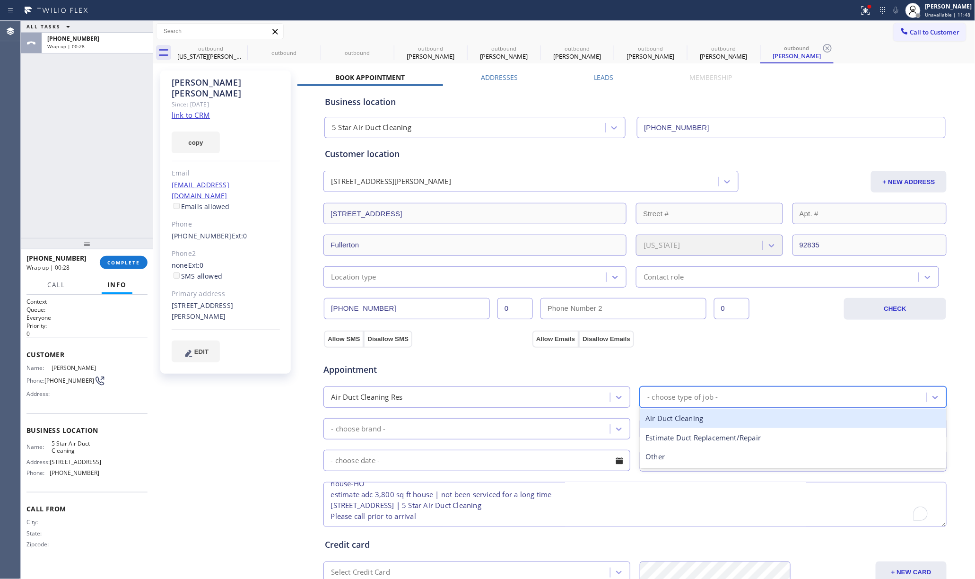
type input "a"
click at [698, 418] on div "Air Duct Cleaning" at bounding box center [793, 418] width 307 height 19
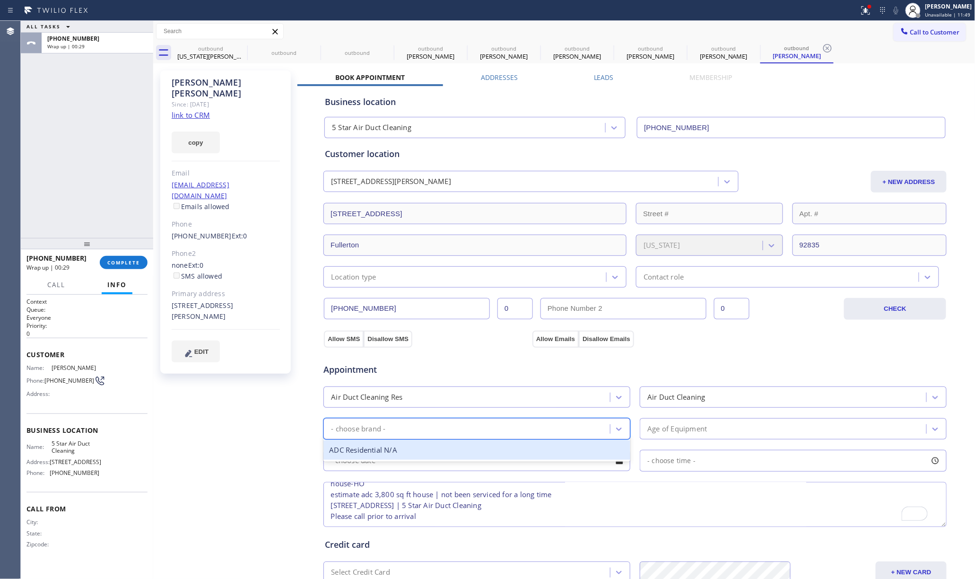
click at [536, 434] on div "- choose brand -" at bounding box center [468, 428] width 284 height 17
click at [454, 445] on div "ADC Residential N/A" at bounding box center [476, 449] width 307 height 19
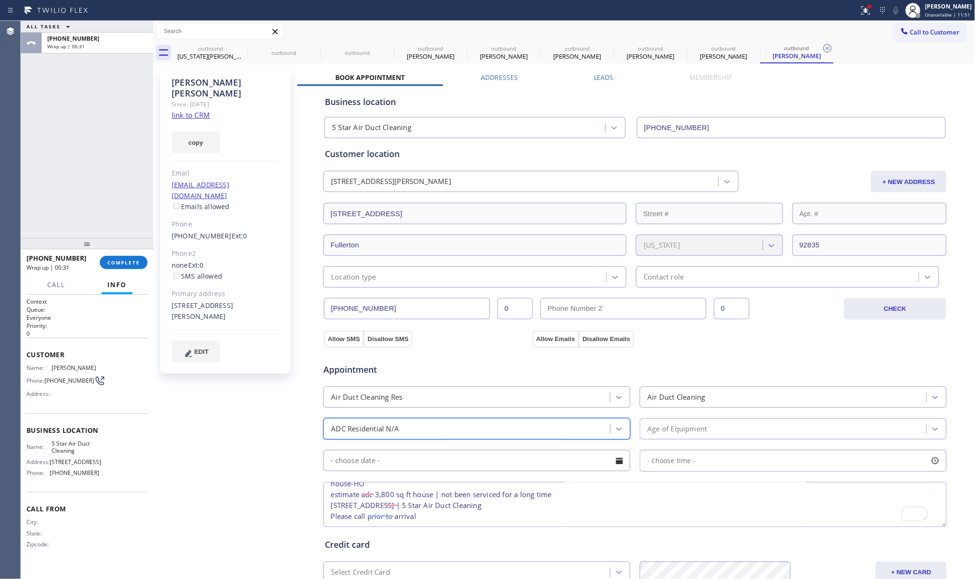
click at [659, 421] on div "Age of Equipment" at bounding box center [793, 428] width 307 height 21
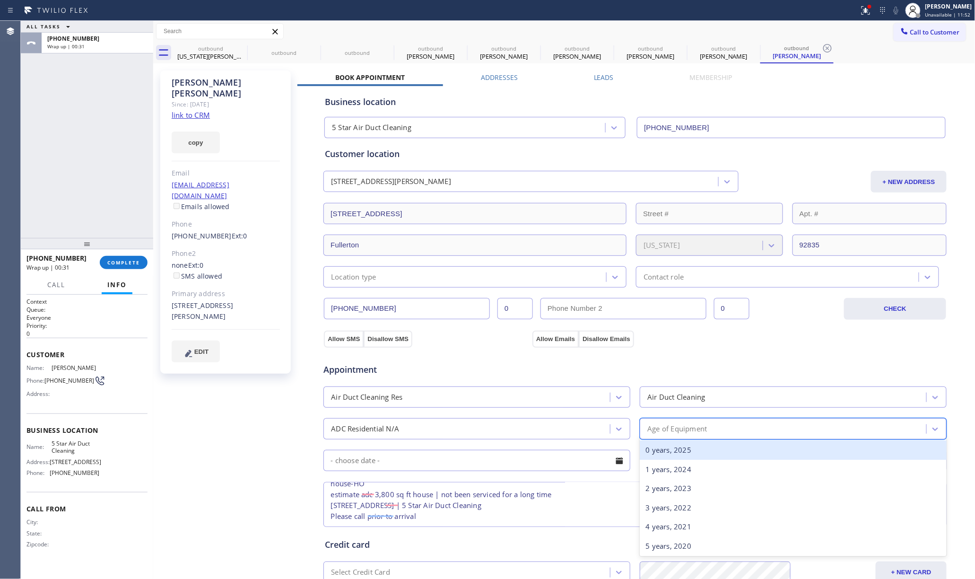
drag, startPoint x: 662, startPoint y: 451, endPoint x: 538, endPoint y: 459, distance: 124.1
click at [662, 452] on div "0 years, 2025" at bounding box center [793, 449] width 307 height 19
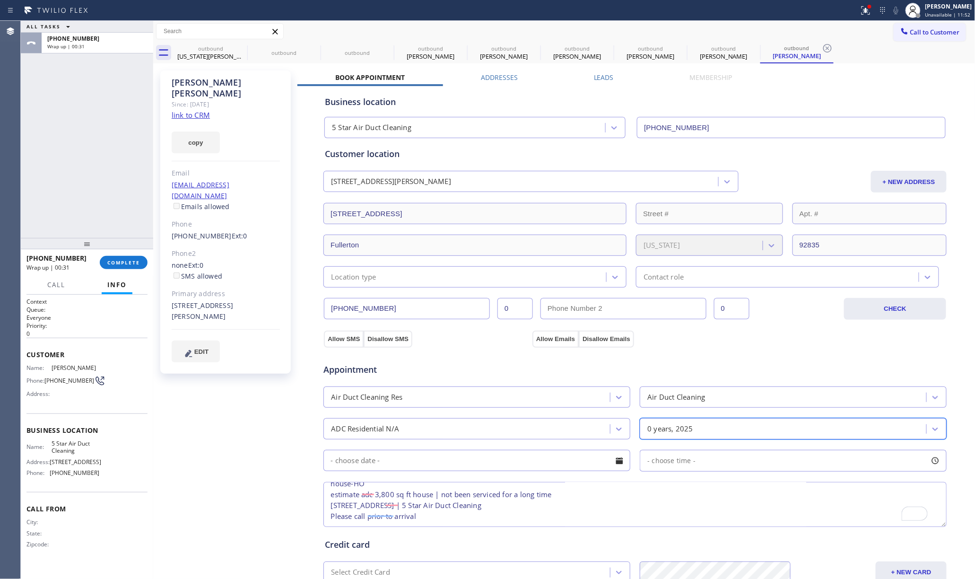
click at [536, 460] on input "text" at bounding box center [476, 460] width 307 height 21
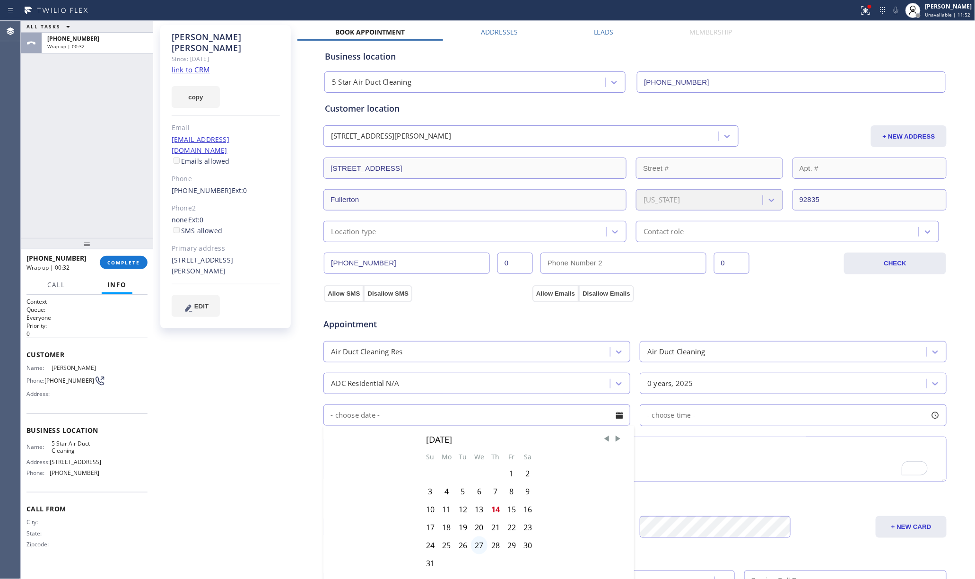
scroll to position [63, 0]
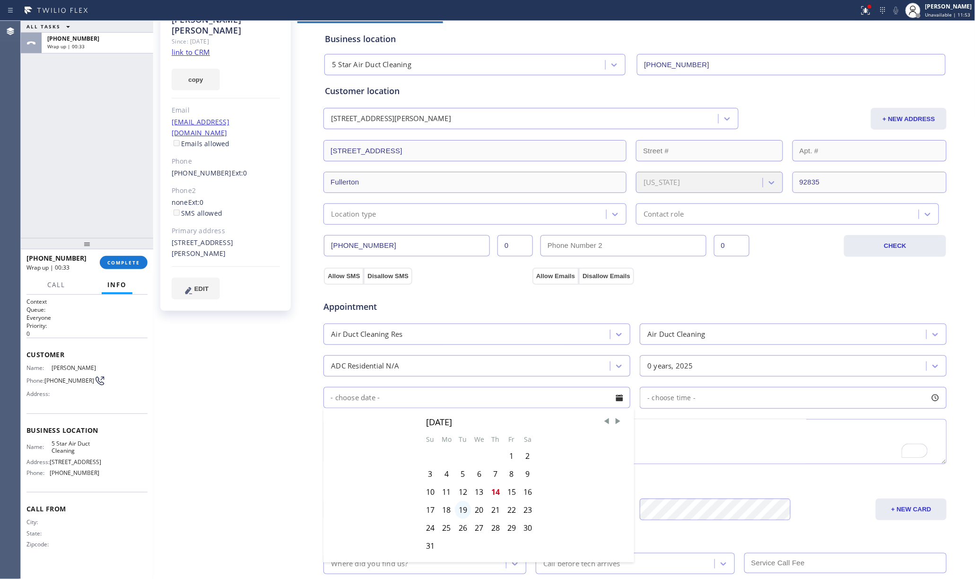
click at [455, 509] on div "19" at bounding box center [463, 510] width 16 height 18
type input "[DATE]"
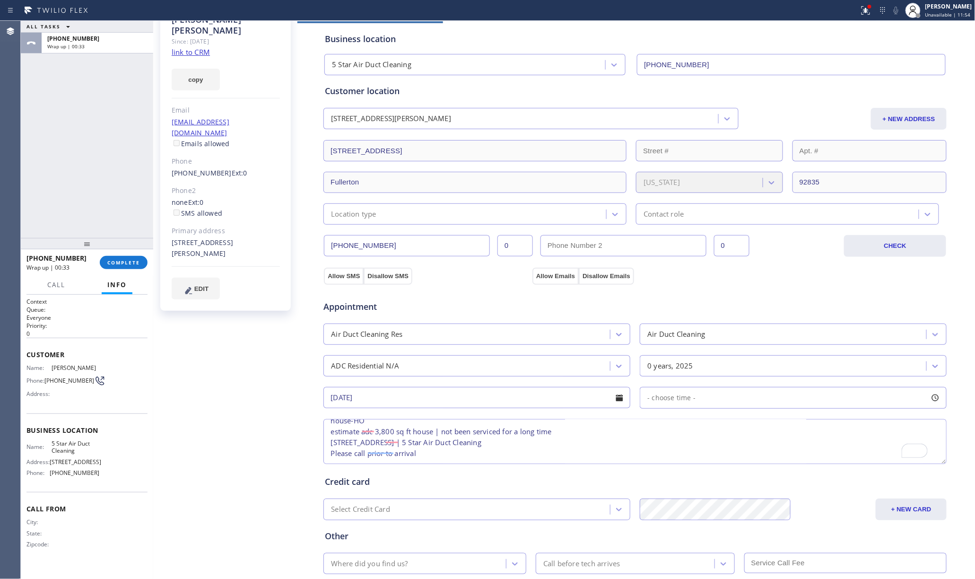
click at [674, 402] on span "- choose time -" at bounding box center [671, 397] width 48 height 9
drag, startPoint x: 644, startPoint y: 456, endPoint x: 713, endPoint y: 458, distance: 69.1
click at [713, 458] on div at bounding box center [717, 455] width 11 height 20
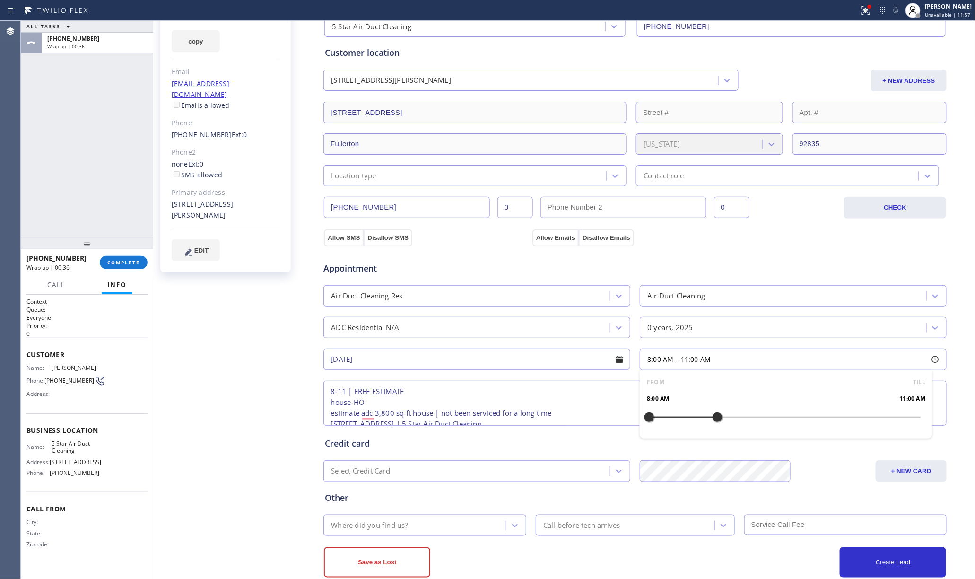
scroll to position [123, 0]
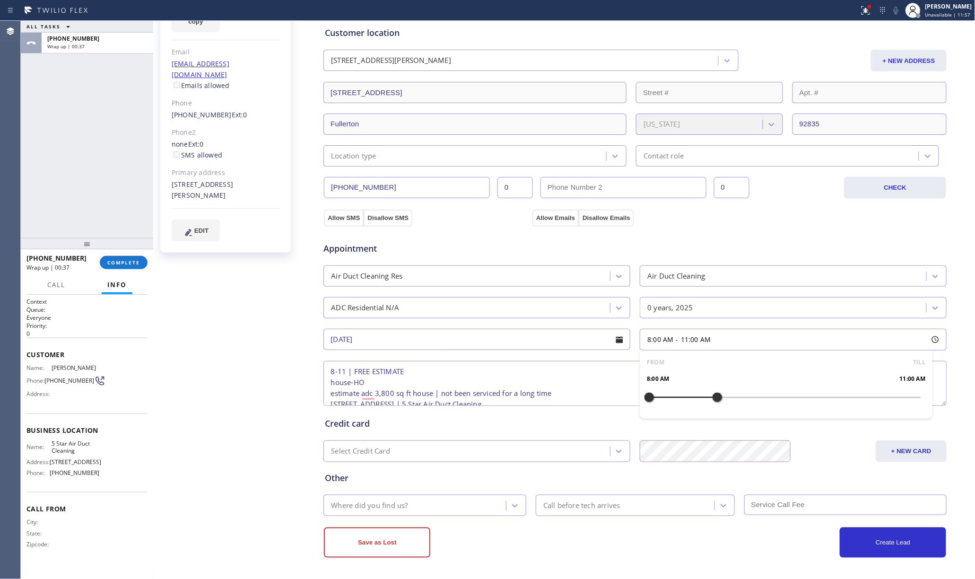
click at [410, 505] on div "Where did you find us?" at bounding box center [416, 505] width 180 height 17
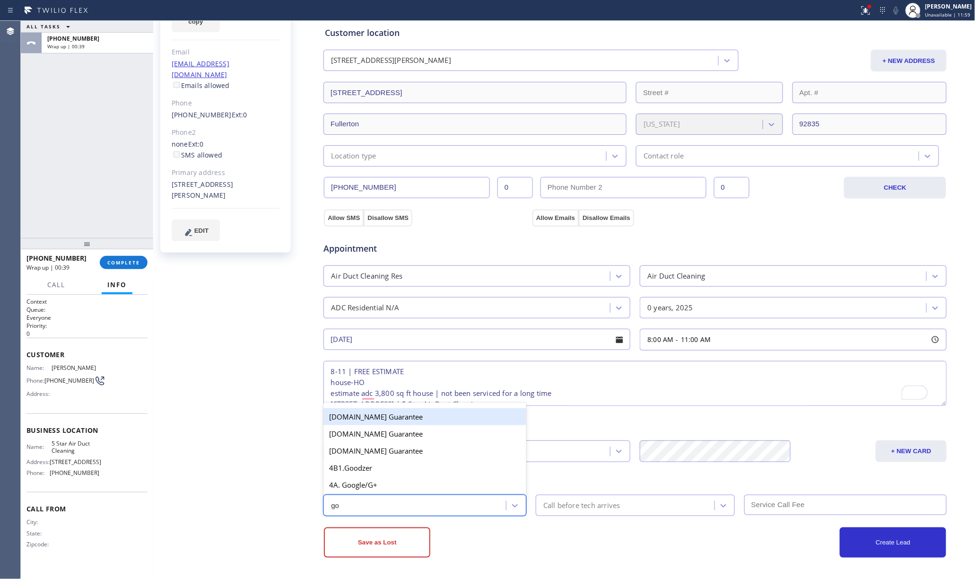
type input "goo"
click at [414, 483] on div "4A. Google/G+" at bounding box center [424, 484] width 203 height 17
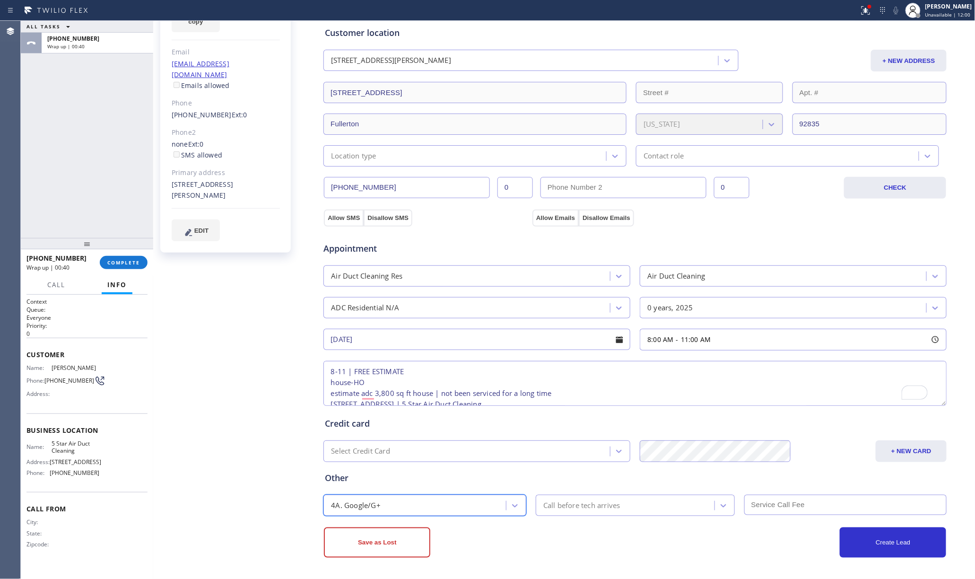
drag, startPoint x: 608, startPoint y: 515, endPoint x: 608, endPoint y: 507, distance: 8.0
click at [608, 515] on div "Call before tech arrives" at bounding box center [635, 505] width 199 height 21
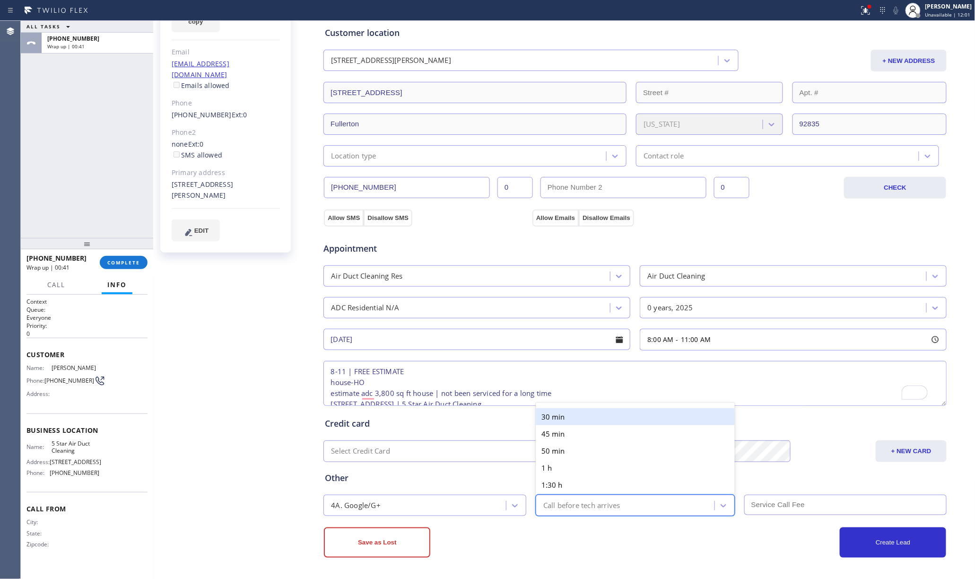
click at [547, 411] on div "30 min" at bounding box center [635, 416] width 199 height 17
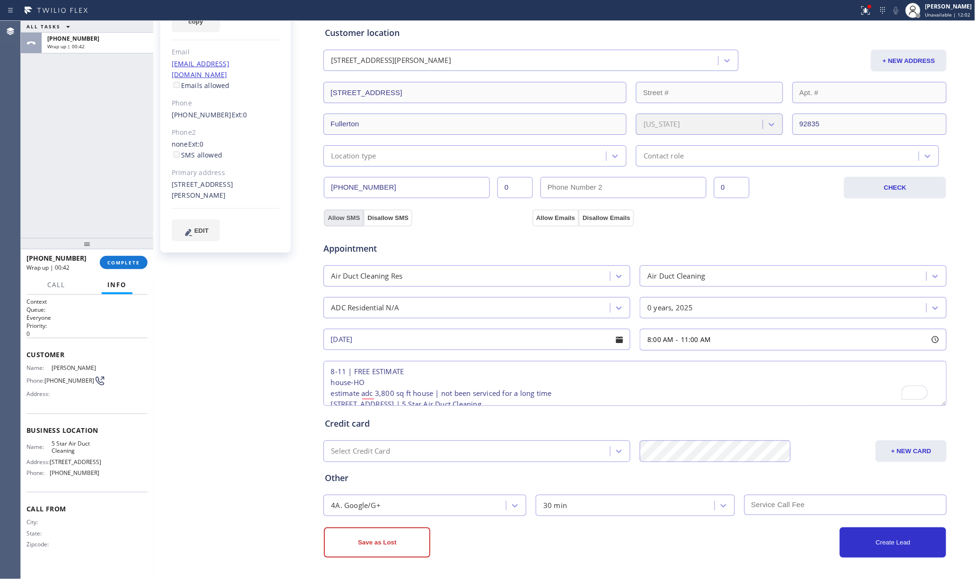
click at [328, 214] on button "Allow SMS" at bounding box center [344, 217] width 40 height 17
click at [552, 217] on button "Allow Emails" at bounding box center [555, 217] width 46 height 17
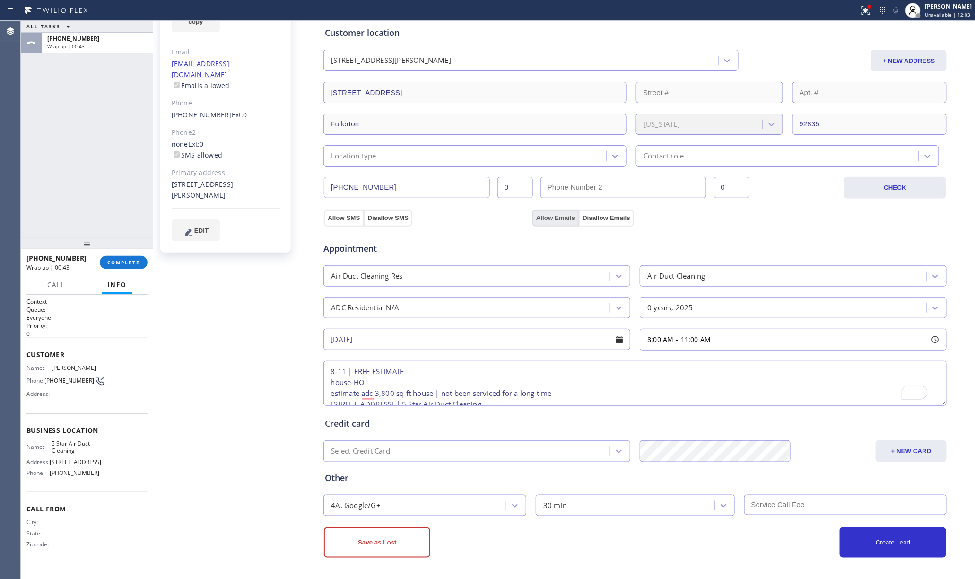
click at [552, 217] on button "Allow Emails" at bounding box center [555, 217] width 46 height 17
checkbox input "true"
click at [886, 538] on button "Create Lead" at bounding box center [893, 542] width 106 height 30
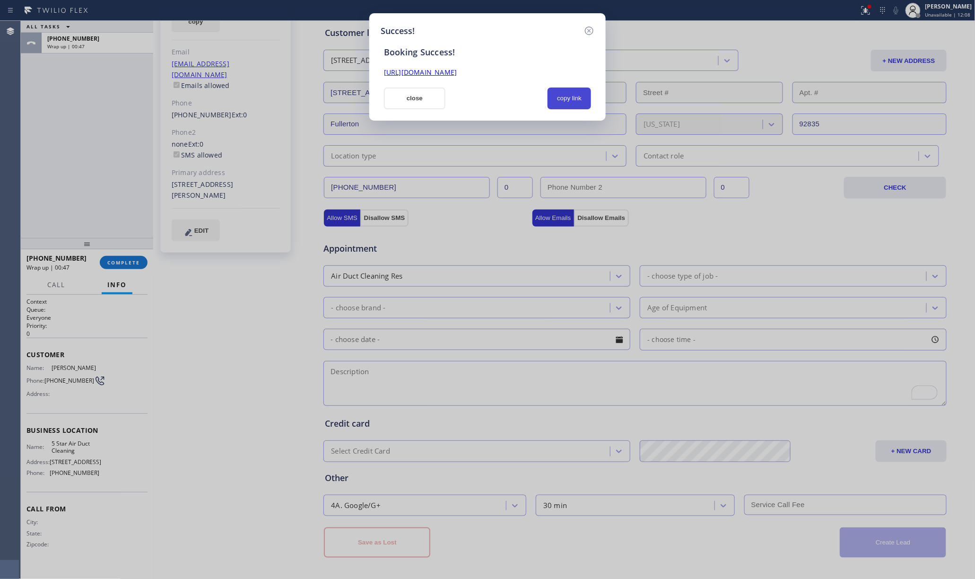
click at [567, 96] on button "copy link" at bounding box center [570, 98] width 44 height 22
drag, startPoint x: 8, startPoint y: 159, endPoint x: 144, endPoint y: 137, distance: 137.9
click at [8, 159] on div "Success! Booking Success! [URL][DOMAIN_NAME] close copy link" at bounding box center [487, 289] width 975 height 579
click at [413, 99] on button "close" at bounding box center [414, 98] width 61 height 22
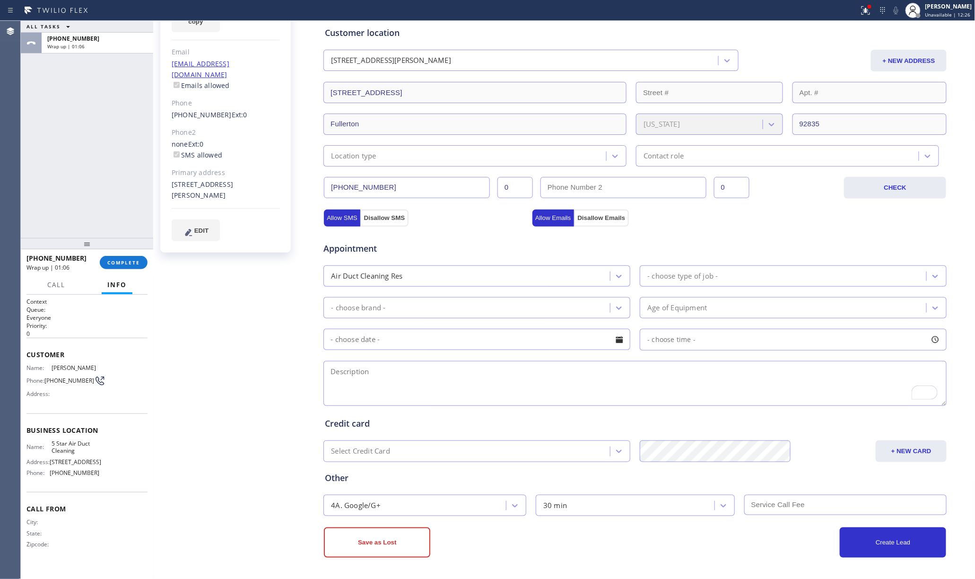
drag, startPoint x: 139, startPoint y: 261, endPoint x: 123, endPoint y: 241, distance: 25.6
click at [138, 261] on span "COMPLETE" at bounding box center [123, 262] width 33 height 7
click at [98, 213] on div "ALL TASKS ALL TASKS ACTIVE TASKS TASKS IN WRAP UP [PHONE_NUMBER] Wrap up | 01:06" at bounding box center [87, 129] width 132 height 217
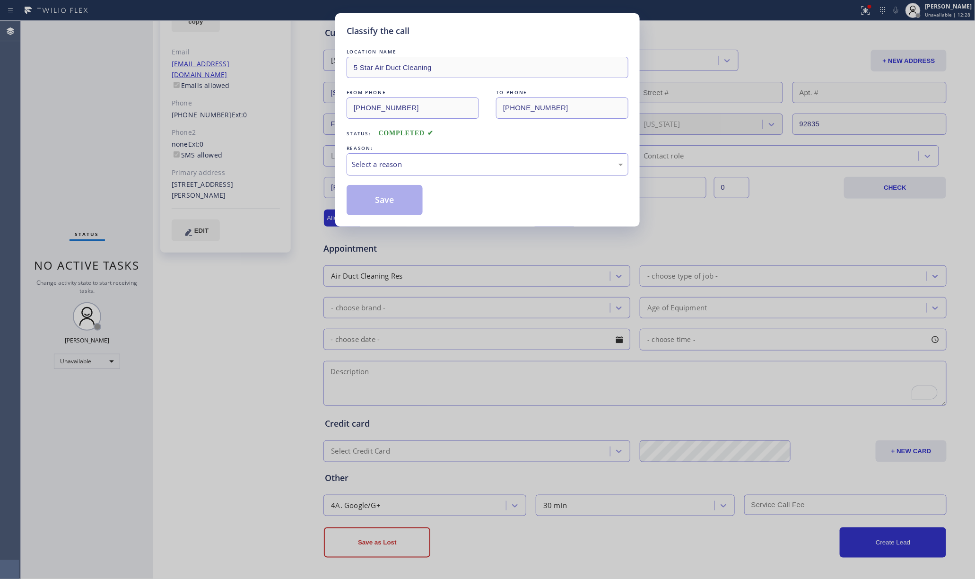
click at [451, 162] on div "Select a reason" at bounding box center [487, 164] width 271 height 11
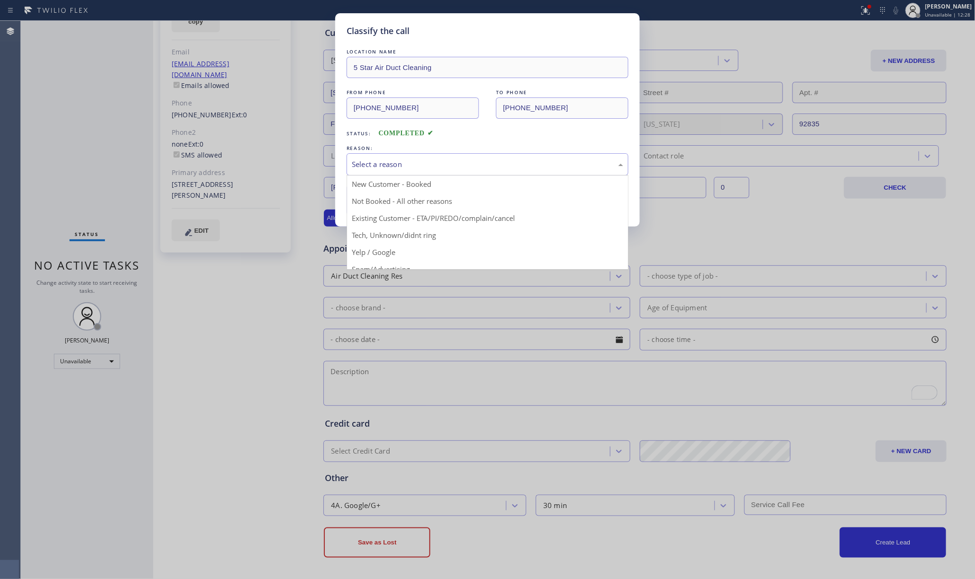
click at [388, 186] on button "Save" at bounding box center [385, 200] width 76 height 30
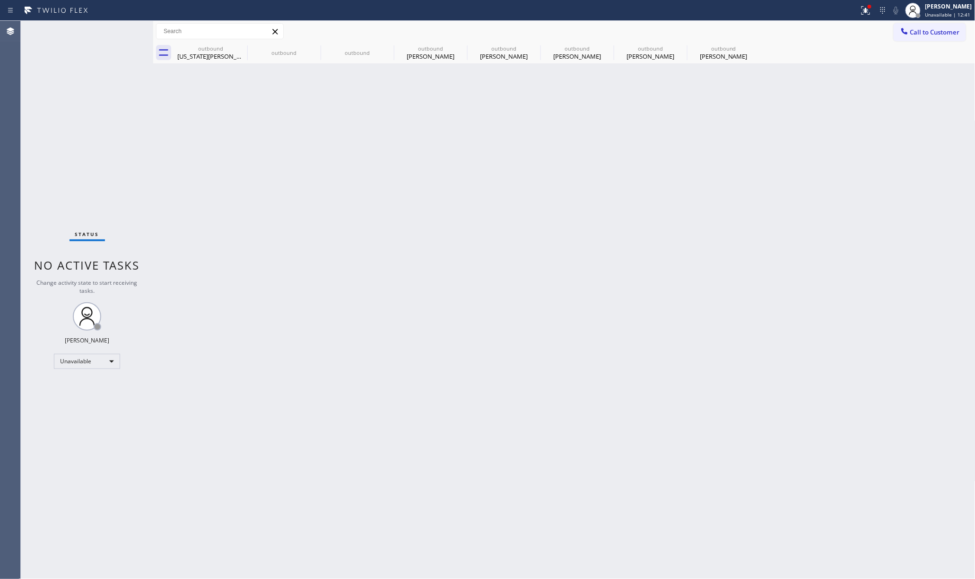
drag, startPoint x: 600, startPoint y: 158, endPoint x: 470, endPoint y: 0, distance: 203.9
click at [596, 158] on div "Back to Dashboard Change Sender ID Customers Technicians Select a contact Outbo…" at bounding box center [564, 300] width 822 height 558
click at [925, 35] on span "Call to Customer" at bounding box center [935, 32] width 50 height 9
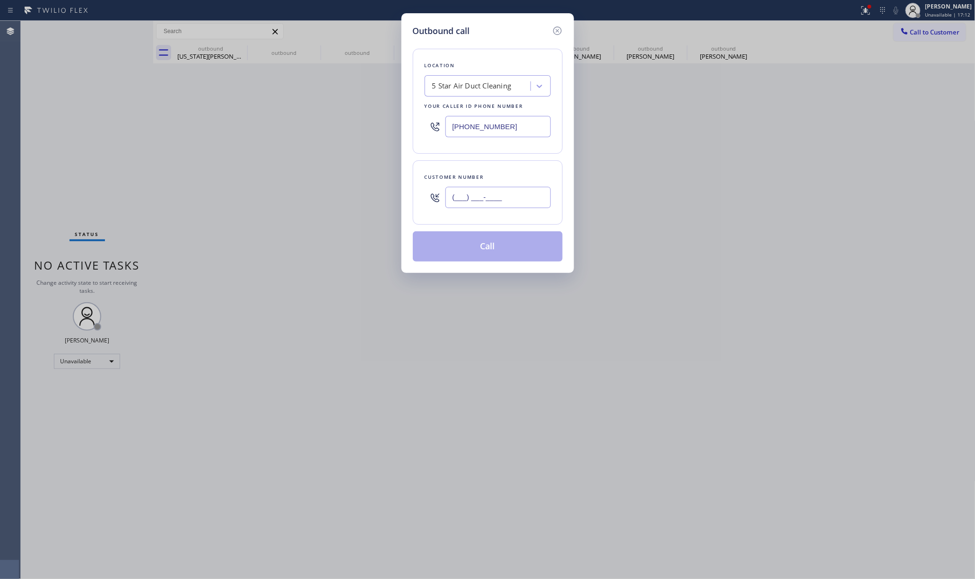
click at [516, 193] on input "(___) ___-____" at bounding box center [497, 197] width 105 height 21
paste input "917) 514-0937"
type input "[PHONE_NUMBER]"
click at [507, 159] on div "Location 5 Star Air Duct Cleaning Your caller id phone number [PHONE_NUMBER] Cu…" at bounding box center [488, 149] width 150 height 224
drag, startPoint x: 405, startPoint y: 113, endPoint x: 375, endPoint y: 112, distance: 30.8
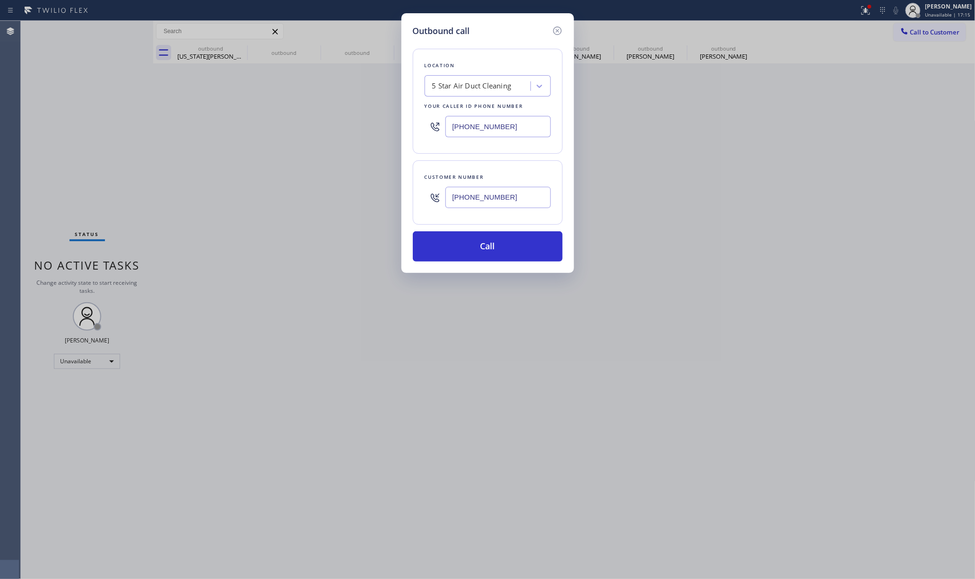
click at [375, 112] on div "Outbound call Location 5 Star Air Duct Cleaning Your caller id phone number [PH…" at bounding box center [487, 289] width 975 height 579
paste input "646) 798-9293"
type input "[PHONE_NUMBER]"
click at [602, 195] on div "Outbound call Location 5 Star Air Duct Cleaning Your caller id phone number [PH…" at bounding box center [487, 289] width 975 height 579
drag, startPoint x: 501, startPoint y: 256, endPoint x: 500, endPoint y: 235, distance: 21.3
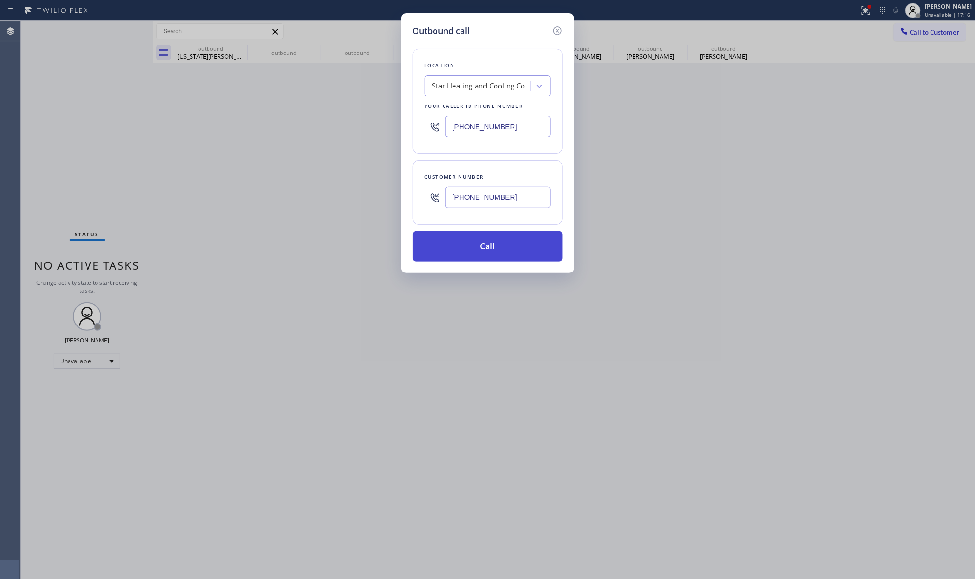
click at [501, 244] on button "Call" at bounding box center [488, 246] width 150 height 30
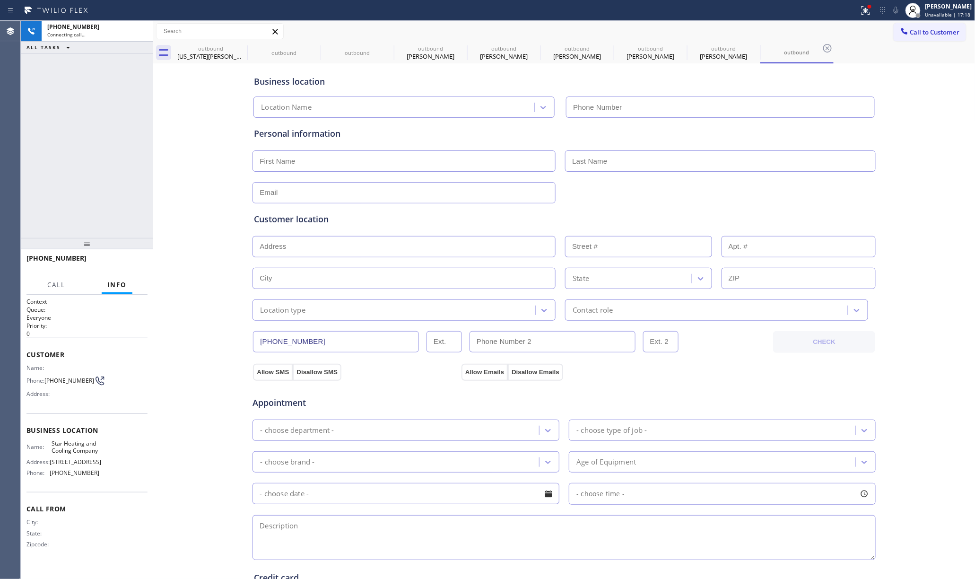
type input "[PHONE_NUMBER]"
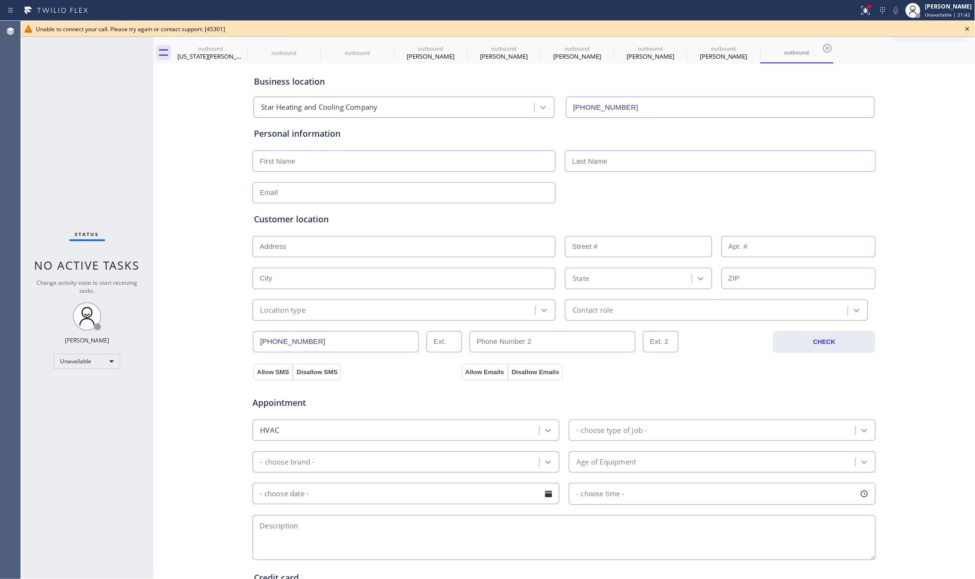
drag, startPoint x: 92, startPoint y: 123, endPoint x: 581, endPoint y: 85, distance: 490.9
click at [92, 122] on div "Status No active tasks Change activity state to start receiving tasks. [PERSON_…" at bounding box center [87, 300] width 132 height 558
click at [965, 26] on icon at bounding box center [967, 28] width 11 height 11
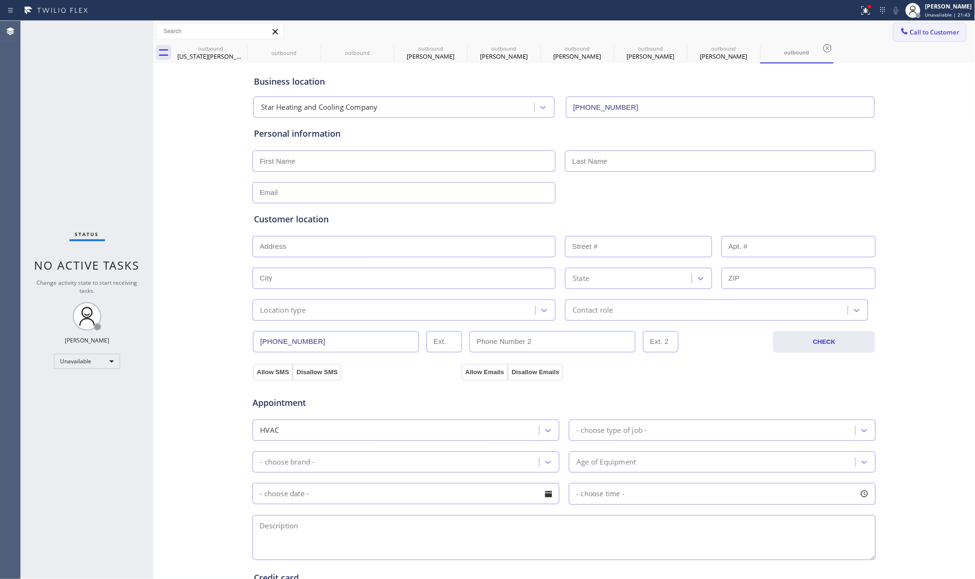
click at [935, 31] on span "Call to Customer" at bounding box center [935, 32] width 50 height 9
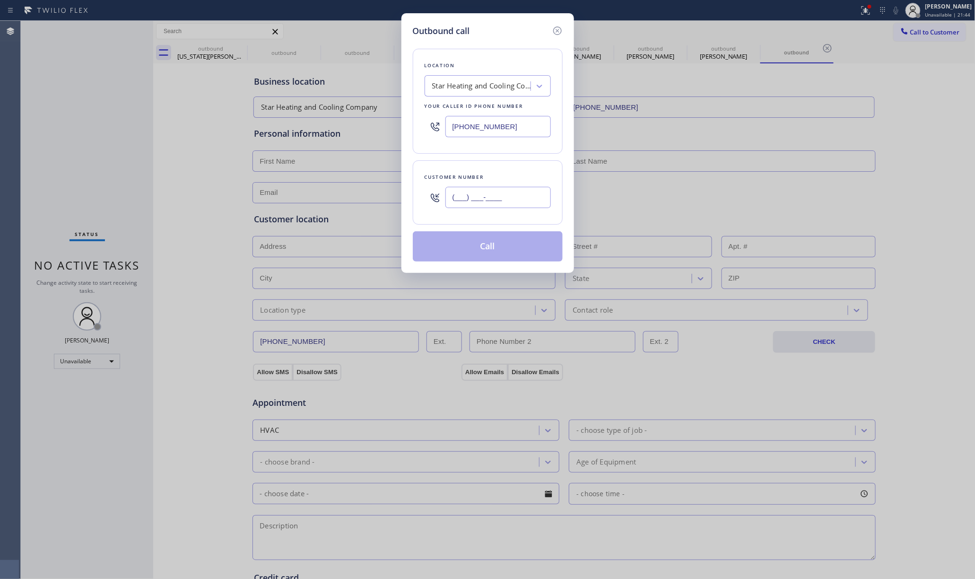
click at [468, 199] on input "(___) ___-____" at bounding box center [497, 197] width 105 height 21
paste input "516) 236-1260"
type input "[PHONE_NUMBER]"
click at [494, 239] on button "Call" at bounding box center [488, 246] width 150 height 30
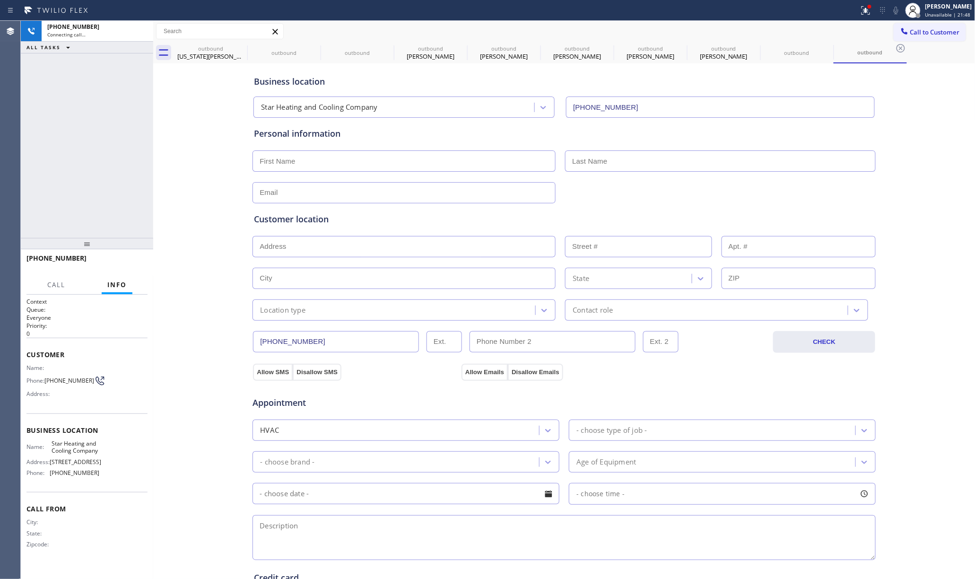
type input "[PHONE_NUMBER]"
drag, startPoint x: 29, startPoint y: 129, endPoint x: 264, endPoint y: 0, distance: 267.3
click at [33, 127] on div "[PHONE_NUMBER] Connecting call… ALL TASKS ALL TASKS ACTIVE TASKS TASKS IN WRAP …" at bounding box center [87, 129] width 132 height 217
click at [120, 261] on span "HANG UP" at bounding box center [125, 262] width 29 height 7
click at [109, 226] on div "[PHONE_NUMBER] Live | 00:17 ALL TASKS ALL TASKS ACTIVE TASKS TASKS IN WRAP UP" at bounding box center [87, 129] width 132 height 217
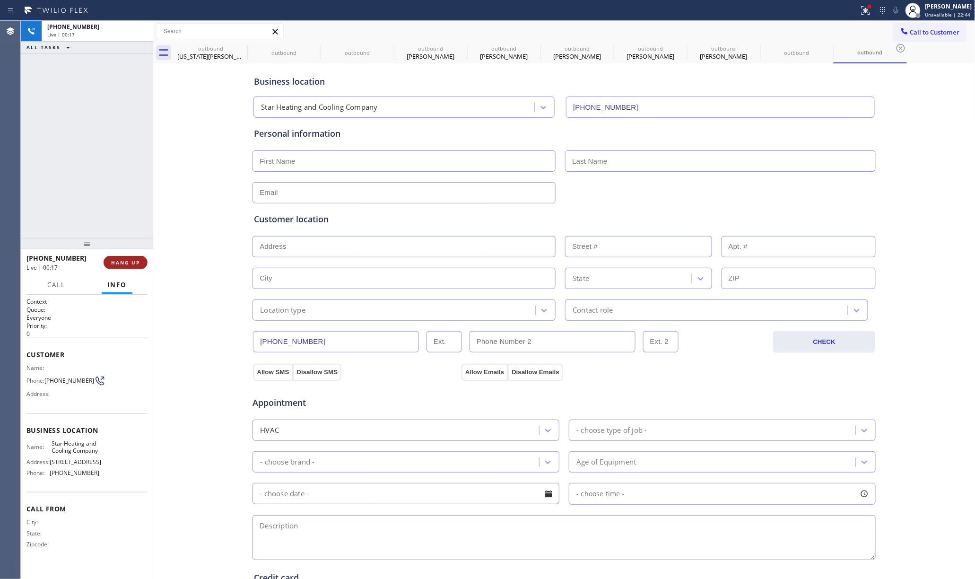
click at [129, 264] on span "HANG UP" at bounding box center [125, 262] width 29 height 7
click at [106, 210] on div "ALL TASKS ALL TASKS ACTIVE TASKS TASKS IN WRAP UP [PHONE_NUMBER] Wrap up | 00:00" at bounding box center [87, 129] width 132 height 217
click at [142, 264] on button "COMPLETE" at bounding box center [124, 262] width 48 height 13
click at [93, 199] on div "ALL TASKS ALL TASKS ACTIVE TASKS TASKS IN WRAP UP [PHONE_NUMBER] Wrap up | 00:01" at bounding box center [87, 129] width 132 height 217
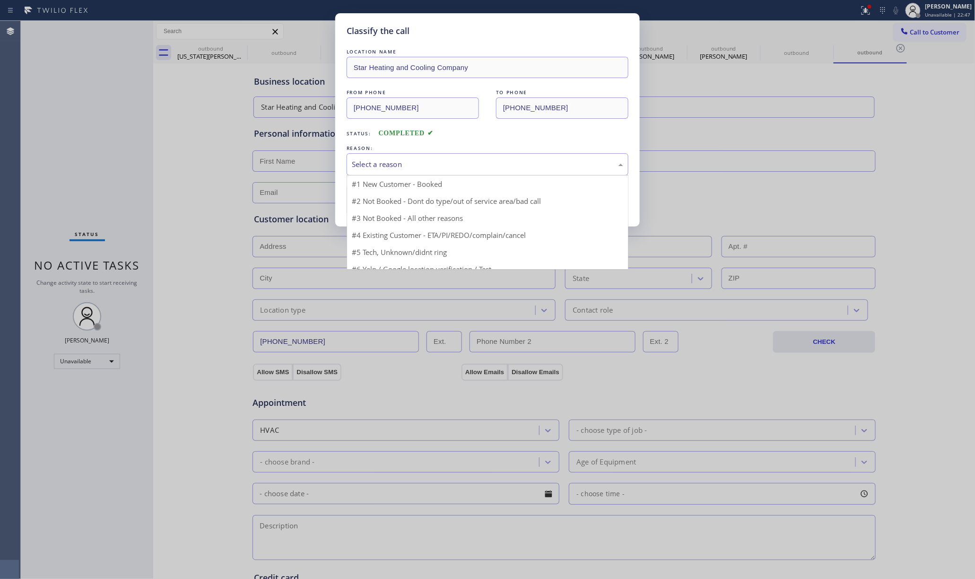
click at [439, 161] on div "Select a reason" at bounding box center [487, 164] width 271 height 11
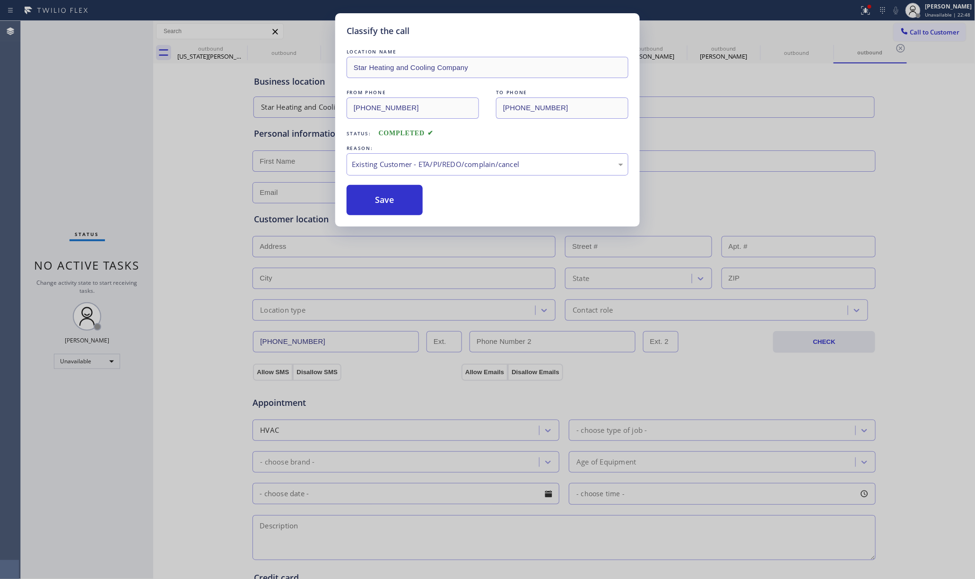
drag, startPoint x: 361, startPoint y: 212, endPoint x: 960, endPoint y: 322, distance: 608.6
click at [362, 210] on button "Save" at bounding box center [385, 200] width 76 height 30
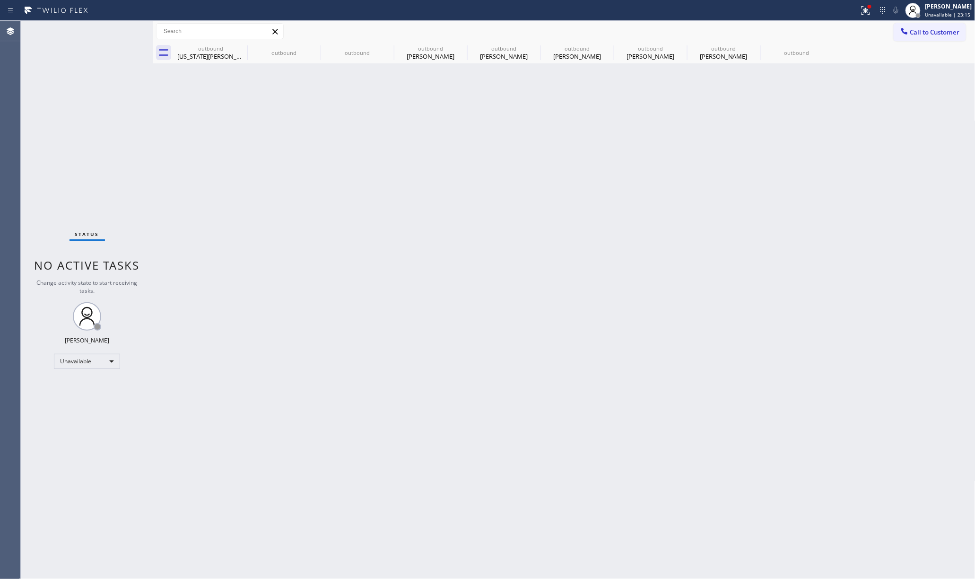
drag, startPoint x: 797, startPoint y: 246, endPoint x: 467, endPoint y: 71, distance: 373.2
click at [801, 241] on div "Back to Dashboard Change Sender ID Customers Technicians Select a contact Outbo…" at bounding box center [564, 300] width 822 height 558
click at [238, 52] on icon at bounding box center [240, 48] width 11 height 11
click at [0, 0] on icon at bounding box center [0, 0] width 0 height 0
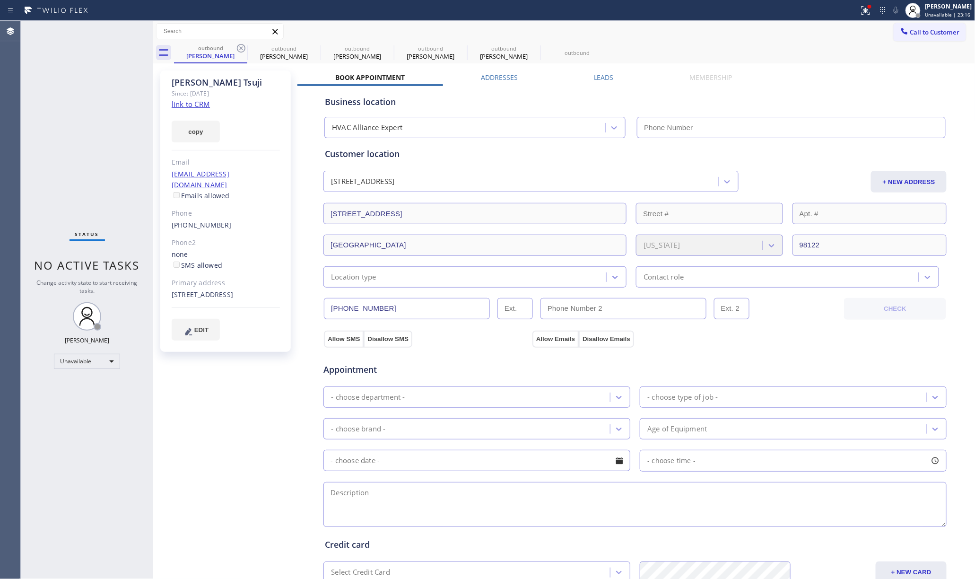
click at [238, 52] on icon at bounding box center [240, 48] width 11 height 11
type input "[PHONE_NUMBER]"
click at [239, 52] on icon at bounding box center [240, 48] width 11 height 11
type input "[PHONE_NUMBER]"
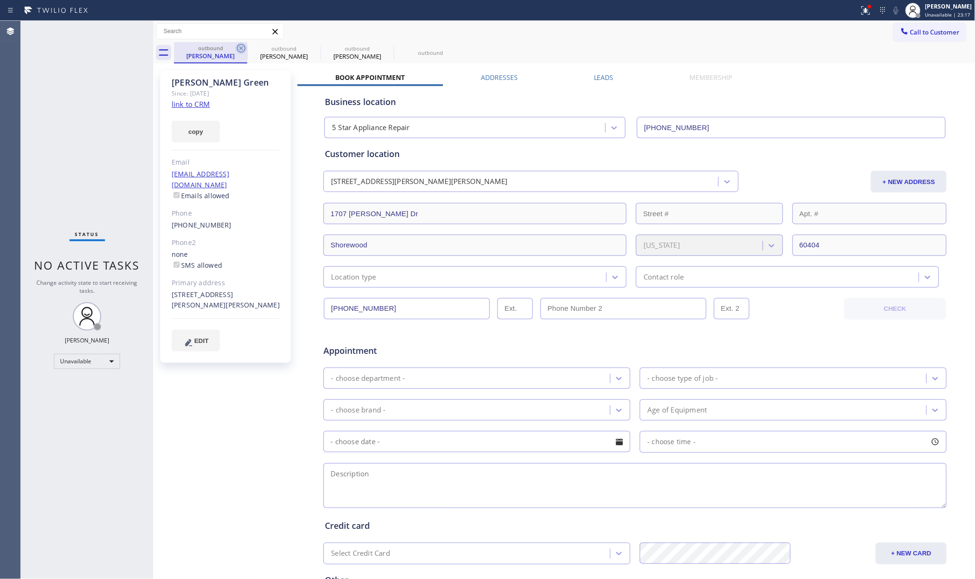
click at [239, 52] on icon at bounding box center [240, 48] width 11 height 11
type input "[PHONE_NUMBER]"
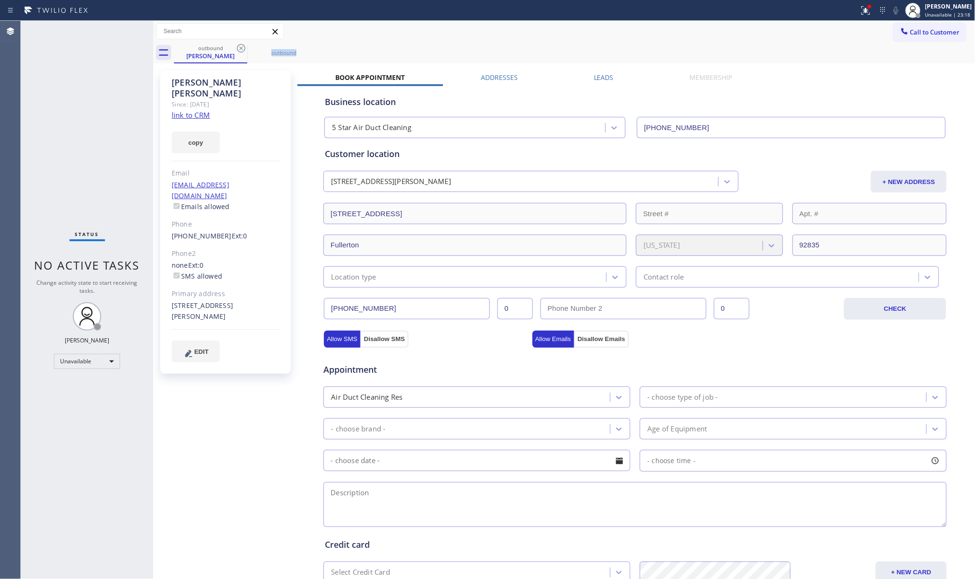
click at [239, 52] on icon at bounding box center [240, 48] width 11 height 11
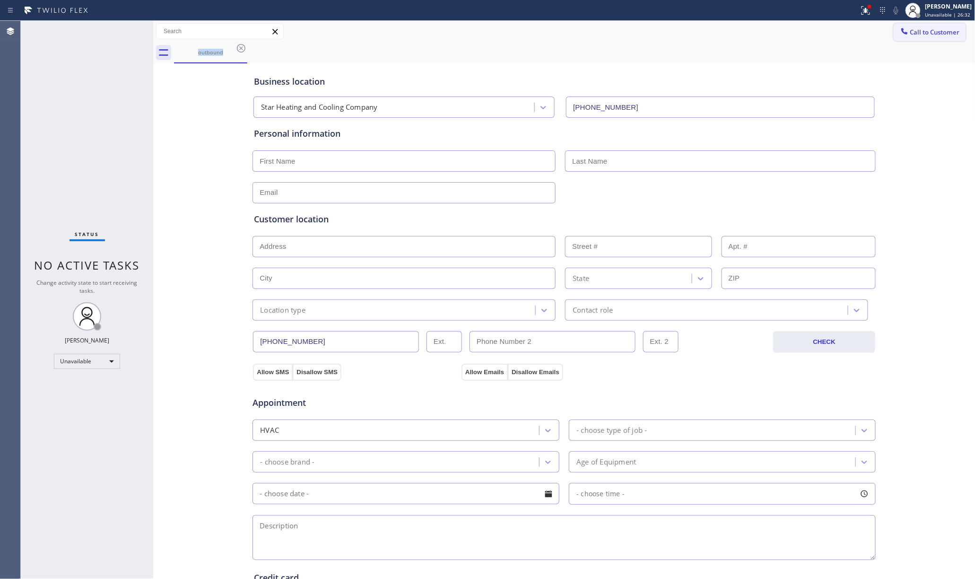
click at [901, 34] on icon at bounding box center [904, 31] width 6 height 6
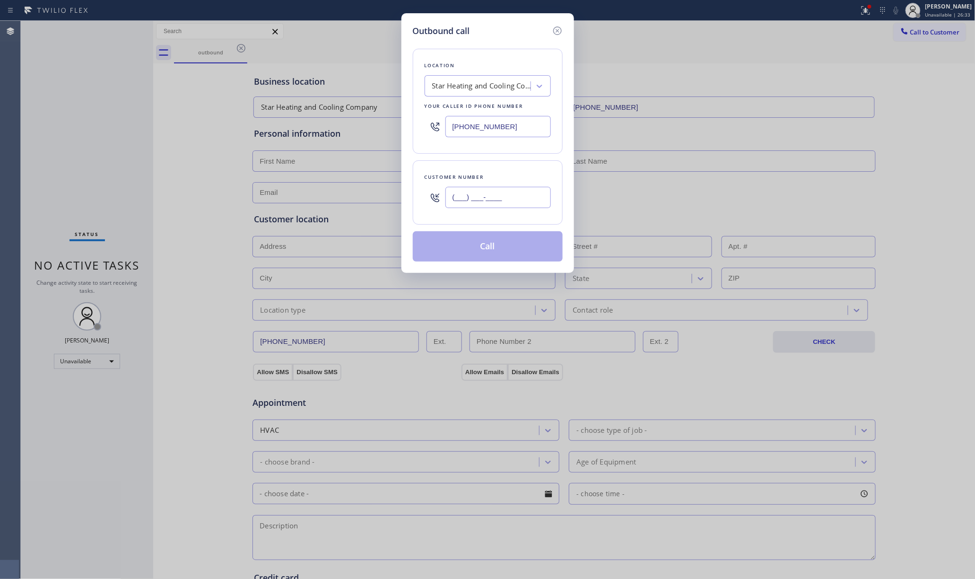
click at [481, 188] on input "(___) ___-____" at bounding box center [497, 197] width 105 height 21
paste input "646) 644-1557"
type input "[PHONE_NUMBER]"
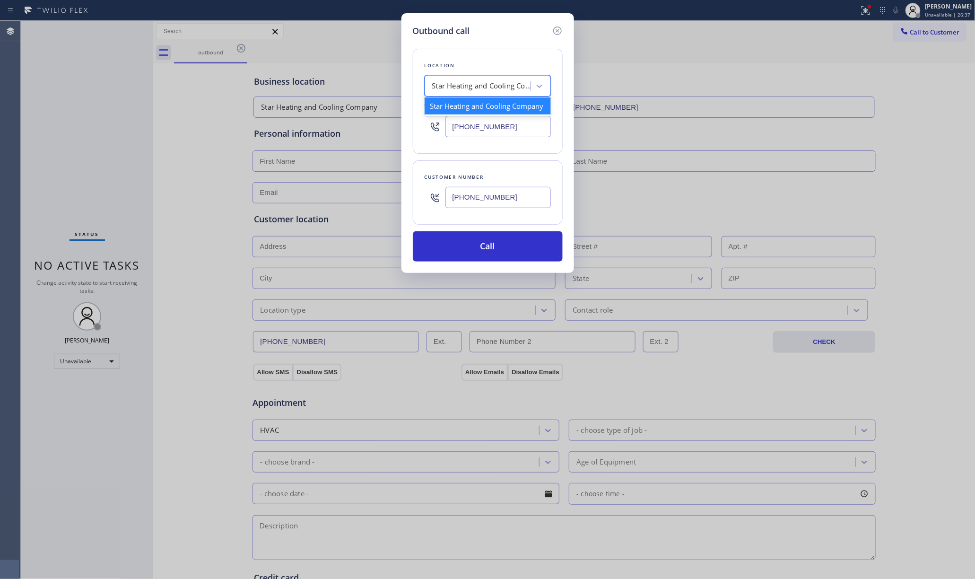
click at [482, 80] on div "Star Heating and Cooling Company" at bounding box center [478, 86] width 103 height 17
paste input "Dr Pro Electric Metuchen(Everything Electric)"
type input "Dr Pro Electric Metuchen(Everything Electric)"
click at [485, 108] on div "Dr Pro Electric Metuchen(Everything Electric)" at bounding box center [488, 110] width 126 height 26
type input "[PHONE_NUMBER]"
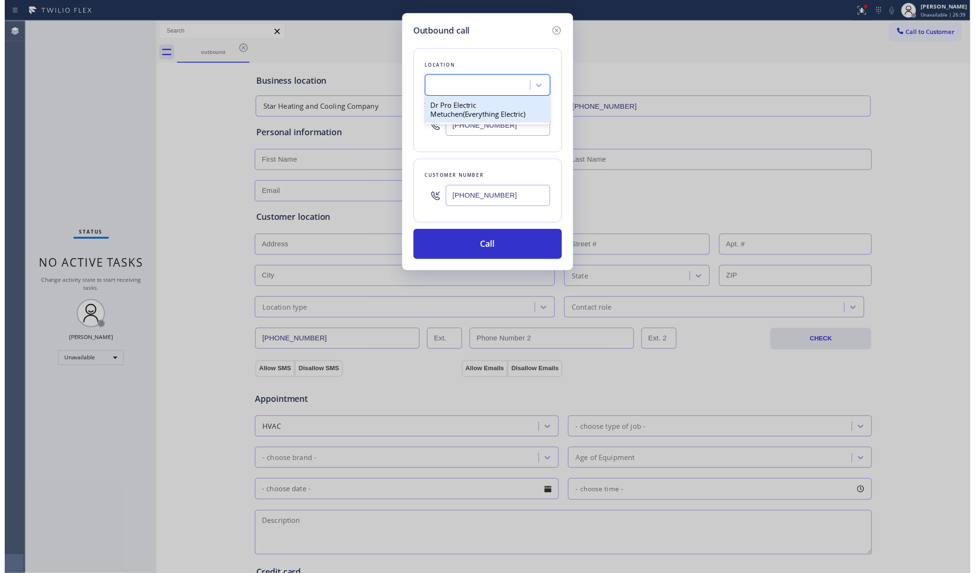
scroll to position [0, 0]
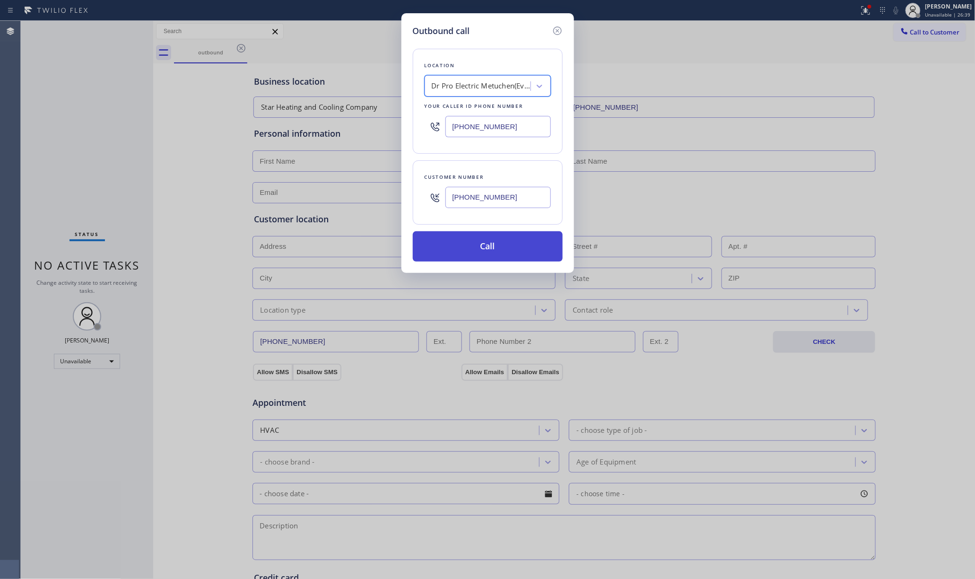
click at [496, 242] on button "Call" at bounding box center [488, 246] width 150 height 30
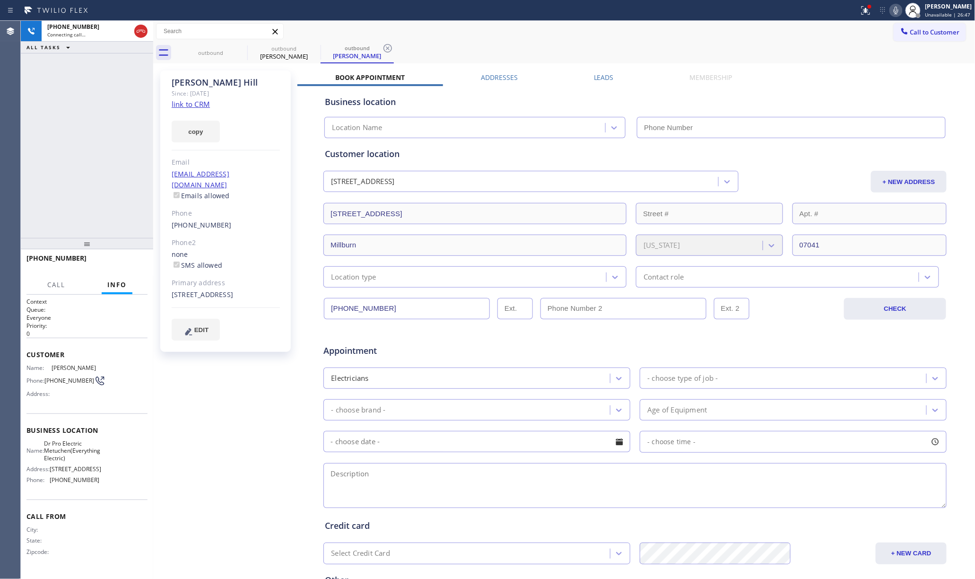
type input "[PHONE_NUMBER]"
click at [38, 155] on div "[PHONE_NUMBER] Live | 00:01 ALL TASKS ALL TASKS ACTIVE TASKS TASKS IN WRAP UP" at bounding box center [87, 129] width 132 height 217
click at [115, 121] on div "[PHONE_NUMBER] Live | 00:07 ALL TASKS ALL TASKS ACTIVE TASKS TASKS IN WRAP UP" at bounding box center [87, 129] width 132 height 217
click at [175, 432] on div "[PERSON_NAME] Since: [DATE] link to CRM copy Email [EMAIL_ADDRESS][DOMAIN_NAME]…" at bounding box center [227, 372] width 142 height 613
click at [209, 455] on div "[PERSON_NAME] Since: [DATE] link to CRM copy Email [EMAIL_ADDRESS][DOMAIN_NAME]…" at bounding box center [227, 372] width 142 height 613
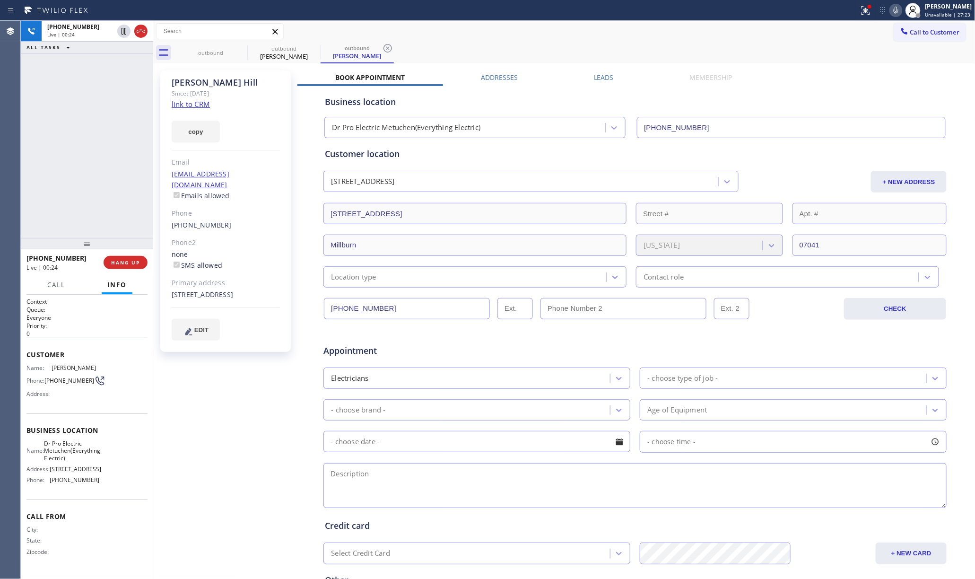
click at [207, 455] on div "[PERSON_NAME] Since: [DATE] link to CRM copy Email [EMAIL_ADDRESS][DOMAIN_NAME]…" at bounding box center [227, 372] width 142 height 613
click at [79, 162] on div "[PHONE_NUMBER] Live | 00:28 ALL TASKS ALL TASKS ACTIVE TASKS TASKS IN WRAP UP" at bounding box center [87, 129] width 132 height 217
click at [132, 257] on button "HANG UP" at bounding box center [126, 262] width 44 height 13
click at [122, 258] on button "HANG UP" at bounding box center [126, 262] width 44 height 13
click at [78, 188] on div "ALL TASKS ALL TASKS ACTIVE TASKS TASKS IN WRAP UP [PHONE_NUMBER] Wrap up | 00:00" at bounding box center [87, 129] width 132 height 217
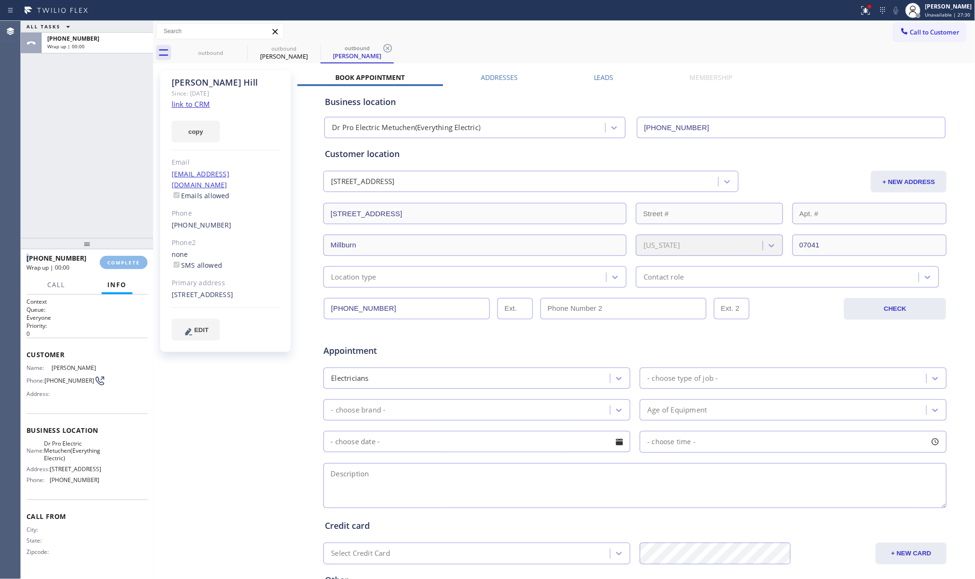
click at [78, 188] on div "ALL TASKS ALL TASKS ACTIVE TASKS TASKS IN WRAP UP [PHONE_NUMBER] Wrap up | 00:00" at bounding box center [87, 129] width 132 height 217
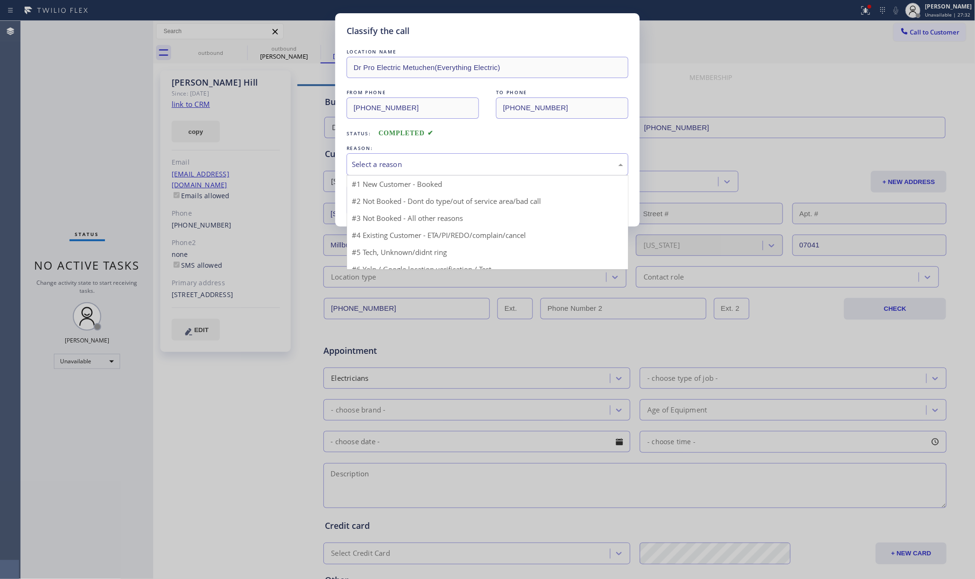
click at [441, 166] on div "Select a reason" at bounding box center [487, 164] width 271 height 11
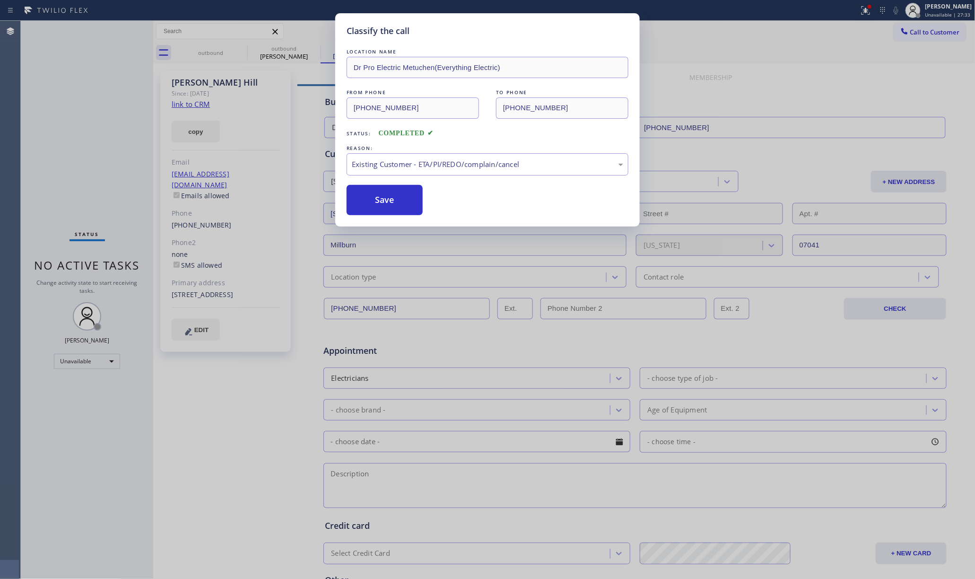
click at [383, 184] on div "LOCATION NAME Dr Pro Electric Metuchen(Everything Electric) FROM PHONE [PHONE_N…" at bounding box center [488, 131] width 282 height 168
click at [366, 201] on button "Save" at bounding box center [385, 200] width 76 height 30
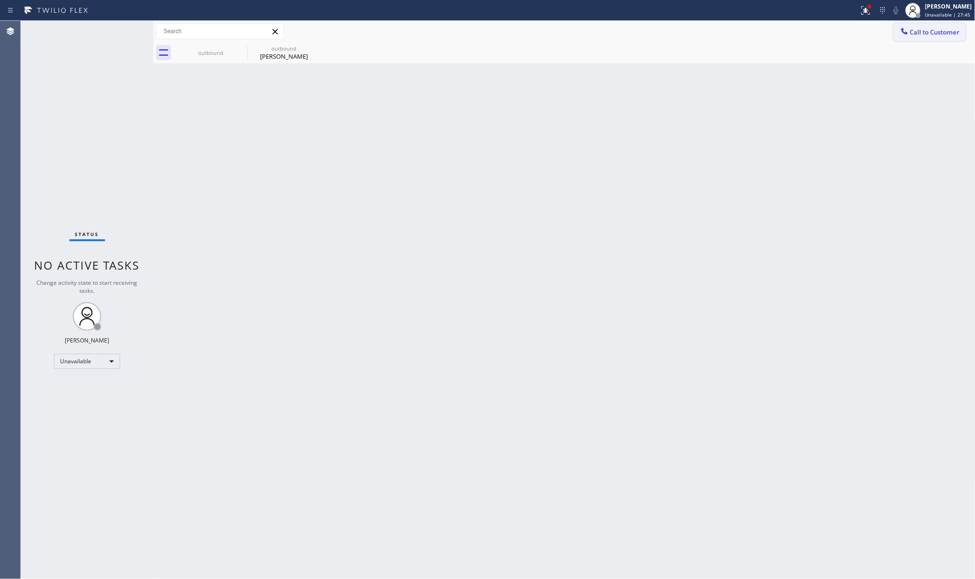
click at [922, 31] on span "Call to Customer" at bounding box center [935, 32] width 50 height 9
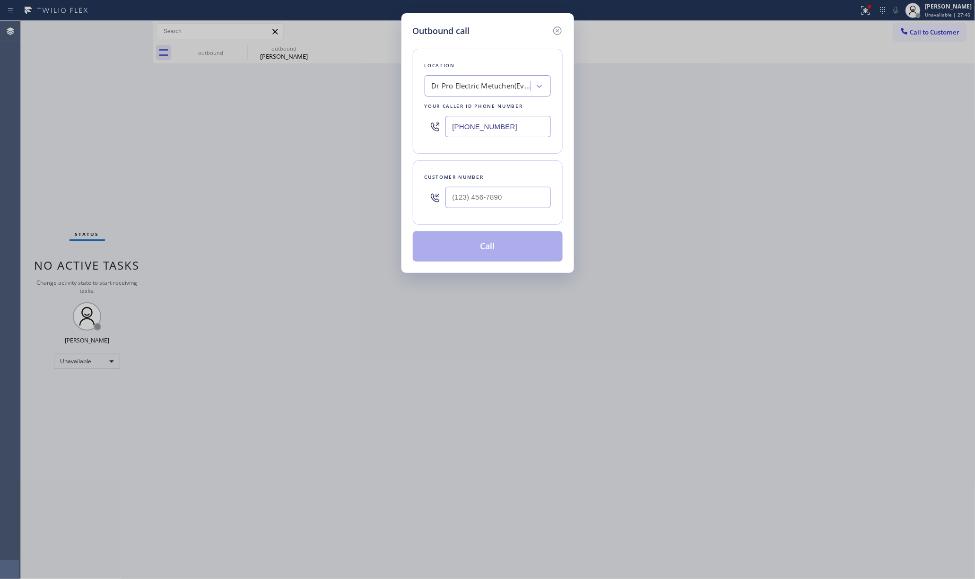
drag, startPoint x: 446, startPoint y: 126, endPoint x: 377, endPoint y: 133, distance: 69.5
click at [377, 133] on div "Outbound call Location Dr Pro Electric Metuchen(Everything Electric) Your calle…" at bounding box center [487, 289] width 975 height 579
paste input "213) 722-3204"
type input "[PHONE_NUMBER]"
click at [135, 125] on div "Outbound call Location 4B1.Paid Facebook HVAC Alliance Expert GHLFB Your caller…" at bounding box center [487, 289] width 975 height 579
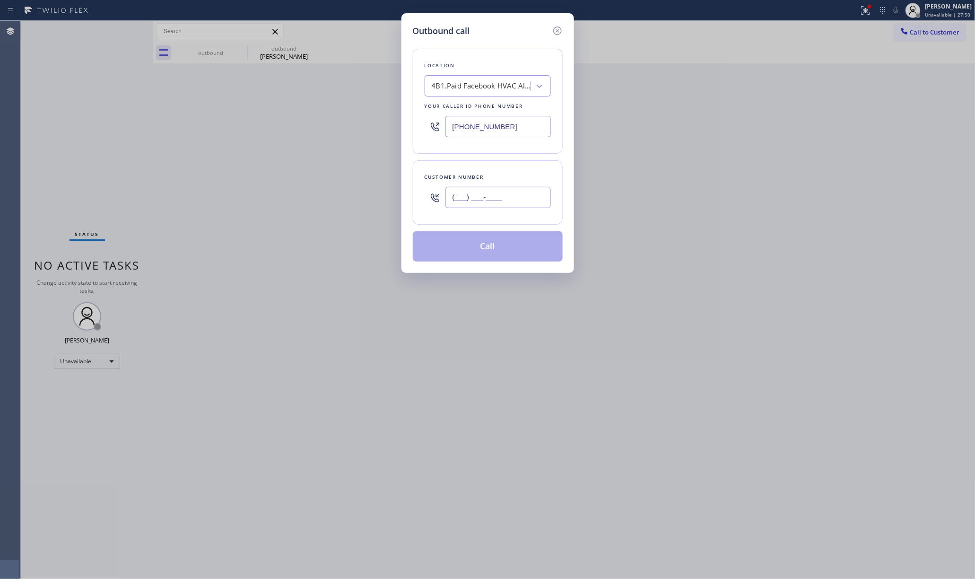
click at [543, 197] on input "(___) ___-____" at bounding box center [497, 197] width 105 height 21
paste input "916) 225-5700"
type input "[PHONE_NUMBER]"
click at [504, 164] on div "Customer number [PHONE_NUMBER]" at bounding box center [488, 192] width 150 height 64
click at [491, 243] on button "Call" at bounding box center [488, 246] width 150 height 30
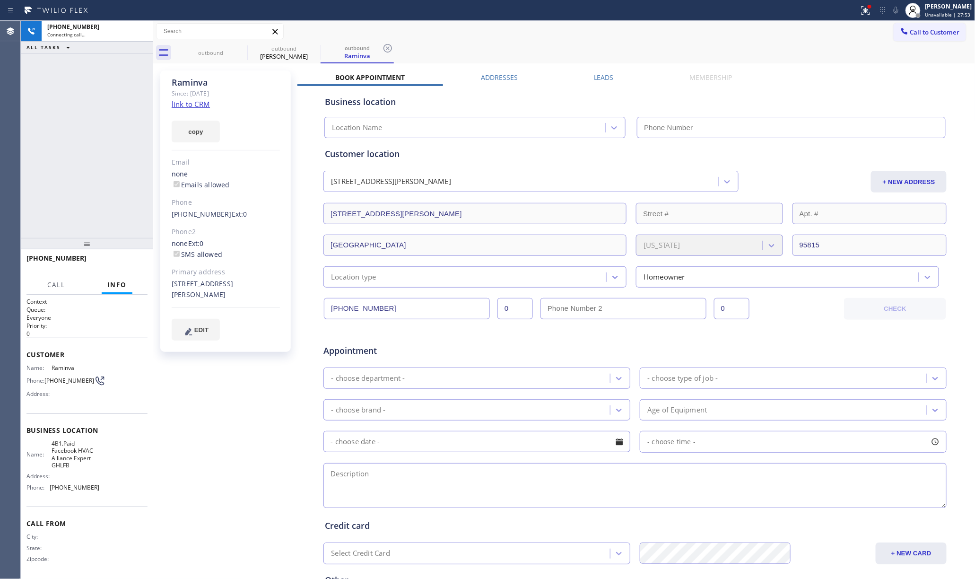
click at [87, 131] on div "[PHONE_NUMBER] Connecting call… ALL TASKS ALL TASKS ACTIVE TASKS TASKS IN WRAP …" at bounding box center [87, 129] width 132 height 217
click at [184, 103] on link "link to CRM" at bounding box center [191, 103] width 38 height 9
type input "[PHONE_NUMBER]"
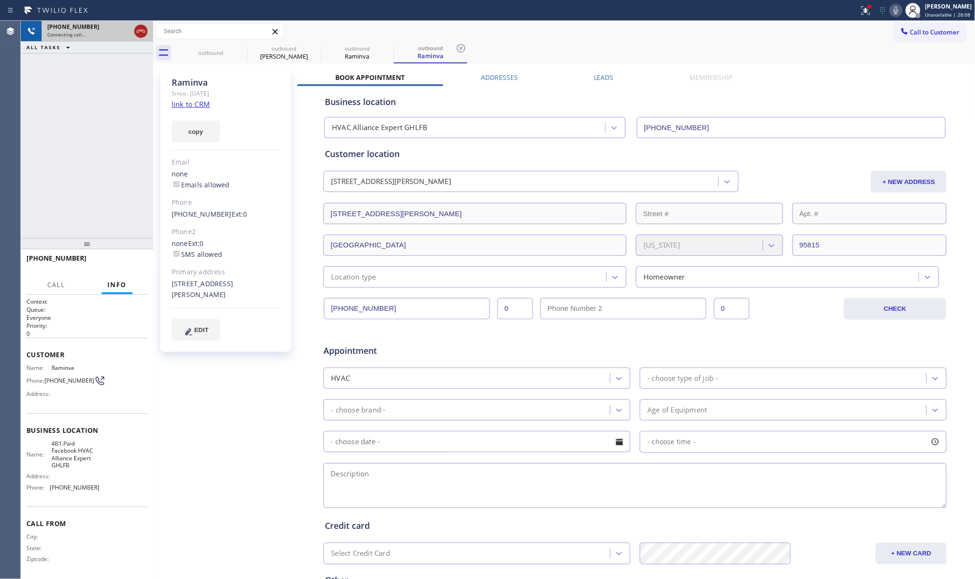
drag, startPoint x: 134, startPoint y: 25, endPoint x: 144, endPoint y: 27, distance: 10.2
click at [134, 25] on div at bounding box center [140, 31] width 17 height 21
click at [148, 28] on div at bounding box center [140, 31] width 17 height 21
click at [143, 29] on icon at bounding box center [140, 31] width 11 height 11
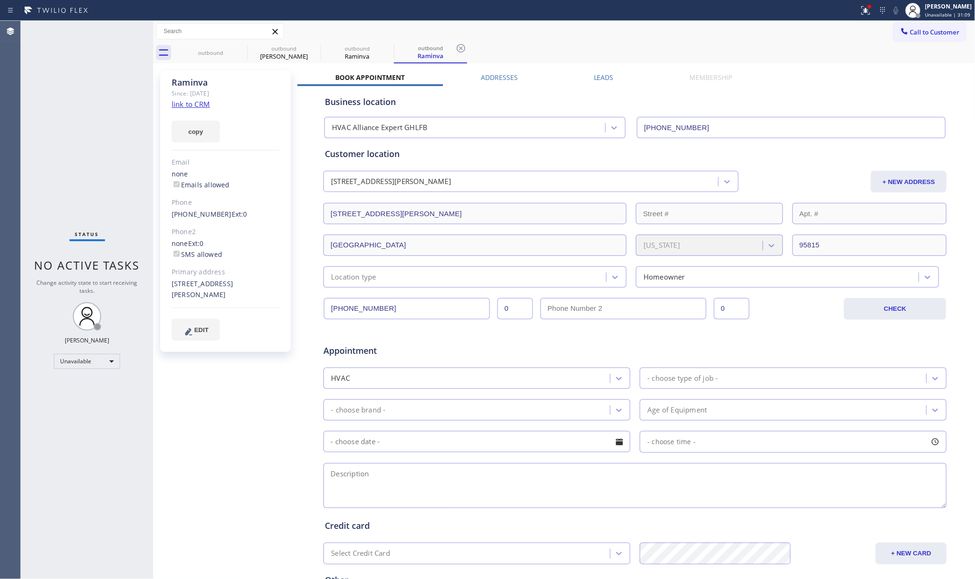
click at [91, 97] on div "Status No active tasks Change activity state to start receiving tasks. [PERSON_…" at bounding box center [87, 300] width 132 height 558
click at [929, 12] on span "Unavailable | 33:30" at bounding box center [947, 14] width 45 height 7
click at [907, 70] on button "Break" at bounding box center [928, 75] width 95 height 12
drag, startPoint x: 67, startPoint y: 98, endPoint x: 911, endPoint y: 23, distance: 847.5
click at [72, 96] on div "Status No active tasks Change activity state to start receiving tasks. [PERSON_…" at bounding box center [87, 300] width 132 height 558
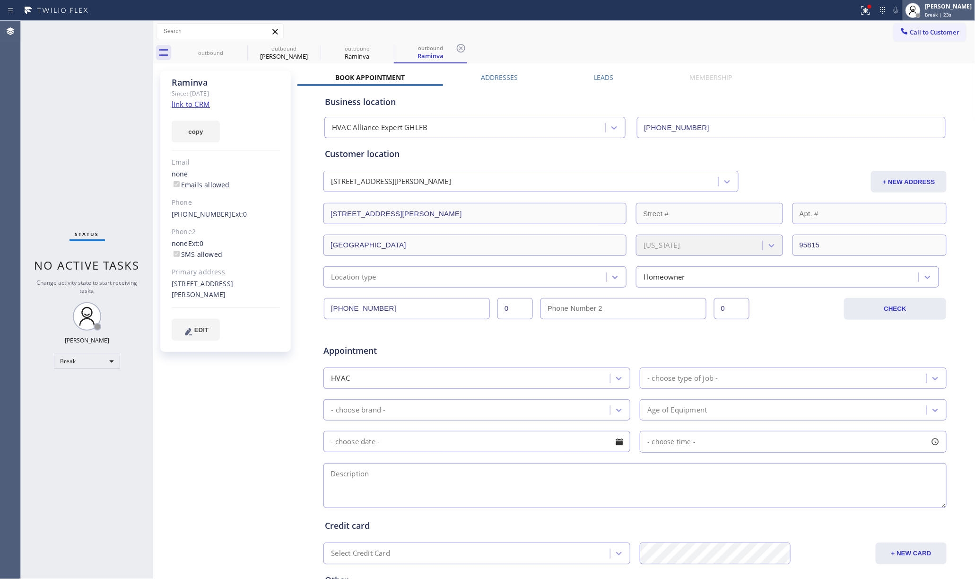
click at [963, 14] on div "Break | 23s" at bounding box center [948, 14] width 47 height 7
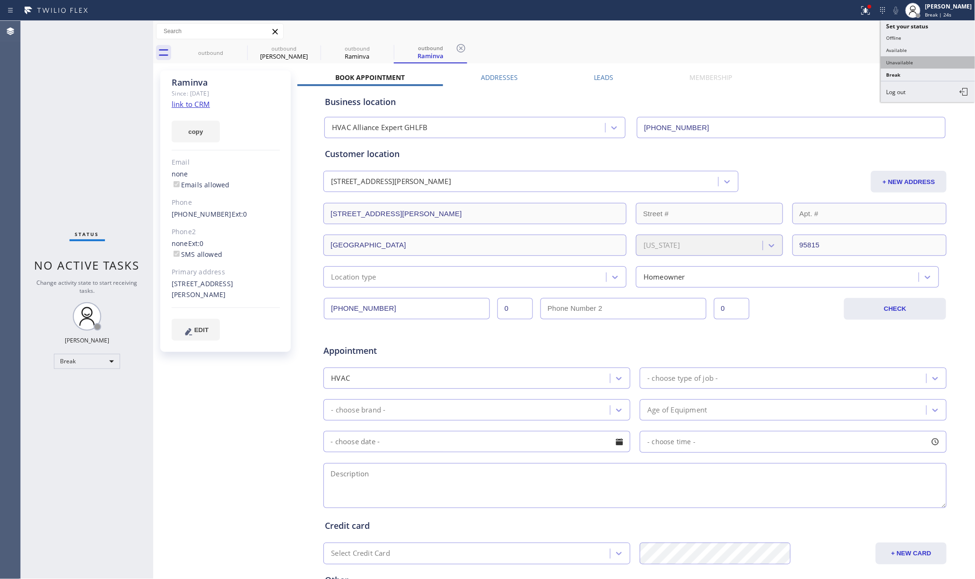
click at [916, 62] on button "Unavailable" at bounding box center [928, 62] width 95 height 12
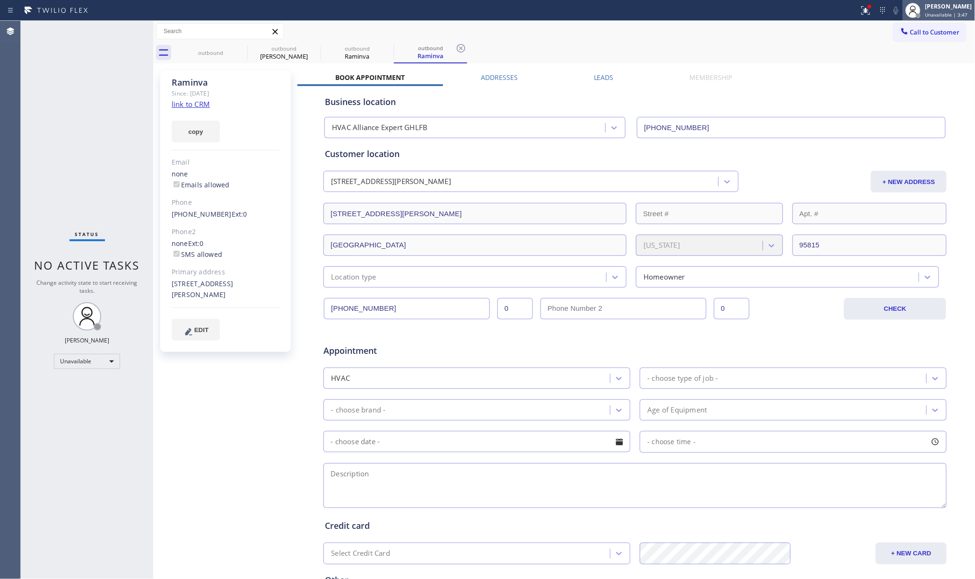
click at [941, 14] on span "Unavailable | 3:47" at bounding box center [946, 14] width 43 height 7
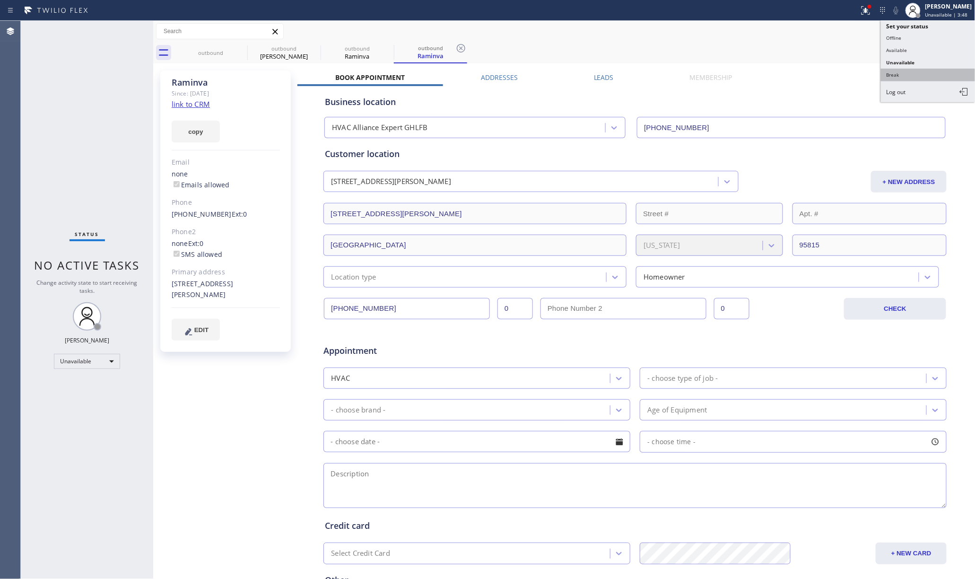
click at [920, 76] on button "Break" at bounding box center [928, 75] width 95 height 12
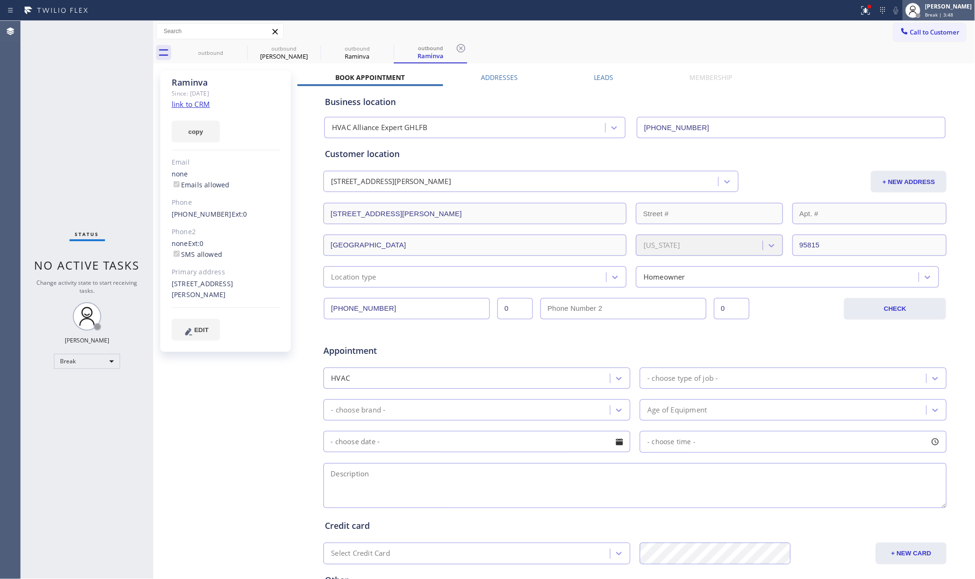
click at [947, 16] on span "Break | 3:48" at bounding box center [939, 14] width 28 height 7
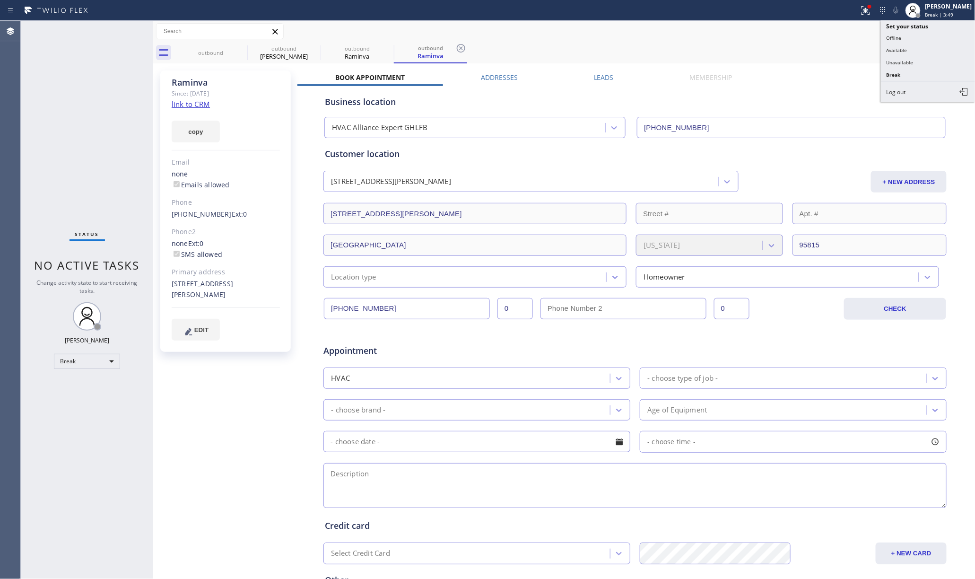
click at [780, 46] on div "outbound outbound [PERSON_NAME] outbound Raminva outbound Raminva" at bounding box center [575, 52] width 802 height 21
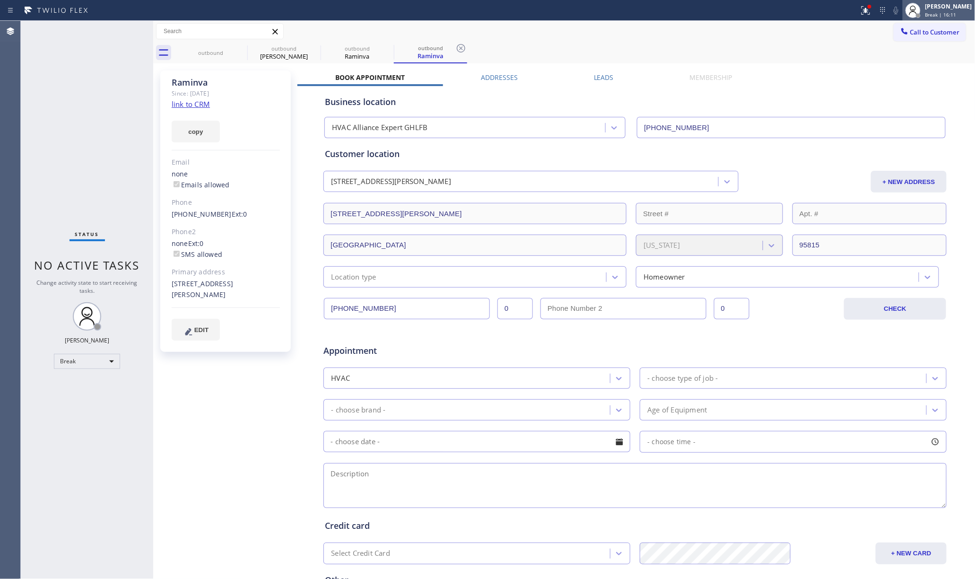
click at [965, 8] on div "[PERSON_NAME]" at bounding box center [948, 6] width 47 height 8
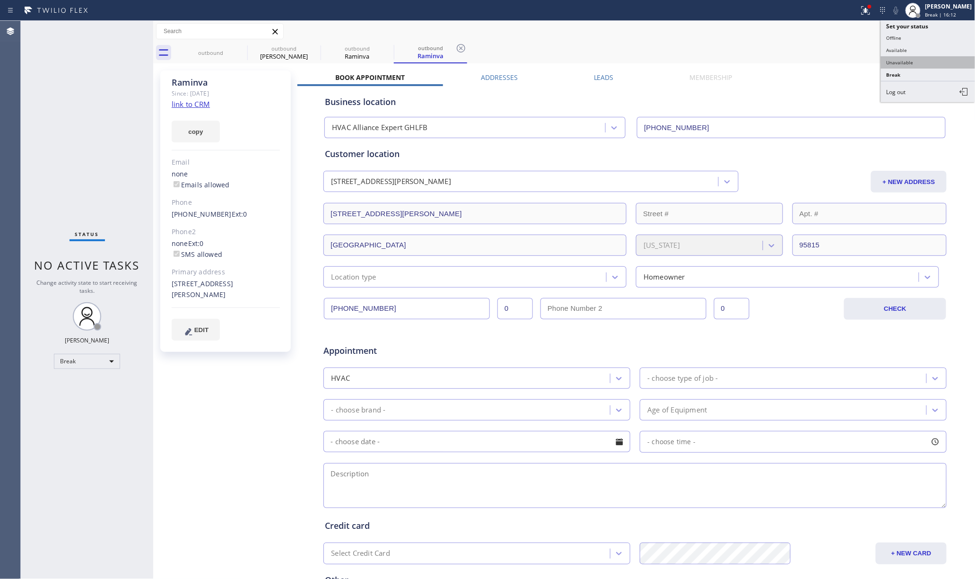
click at [909, 60] on button "Unavailable" at bounding box center [928, 62] width 95 height 12
drag, startPoint x: 59, startPoint y: 148, endPoint x: 220, endPoint y: 17, distance: 207.5
click at [61, 144] on div "Status No active tasks Change activity state to start receiving tasks. [PERSON_…" at bounding box center [87, 300] width 132 height 558
click at [925, 29] on span "Call to Customer" at bounding box center [935, 32] width 50 height 9
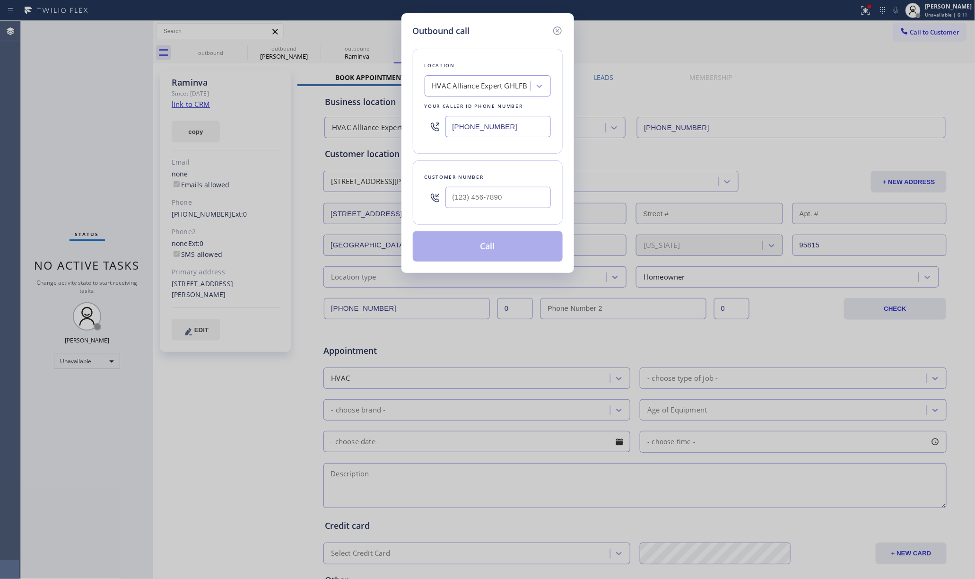
drag, startPoint x: 497, startPoint y: 124, endPoint x: 418, endPoint y: 121, distance: 78.5
click at [413, 123] on div "Location HVAC Alliance Expert GHLFB Your caller id phone number [PHONE_NUMBER]" at bounding box center [488, 101] width 150 height 105
paste input "833) 558-1241"
type input "[PHONE_NUMBER]"
click at [480, 201] on input "text" at bounding box center [497, 197] width 105 height 21
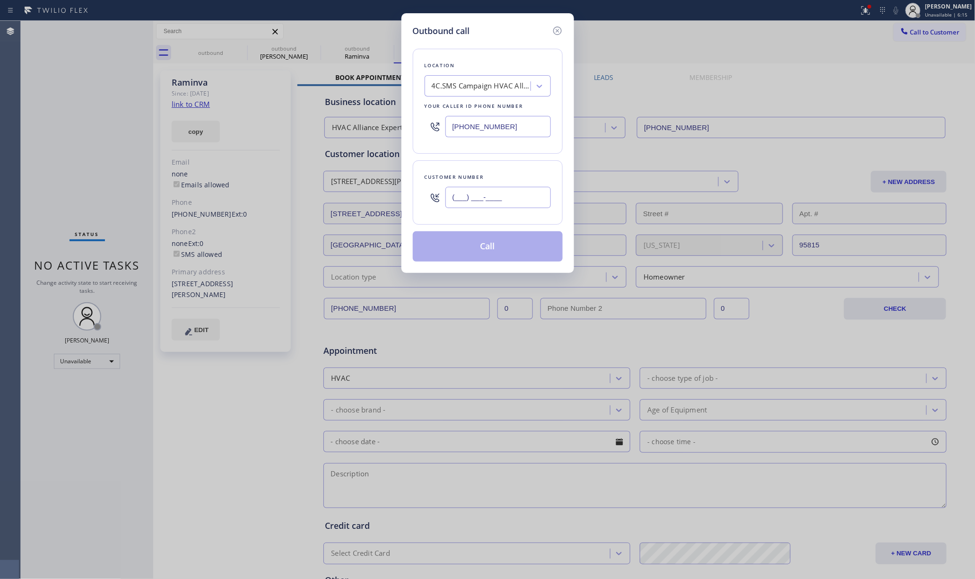
paste input "714) 904-5217"
type input "[PHONE_NUMBER]"
click at [485, 176] on div "Customer number" at bounding box center [488, 177] width 126 height 10
click at [509, 244] on button "Call" at bounding box center [488, 246] width 150 height 30
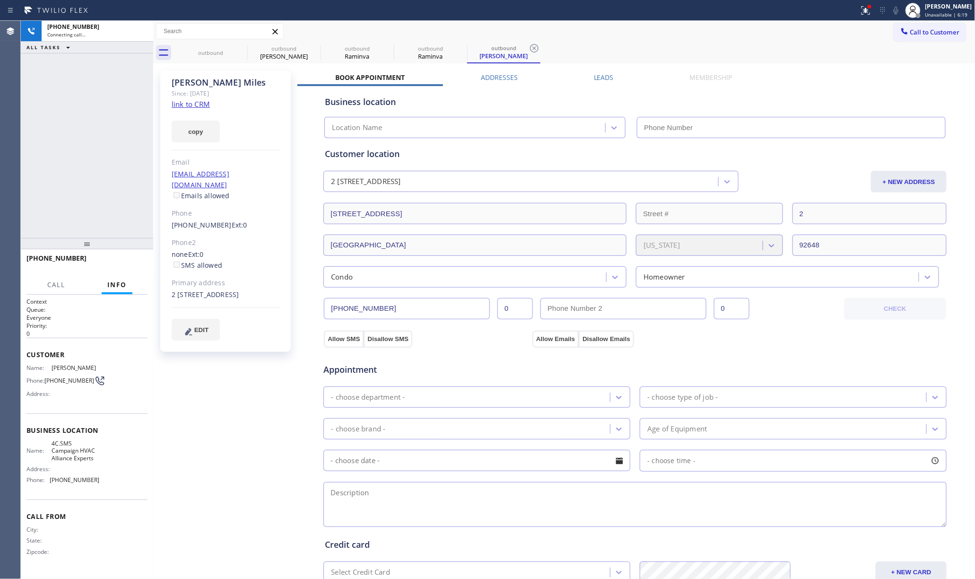
click at [89, 110] on div "[PHONE_NUMBER] Connecting call… ALL TASKS ALL TASKS ACTIVE TASKS TASKS IN WRAP …" at bounding box center [87, 129] width 132 height 217
type input "[PHONE_NUMBER]"
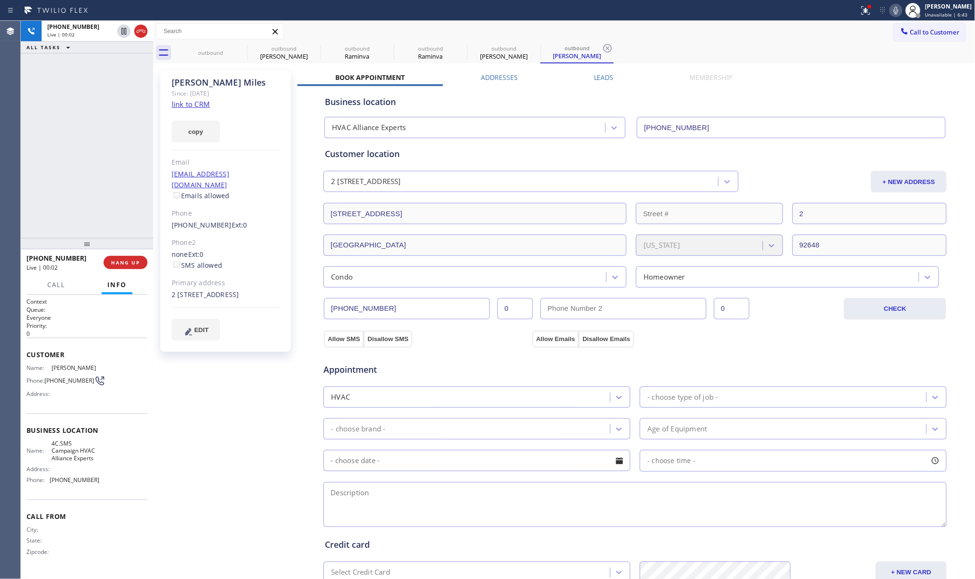
click at [78, 140] on div "[PHONE_NUMBER] Live | 00:02 ALL TASKS ALL TASKS ACTIVE TASKS TASKS IN WRAP UP" at bounding box center [87, 129] width 132 height 217
drag, startPoint x: 127, startPoint y: 258, endPoint x: 120, endPoint y: 206, distance: 52.6
click at [127, 257] on button "HANG UP" at bounding box center [126, 262] width 44 height 13
drag, startPoint x: 120, startPoint y: 206, endPoint x: 120, endPoint y: 222, distance: 16.1
click at [120, 212] on div "[PHONE_NUMBER] Live | 00:31 ALL TASKS ALL TASKS ACTIVE TASKS TASKS IN WRAP UP" at bounding box center [87, 129] width 132 height 217
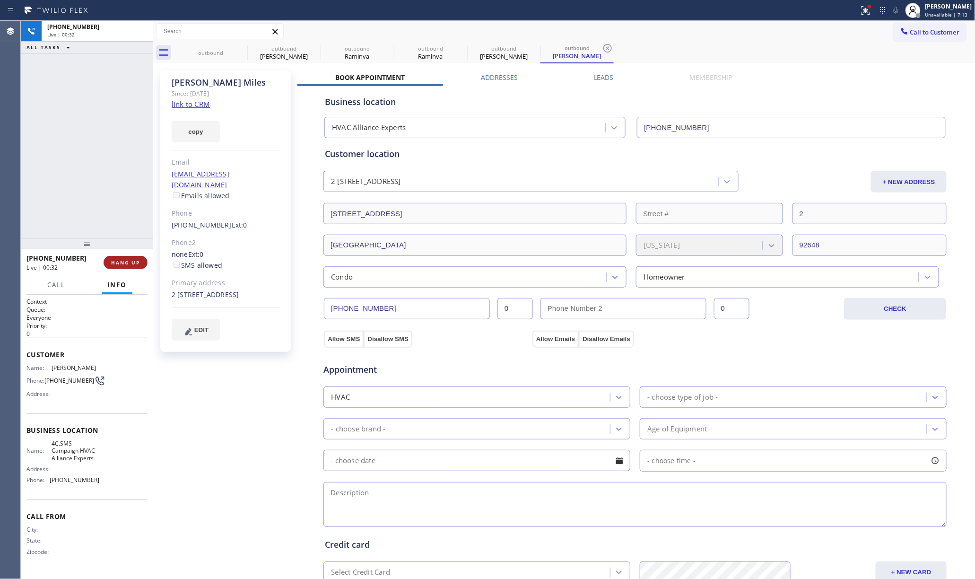
click at [127, 262] on span "HANG UP" at bounding box center [125, 262] width 29 height 7
click at [116, 195] on div "ALL TASKS ALL TASKS ACTIVE TASKS TASKS IN WRAP UP [PHONE_NUMBER] Wrap up | 00:00" at bounding box center [87, 129] width 132 height 217
click at [140, 262] on button "COMPLETE" at bounding box center [124, 262] width 48 height 13
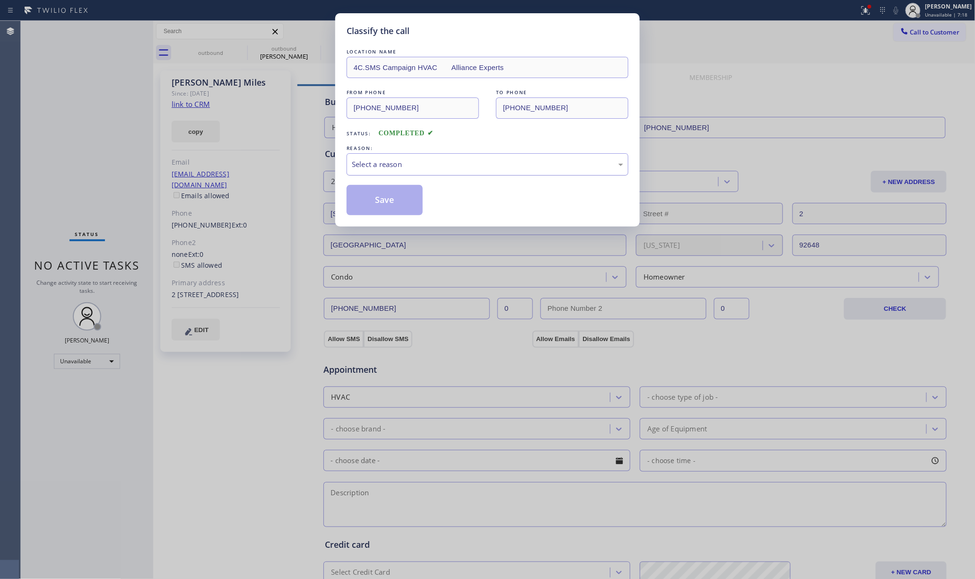
click at [450, 167] on div "Select a reason" at bounding box center [487, 164] width 271 height 11
click at [381, 202] on button "Save" at bounding box center [385, 200] width 76 height 30
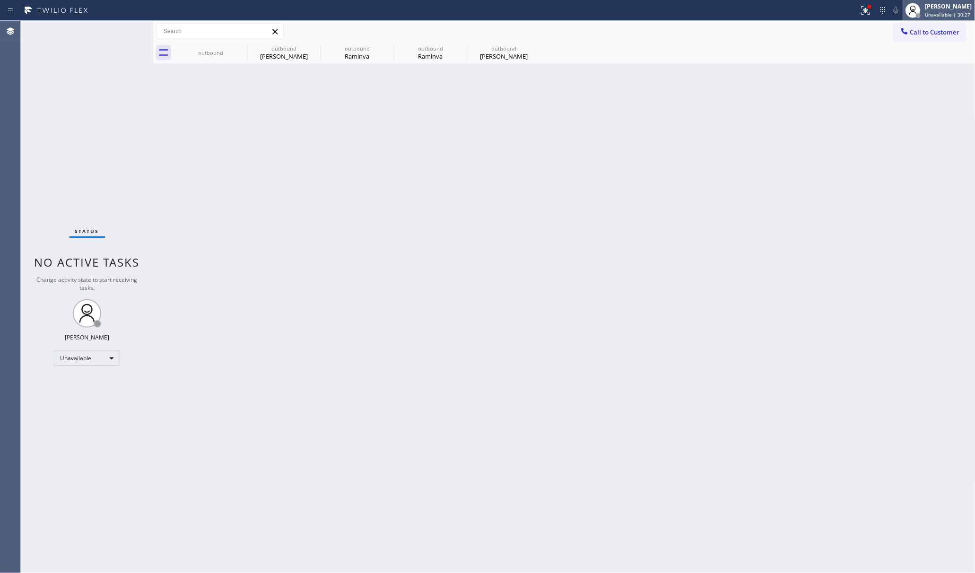
click at [931, 12] on span "Unavailable | 30:27" at bounding box center [947, 14] width 45 height 7
click at [911, 36] on button "Offline" at bounding box center [928, 38] width 95 height 12
click at [944, 12] on span "Unavailable | 30:29" at bounding box center [947, 14] width 45 height 7
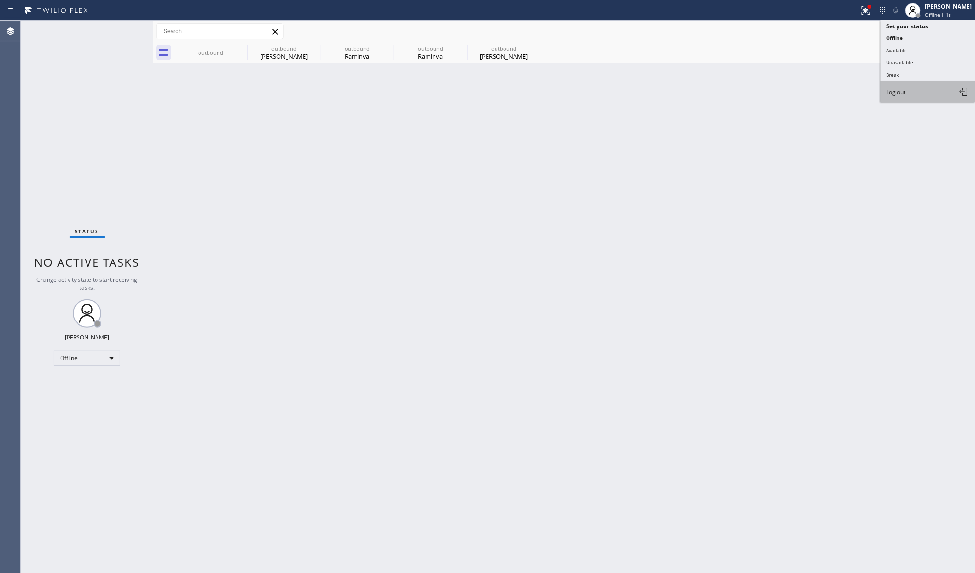
click at [933, 92] on button "Log out" at bounding box center [928, 91] width 95 height 21
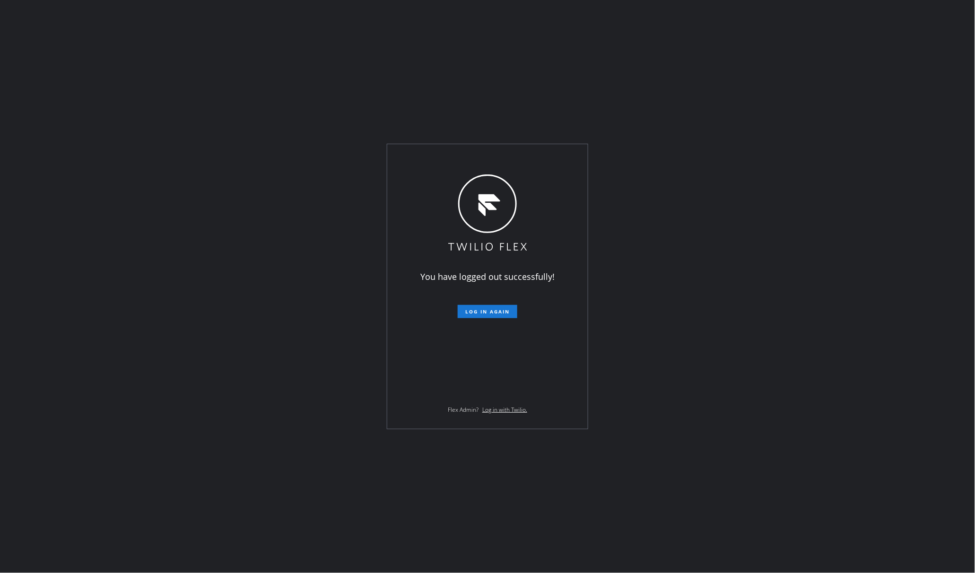
drag, startPoint x: 105, startPoint y: 140, endPoint x: 152, endPoint y: 18, distance: 131.5
click at [105, 140] on div "You have logged out successfully! Log in again Flex Admin? Log in with Twilio." at bounding box center [487, 286] width 975 height 573
click at [87, 239] on div "You have logged out successfully! Log in again Flex Admin? Log in with Twilio." at bounding box center [487, 286] width 975 height 573
